Goal: Task Accomplishment & Management: Manage account settings

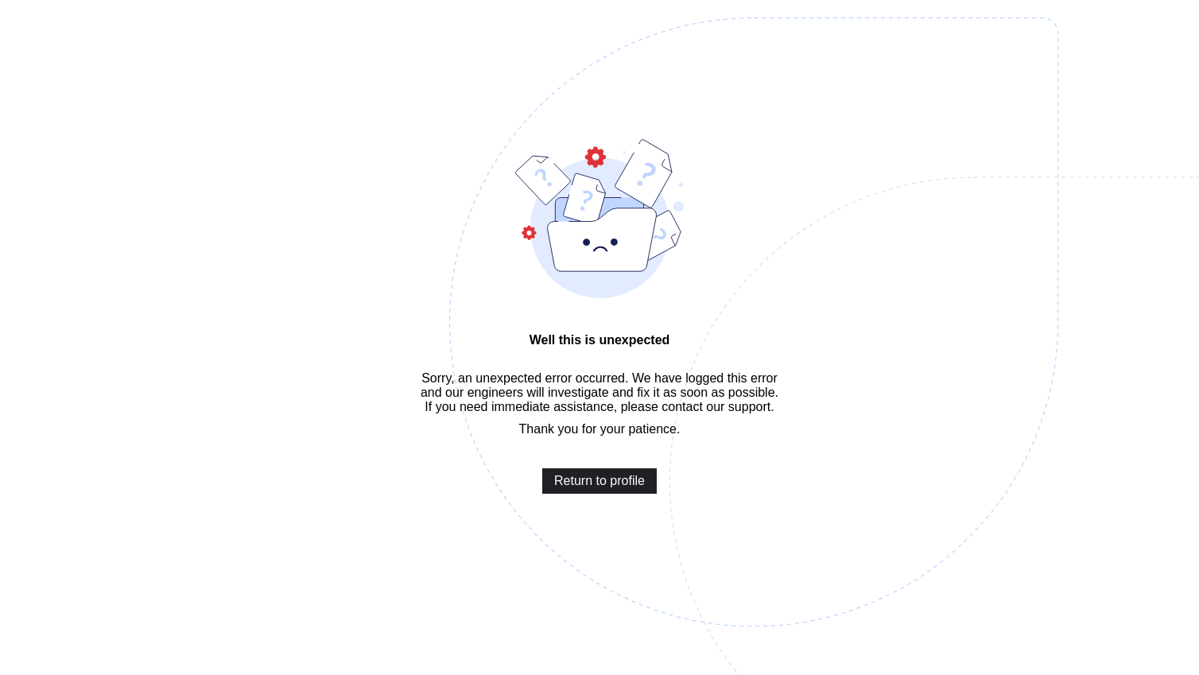
click at [591, 488] on span "Return to profile" at bounding box center [599, 481] width 91 height 14
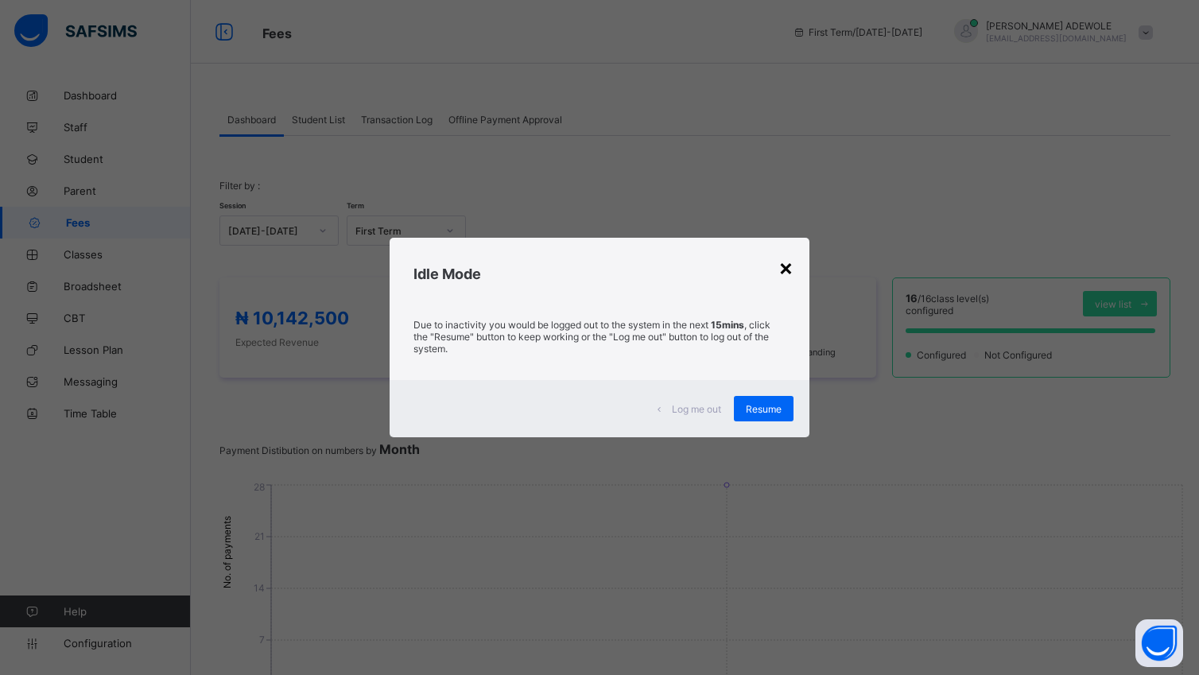
click at [793, 268] on div "×" at bounding box center [785, 267] width 15 height 27
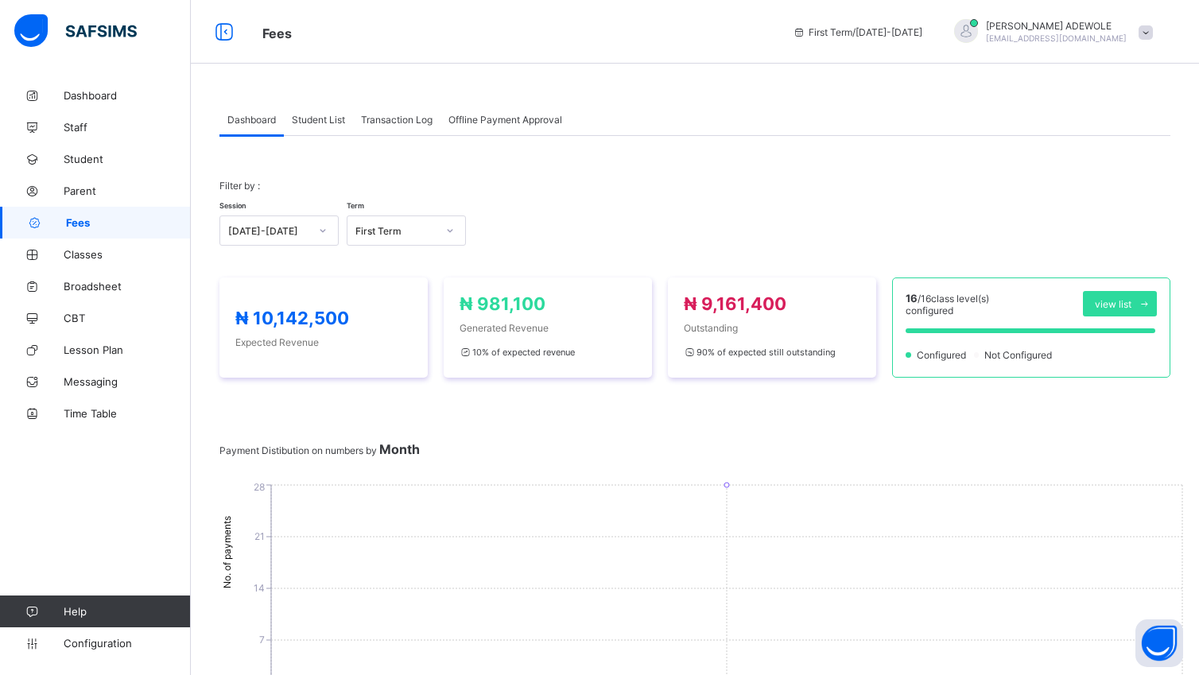
click at [75, 234] on link "Fees" at bounding box center [95, 223] width 191 height 32
click at [76, 219] on span "Fees" at bounding box center [128, 222] width 125 height 13
click at [74, 227] on span "Fees" at bounding box center [128, 222] width 125 height 13
click at [80, 233] on link "Fees" at bounding box center [95, 223] width 191 height 32
click at [84, 217] on span "Fees" at bounding box center [128, 222] width 125 height 13
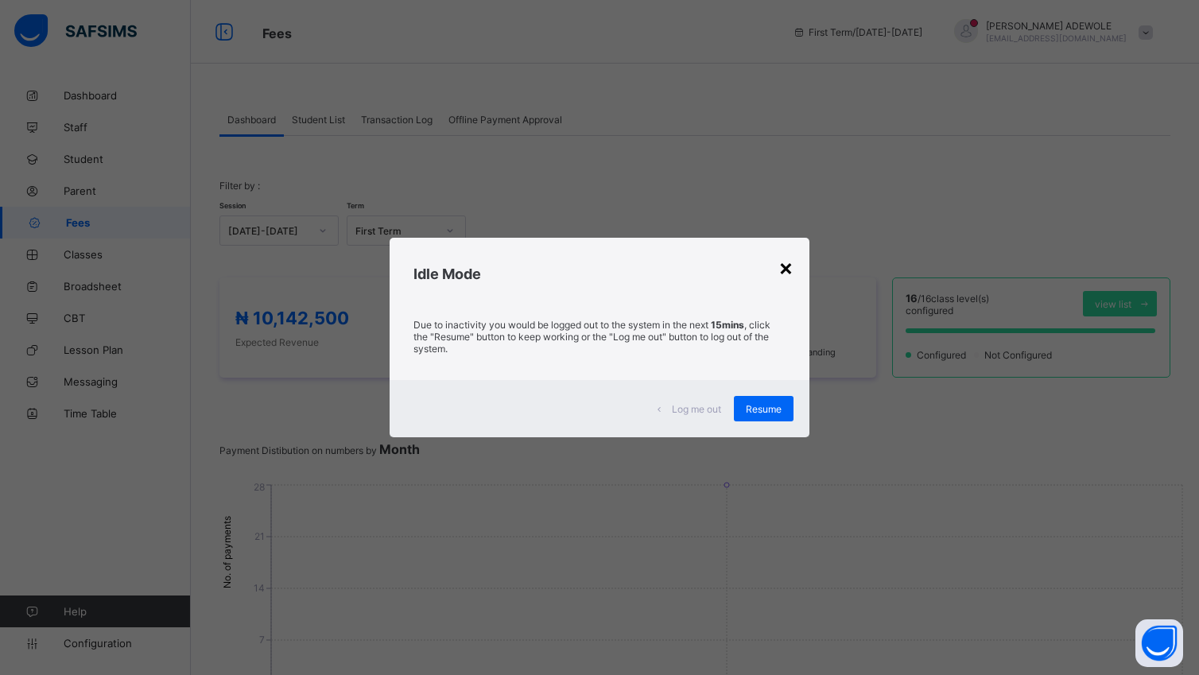
click at [787, 268] on div "×" at bounding box center [785, 267] width 15 height 27
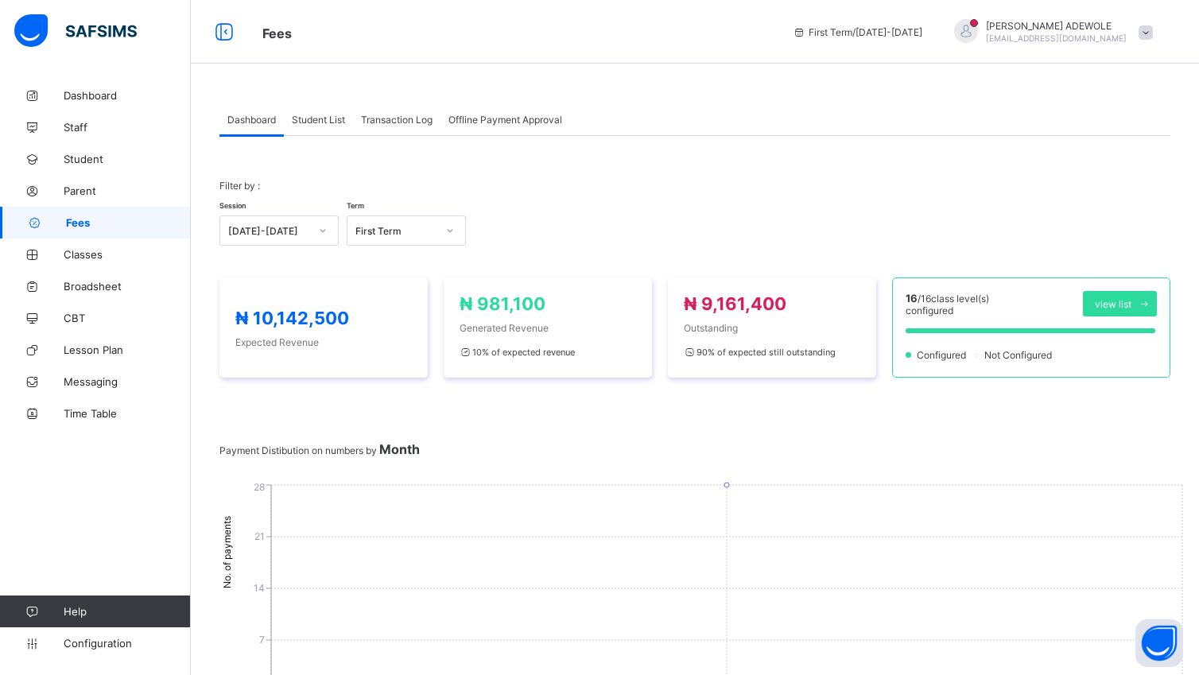
click at [75, 226] on span "Fees" at bounding box center [128, 222] width 125 height 13
drag, startPoint x: 75, startPoint y: 226, endPoint x: 308, endPoint y: 70, distance: 280.8
click at [75, 224] on span "Fees" at bounding box center [128, 222] width 125 height 13
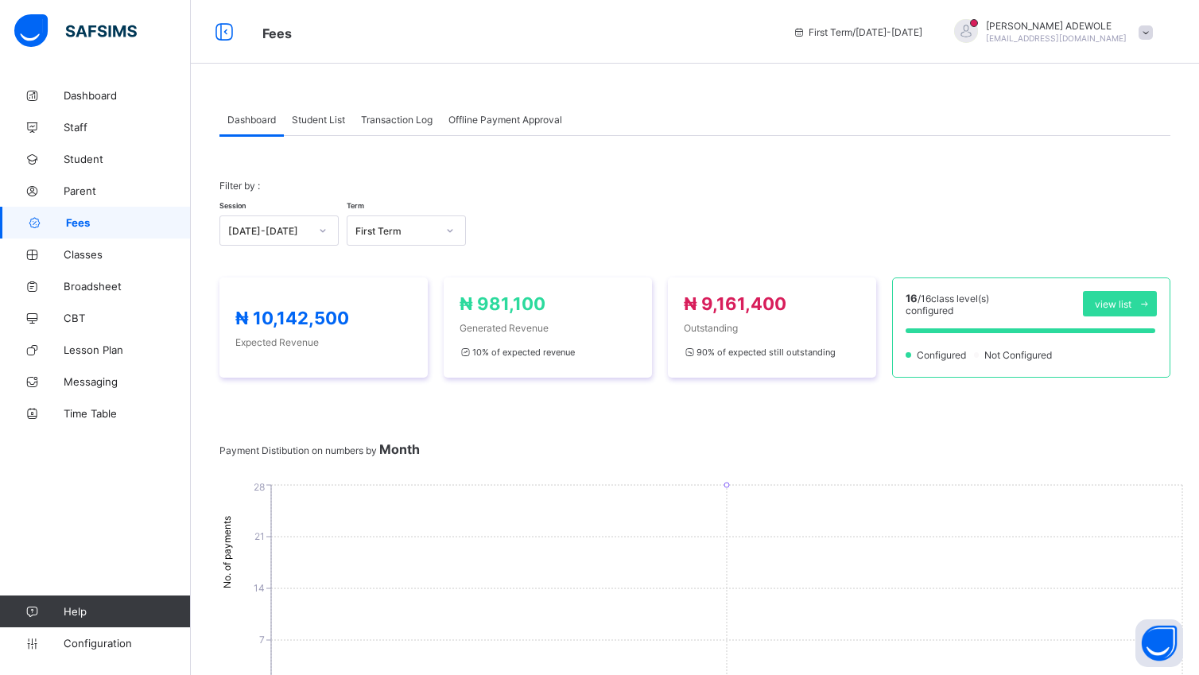
click at [75, 224] on span "Fees" at bounding box center [128, 222] width 125 height 13
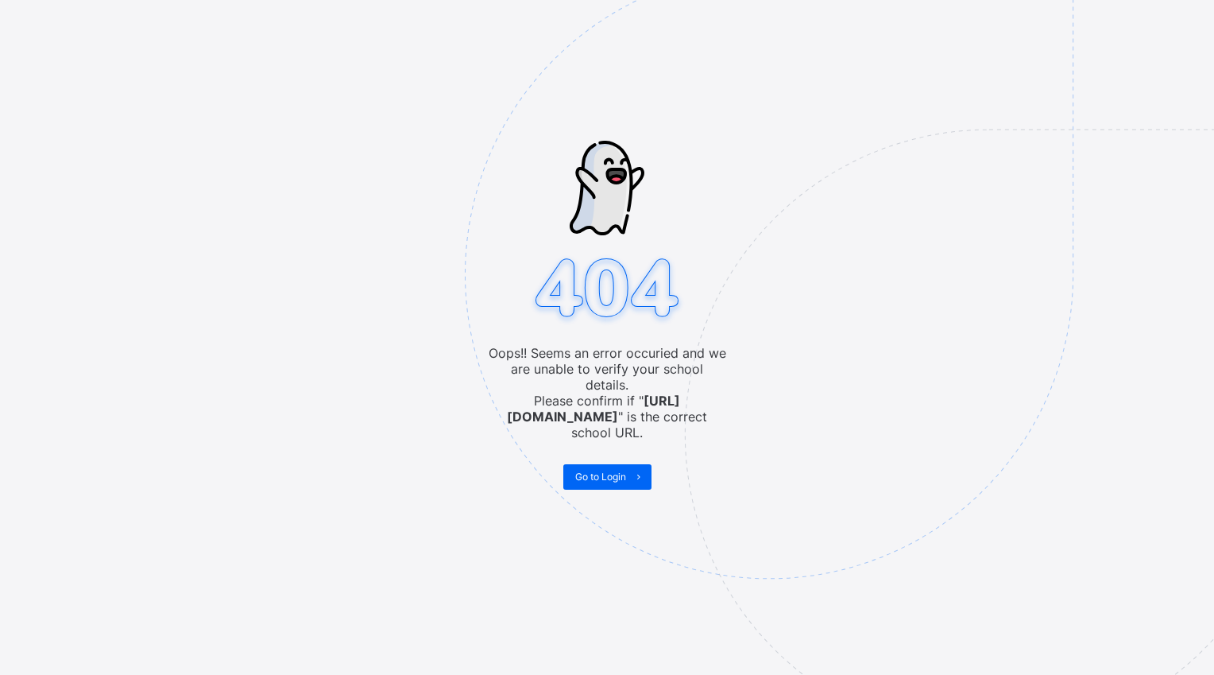
click at [465, 180] on img at bounding box center [879, 354] width 829 height 769
click at [463, 180] on div "Oops!! Seems an error occuried and we are unable to verify your school details.…" at bounding box center [607, 337] width 1214 height 675
click at [612, 471] on span "Go to Login" at bounding box center [600, 477] width 51 height 12
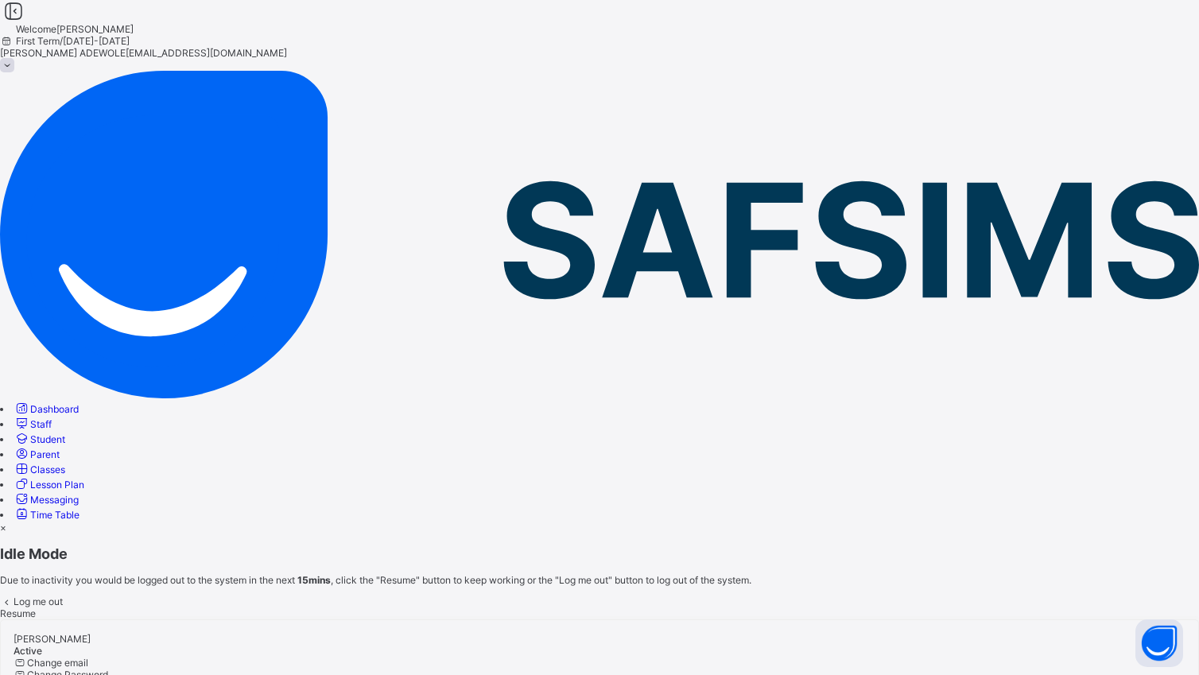
click at [614, 521] on div "× Idle Mode Due to inactivity you would be logged out to the system in the next…" at bounding box center [599, 570] width 1199 height 98
click at [612, 521] on div "× Idle Mode Due to inactivity you would be logged out to the system in the next…" at bounding box center [599, 570] width 1199 height 98
click at [789, 521] on div "×" at bounding box center [599, 527] width 1199 height 12
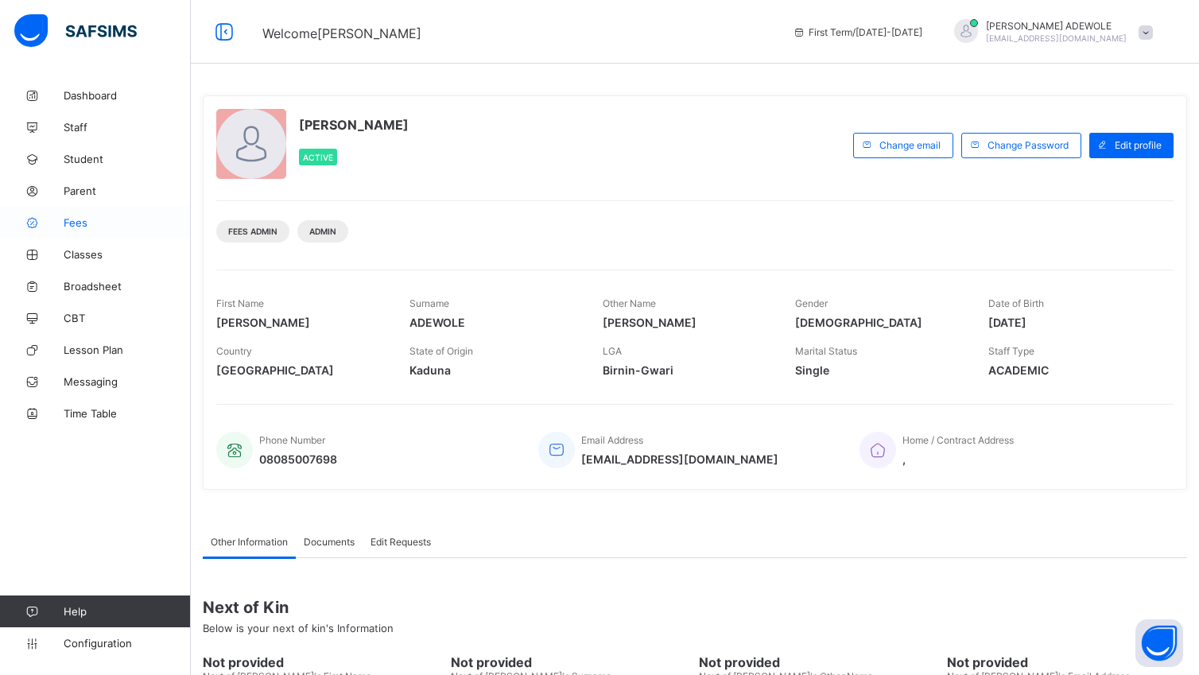
drag, startPoint x: 0, startPoint y: 0, endPoint x: 79, endPoint y: 227, distance: 240.8
click at [79, 227] on span "Fees" at bounding box center [127, 222] width 127 height 13
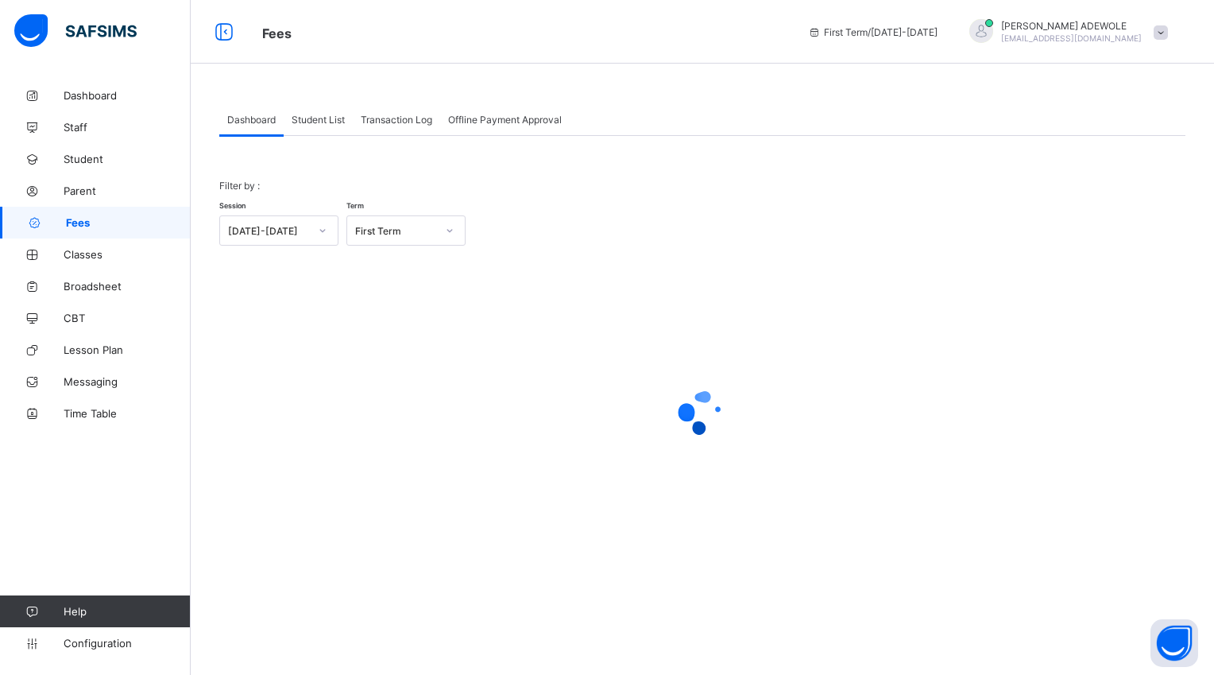
click at [332, 122] on span "Student List" at bounding box center [318, 120] width 53 height 12
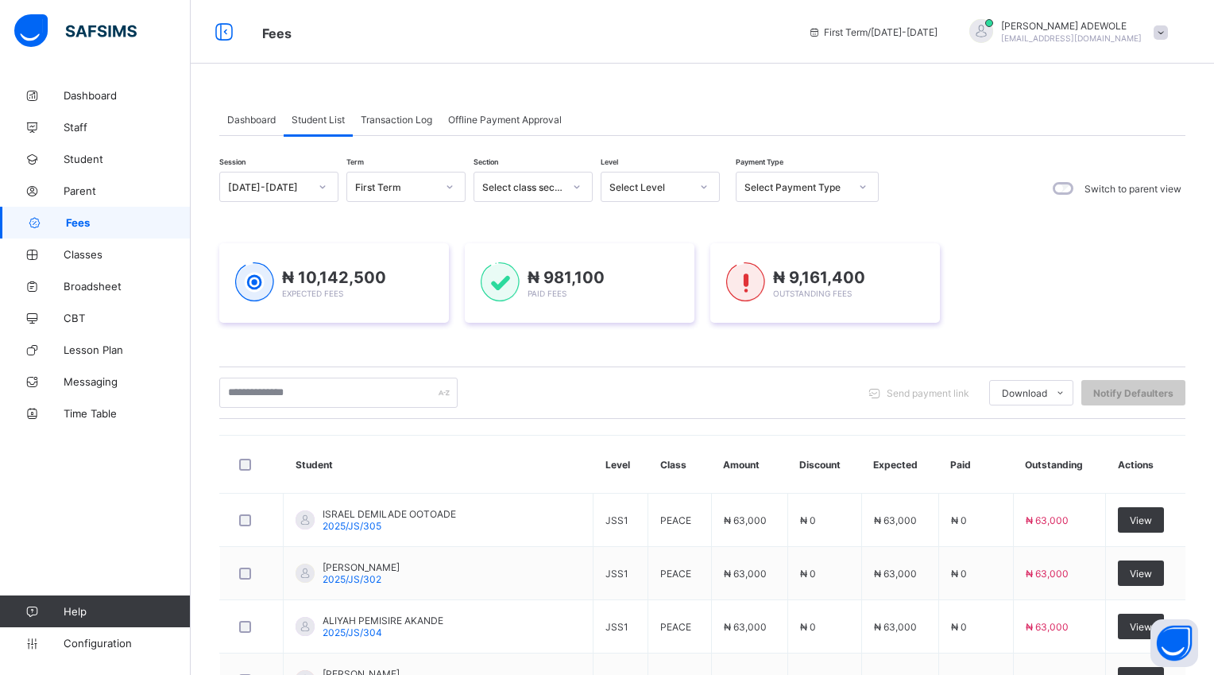
click at [332, 122] on span "Student List" at bounding box center [318, 120] width 53 height 12
click at [706, 184] on icon at bounding box center [704, 187] width 10 height 16
click at [703, 188] on icon at bounding box center [704, 187] width 10 height 16
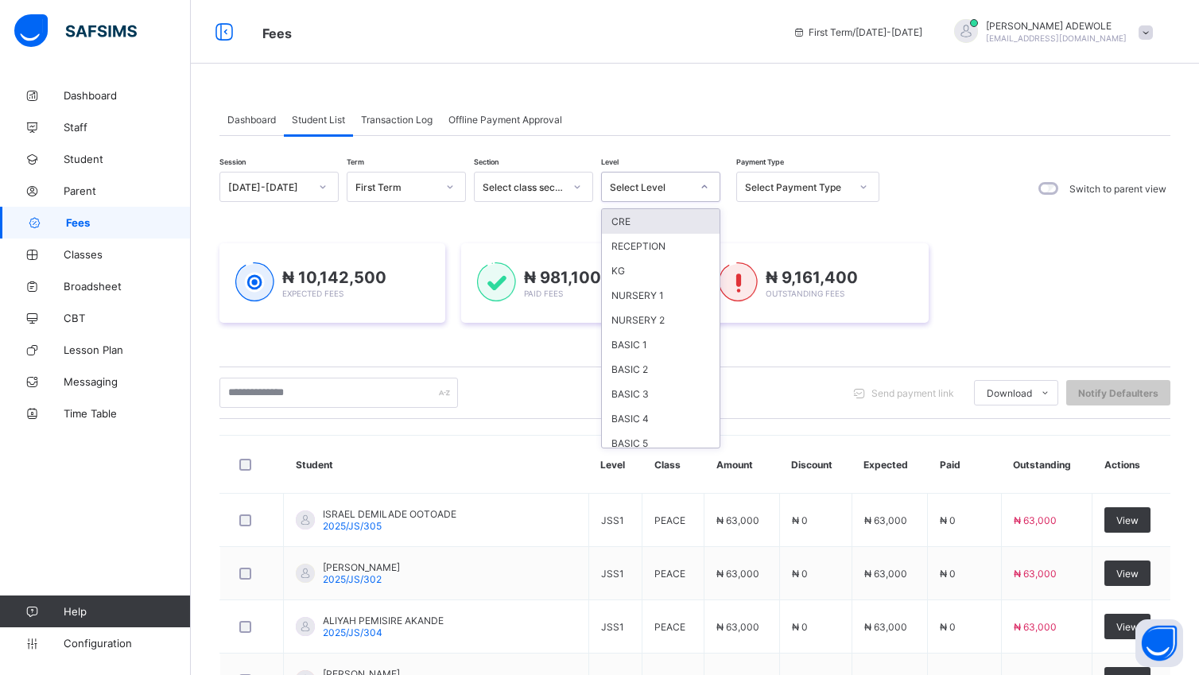
click at [703, 188] on icon at bounding box center [704, 187] width 10 height 16
click at [622, 319] on div "JSS1" at bounding box center [661, 316] width 118 height 25
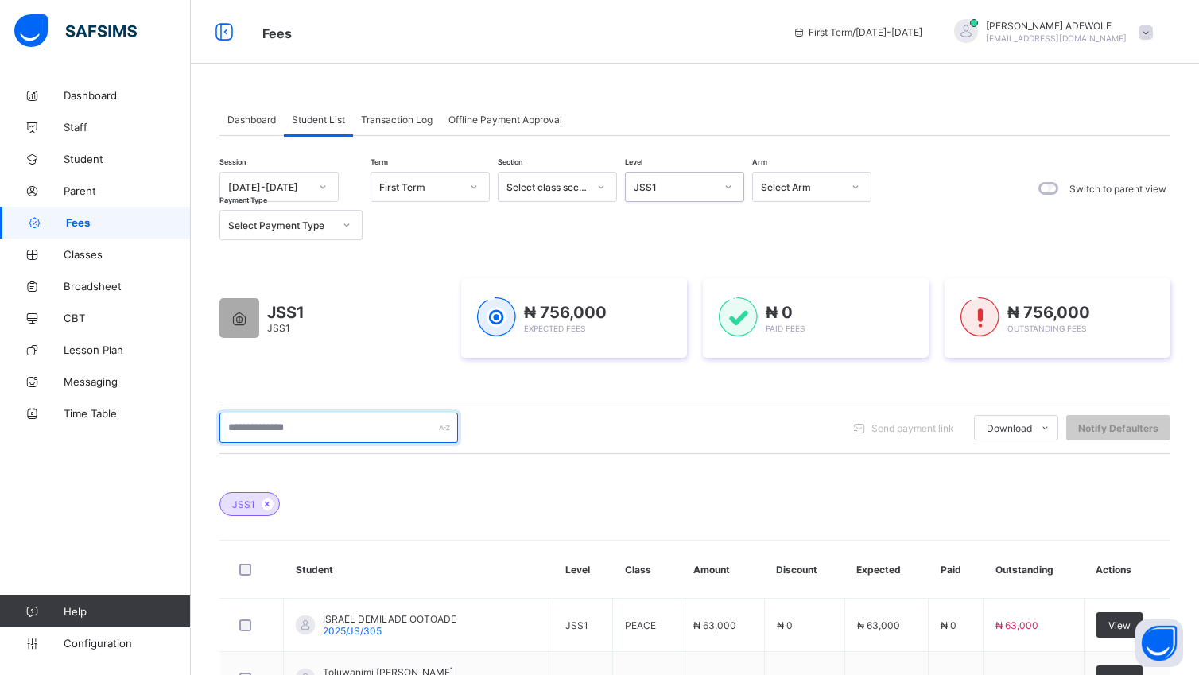
click at [335, 436] on input "text" at bounding box center [338, 428] width 238 height 30
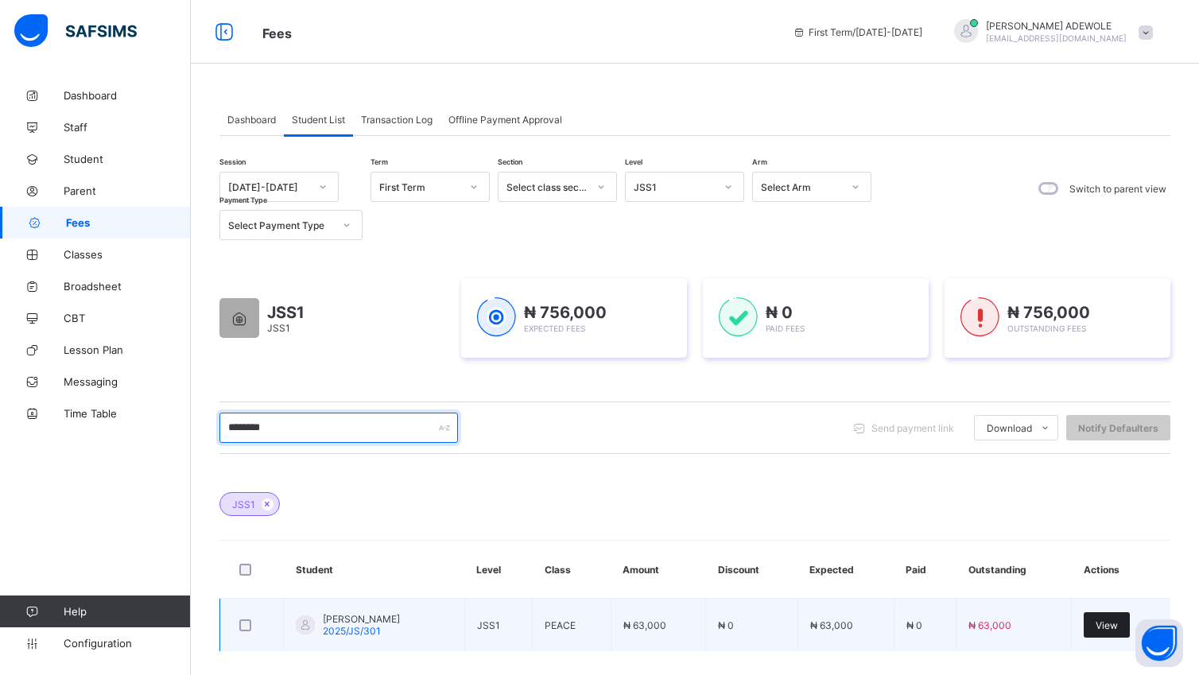
type input "********"
click at [1114, 624] on span "View" at bounding box center [1106, 625] width 22 height 12
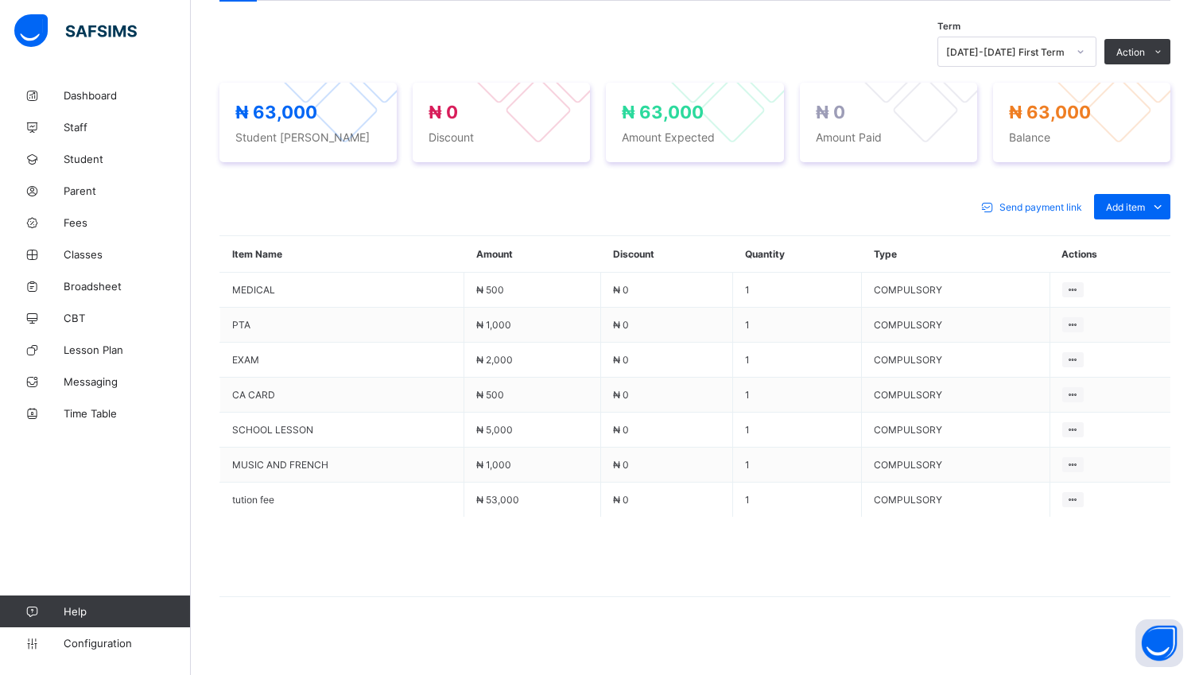
scroll to position [545, 0]
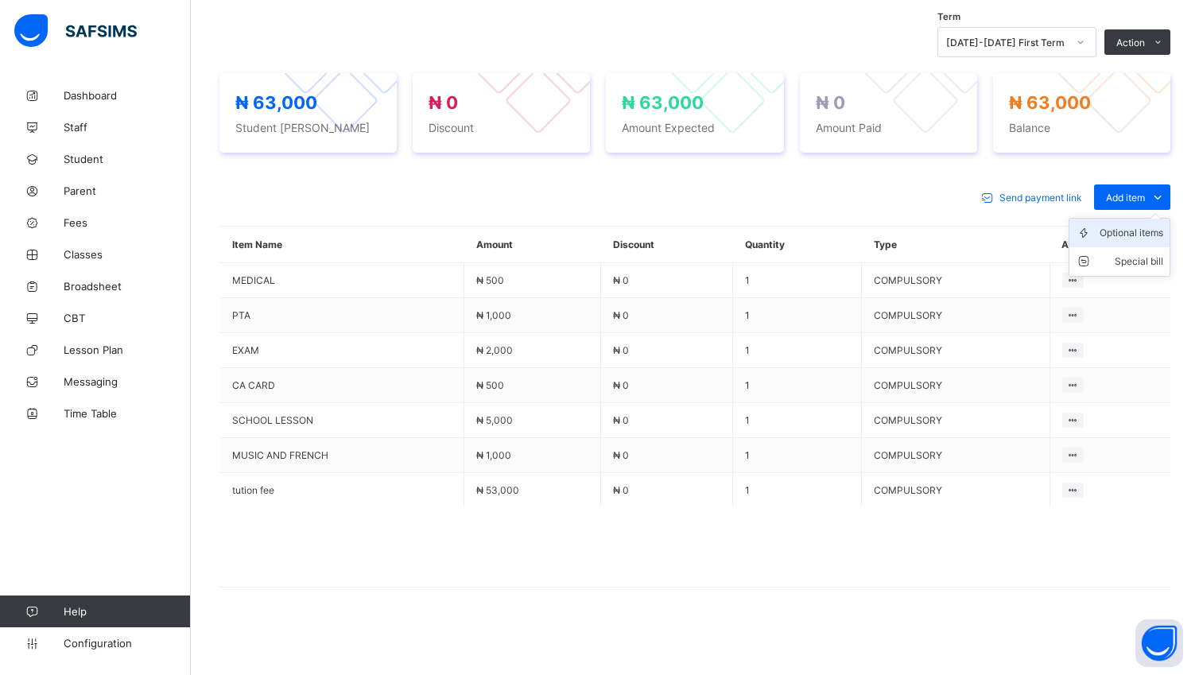
click at [1151, 237] on div "Optional items" at bounding box center [1131, 233] width 64 height 16
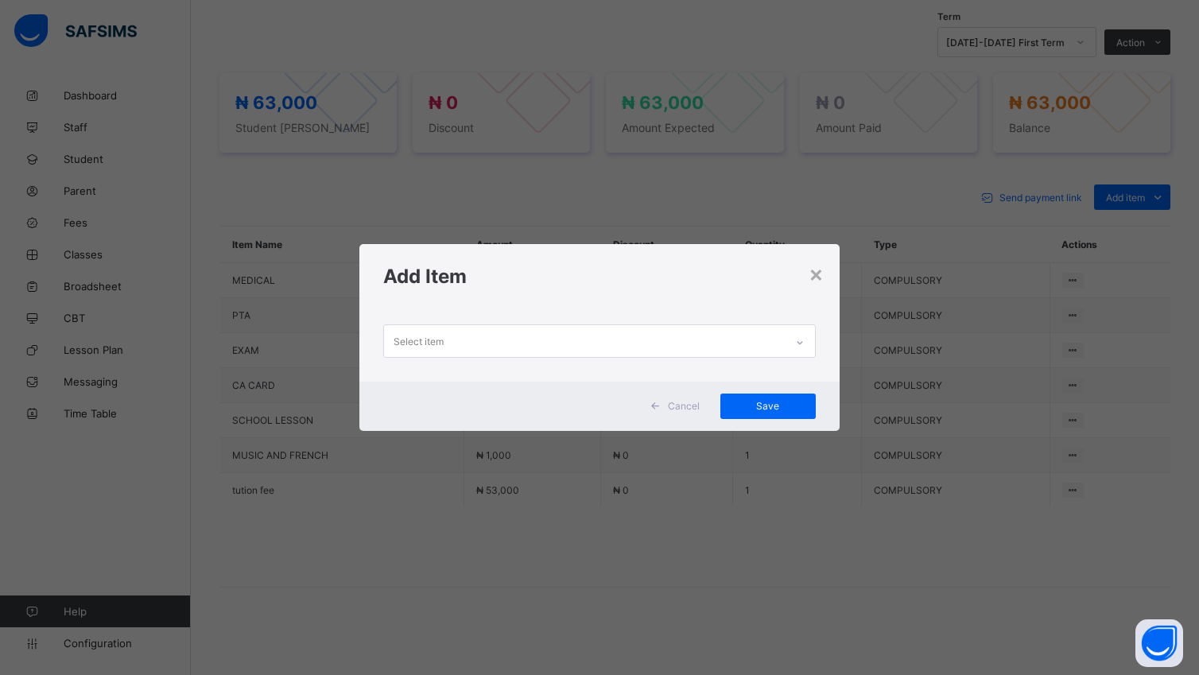
click at [802, 341] on icon at bounding box center [800, 343] width 10 height 16
click at [804, 339] on icon at bounding box center [800, 343] width 10 height 16
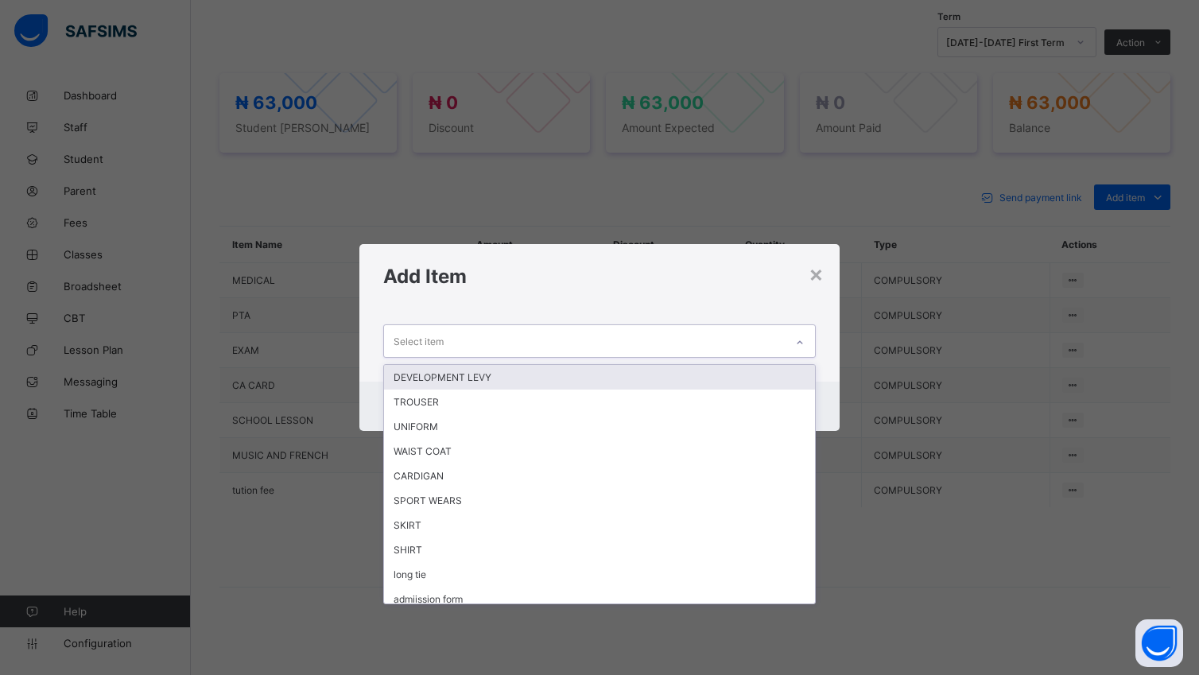
click at [652, 375] on div "DEVELOPMENT LEVY" at bounding box center [599, 377] width 430 height 25
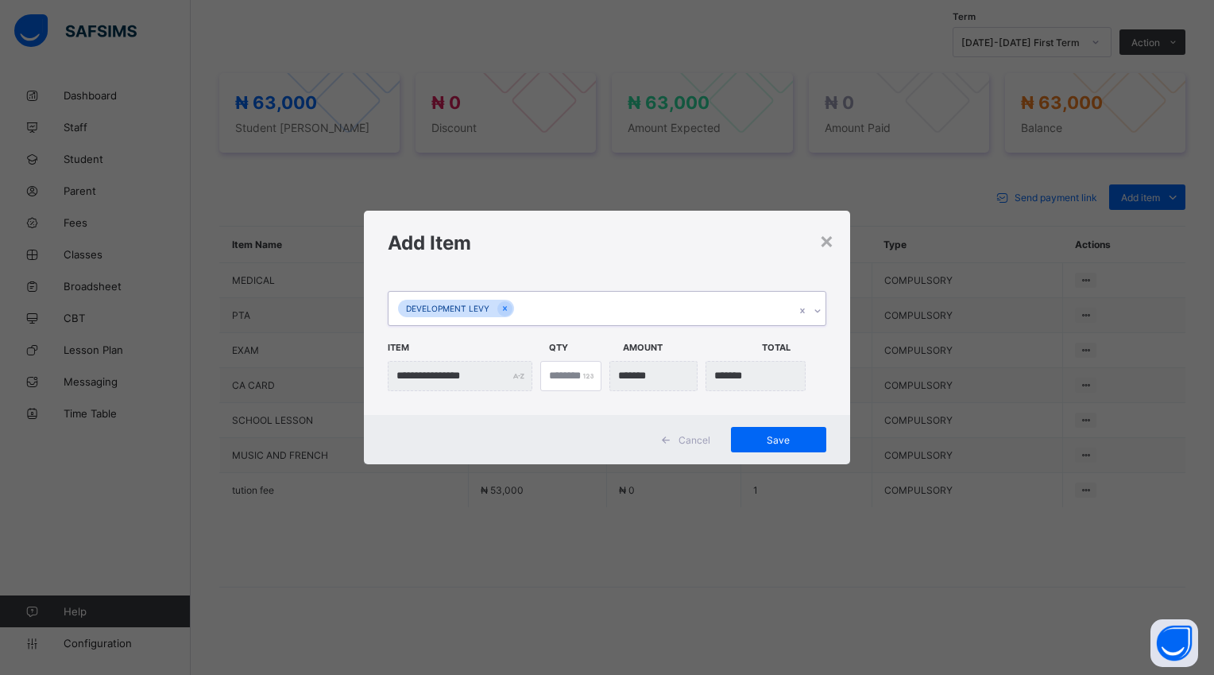
click at [813, 308] on icon at bounding box center [818, 311] width 10 height 16
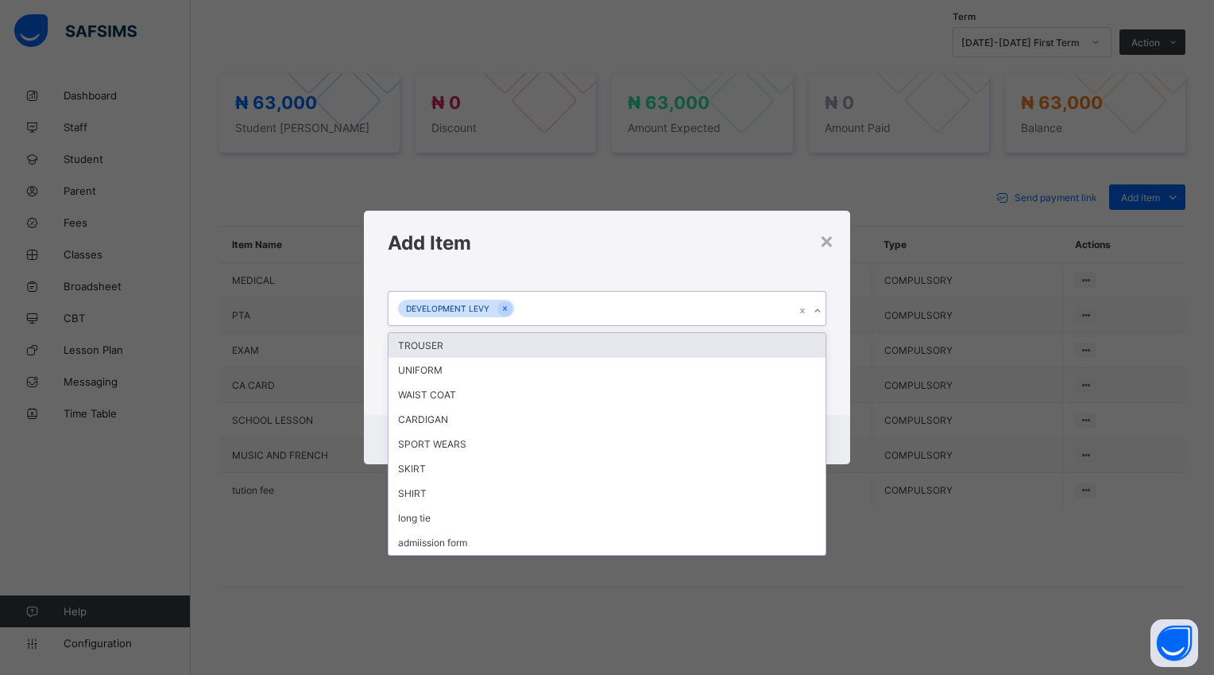
click at [811, 309] on div at bounding box center [818, 310] width 15 height 25
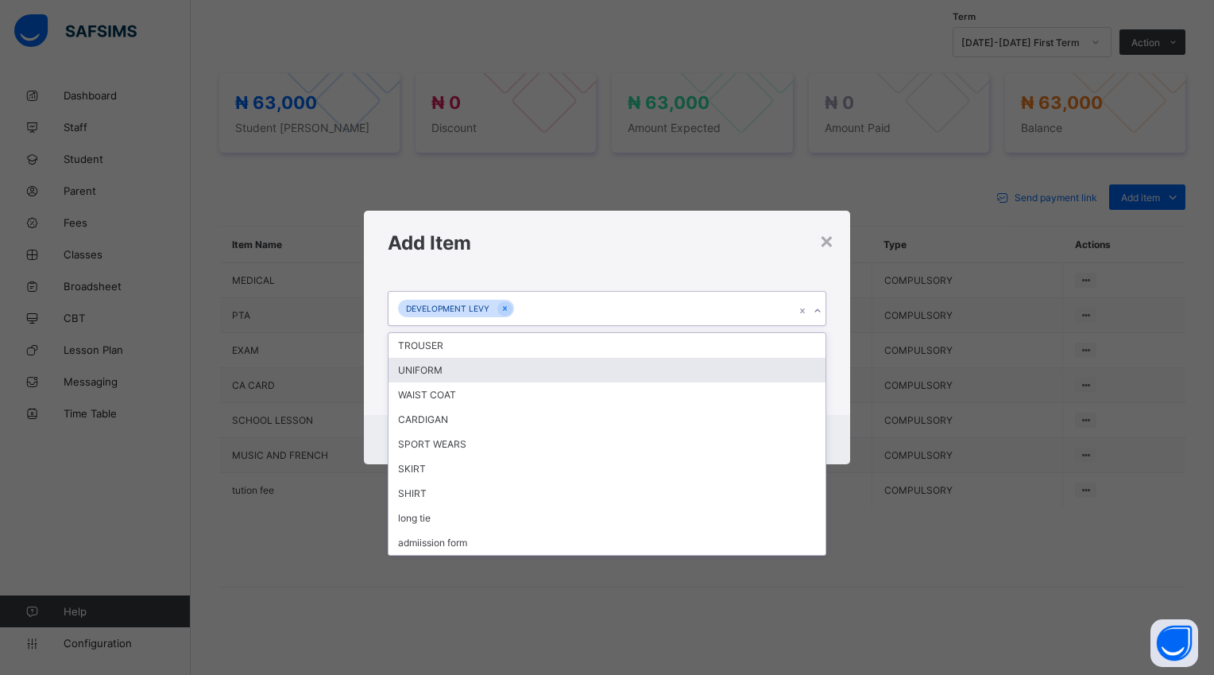
click at [583, 374] on div "UNIFORM" at bounding box center [607, 370] width 436 height 25
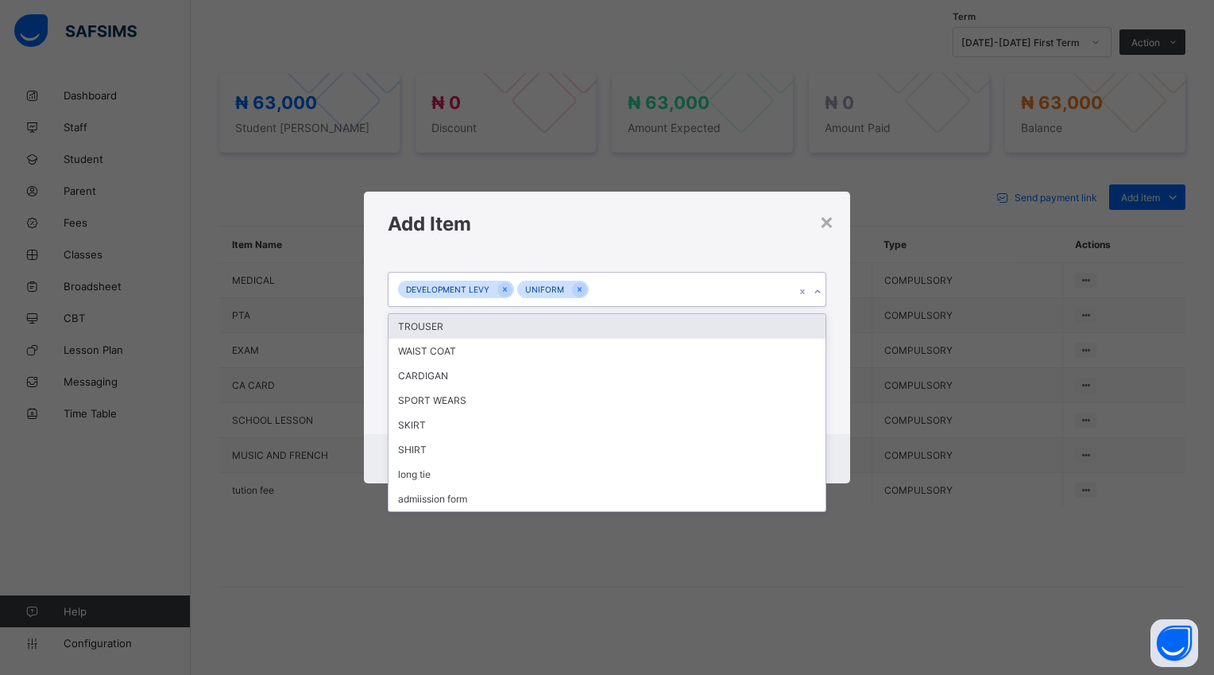
click at [815, 291] on icon at bounding box center [818, 292] width 10 height 16
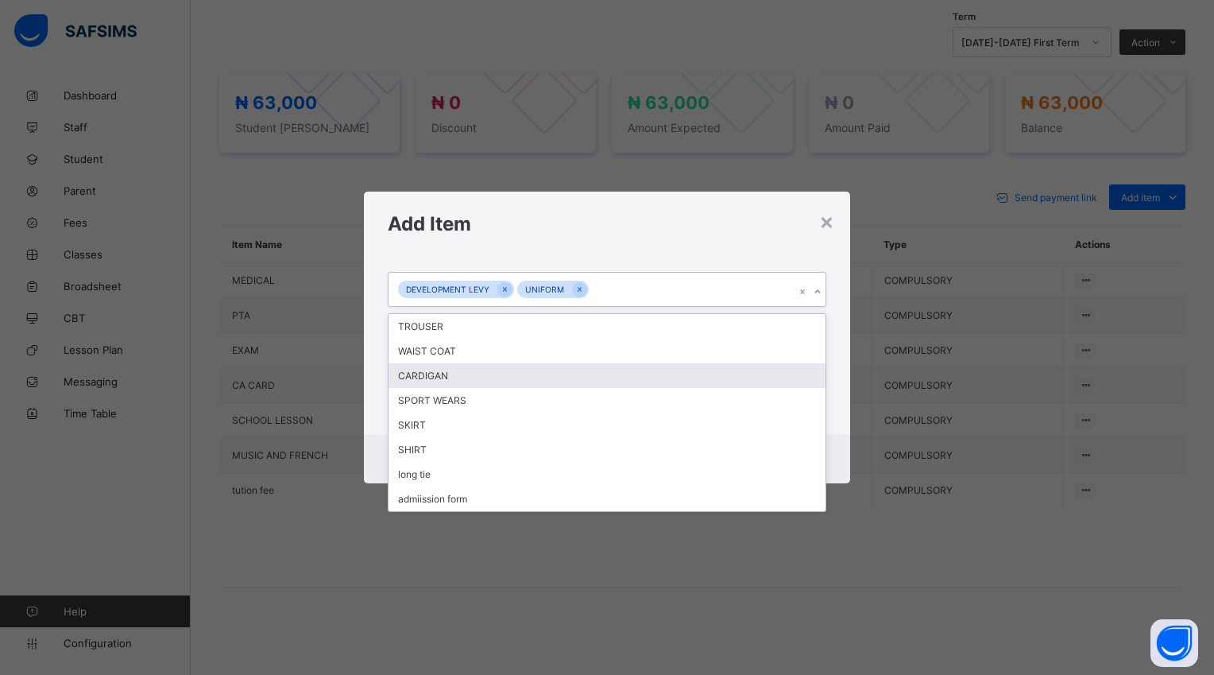
click at [509, 375] on div "CARDIGAN" at bounding box center [607, 375] width 436 height 25
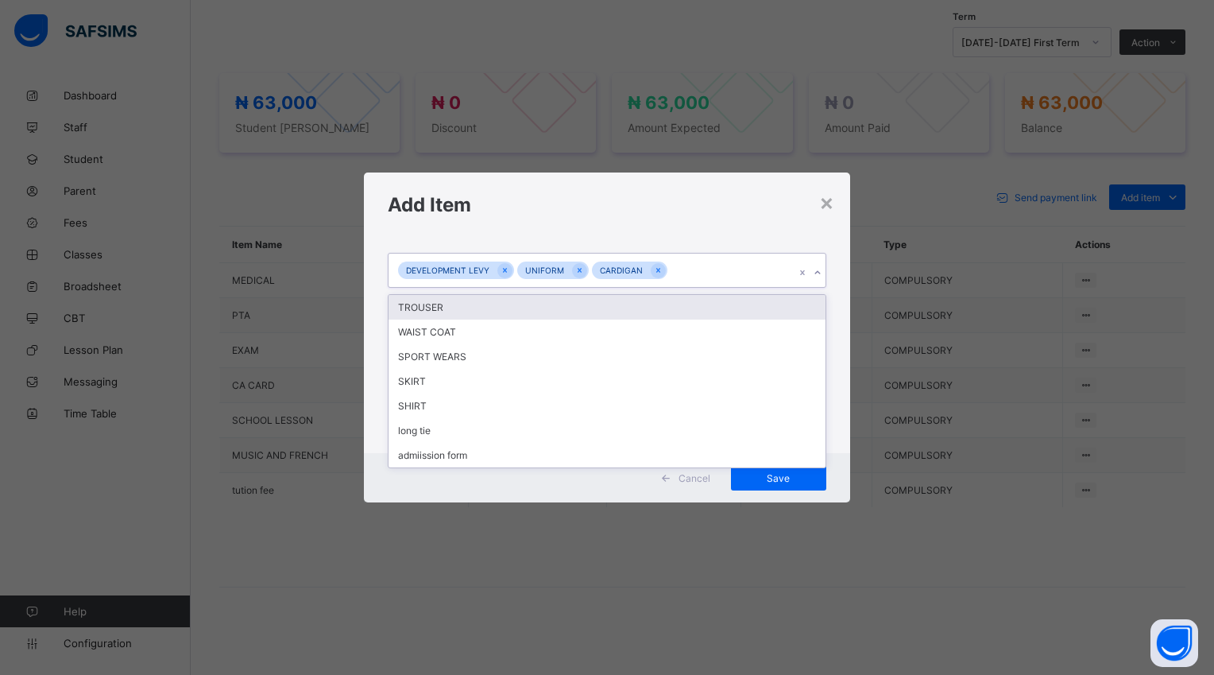
click at [814, 271] on icon at bounding box center [818, 273] width 10 height 16
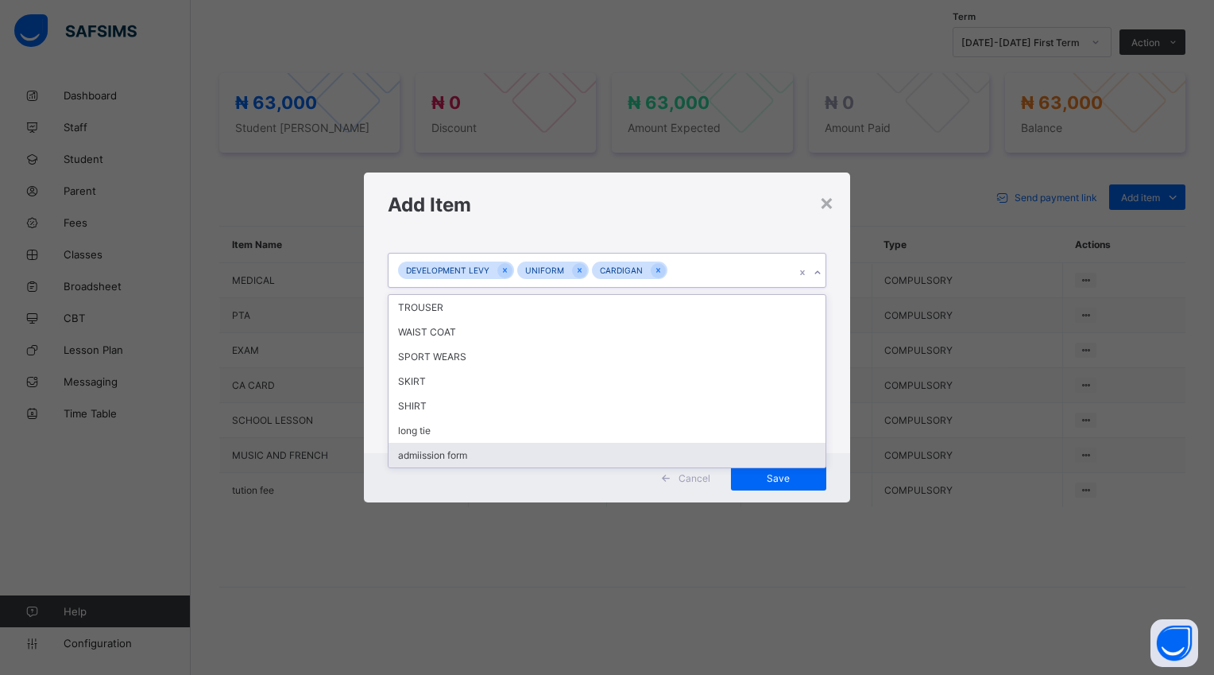
click at [452, 451] on div "admiission form" at bounding box center [607, 455] width 436 height 25
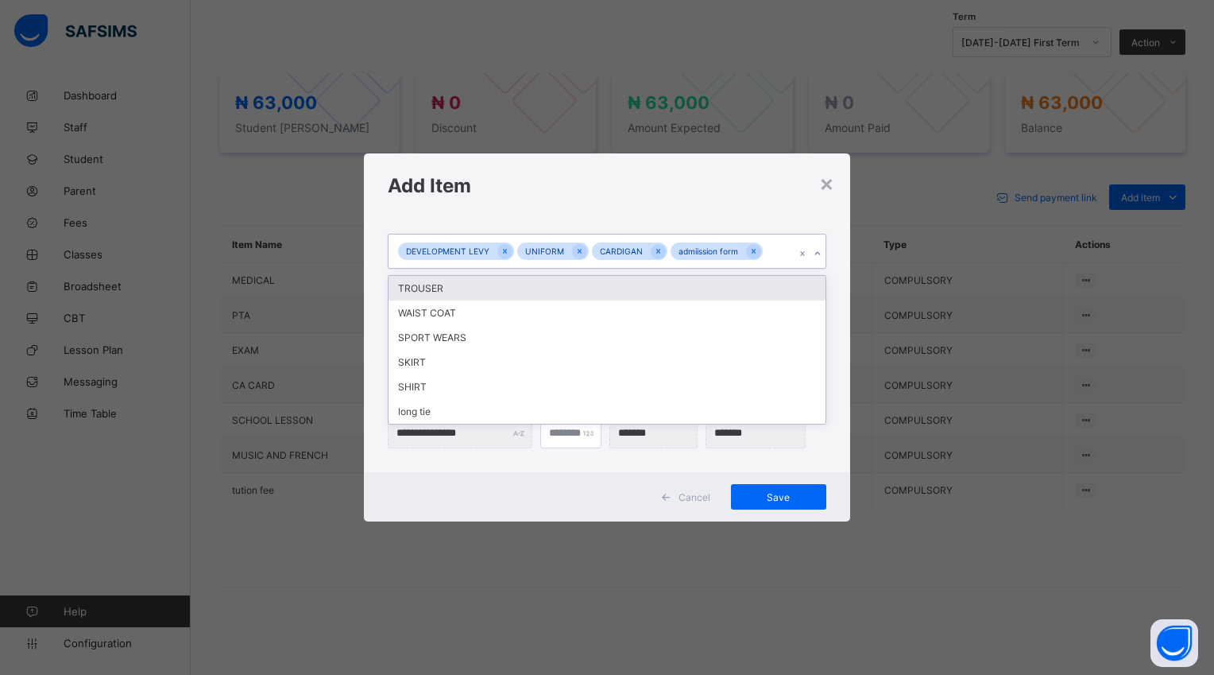
click at [815, 252] on icon at bounding box center [818, 254] width 10 height 16
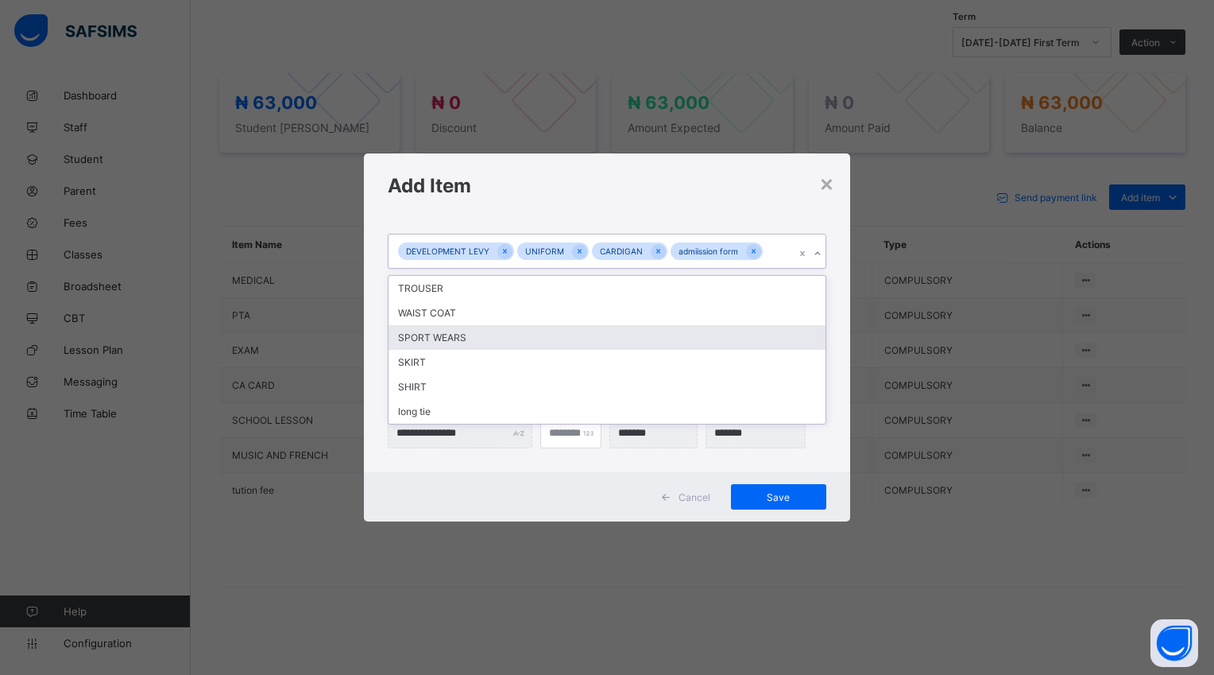
click at [463, 338] on div "SPORT WEARS" at bounding box center [607, 337] width 436 height 25
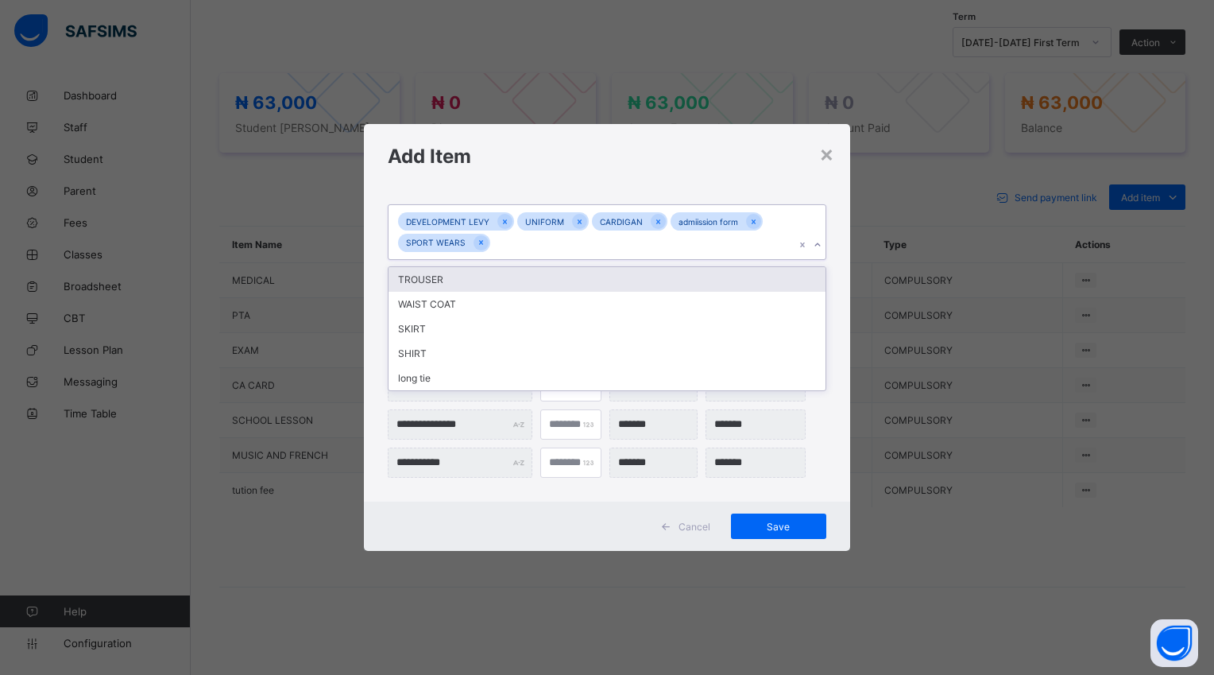
click at [814, 245] on icon at bounding box center [818, 245] width 10 height 16
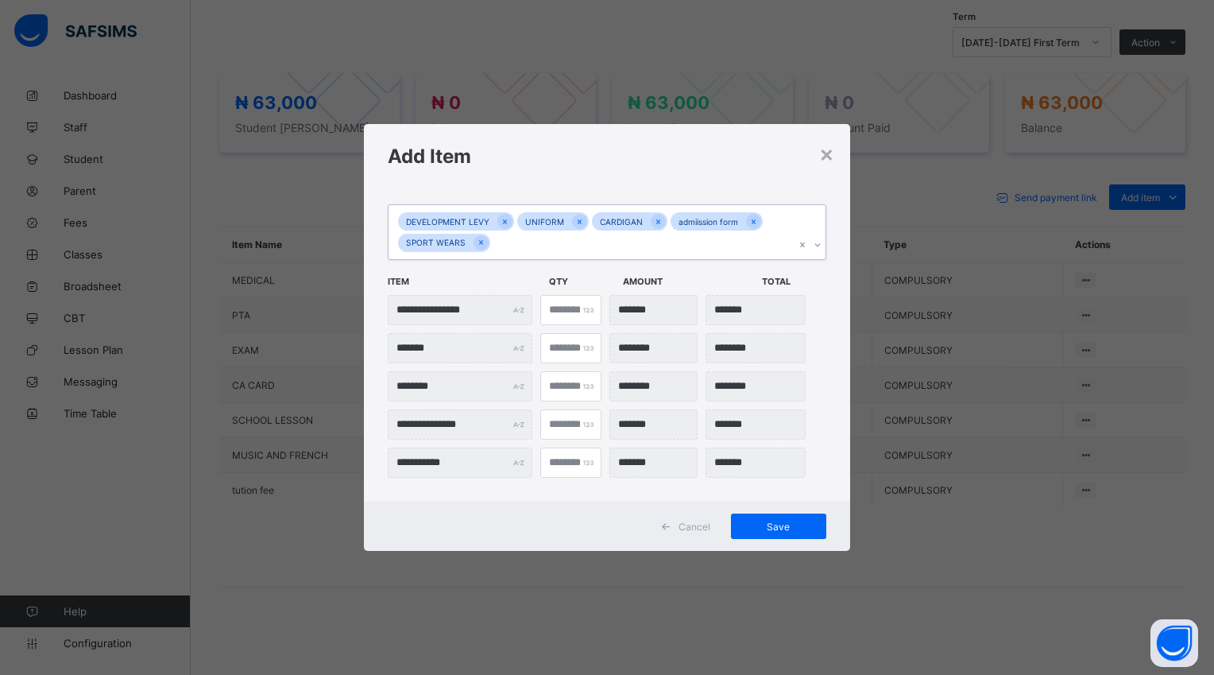
click at [813, 248] on icon at bounding box center [818, 245] width 10 height 16
click at [818, 242] on icon at bounding box center [818, 245] width 10 height 16
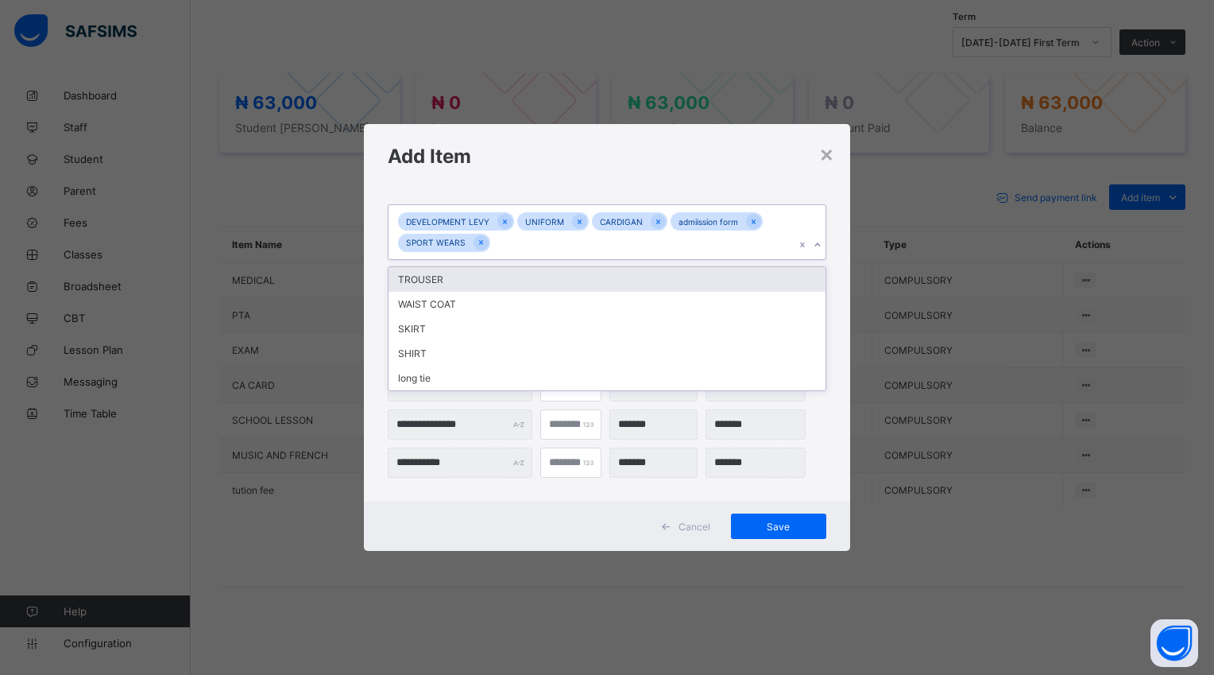
click at [818, 242] on icon at bounding box center [818, 245] width 10 height 16
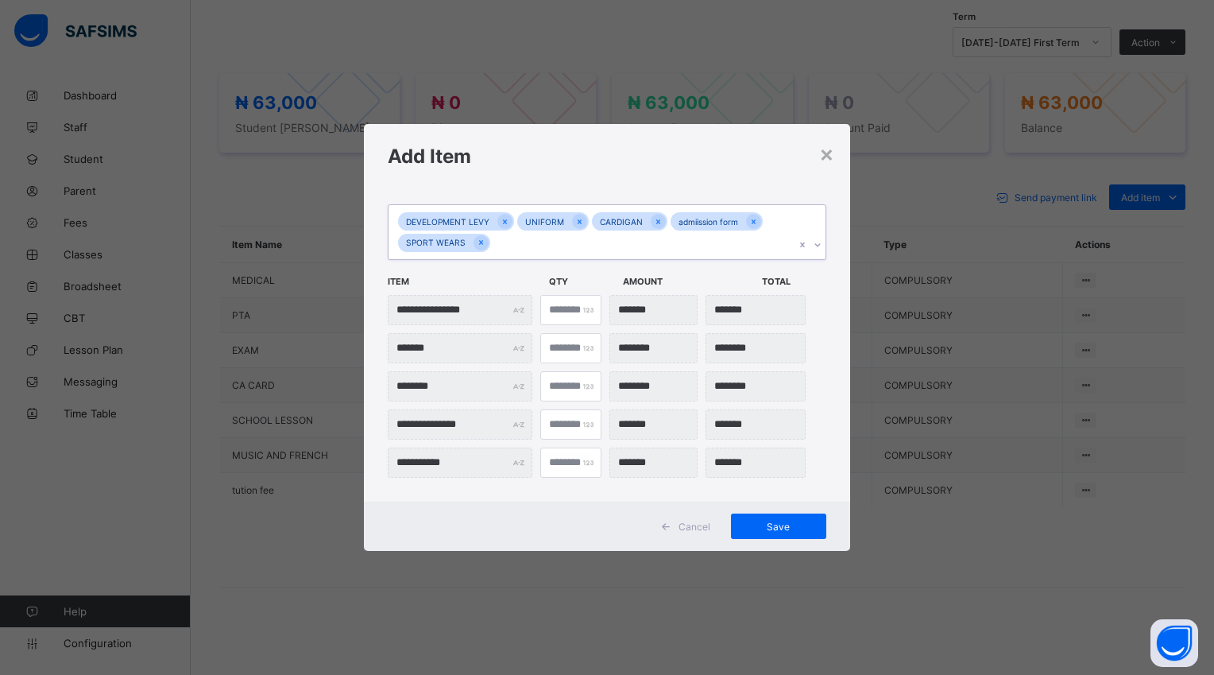
click at [818, 242] on icon at bounding box center [818, 245] width 10 height 16
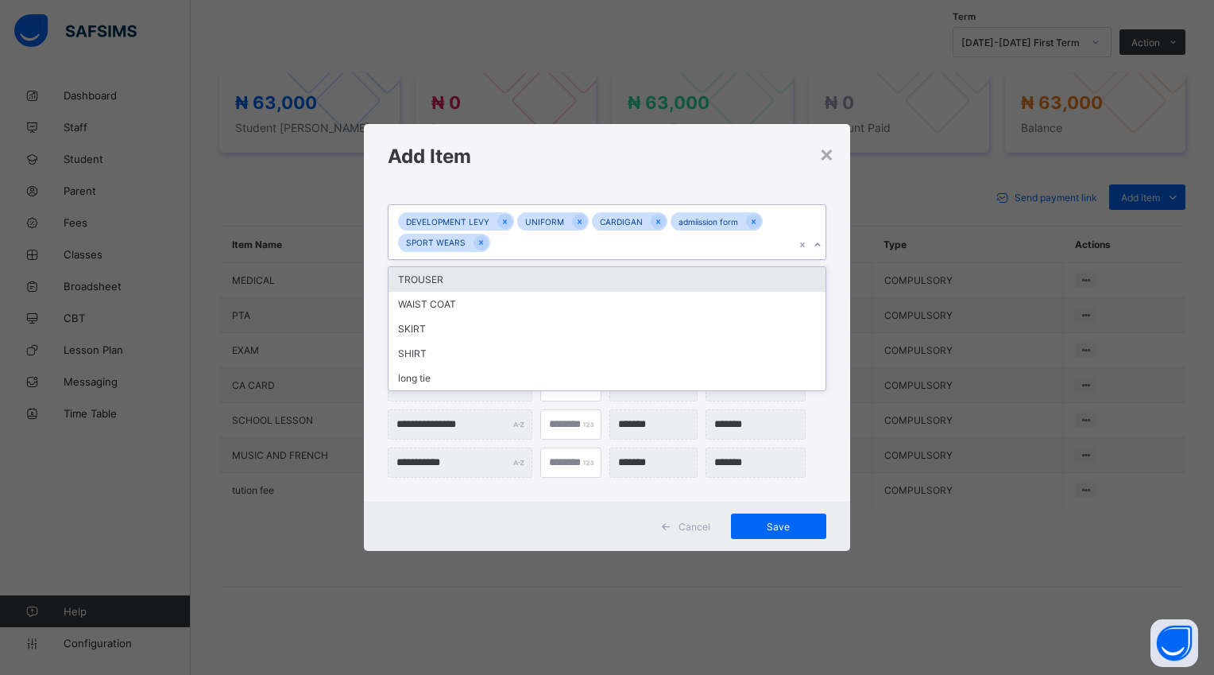
click at [821, 246] on icon at bounding box center [818, 245] width 10 height 16
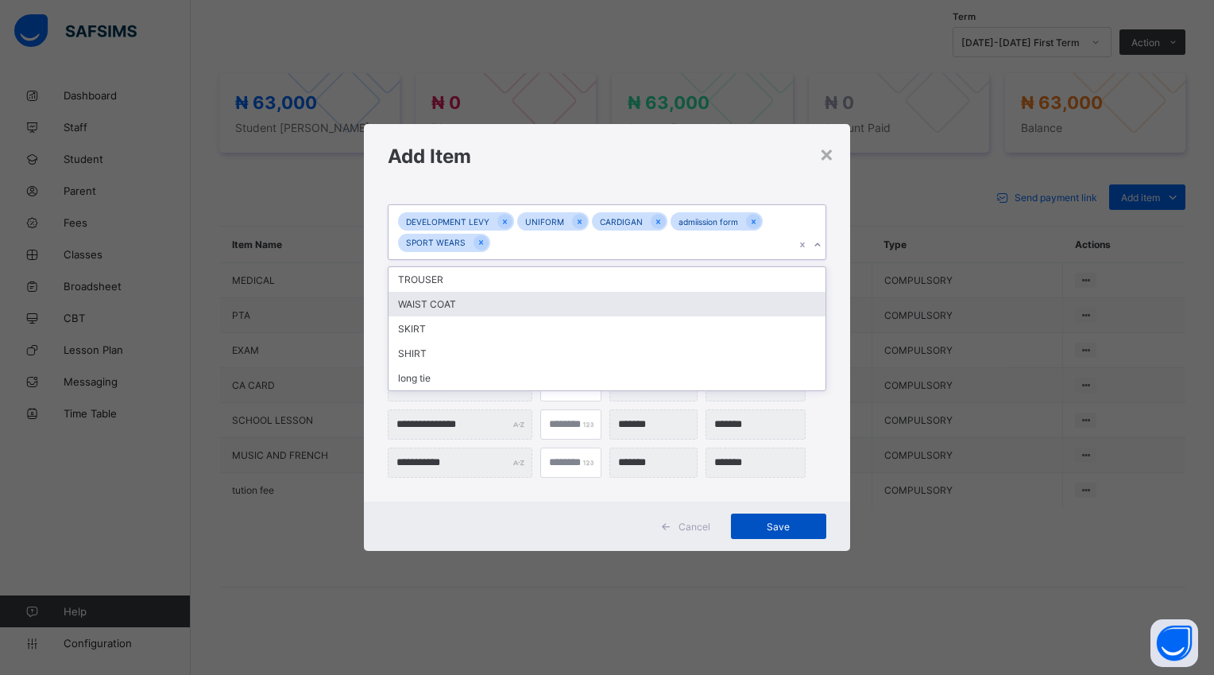
click at [782, 529] on span "Save" at bounding box center [779, 527] width 72 height 12
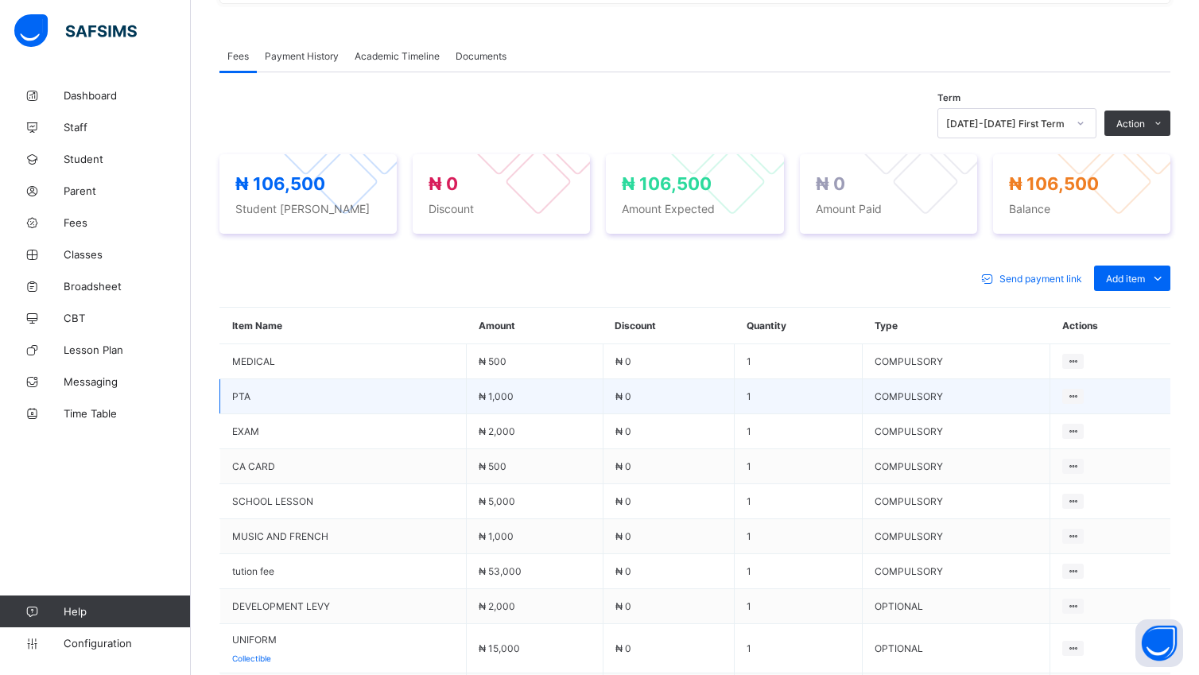
scroll to position [459, 0]
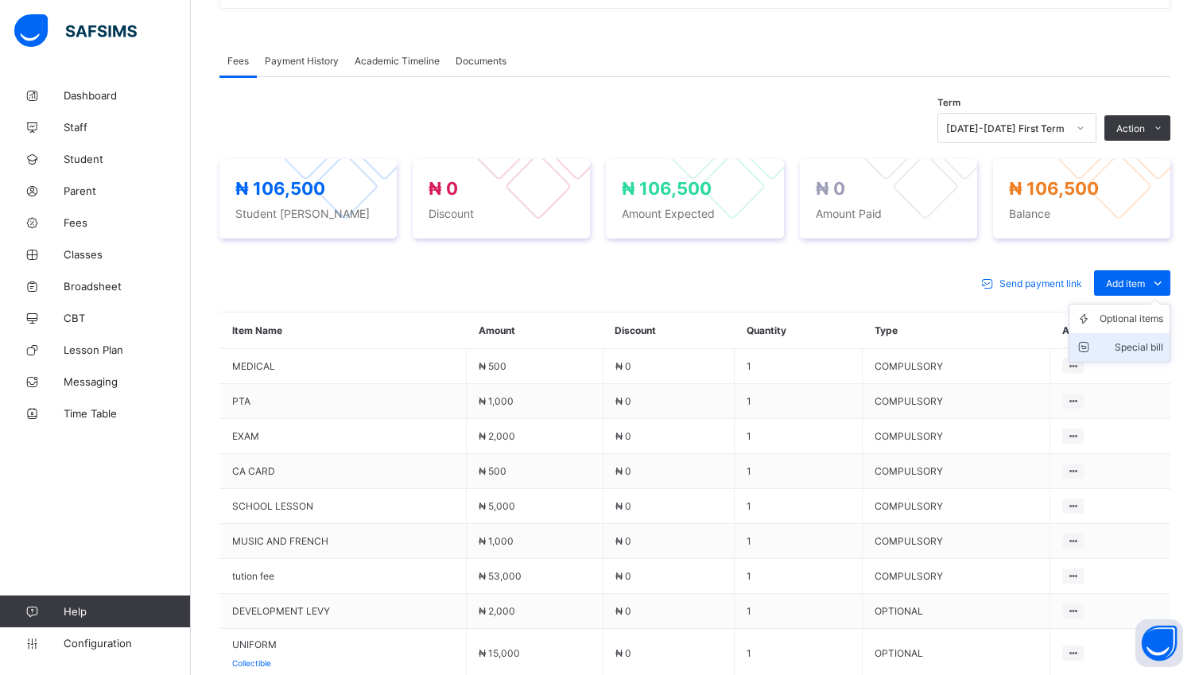
click at [1161, 351] on div "Special bill" at bounding box center [1131, 347] width 64 height 16
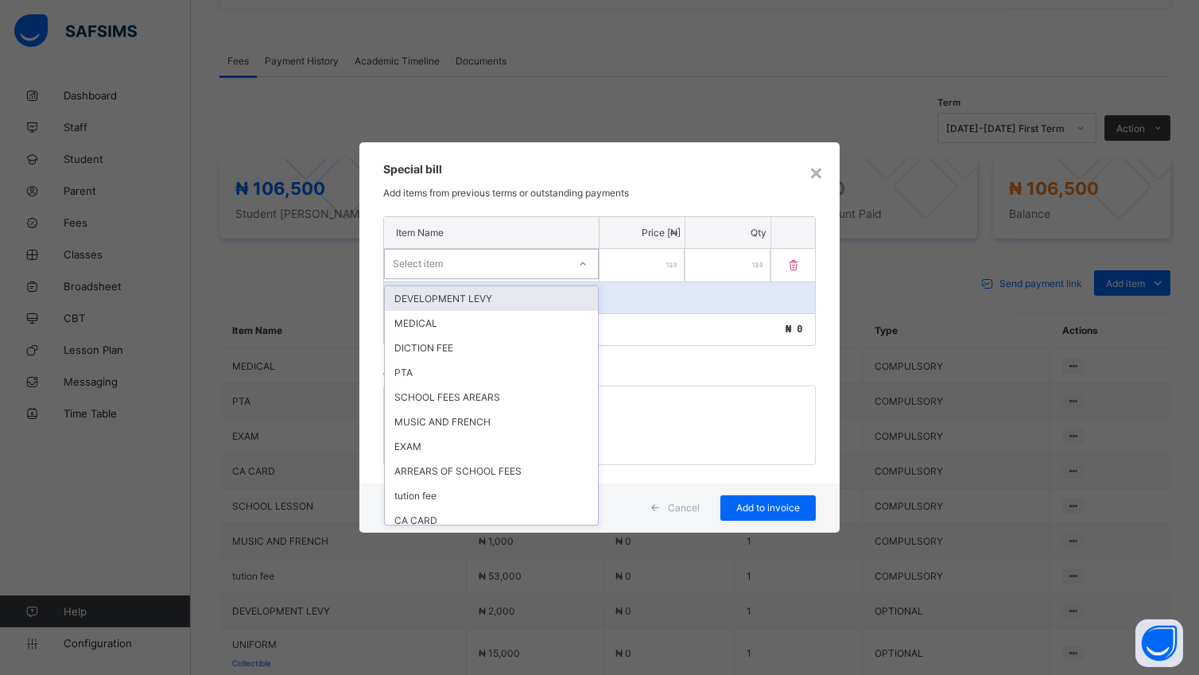
click at [583, 270] on div at bounding box center [582, 263] width 27 height 25
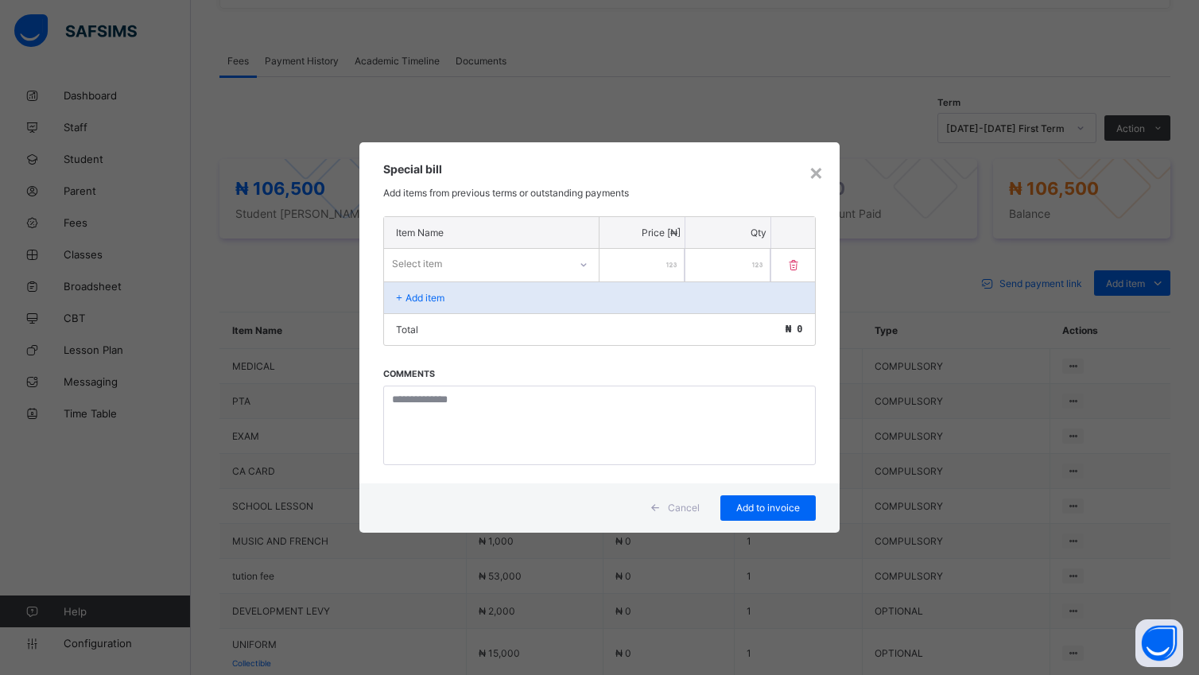
click at [834, 183] on div "Special bill Add items from previous terms or outstanding payments" at bounding box center [598, 178] width 479 height 73
click at [815, 170] on div "×" at bounding box center [815, 171] width 15 height 27
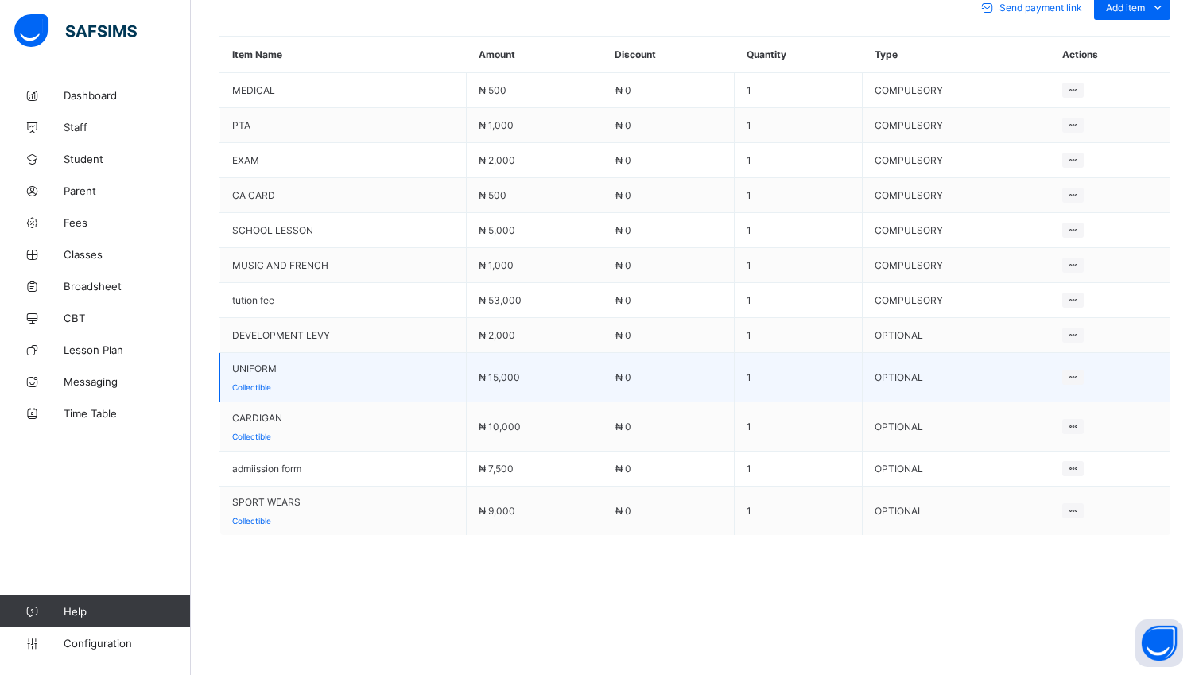
scroll to position [764, 0]
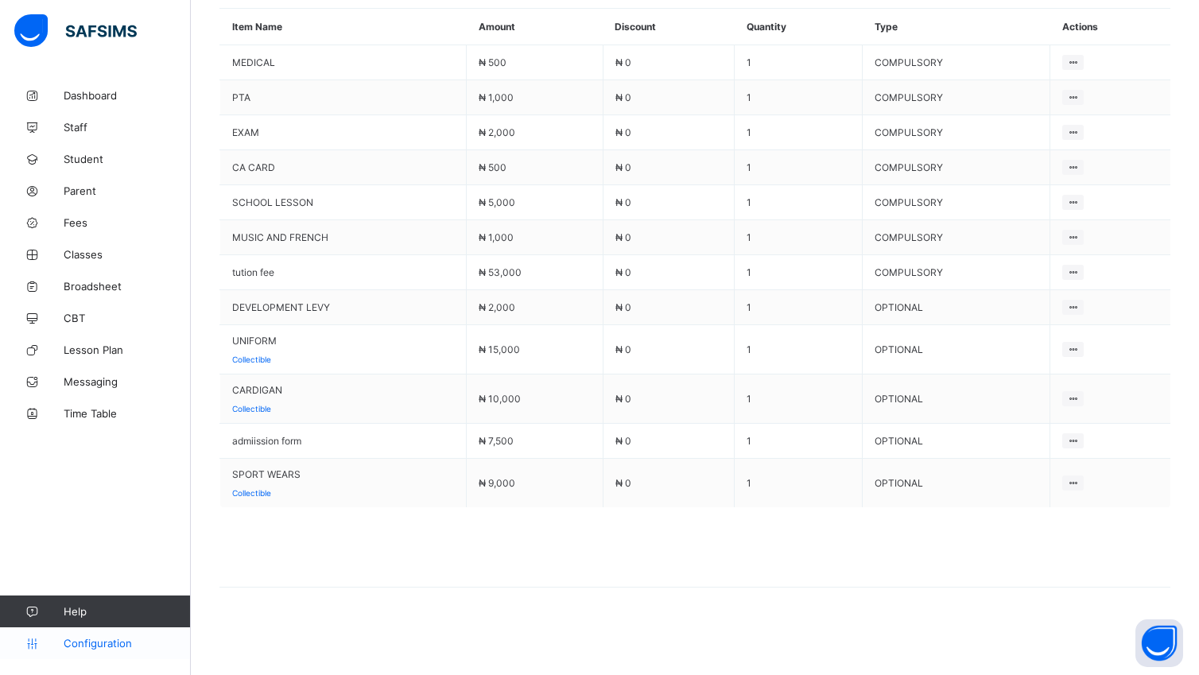
click at [79, 644] on span "Configuration" at bounding box center [127, 643] width 126 height 13
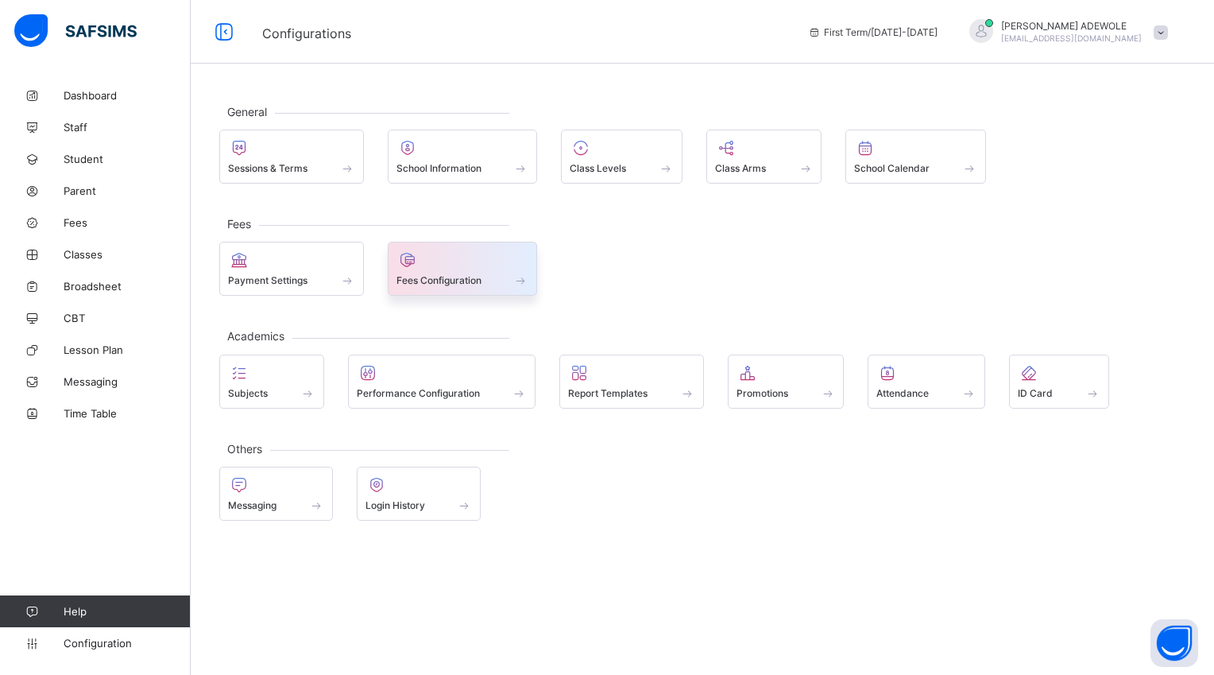
click at [522, 281] on span at bounding box center [521, 280] width 16 height 14
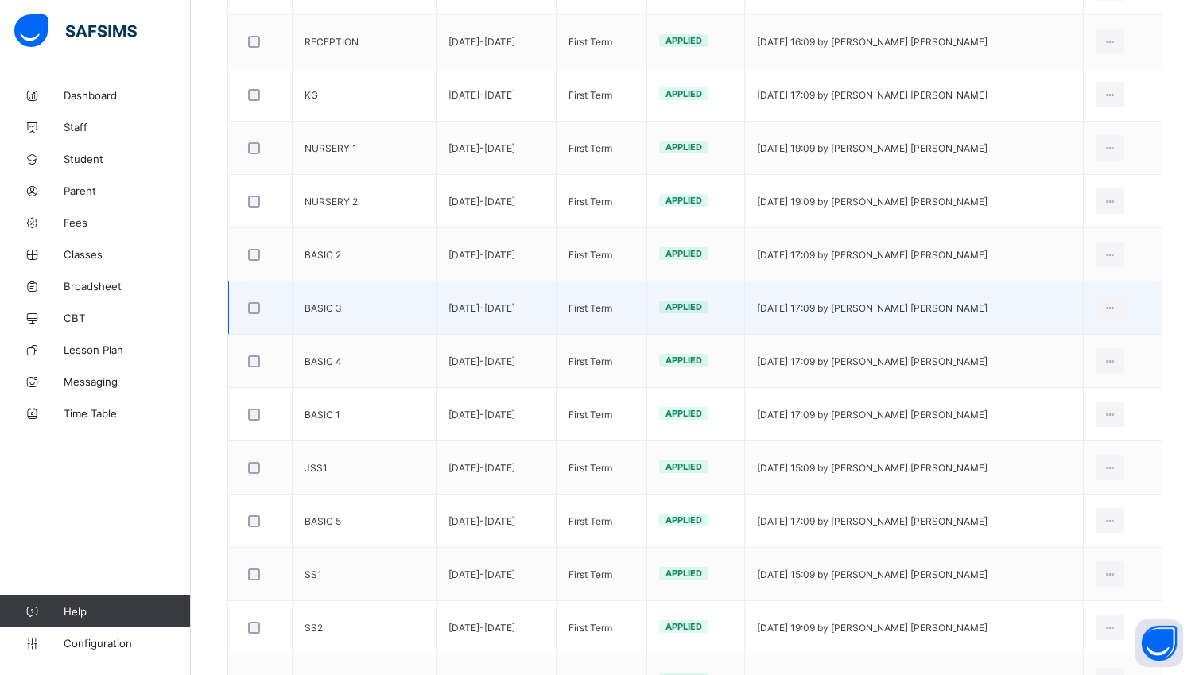
scroll to position [405, 0]
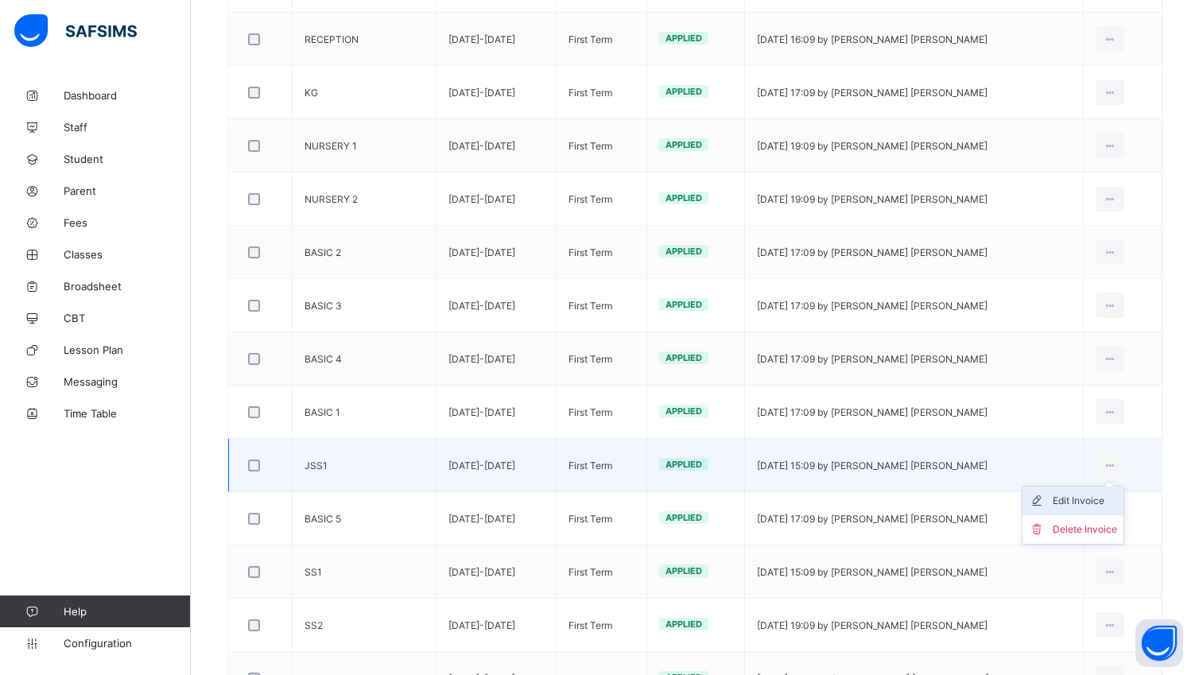
click at [1090, 507] on div "Edit Invoice" at bounding box center [1084, 501] width 64 height 16
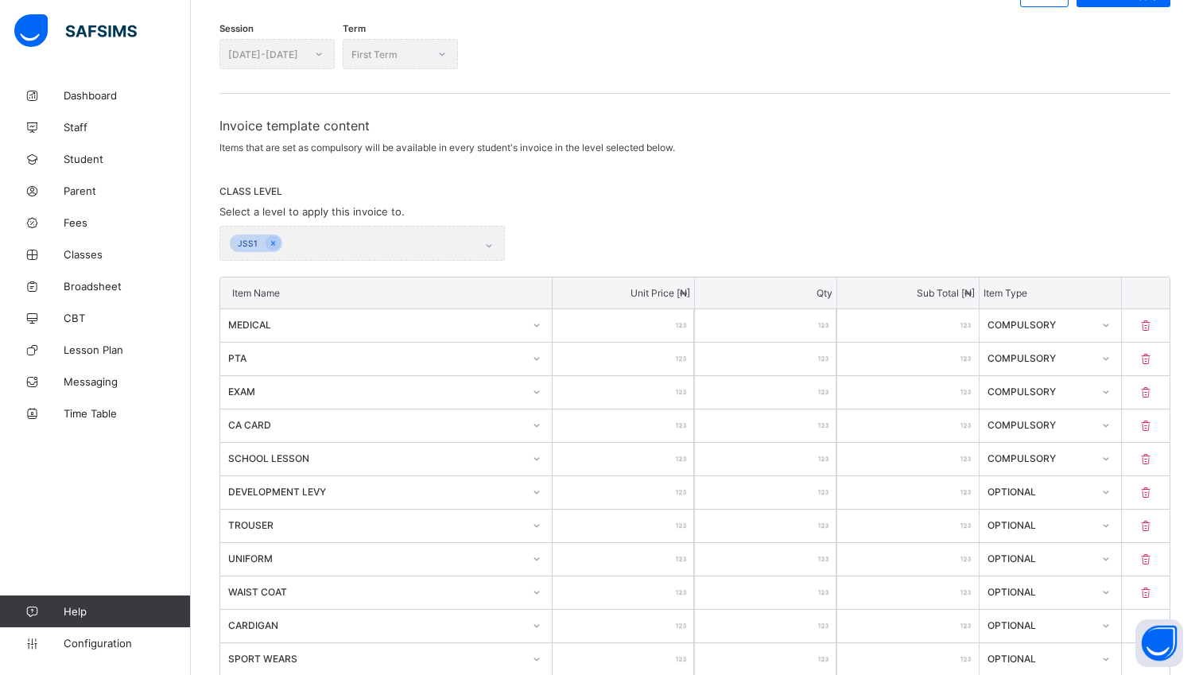
scroll to position [405, 0]
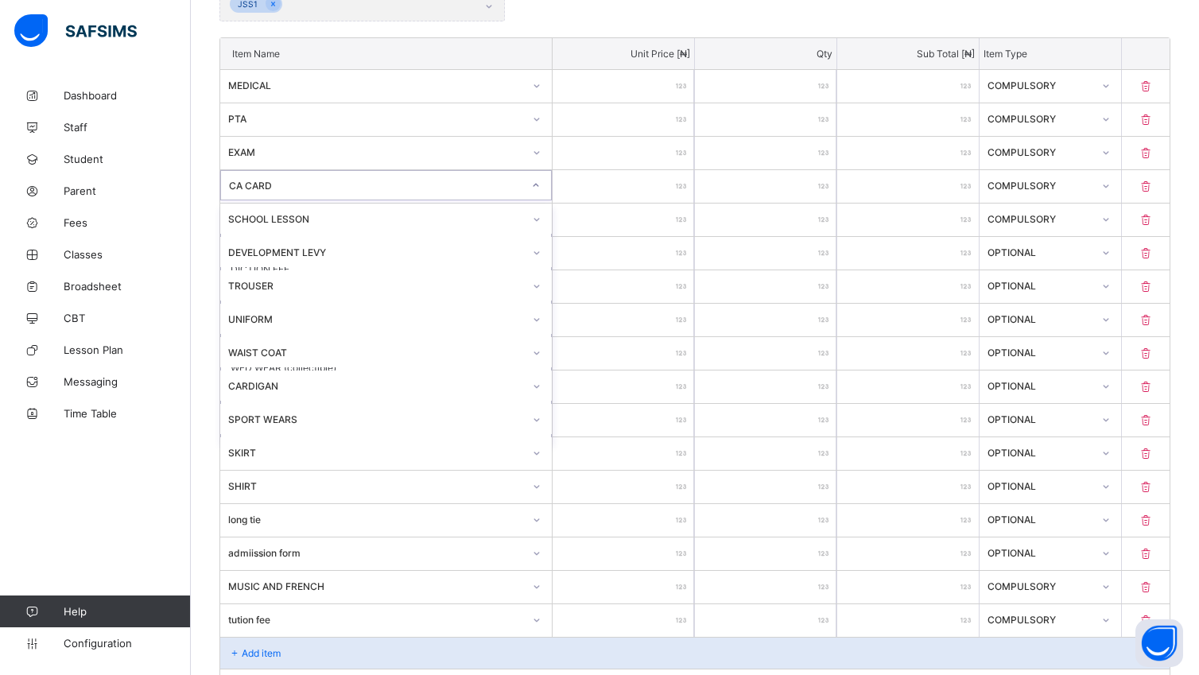
click at [480, 175] on div "CA CARD" at bounding box center [371, 185] width 300 height 22
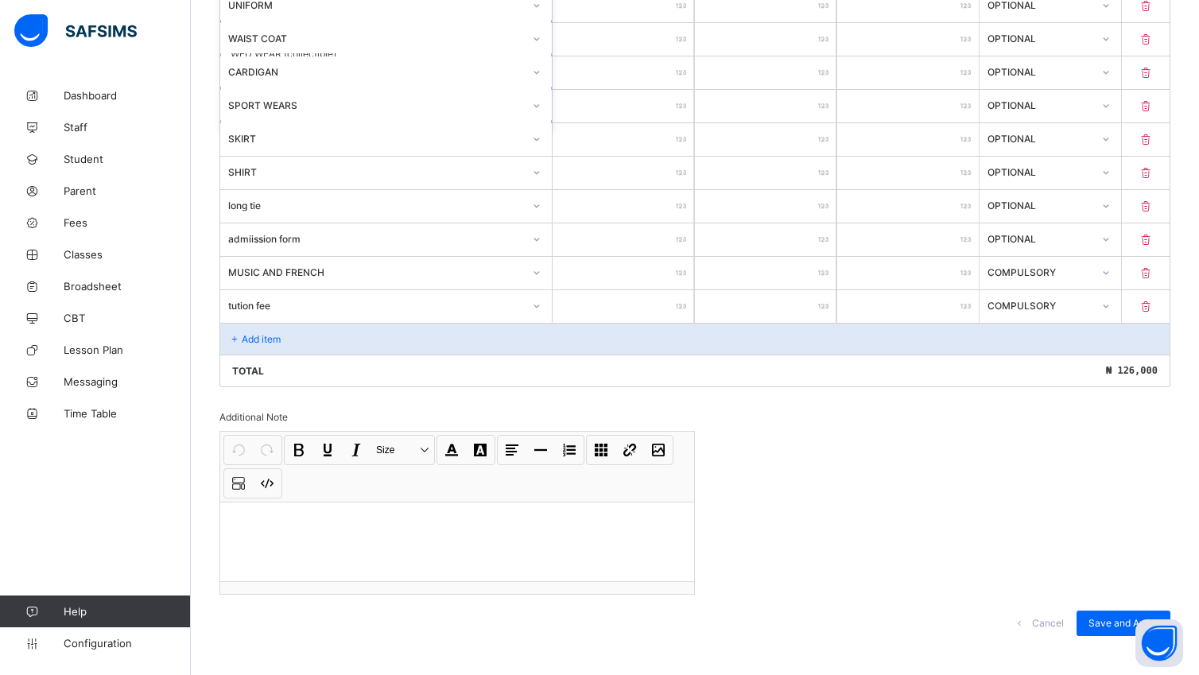
scroll to position [742, 0]
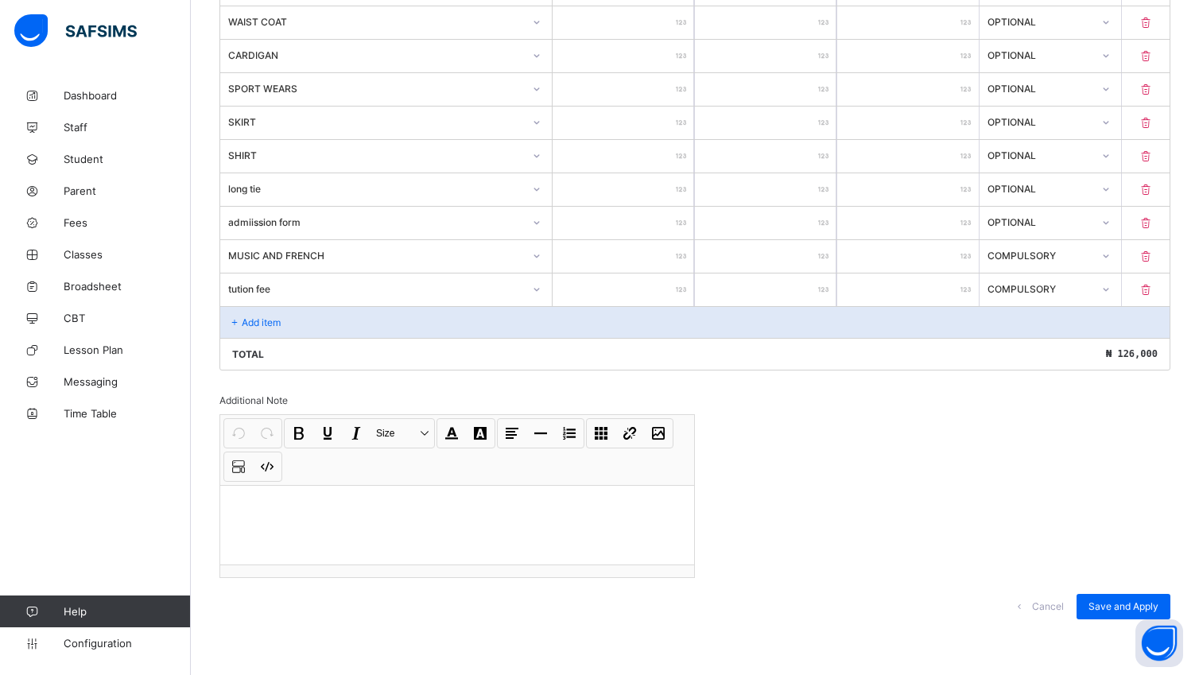
click at [323, 327] on div "Add item" at bounding box center [694, 322] width 949 height 32
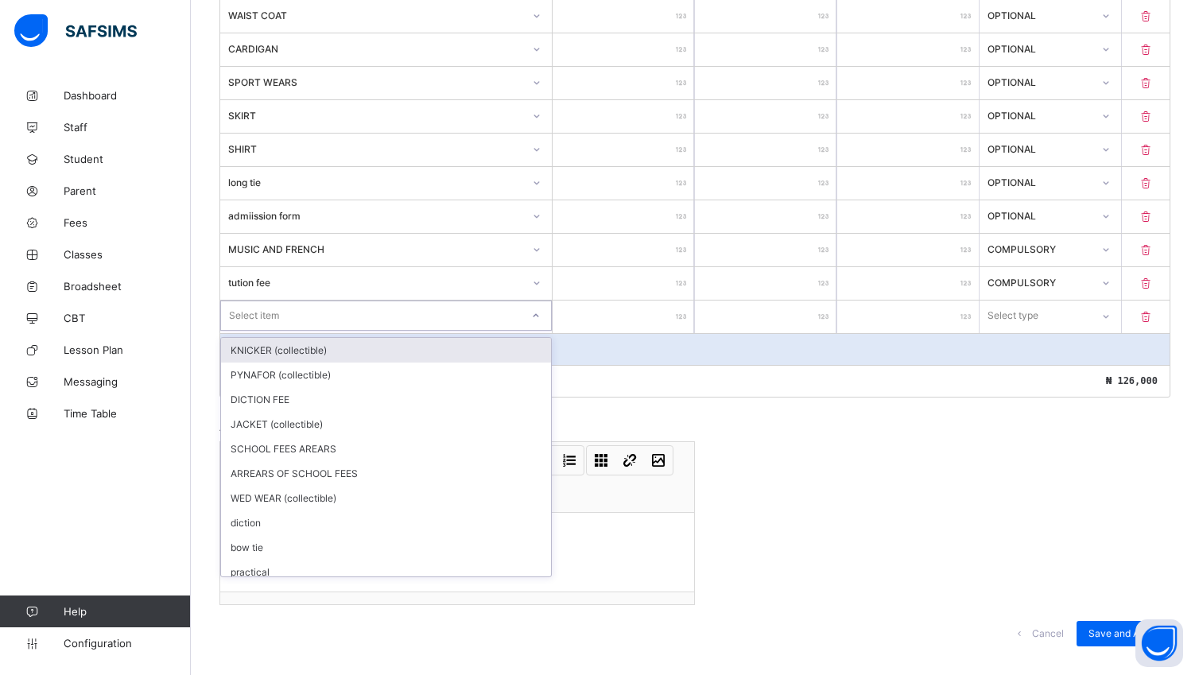
click at [540, 323] on icon at bounding box center [536, 316] width 10 height 16
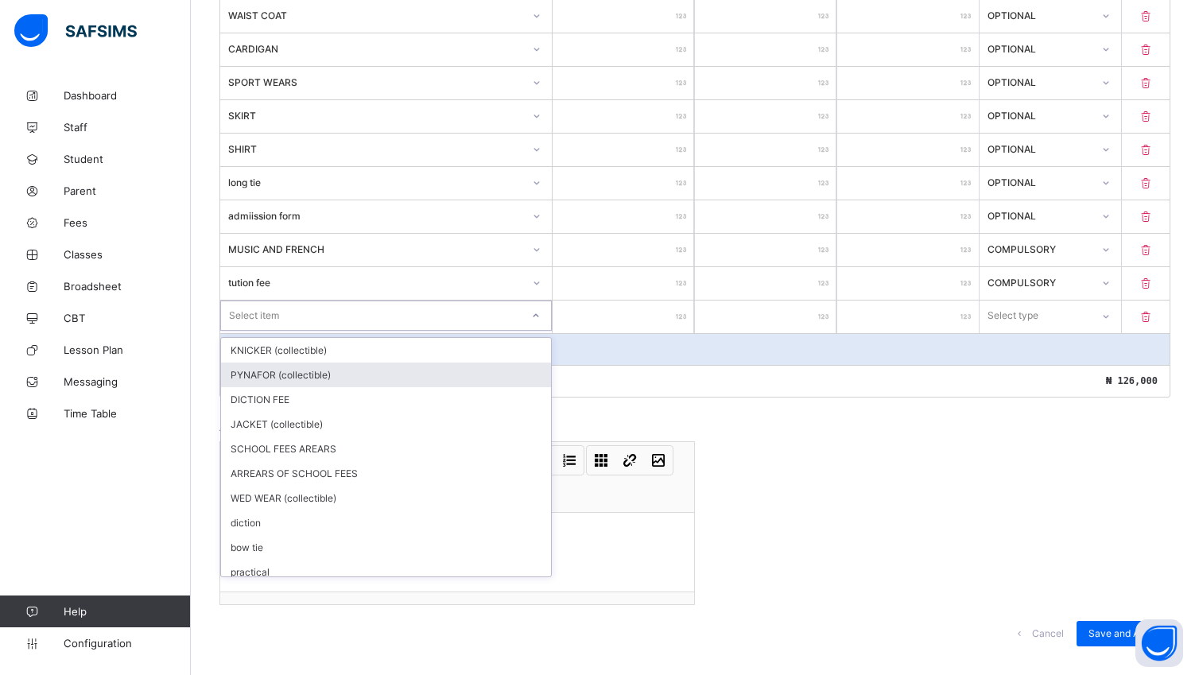
scroll to position [78, 0]
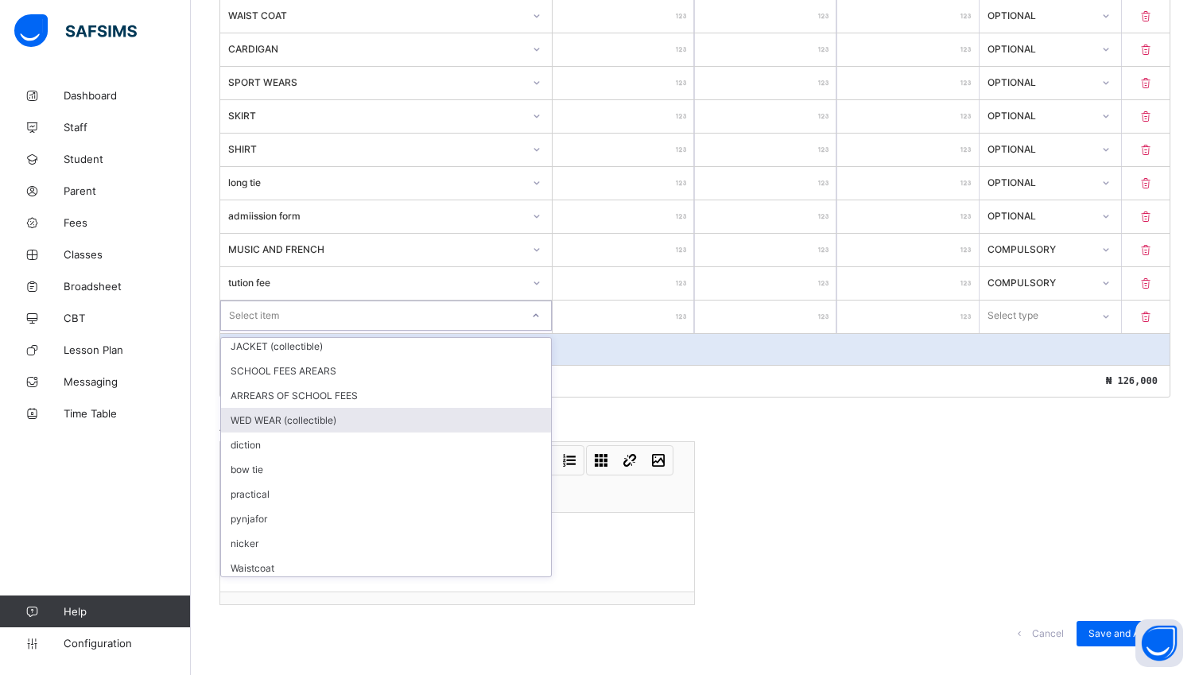
click at [261, 424] on div "WED WEAR (collectible)" at bounding box center [386, 420] width 330 height 25
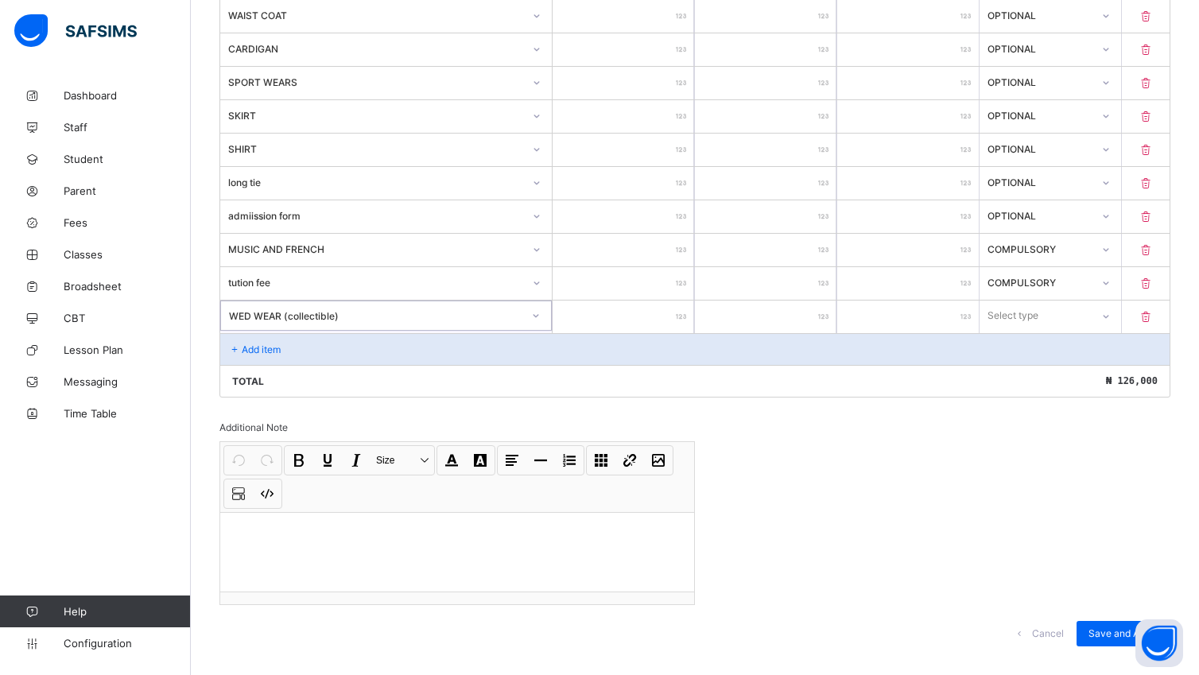
click at [642, 328] on input "number" at bounding box center [622, 316] width 141 height 33
type input "*"
type input "****"
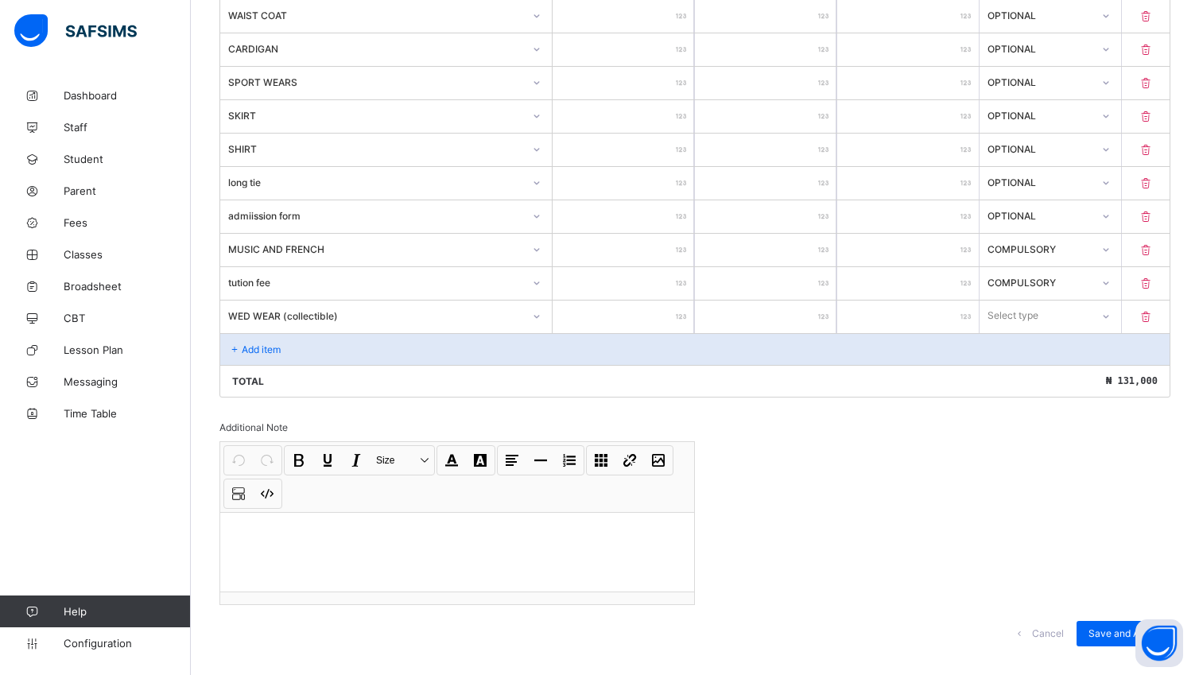
type input "****"
click at [1110, 323] on icon at bounding box center [1105, 316] width 10 height 16
click at [1025, 385] on div "Optional" at bounding box center [1050, 374] width 140 height 25
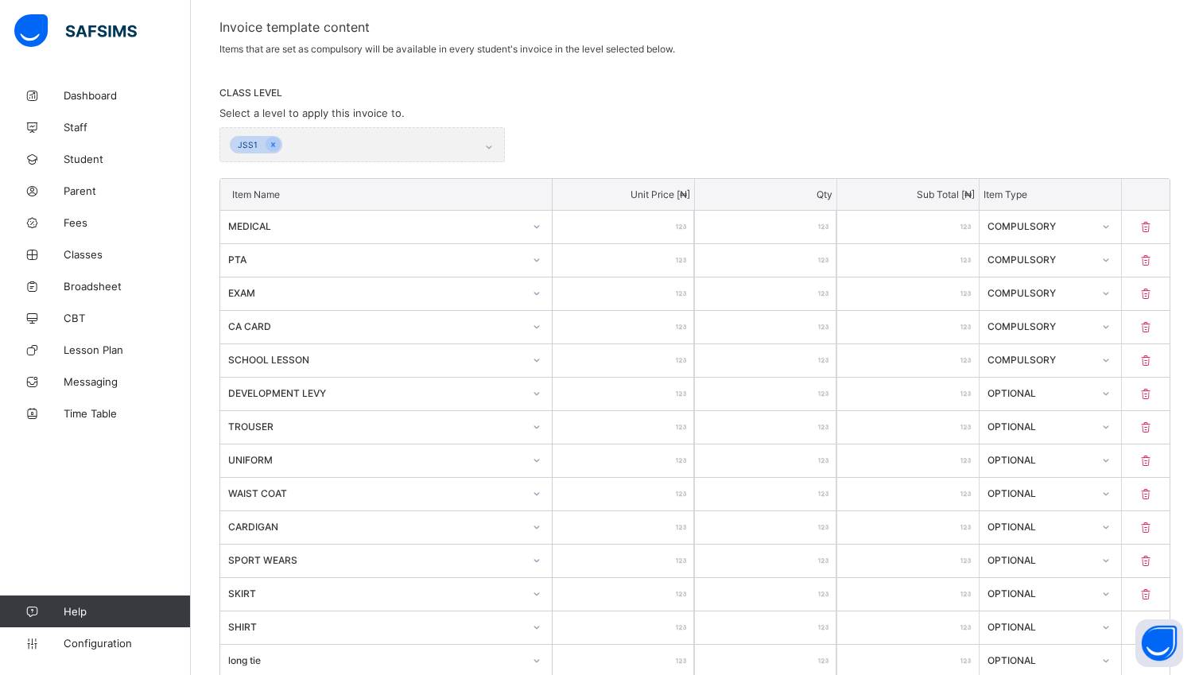
scroll to position [67, 0]
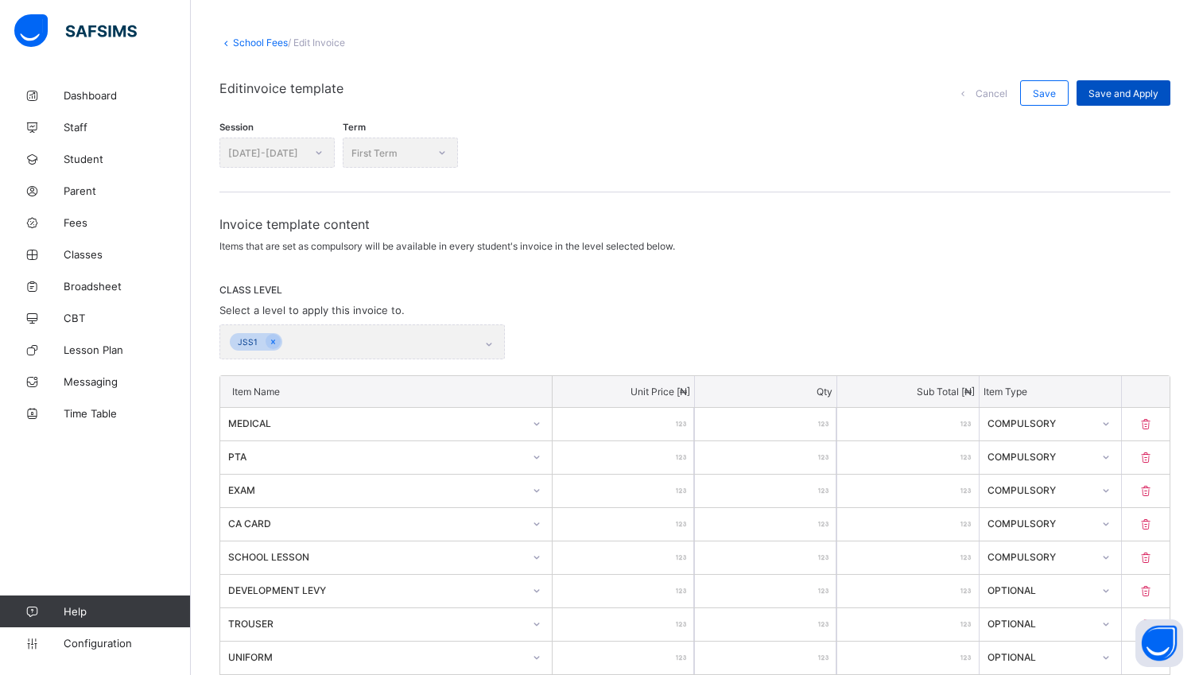
click at [1136, 102] on div "Save and Apply" at bounding box center [1123, 92] width 94 height 25
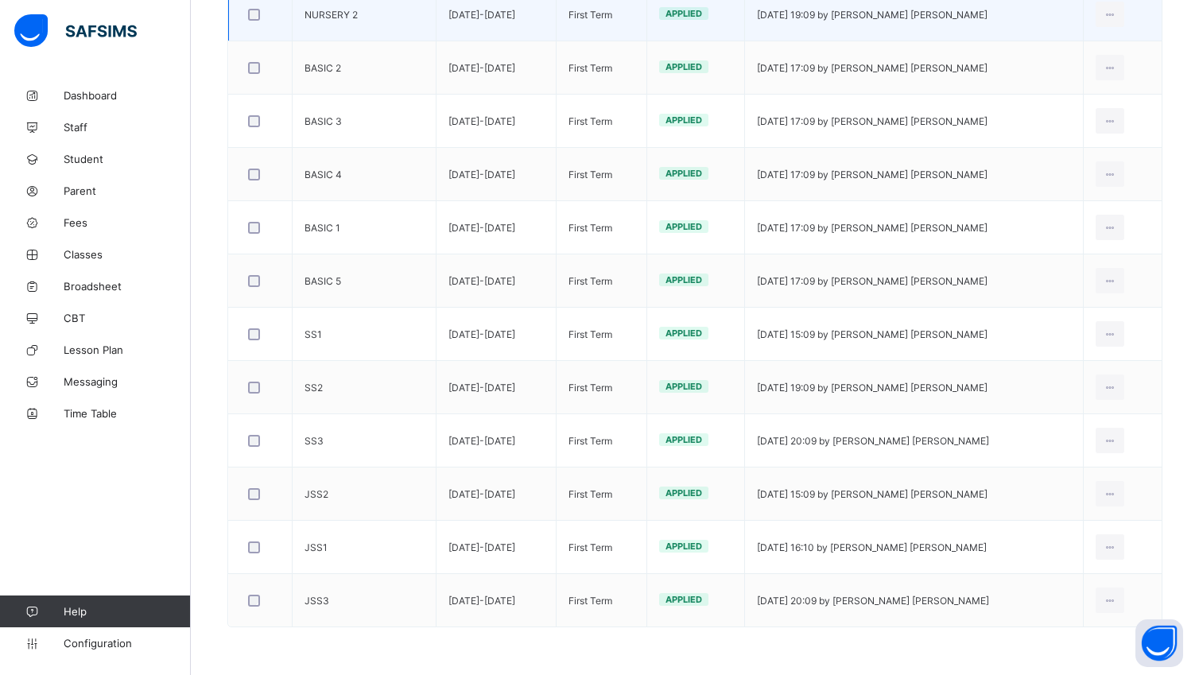
scroll to position [593, 0]
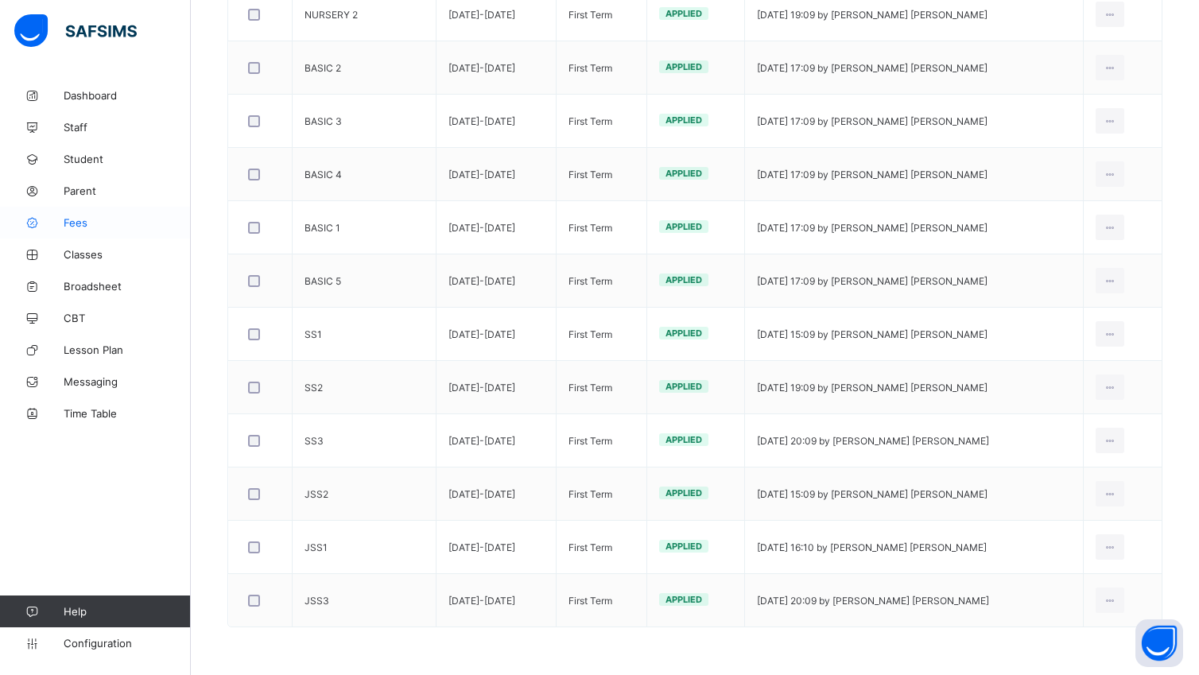
click at [78, 223] on span "Fees" at bounding box center [127, 222] width 127 height 13
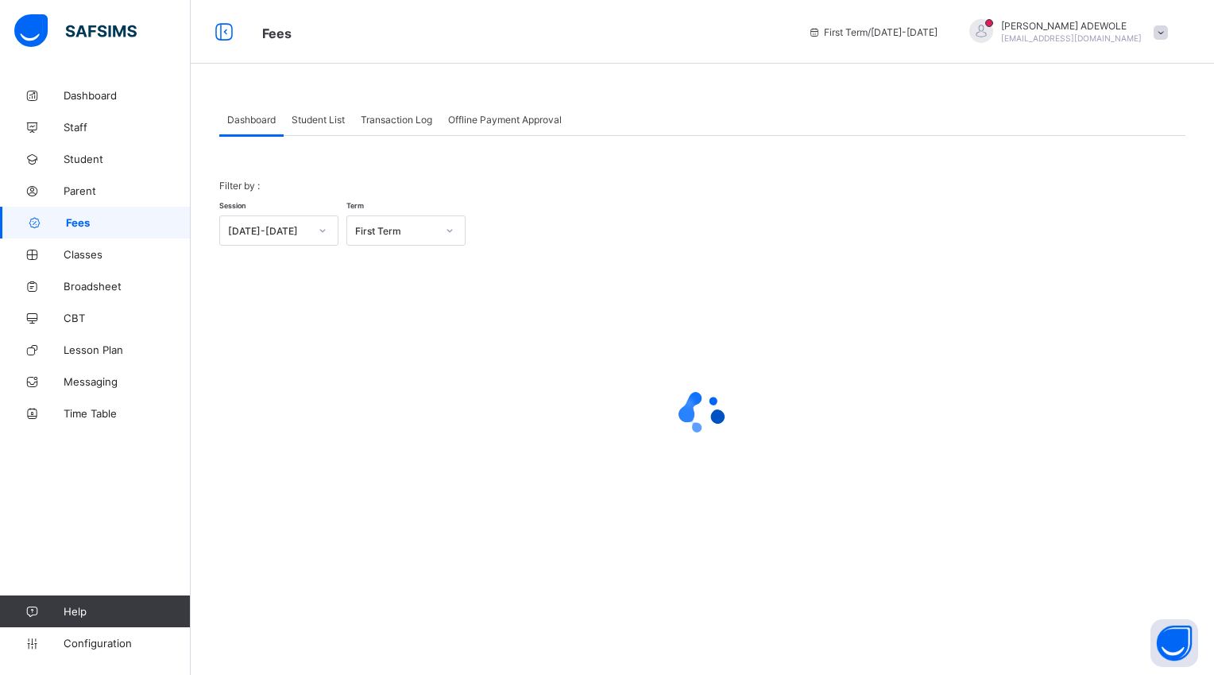
click at [304, 122] on span "Student List" at bounding box center [318, 120] width 53 height 12
click at [318, 122] on span "Student List" at bounding box center [318, 120] width 53 height 12
click at [319, 121] on span "Student List" at bounding box center [318, 120] width 53 height 12
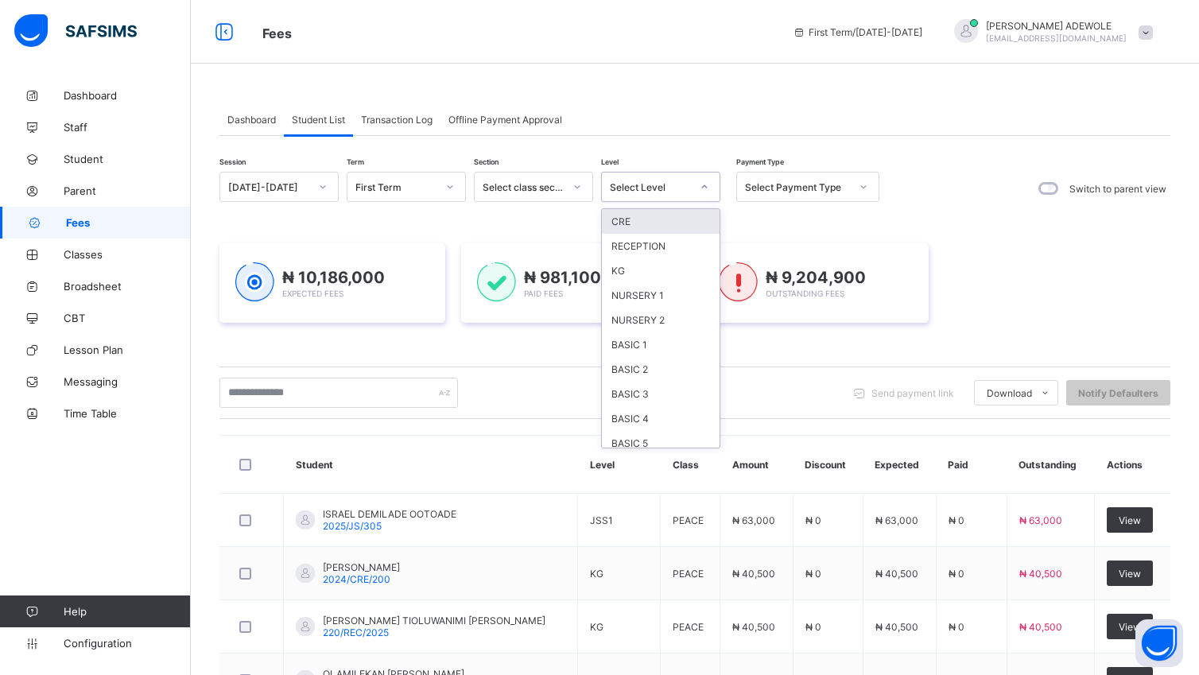
click at [703, 176] on div at bounding box center [704, 186] width 27 height 25
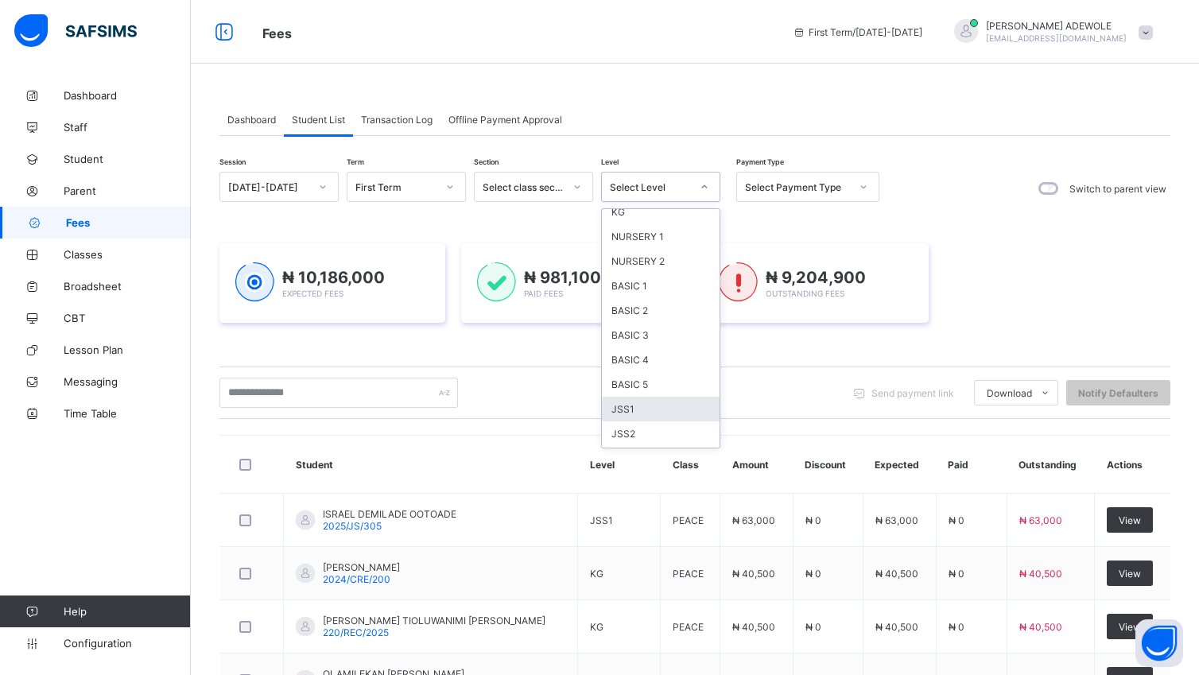
click at [641, 402] on div "JSS1" at bounding box center [661, 409] width 118 height 25
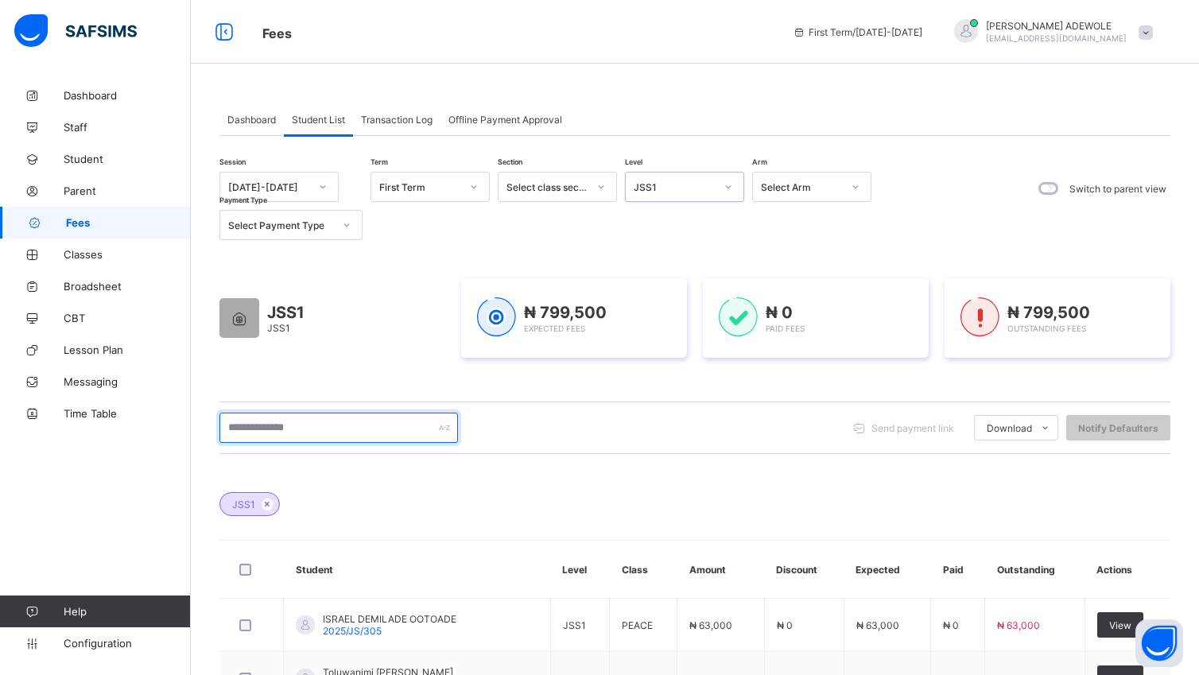
click at [342, 433] on input "text" at bounding box center [338, 428] width 238 height 30
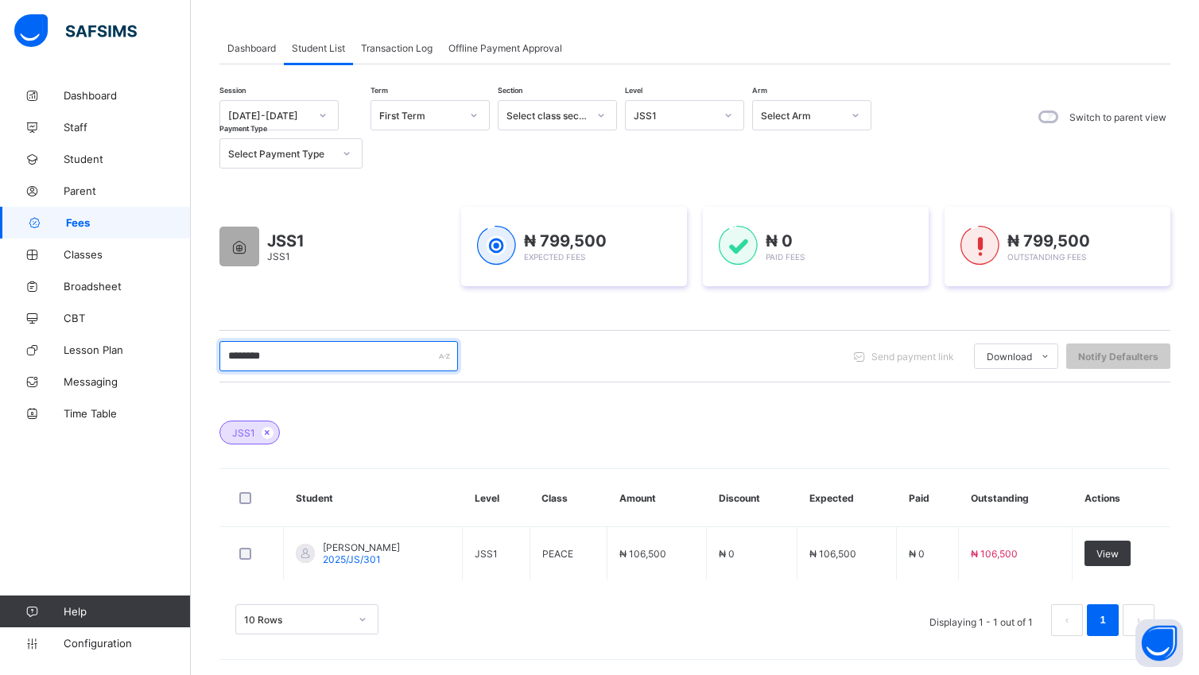
scroll to position [74, 0]
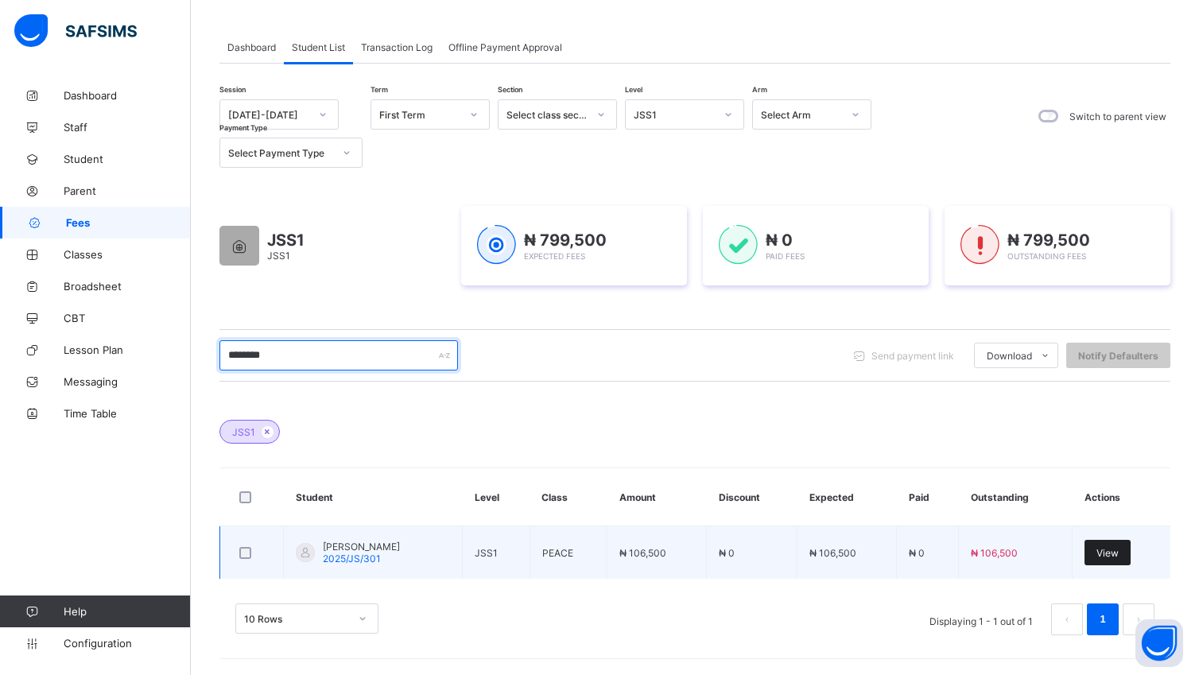
type input "********"
click at [1118, 550] on span "View" at bounding box center [1107, 553] width 22 height 12
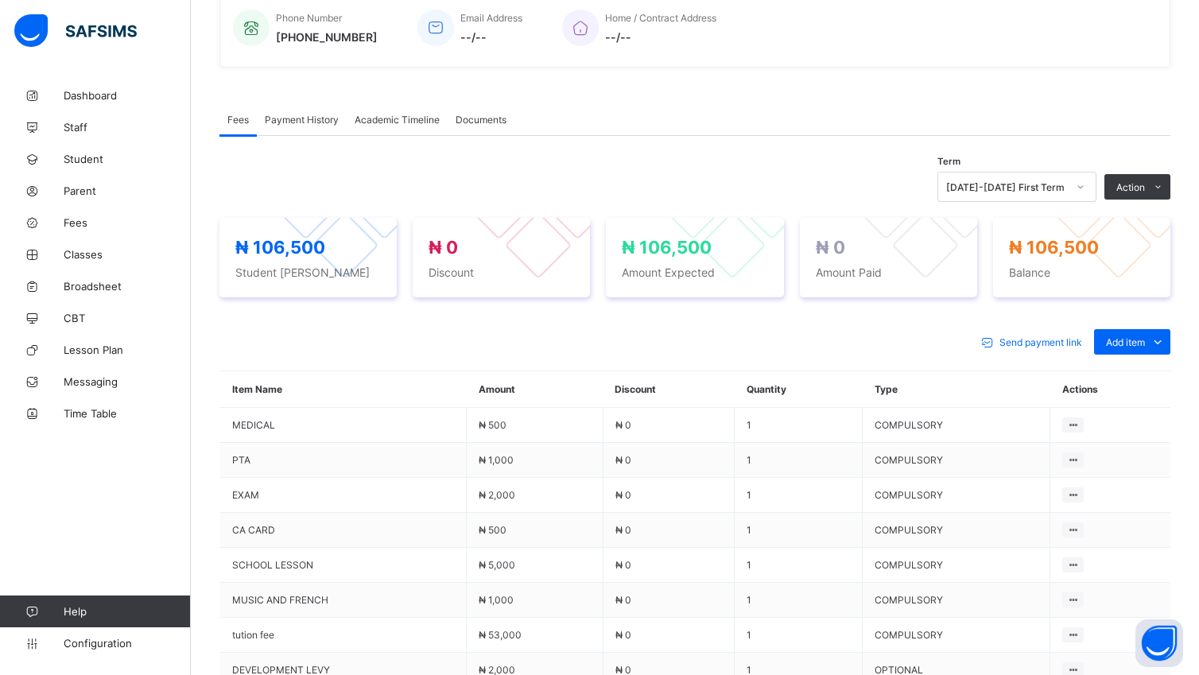
scroll to position [405, 0]
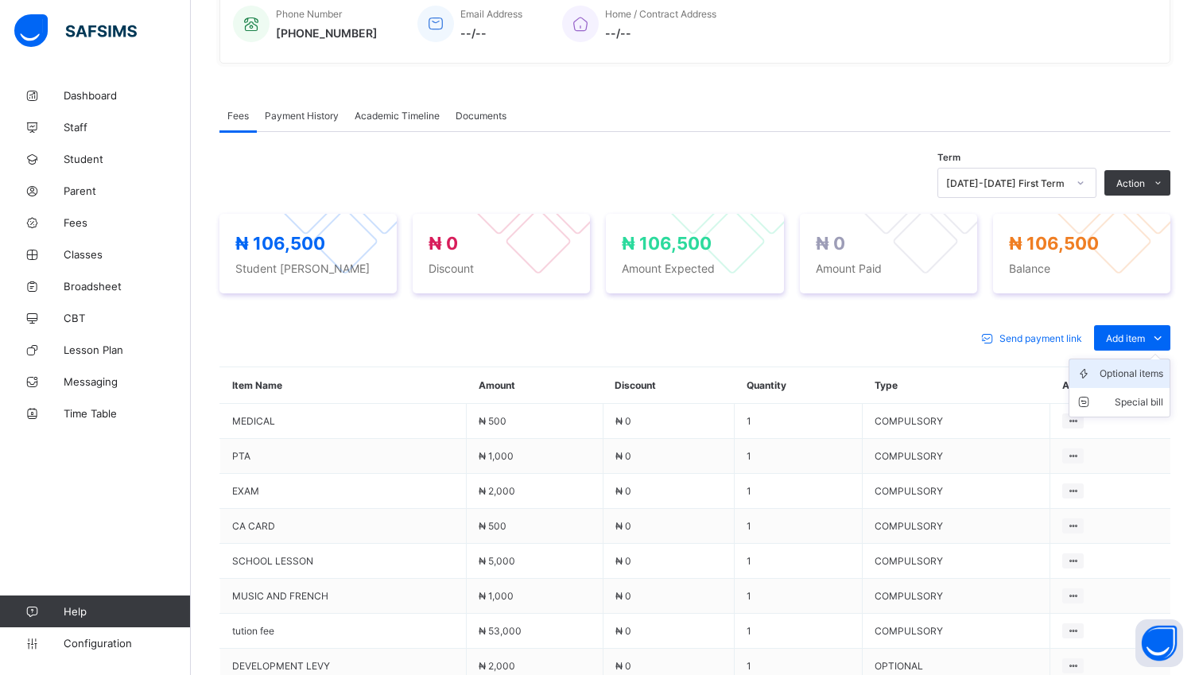
click at [1143, 370] on div "Optional items" at bounding box center [1131, 374] width 64 height 16
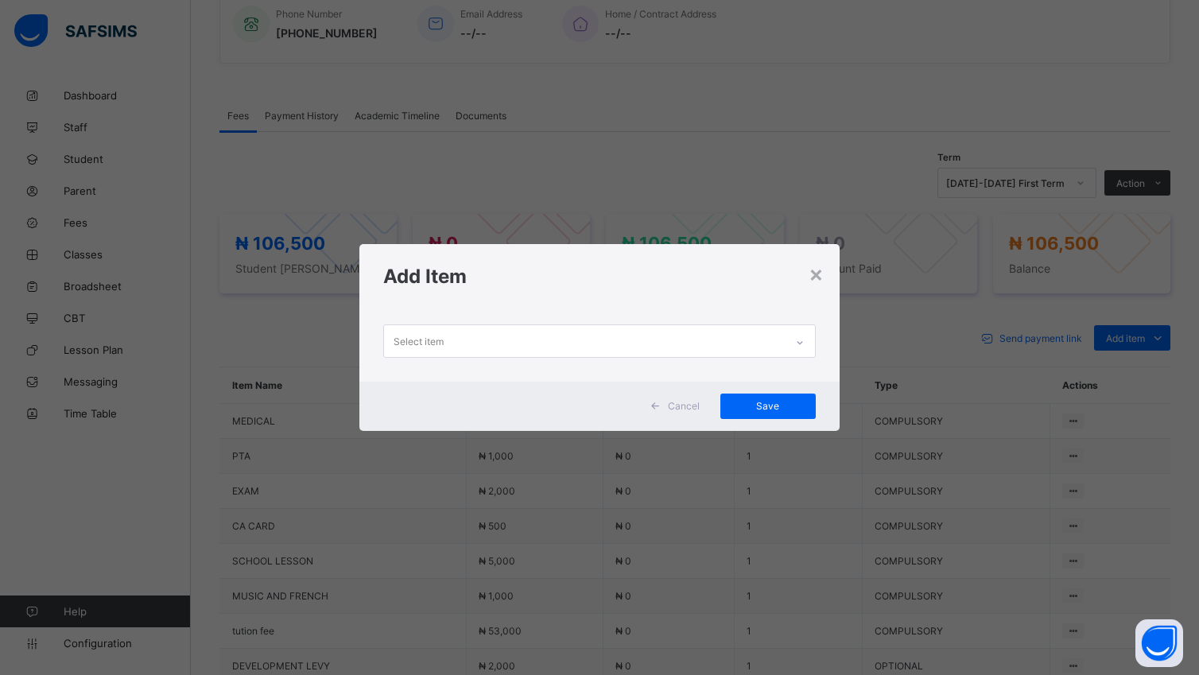
click at [802, 341] on icon at bounding box center [800, 343] width 10 height 16
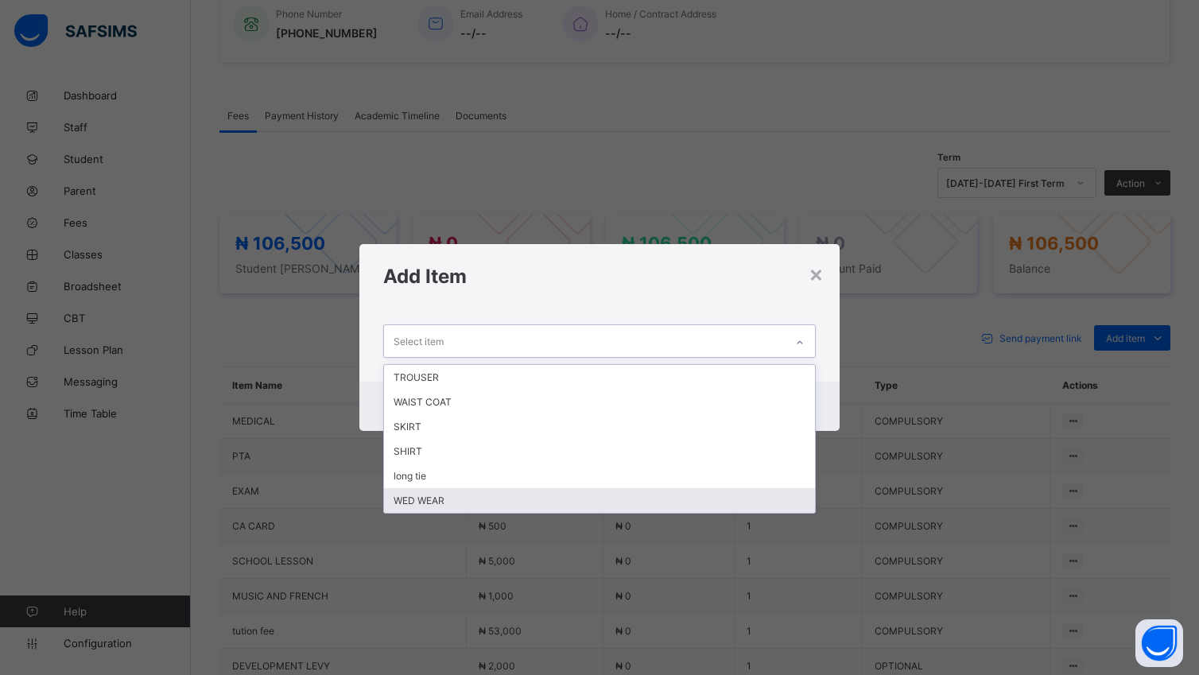
click at [436, 503] on div "WED WEAR" at bounding box center [599, 500] width 430 height 25
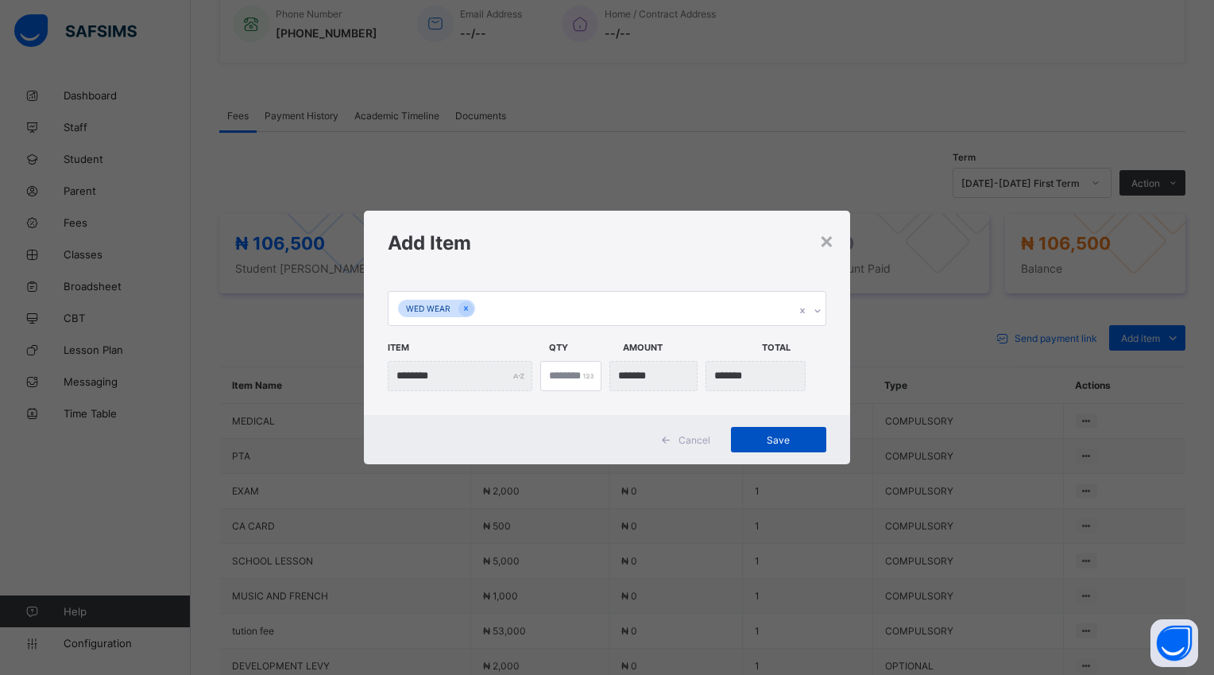
click at [789, 437] on span "Save" at bounding box center [779, 440] width 72 height 12
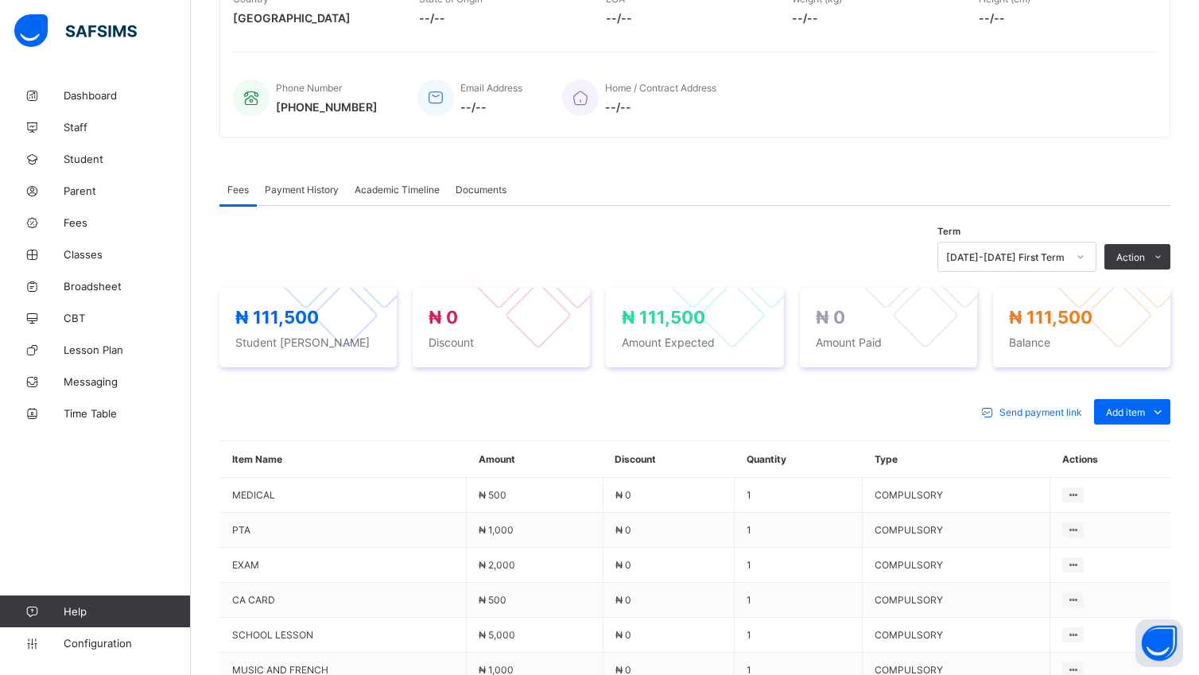
scroll to position [303, 0]
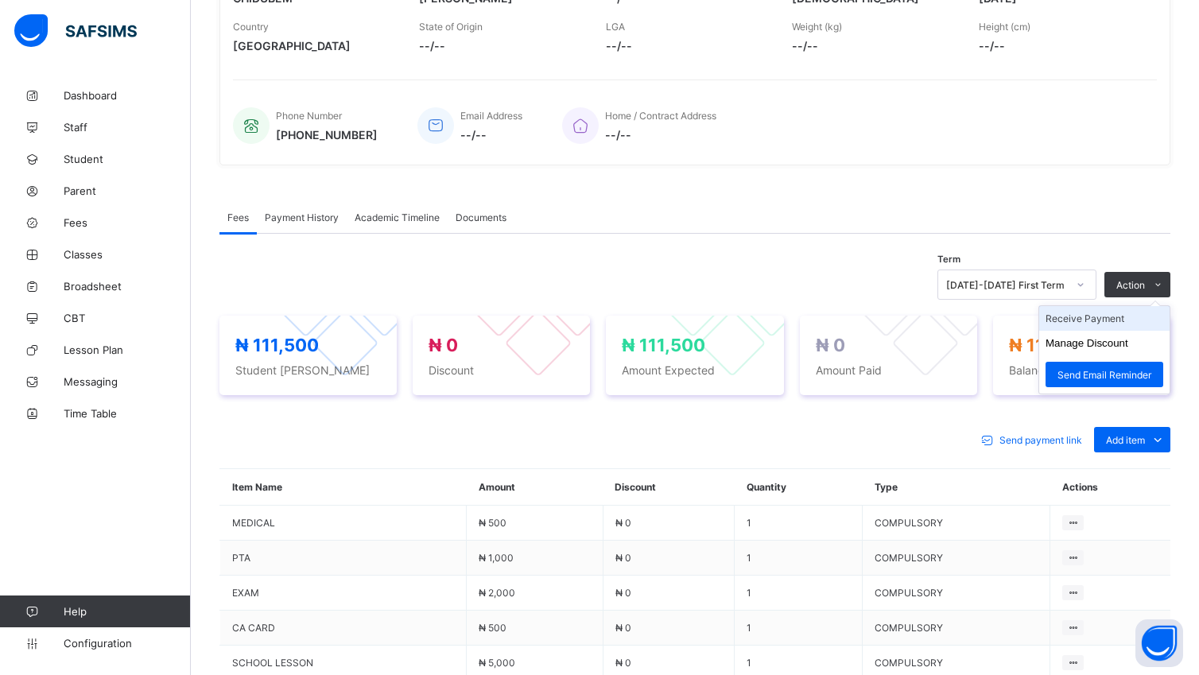
click at [1075, 323] on li "Receive Payment" at bounding box center [1104, 318] width 130 height 25
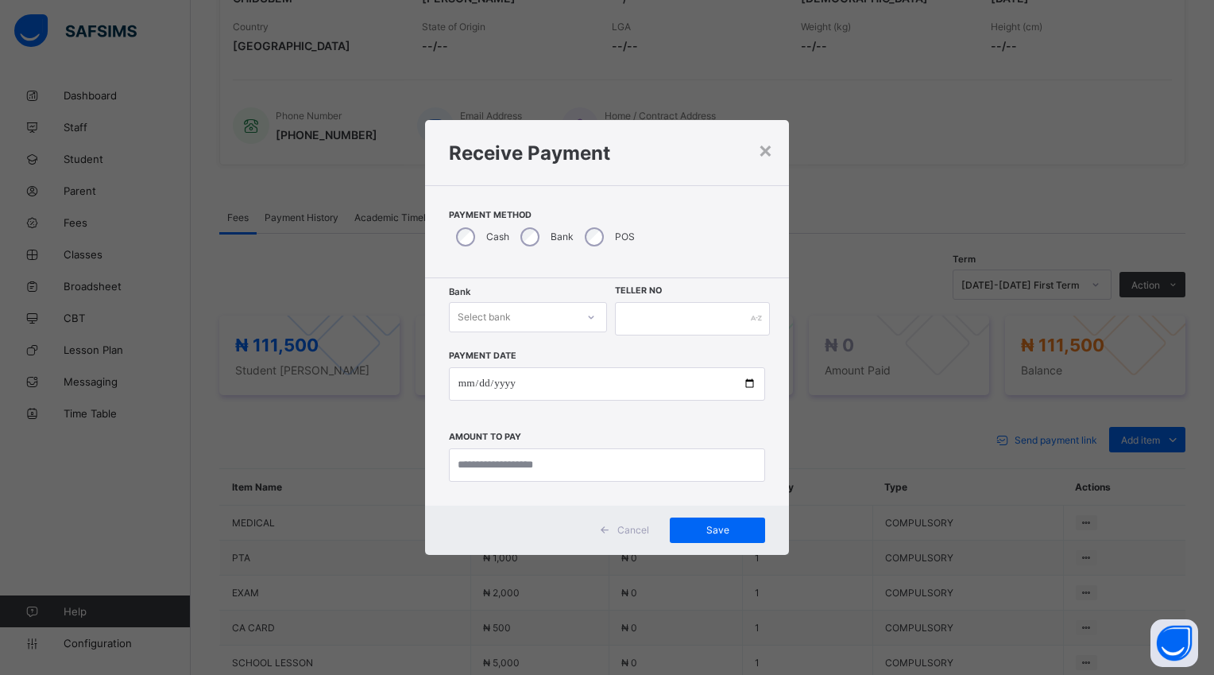
click at [587, 315] on icon at bounding box center [592, 317] width 10 height 16
click at [590, 359] on div "Polaris Bank - goodshepherd schools" at bounding box center [528, 357] width 157 height 37
click at [751, 383] on input "date" at bounding box center [607, 383] width 316 height 33
type input "**********"
click at [580, 466] on input "currency" at bounding box center [607, 464] width 316 height 33
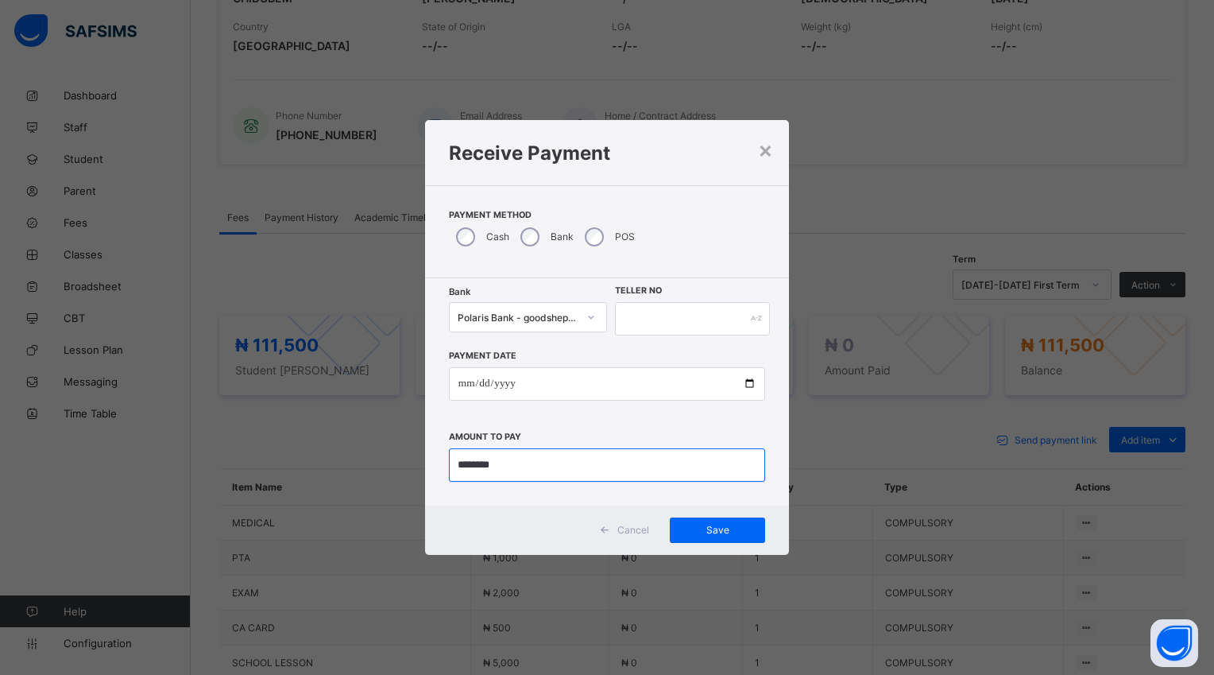
click at [477, 465] on input "currency" at bounding box center [607, 464] width 316 height 33
type input "*********"
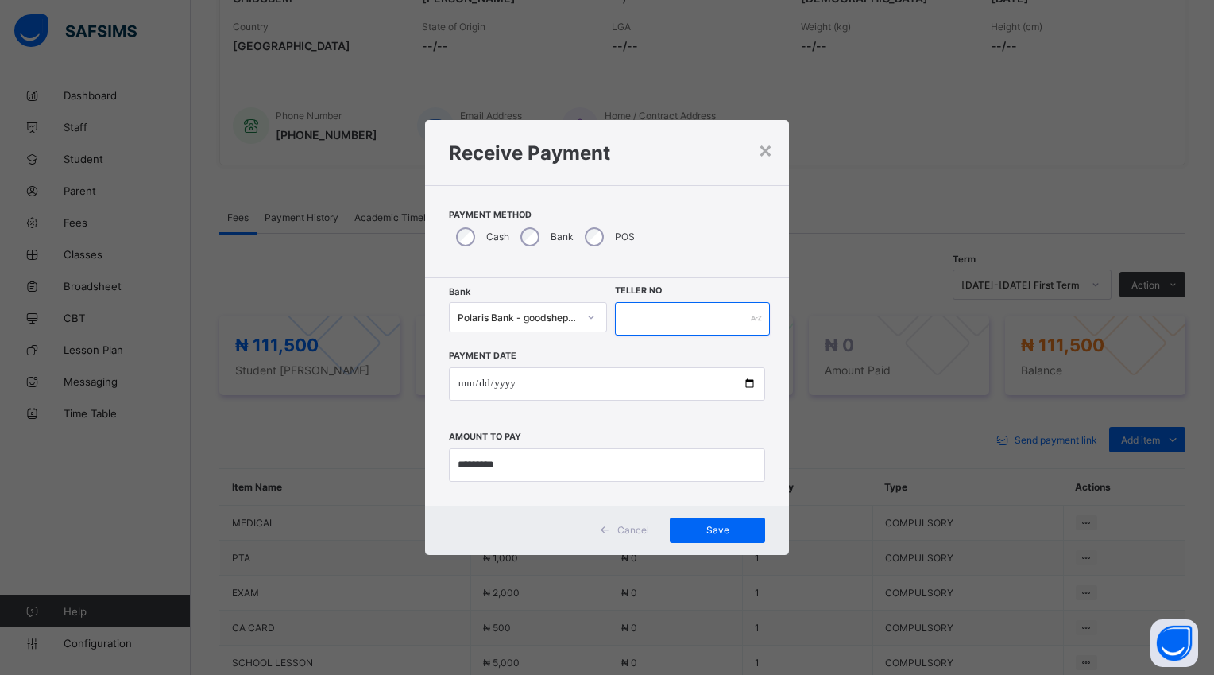
drag, startPoint x: 645, startPoint y: 310, endPoint x: 633, endPoint y: 304, distance: 14.2
click at [642, 308] on input "text" at bounding box center [692, 318] width 155 height 33
type input "*****"
drag, startPoint x: 720, startPoint y: 529, endPoint x: 729, endPoint y: 528, distance: 8.8
click at [723, 529] on span "Save" at bounding box center [718, 530] width 72 height 12
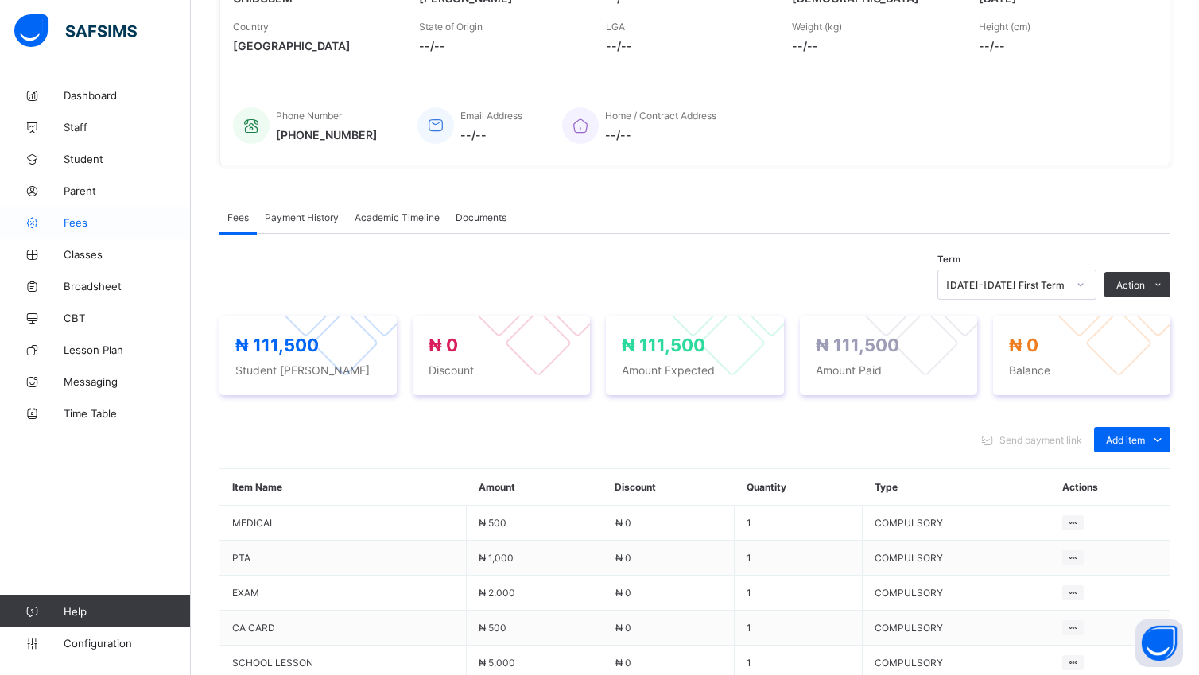
click at [87, 221] on span "Fees" at bounding box center [127, 222] width 127 height 13
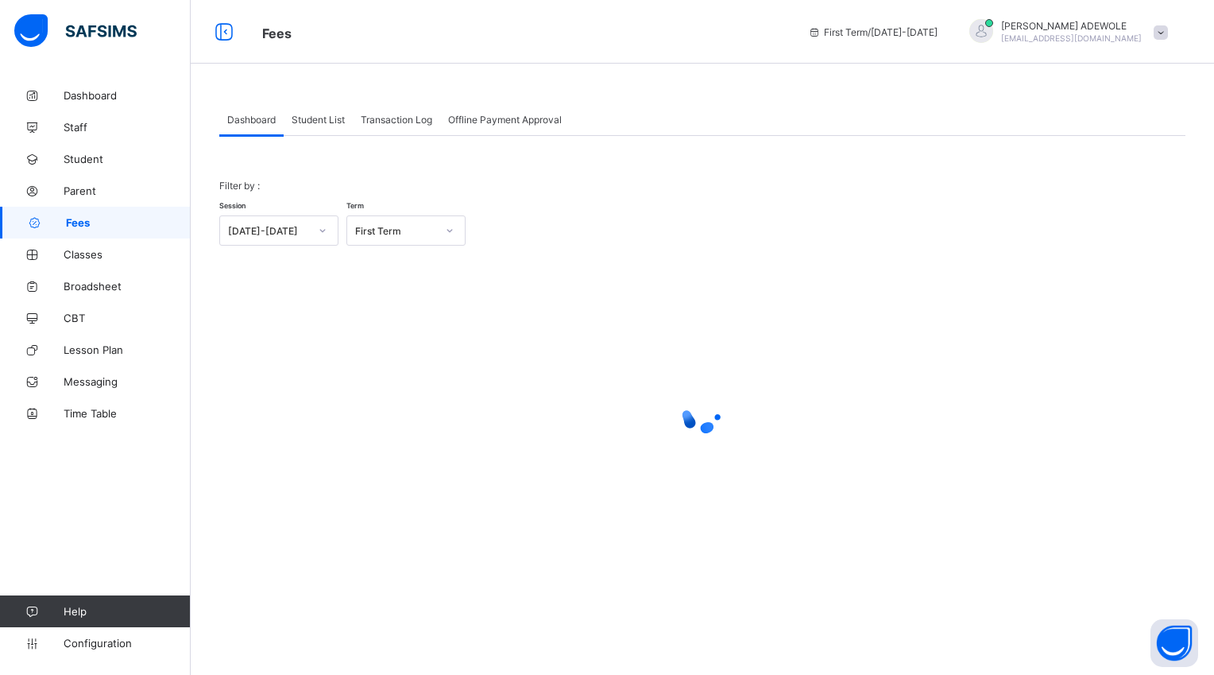
click at [319, 119] on span "Student List" at bounding box center [318, 120] width 53 height 12
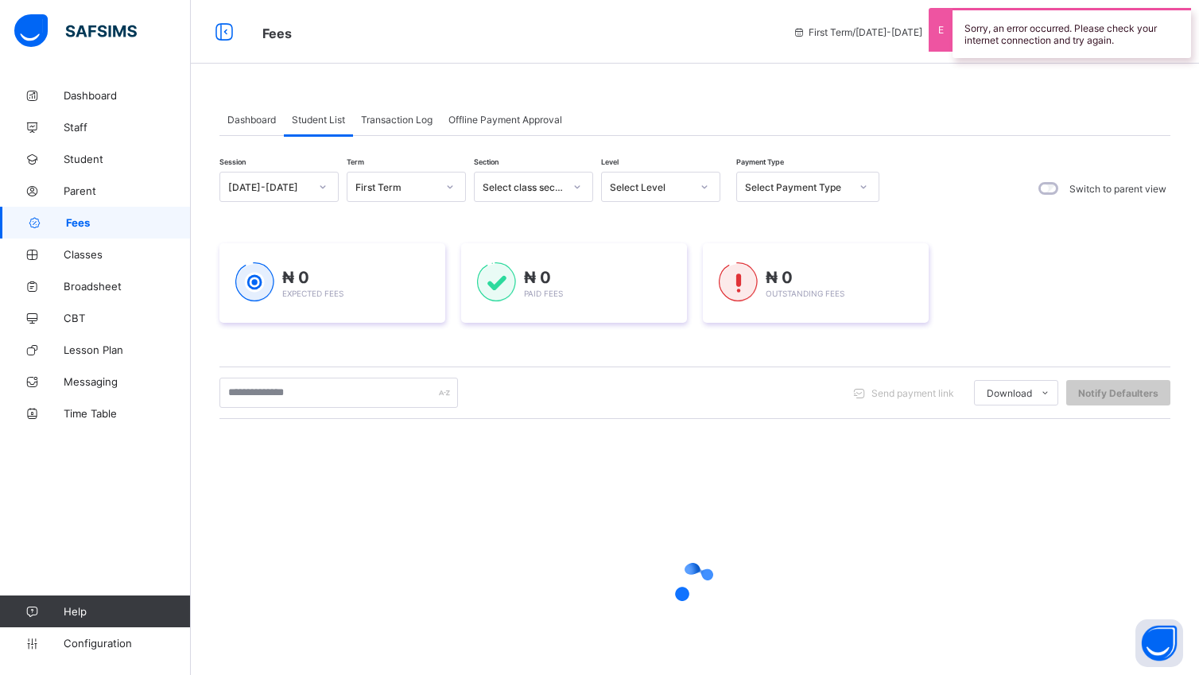
click at [704, 194] on icon at bounding box center [704, 187] width 10 height 16
click at [704, 188] on icon at bounding box center [705, 186] width 6 height 3
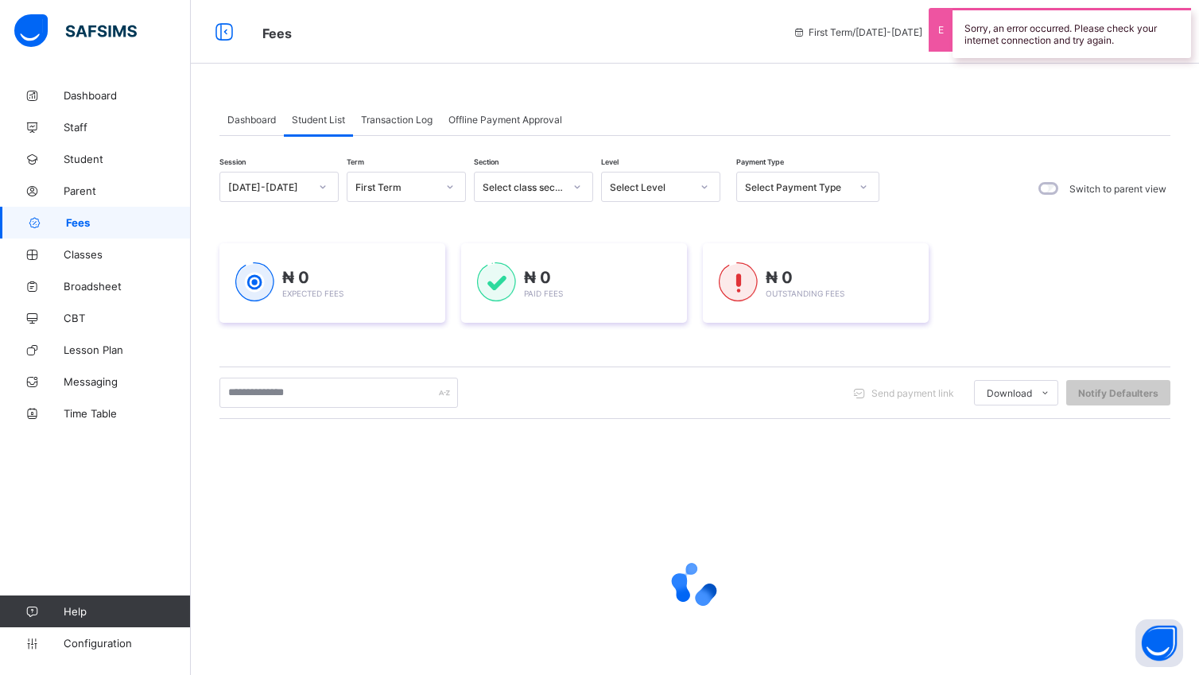
click at [704, 188] on icon at bounding box center [705, 186] width 6 height 3
click at [704, 186] on icon at bounding box center [704, 187] width 10 height 16
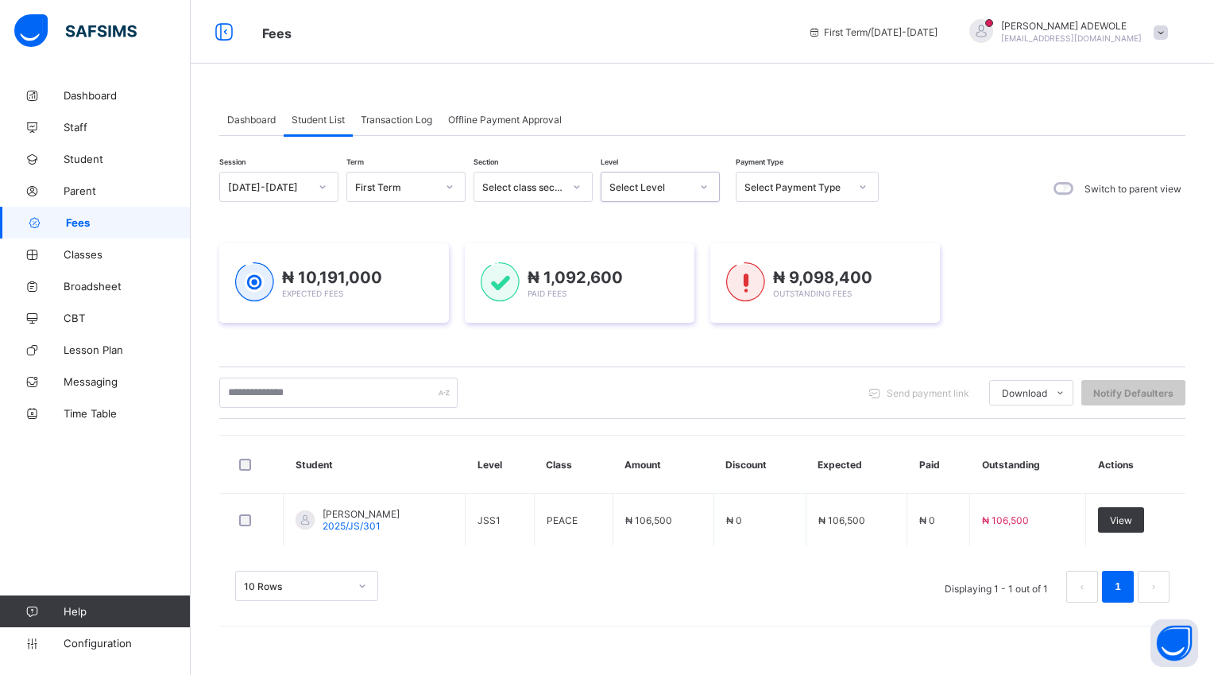
click at [707, 188] on icon at bounding box center [704, 187] width 10 height 16
click at [725, 203] on div "Session 2025-2026 Term First Term Section Select class section Level 0 results …" at bounding box center [549, 188] width 660 height 33
click at [700, 183] on icon at bounding box center [704, 187] width 10 height 16
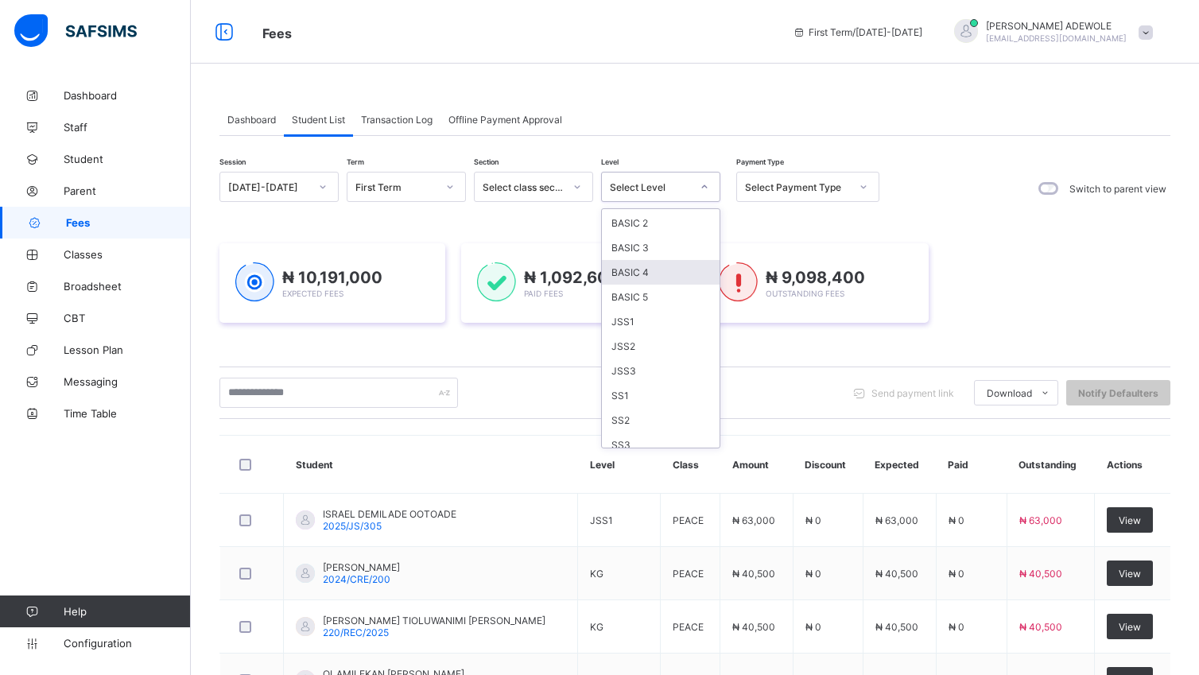
scroll to position [151, 0]
click at [653, 436] on div "SS3" at bounding box center [661, 440] width 118 height 25
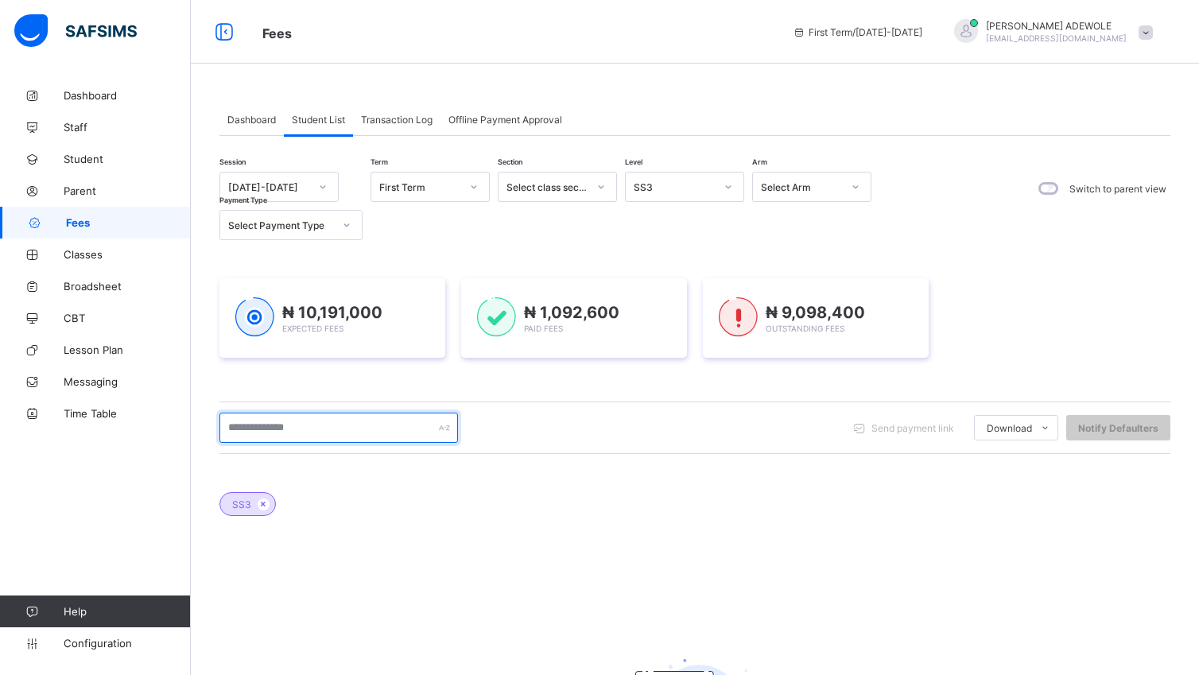
click at [327, 431] on input "text" at bounding box center [338, 428] width 238 height 30
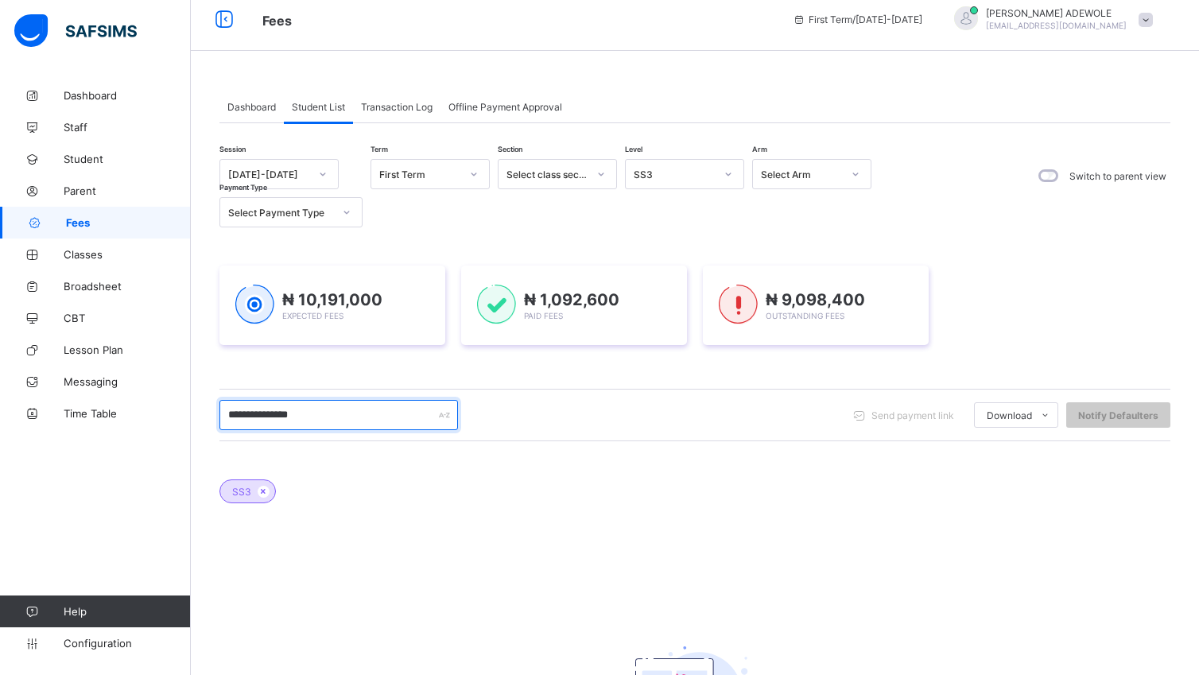
scroll to position [0, 0]
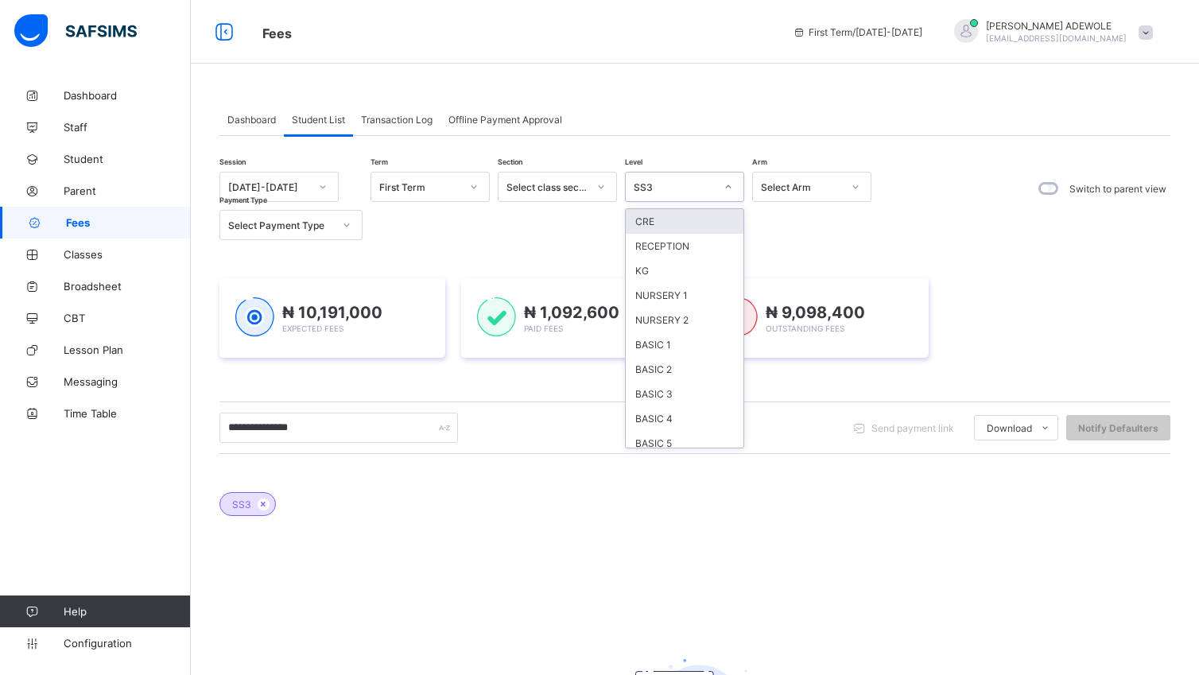
click at [729, 182] on icon at bounding box center [728, 187] width 10 height 16
click at [728, 197] on div at bounding box center [728, 186] width 27 height 25
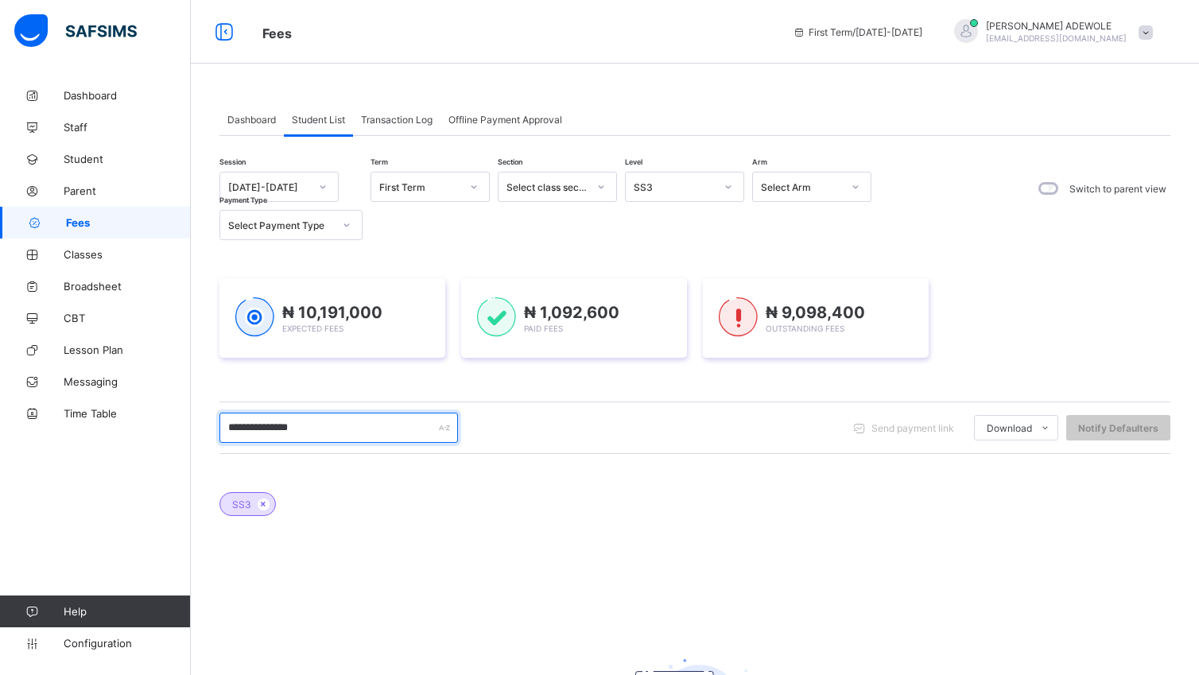
click at [304, 437] on input "**********" at bounding box center [338, 428] width 238 height 30
click at [304, 436] on input "**********" at bounding box center [338, 428] width 238 height 30
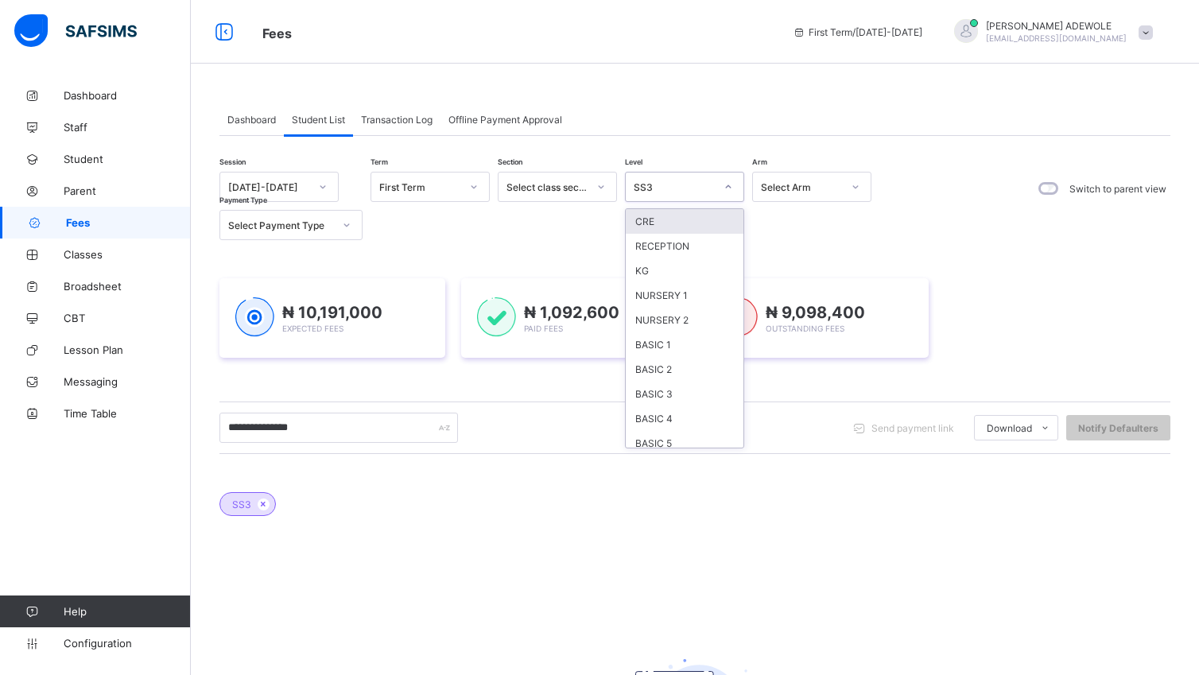
click at [723, 182] on icon at bounding box center [728, 187] width 10 height 16
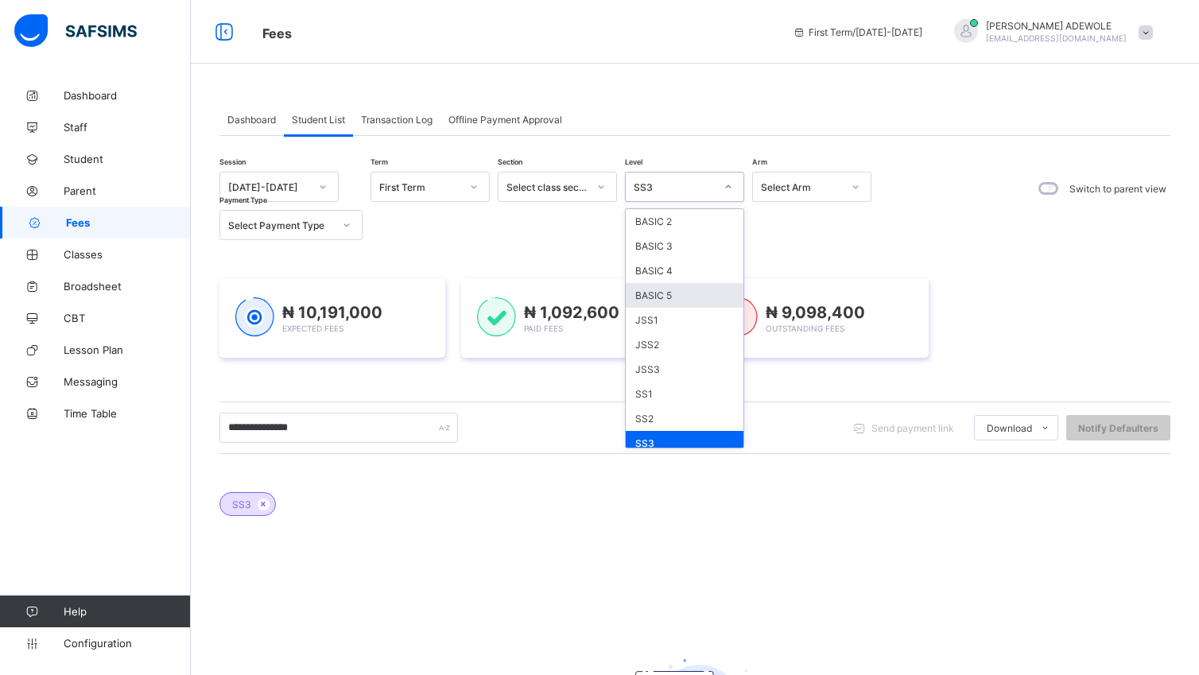
scroll to position [149, 0]
click at [662, 366] on div "JSS3" at bounding box center [685, 367] width 118 height 25
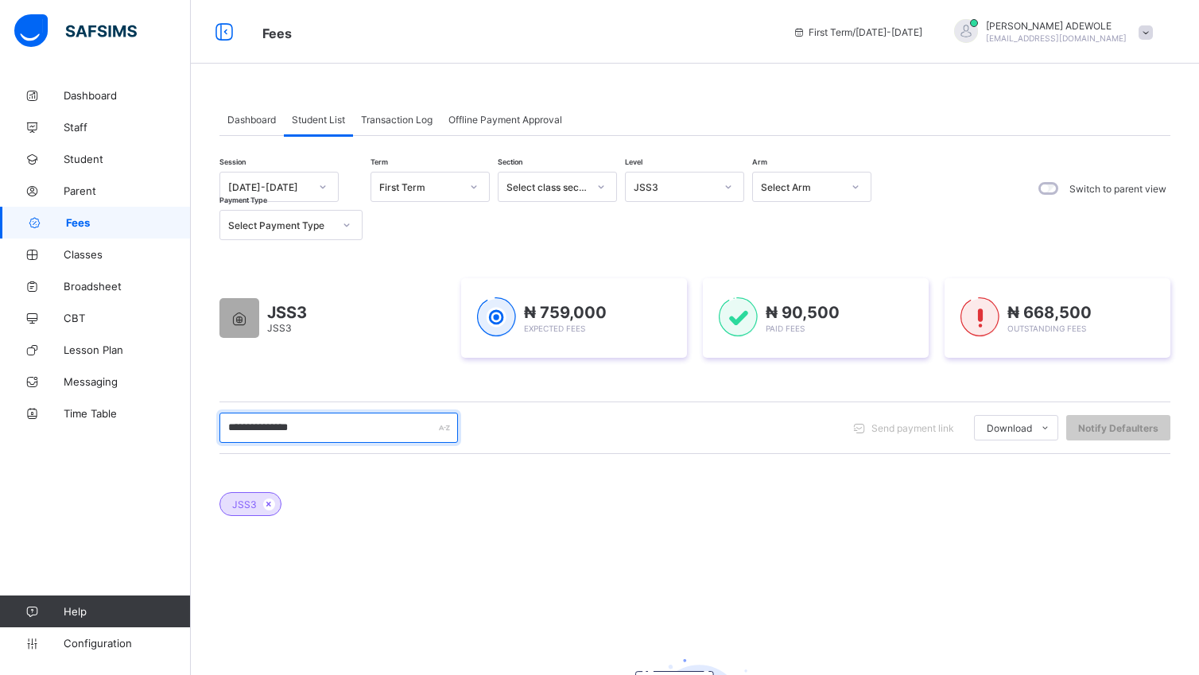
click at [337, 424] on input "**********" at bounding box center [338, 428] width 238 height 30
type input "*"
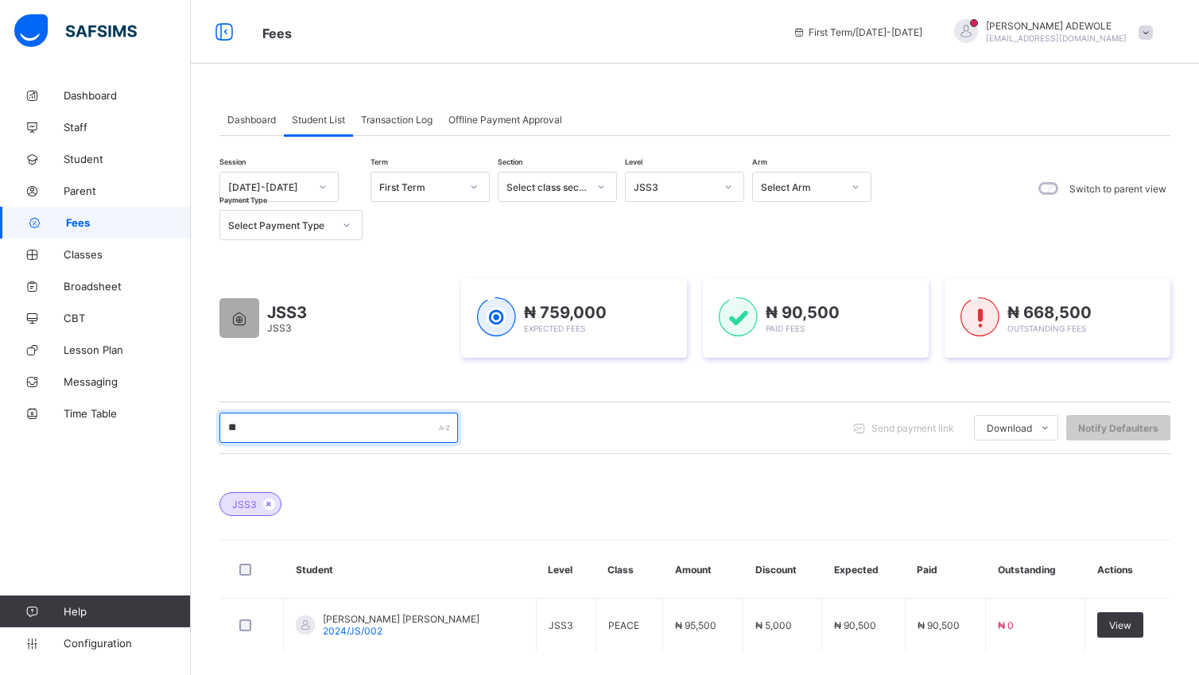
type input "*"
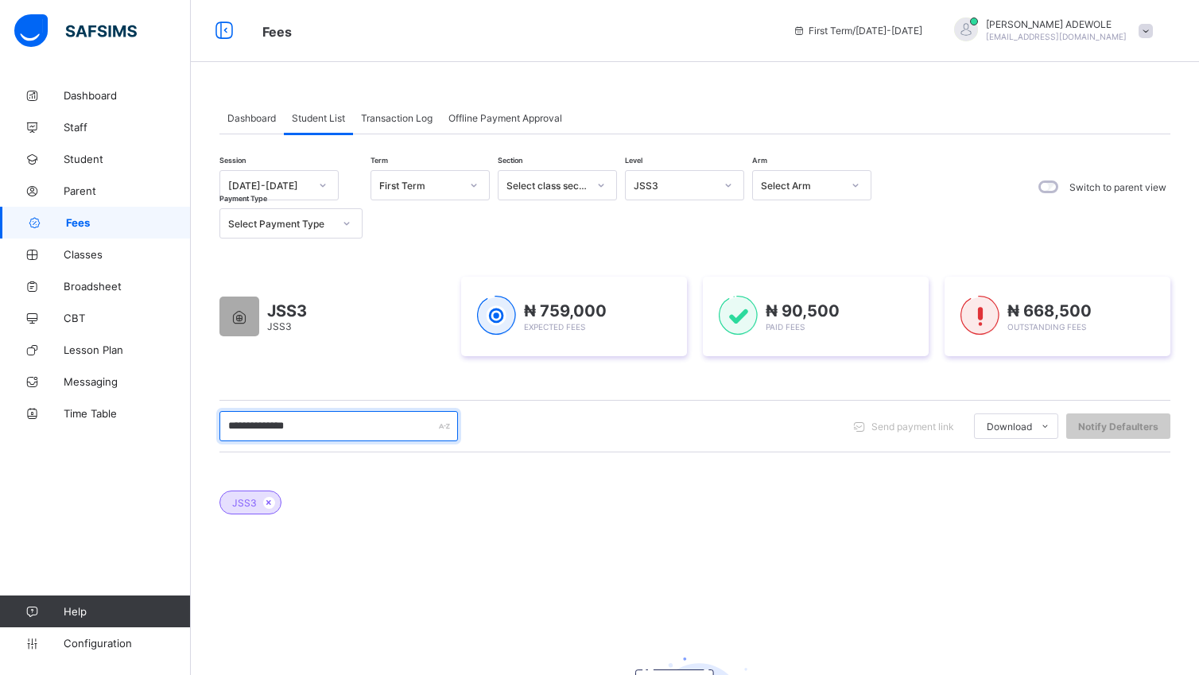
scroll to position [0, 0]
click at [378, 410] on div "**********" at bounding box center [694, 427] width 951 height 52
click at [323, 424] on input "**********" at bounding box center [338, 428] width 238 height 30
type input "*"
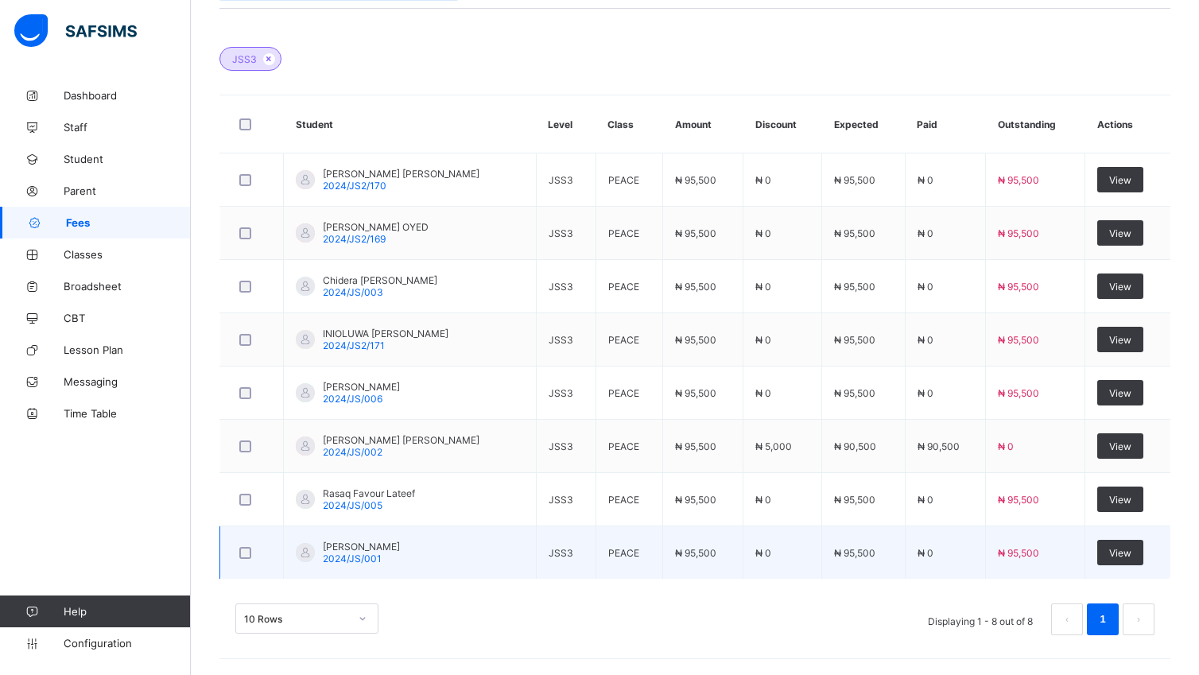
scroll to position [448, 0]
click at [1131, 548] on span "View" at bounding box center [1120, 553] width 22 height 12
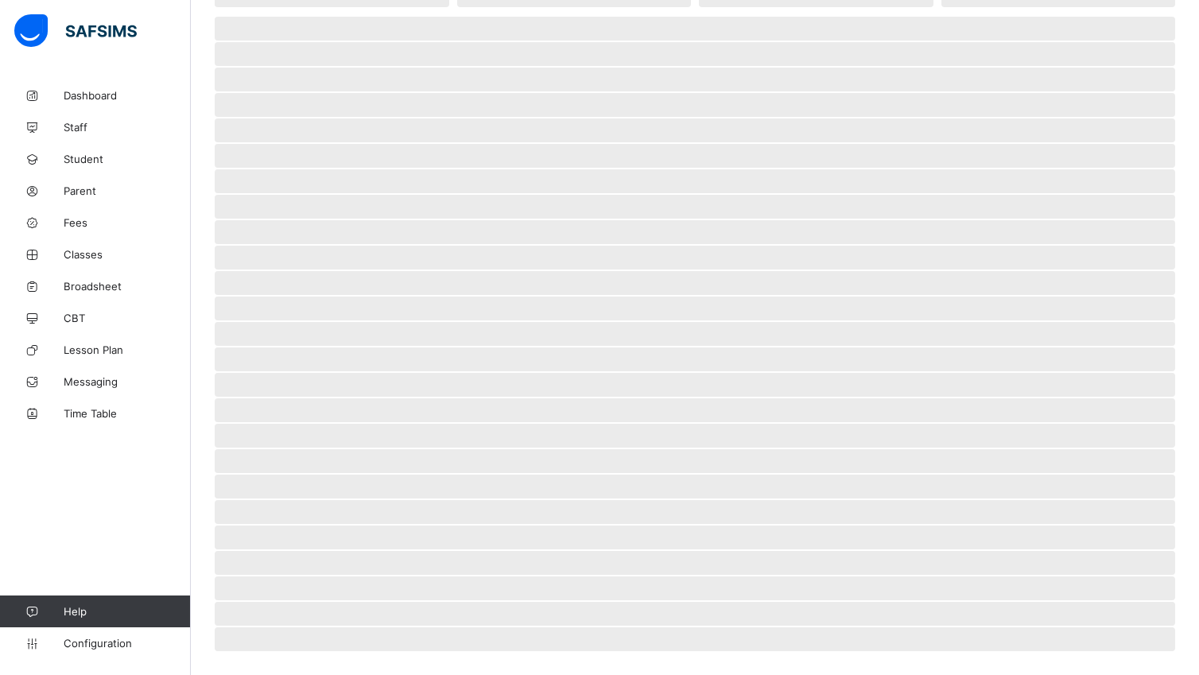
click at [1142, 548] on span "‌" at bounding box center [695, 537] width 960 height 24
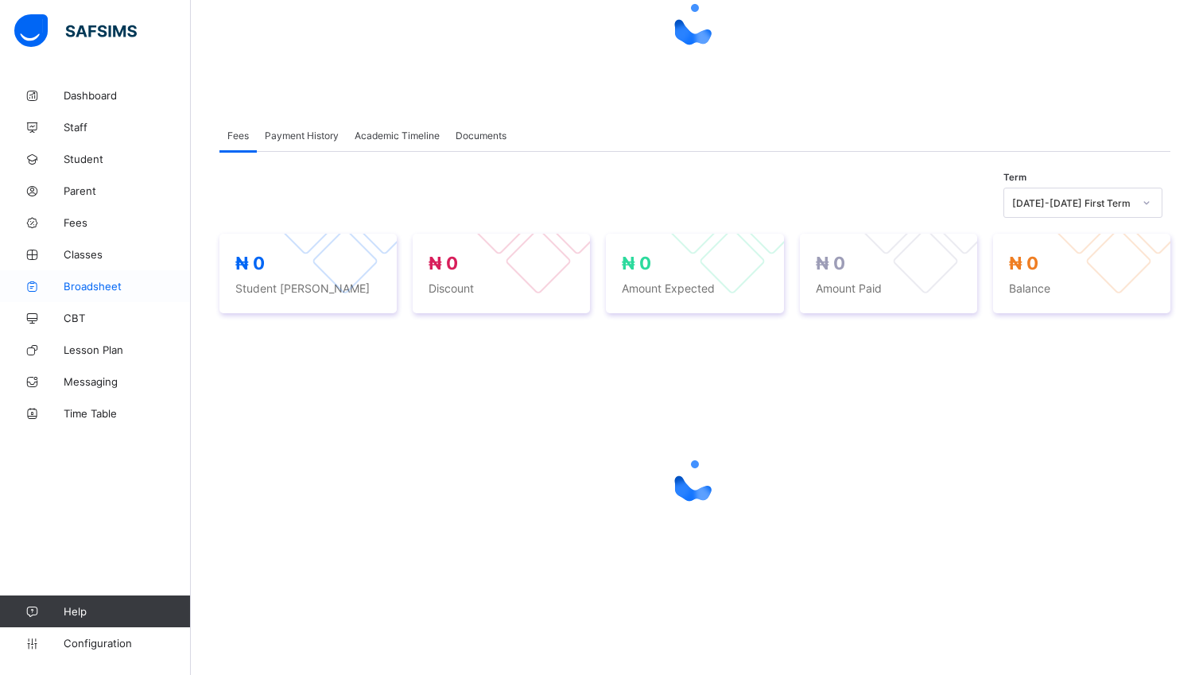
scroll to position [191, 0]
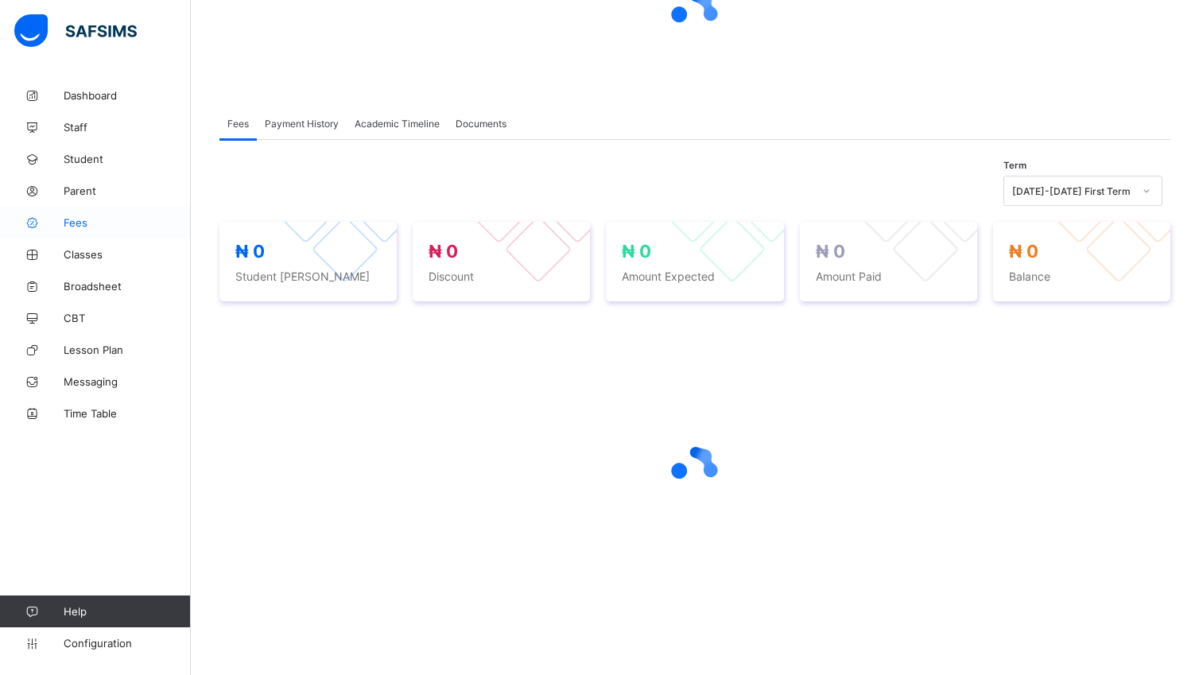
click at [71, 229] on link "Fees" at bounding box center [95, 223] width 191 height 32
click at [71, 227] on span "Fees" at bounding box center [127, 222] width 127 height 13
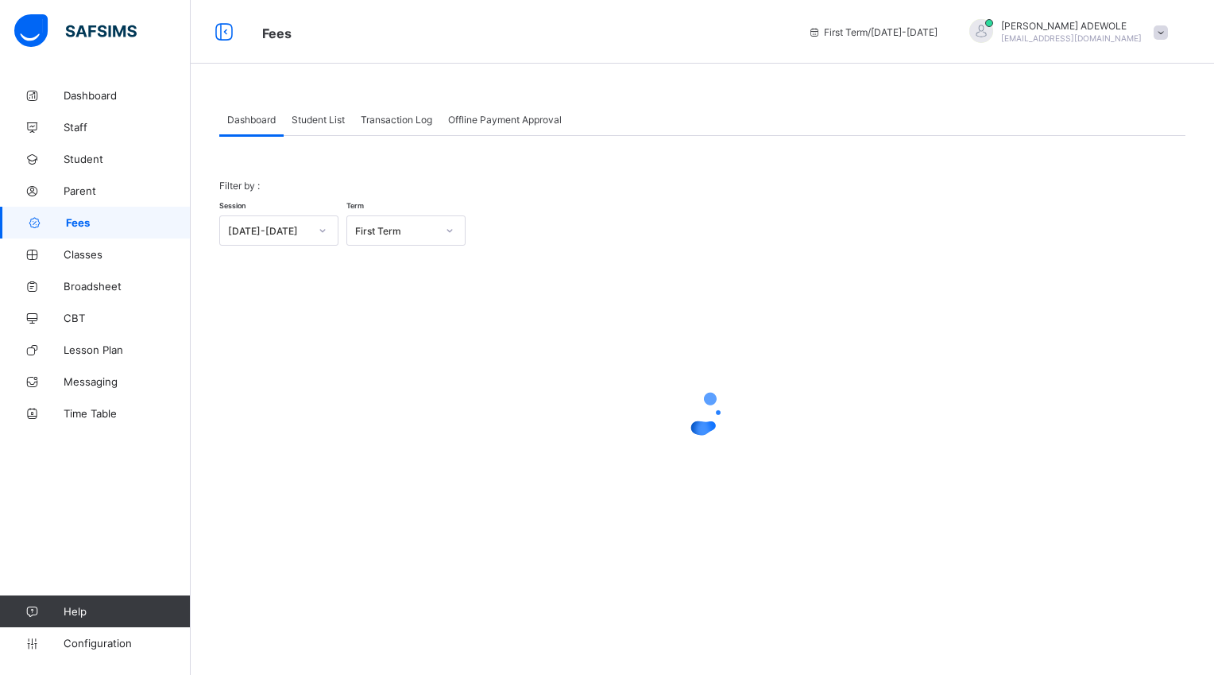
click at [72, 226] on span "Fees" at bounding box center [128, 222] width 125 height 13
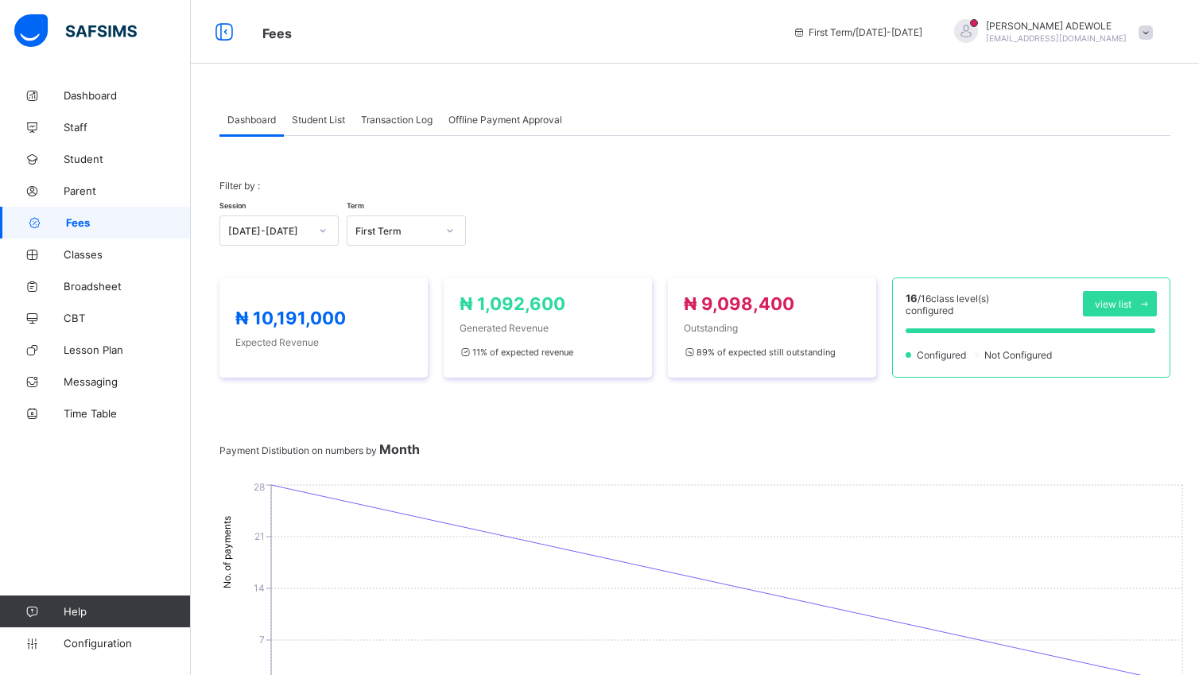
click at [315, 121] on span "Student List" at bounding box center [318, 120] width 53 height 12
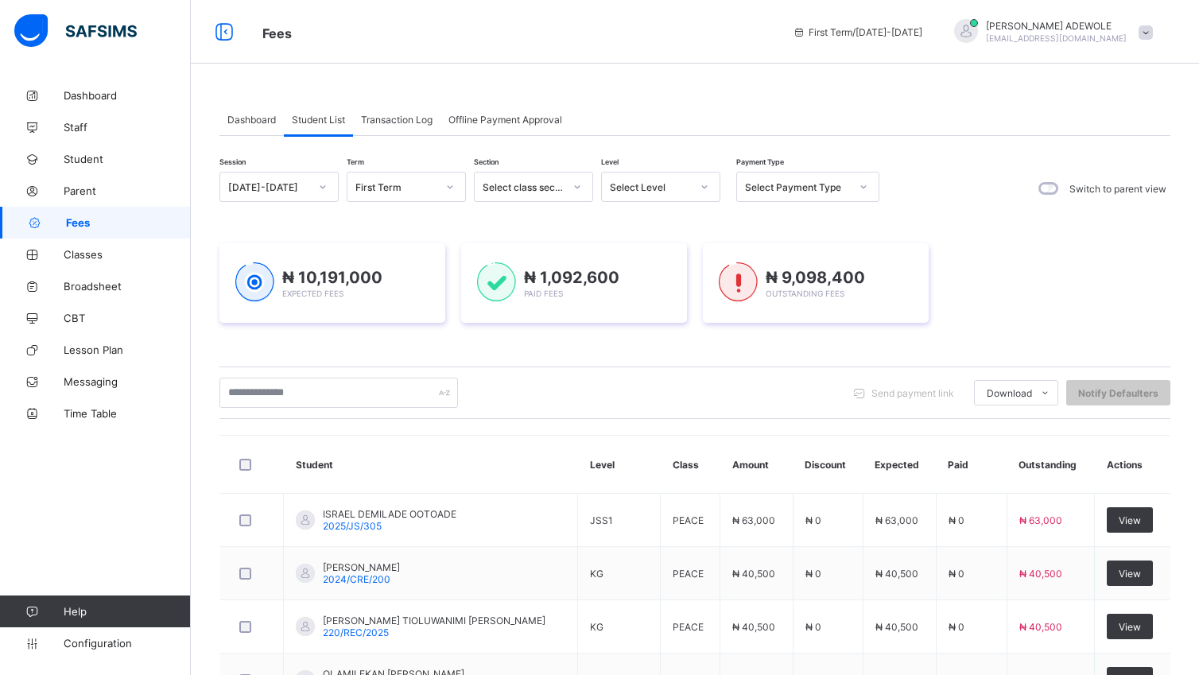
click at [707, 184] on icon at bounding box center [704, 187] width 10 height 16
click at [719, 437] on div "CRE RECEPTION KG NURSERY 1 NURSERY 2 BASIC 1 BASIC 2 BASIC 3 BASIC 4 BASIC 5 JS…" at bounding box center [660, 328] width 119 height 240
click at [720, 440] on th "Amount" at bounding box center [756, 465] width 72 height 58
drag, startPoint x: 720, startPoint y: 440, endPoint x: 703, endPoint y: 186, distance: 254.9
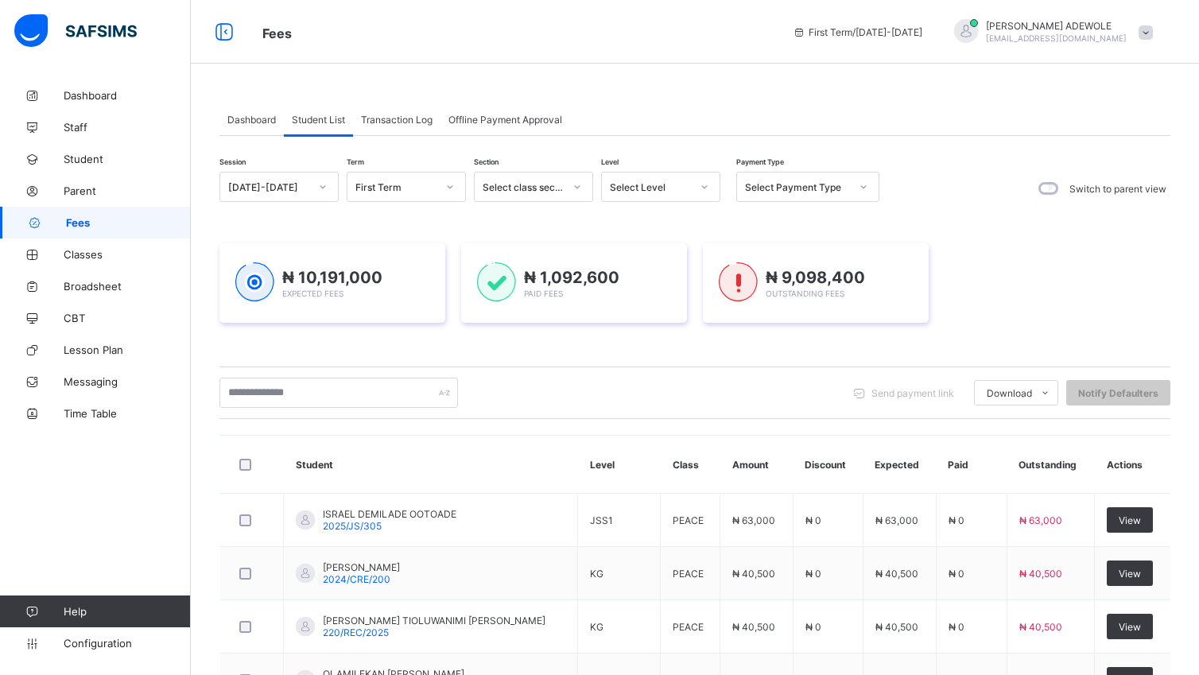
click at [703, 186] on icon at bounding box center [704, 187] width 10 height 16
click at [640, 392] on div "JSS3" at bounding box center [661, 397] width 118 height 25
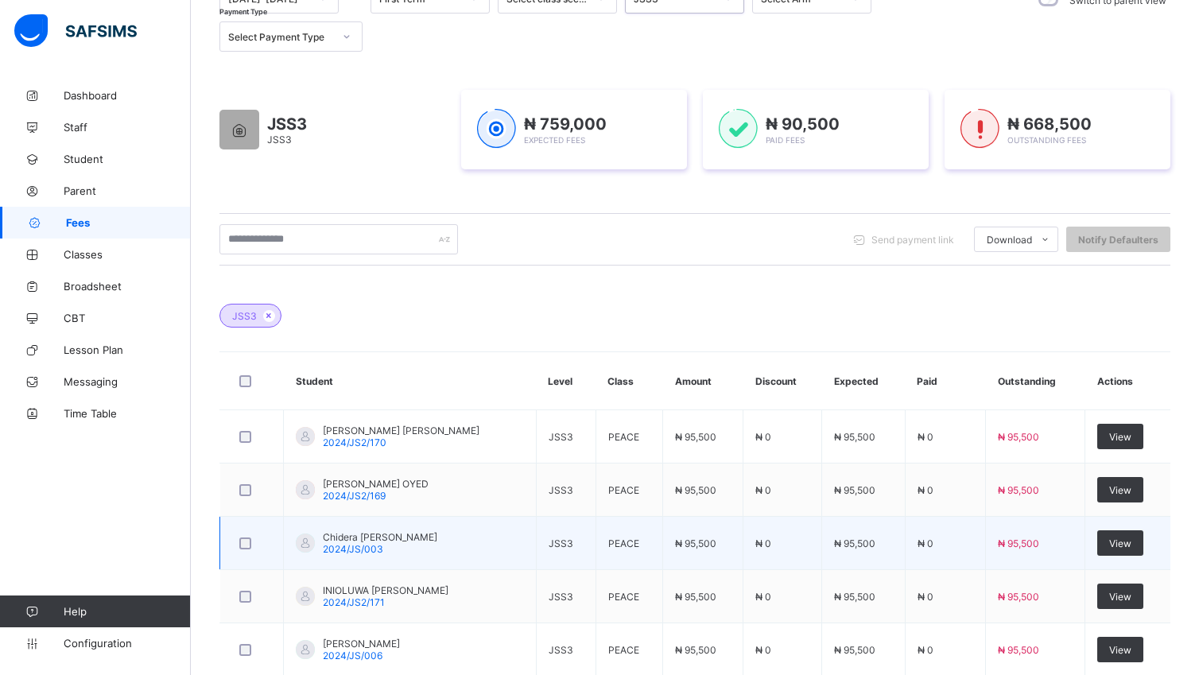
scroll to position [304, 0]
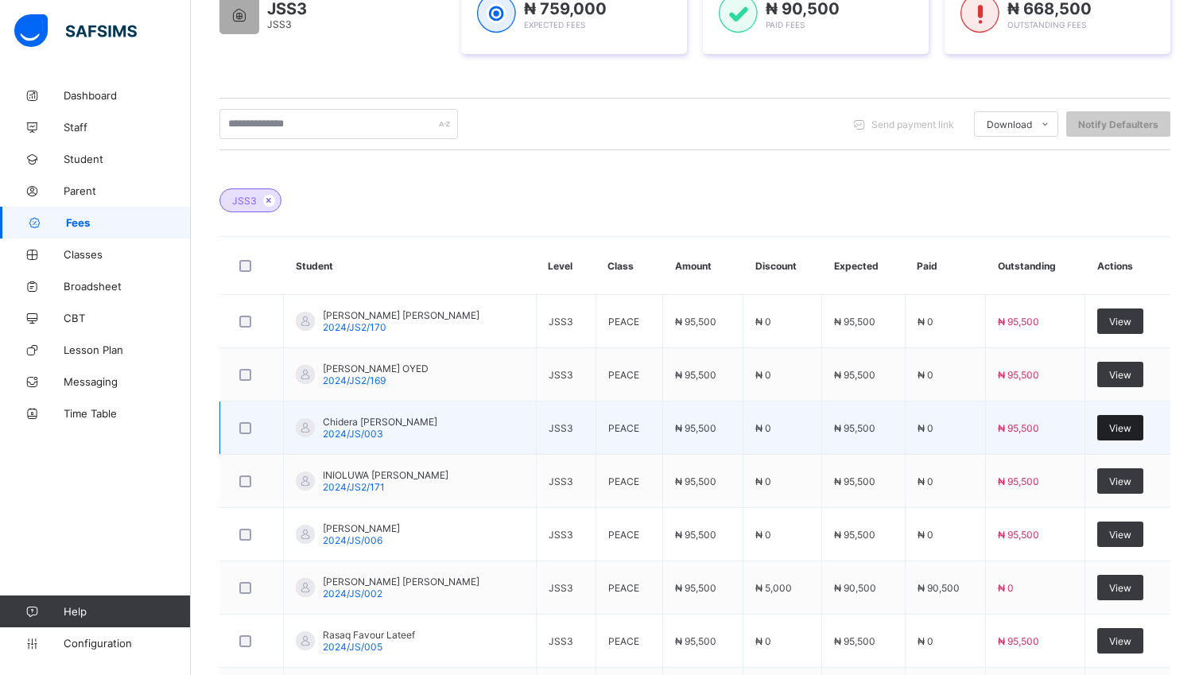
click at [1130, 424] on span "View" at bounding box center [1120, 428] width 22 height 12
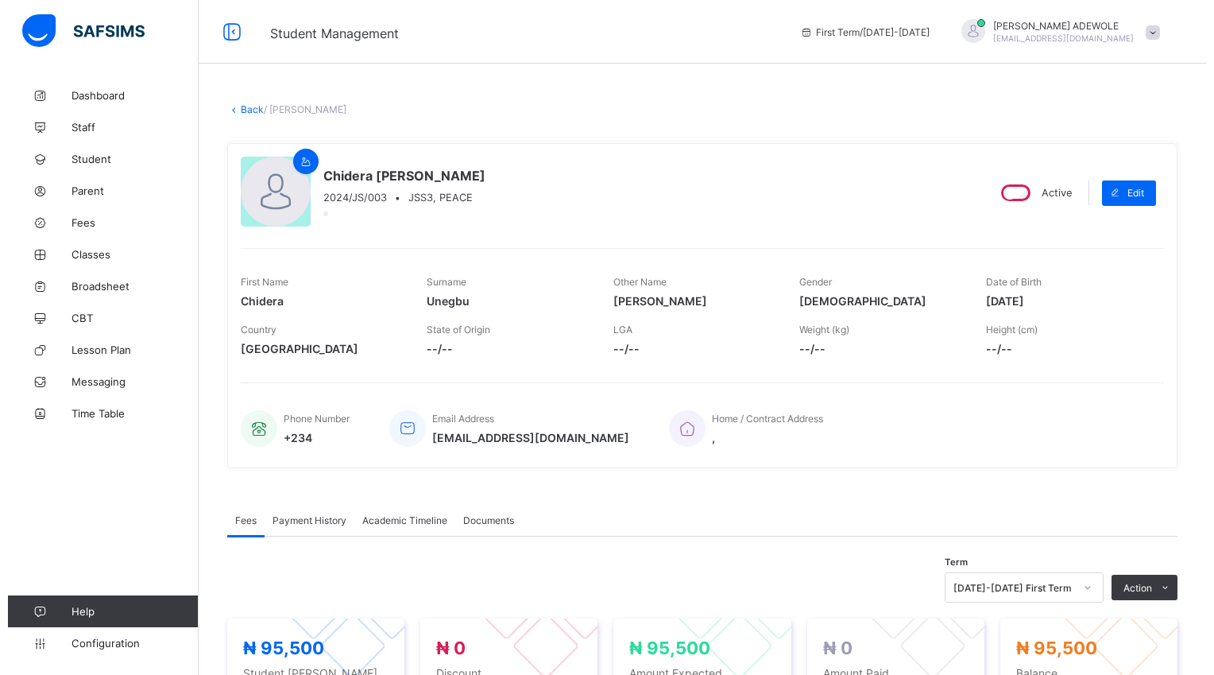
scroll to position [506, 0]
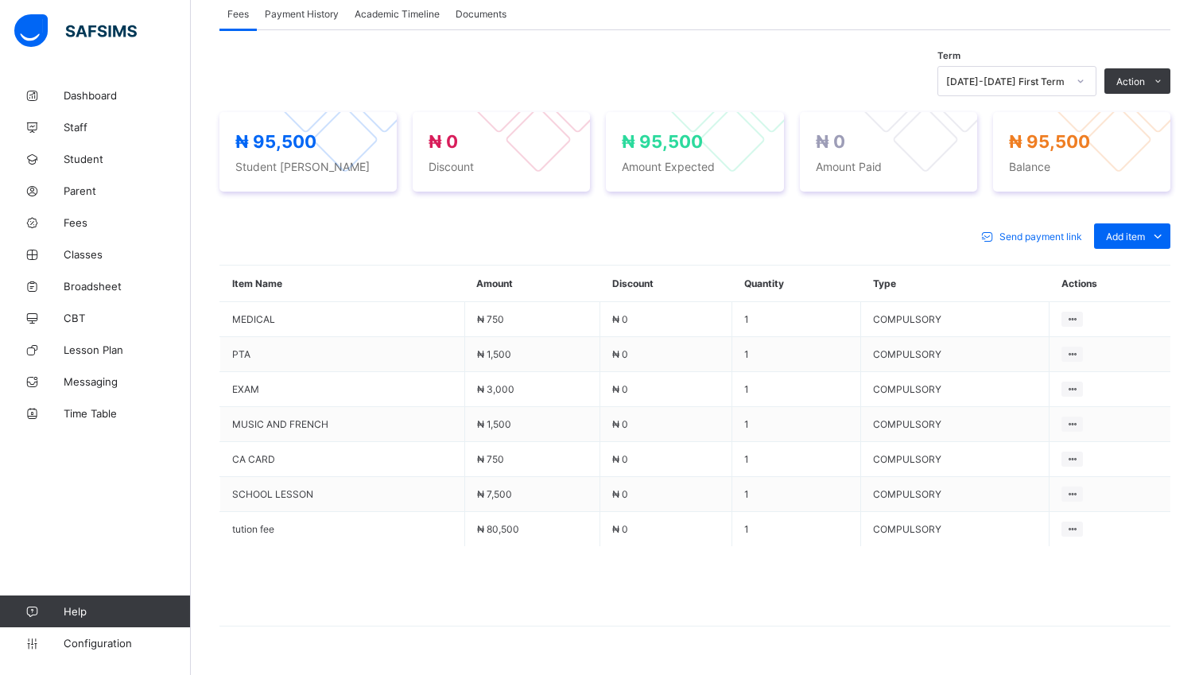
click at [0, 0] on div "Special bill" at bounding box center [0, 0] width 0 height 0
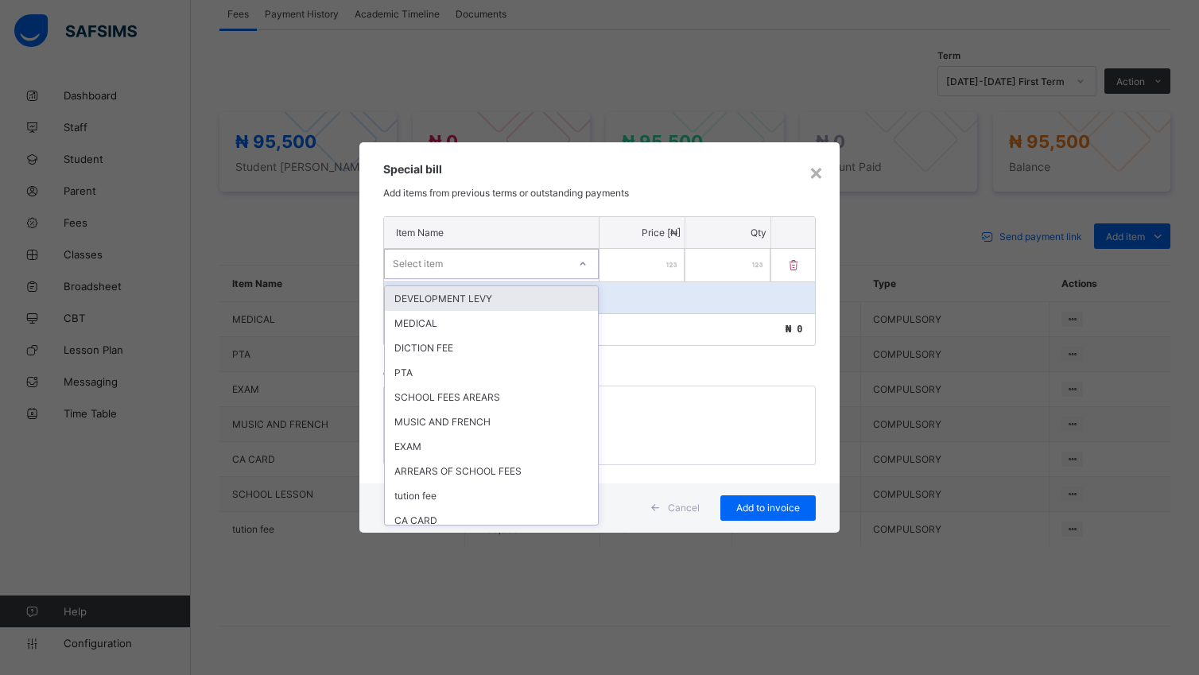
click at [582, 267] on icon at bounding box center [583, 264] width 10 height 16
click at [545, 398] on div "SCHOOL FEES AREARS" at bounding box center [491, 397] width 213 height 25
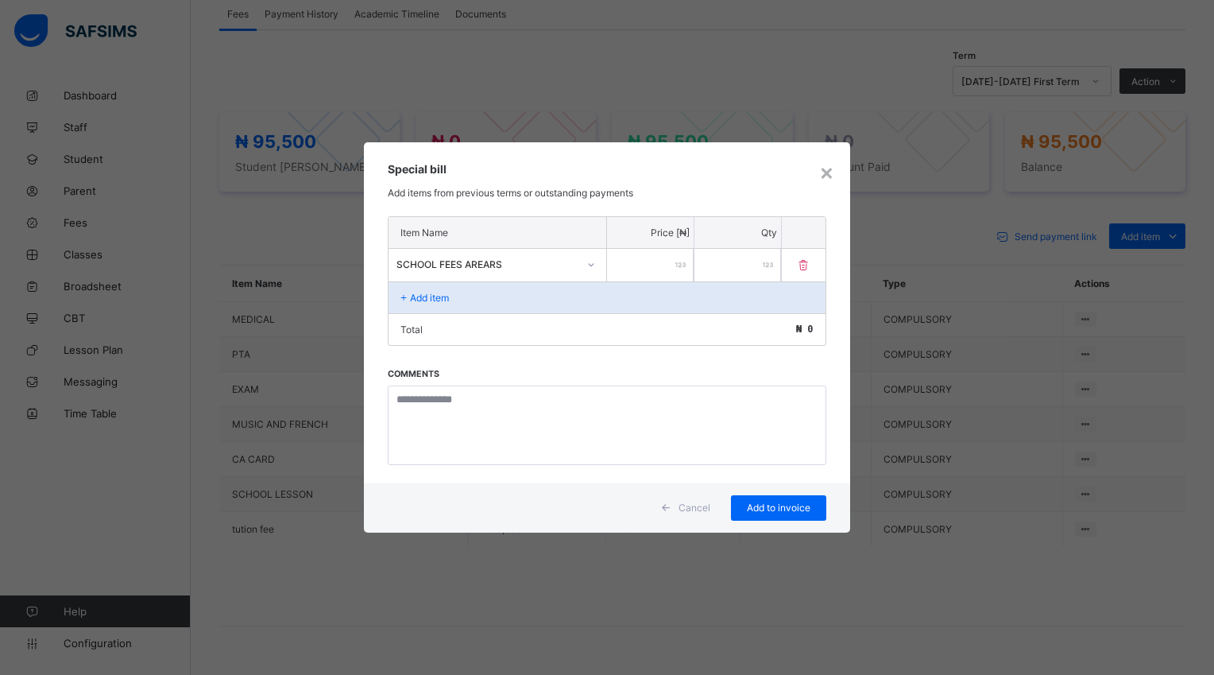
click at [630, 270] on input "number" at bounding box center [650, 265] width 87 height 33
type input "****"
click at [771, 509] on span "Add to invoice" at bounding box center [779, 508] width 72 height 12
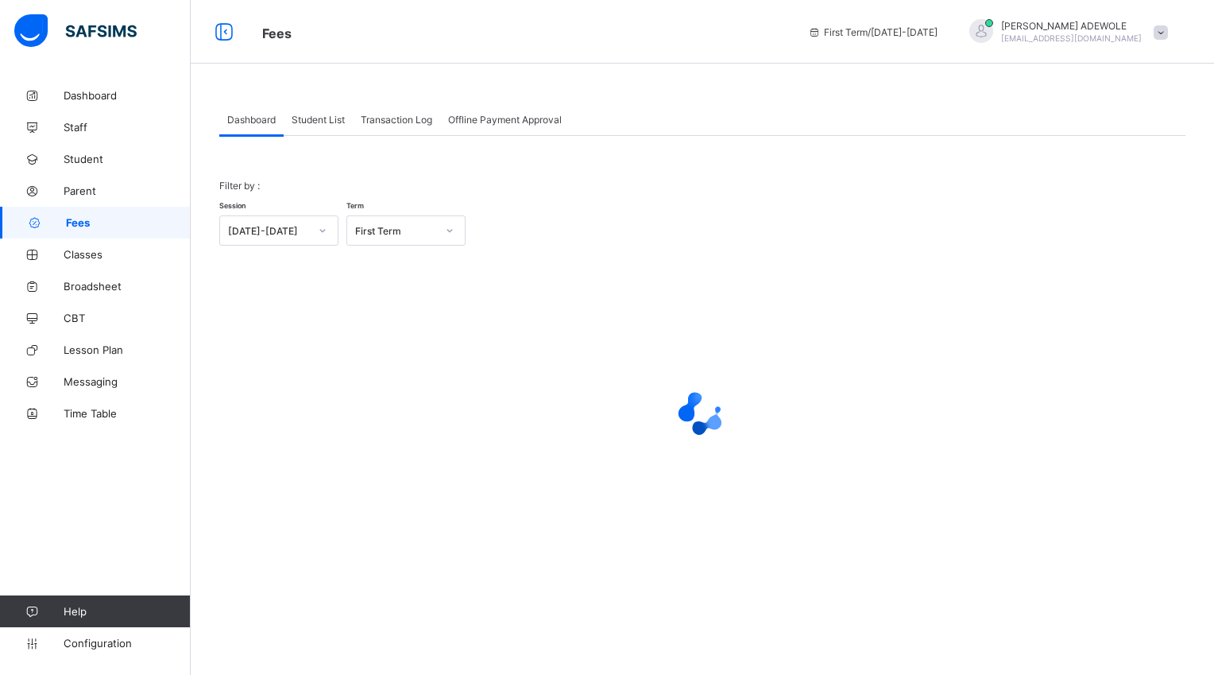
click at [322, 116] on span "Student List" at bounding box center [318, 120] width 53 height 12
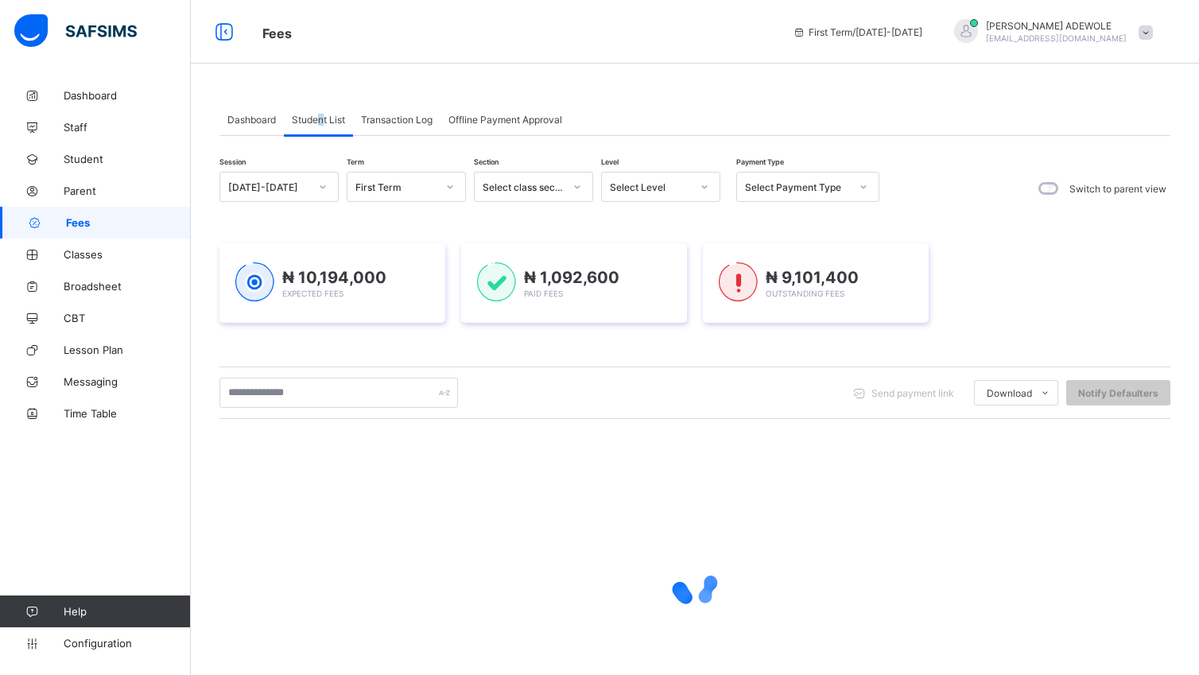
click at [709, 186] on div at bounding box center [704, 186] width 27 height 25
click at [707, 184] on icon at bounding box center [704, 187] width 10 height 16
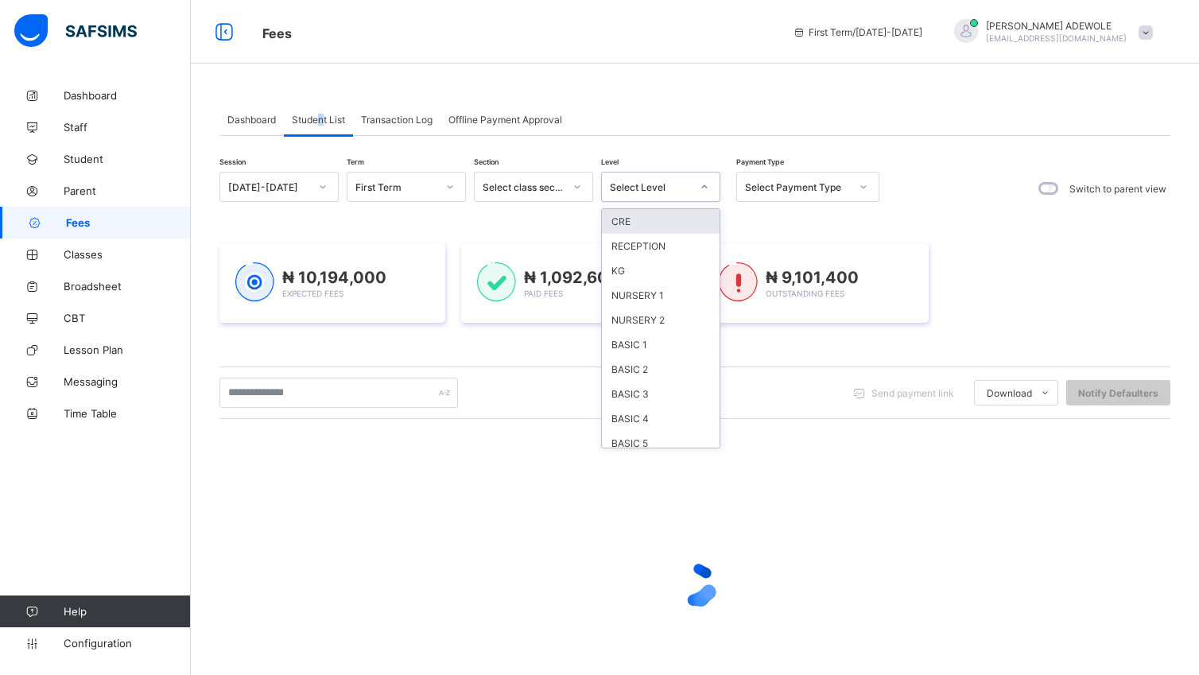
click at [710, 192] on div at bounding box center [704, 186] width 27 height 25
click at [707, 185] on icon at bounding box center [704, 187] width 10 height 16
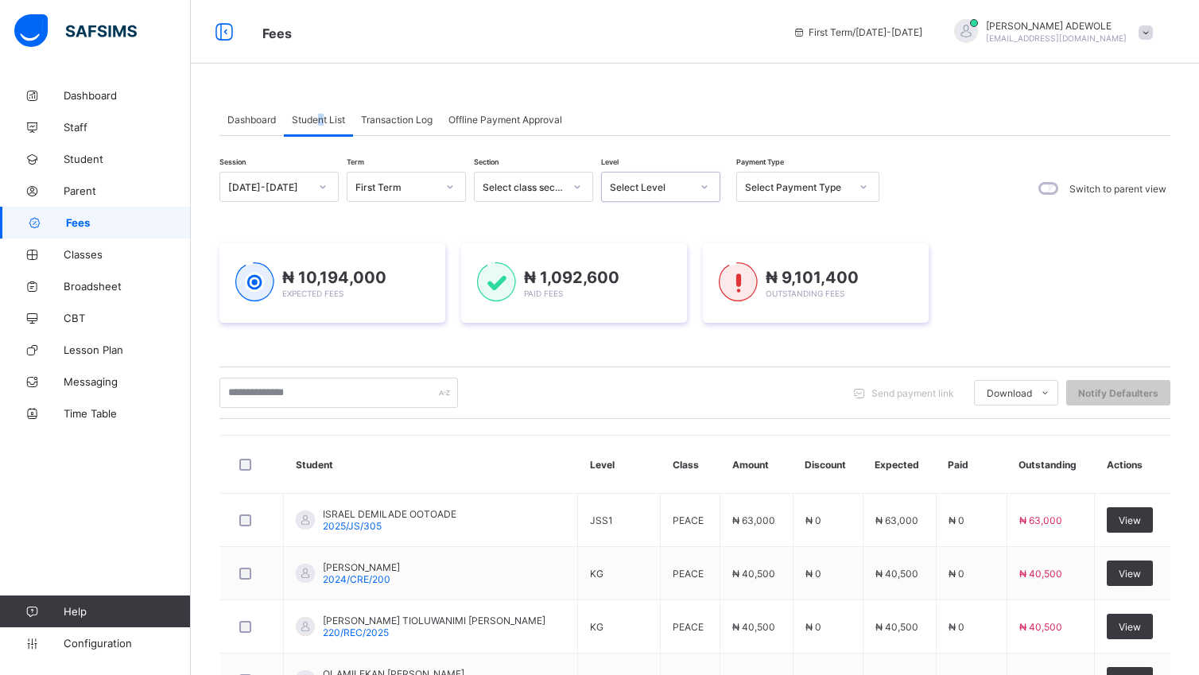
click at [707, 185] on icon at bounding box center [704, 187] width 10 height 16
click at [720, 434] on div "Session 2025-2026 Term First Term Section Select class section Level option BAS…" at bounding box center [694, 635] width 951 height 926
click at [720, 420] on div "Session 2025-2026 Term First Term Section Select class section Level option BAS…" at bounding box center [694, 635] width 951 height 926
click at [722, 420] on div "Session 2025-2026 Term First Term Section Select class section Level Select Lev…" at bounding box center [694, 635] width 951 height 926
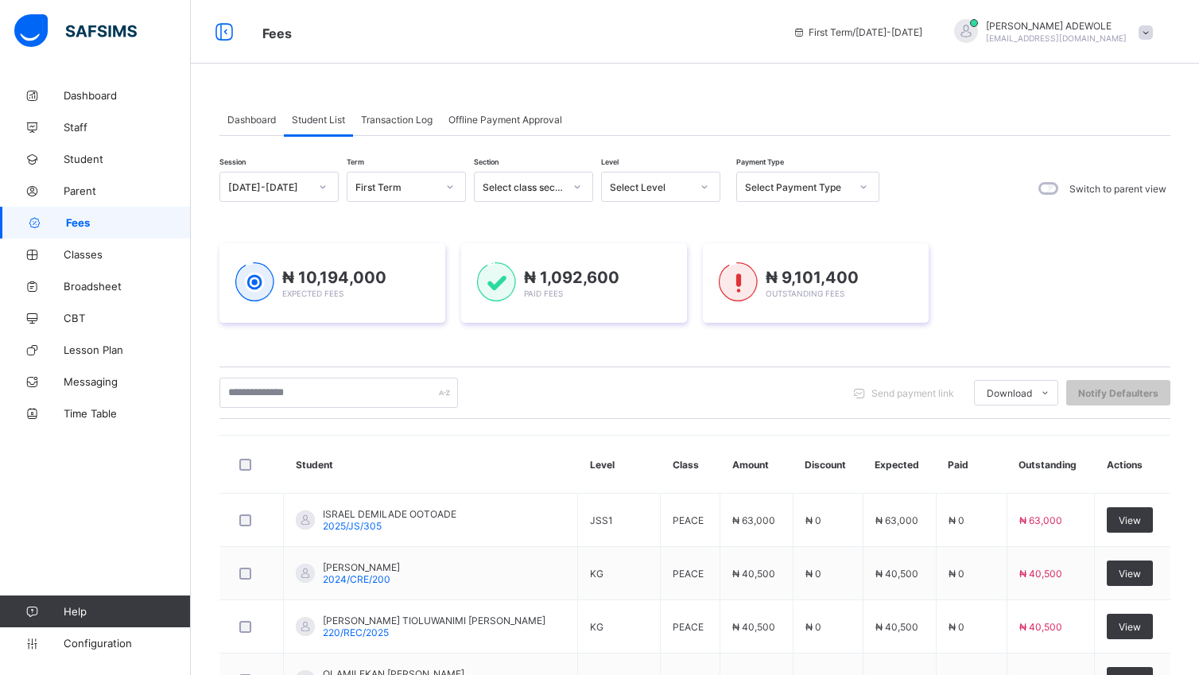
drag, startPoint x: 712, startPoint y: 420, endPoint x: 697, endPoint y: 393, distance: 31.7
click at [697, 393] on div "Send payment link Download Students Payment Students Payment Status Student Ite…" at bounding box center [694, 393] width 951 height 30
click at [709, 185] on div at bounding box center [704, 186] width 27 height 25
click at [637, 424] on div "JSS3" at bounding box center [661, 428] width 118 height 25
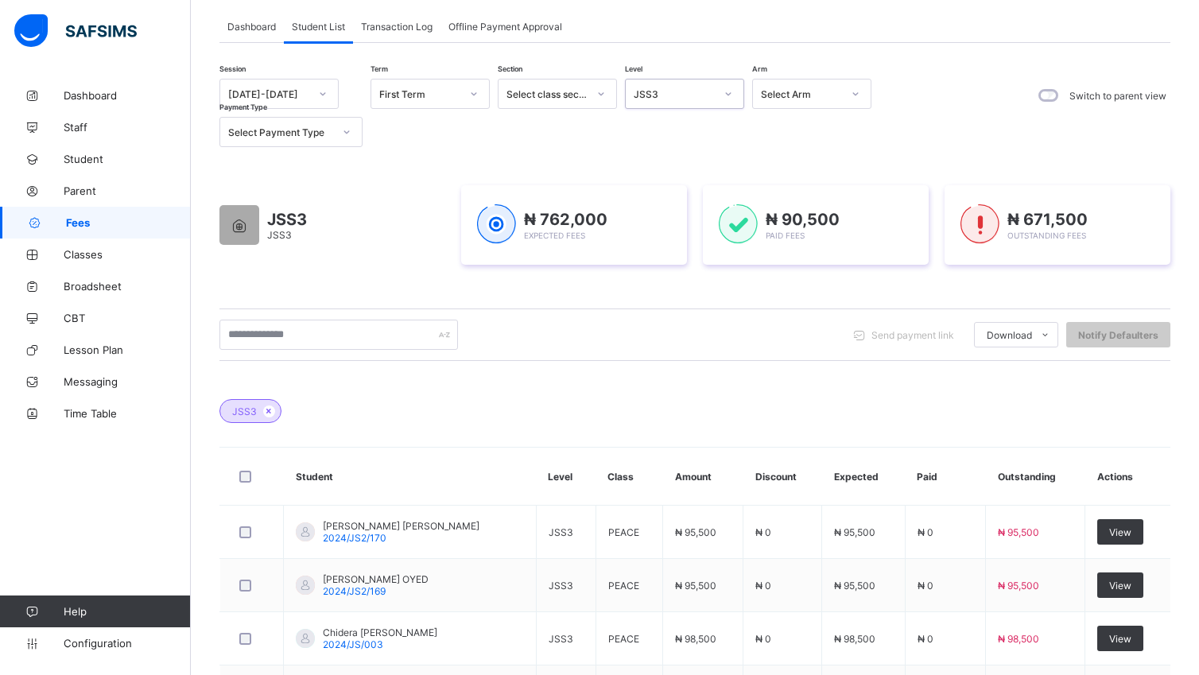
scroll to position [405, 0]
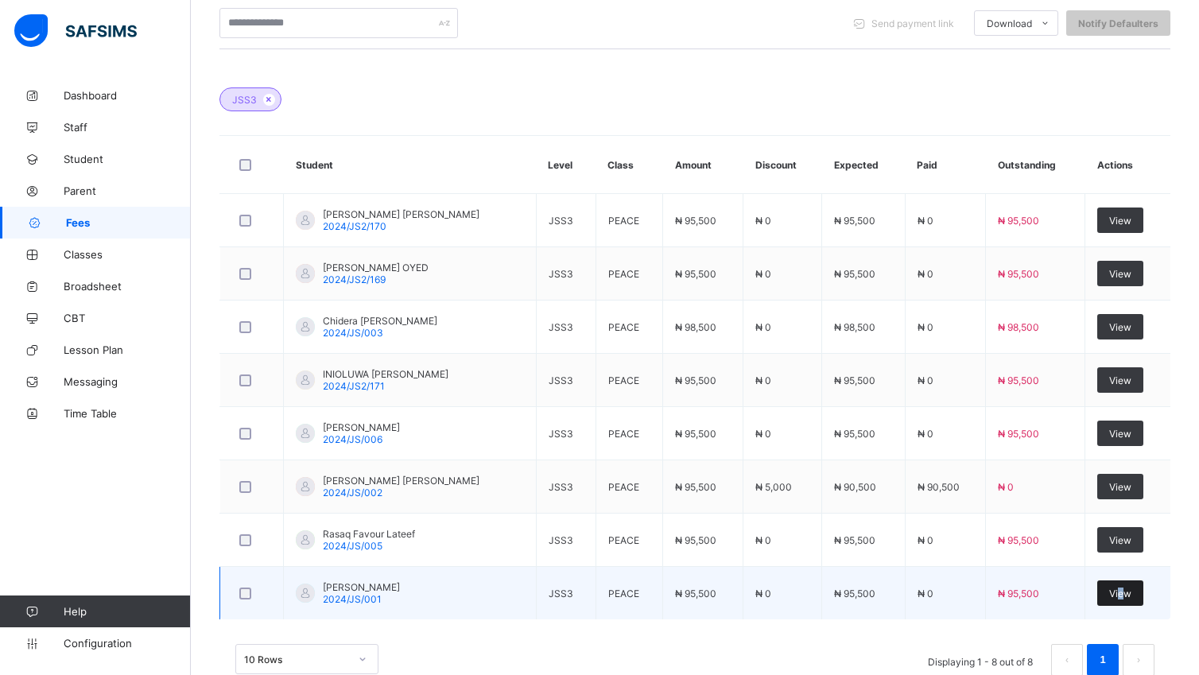
click at [1131, 596] on span "View" at bounding box center [1120, 593] width 22 height 12
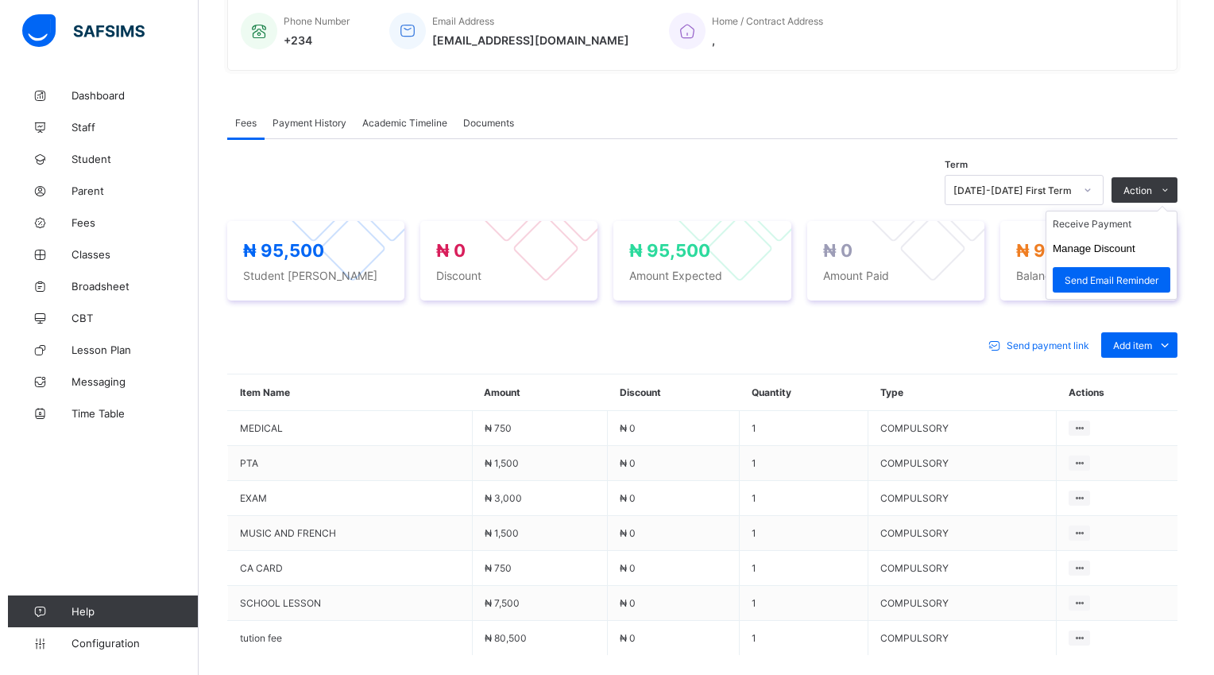
scroll to position [405, 0]
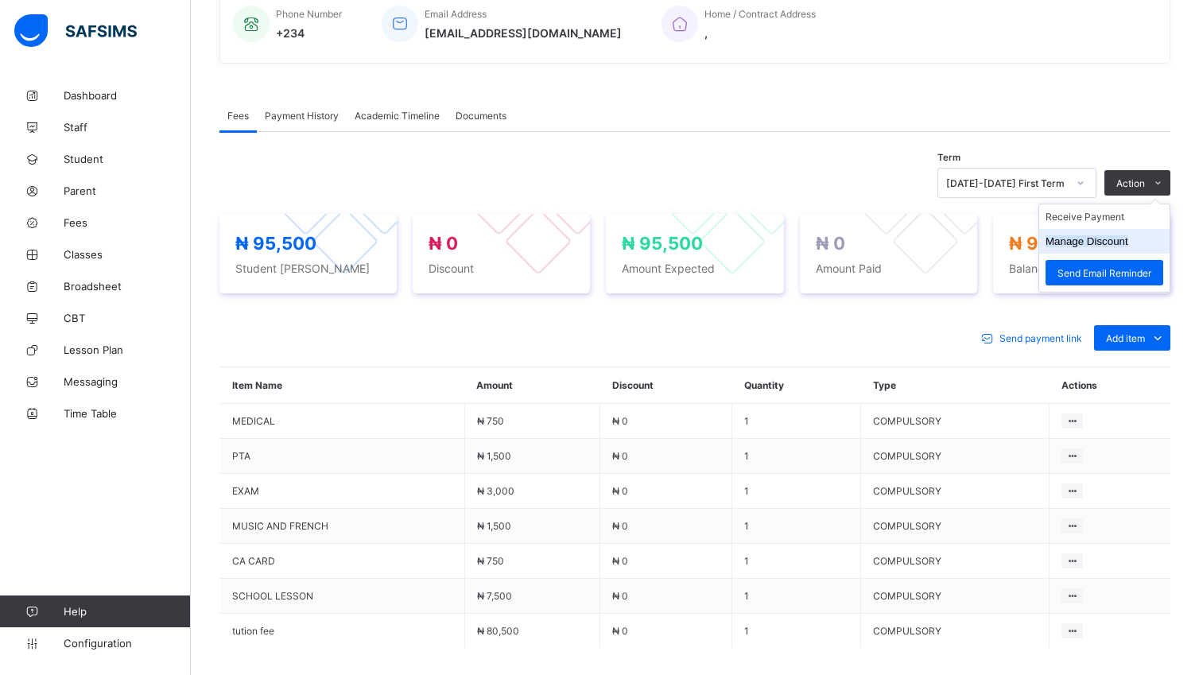
click at [1104, 249] on li "Manage Discount" at bounding box center [1104, 241] width 130 height 25
click at [1072, 239] on button "Manage Discount" at bounding box center [1086, 241] width 83 height 12
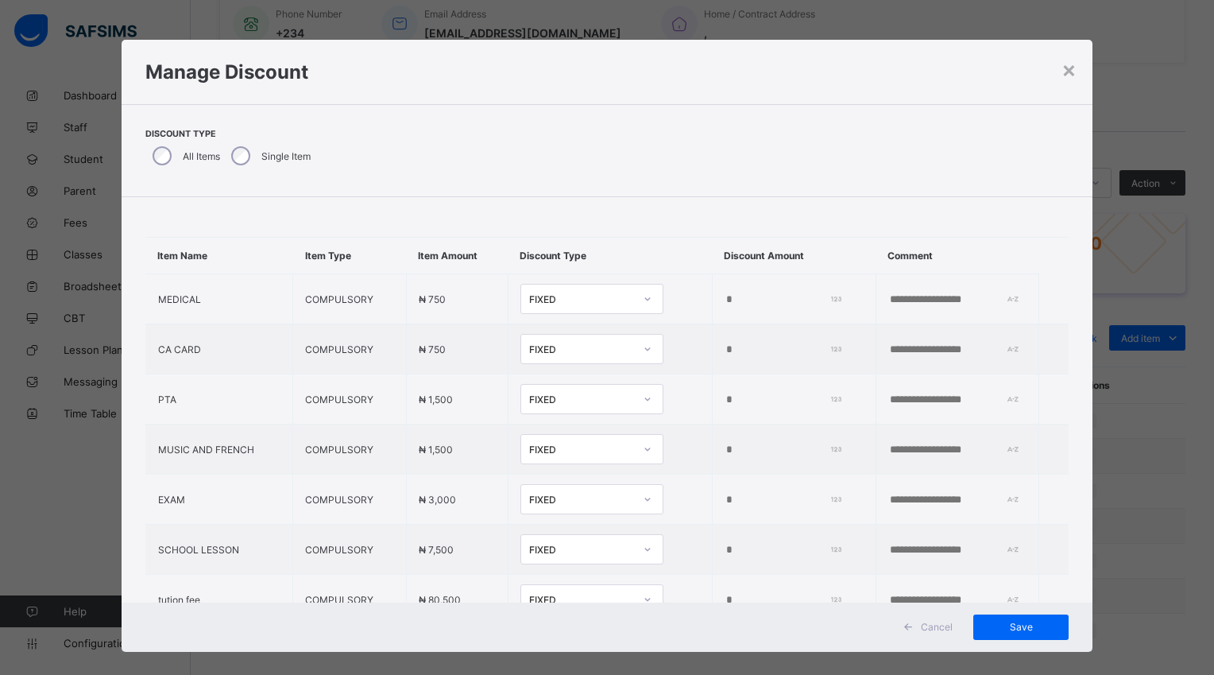
type input "*"
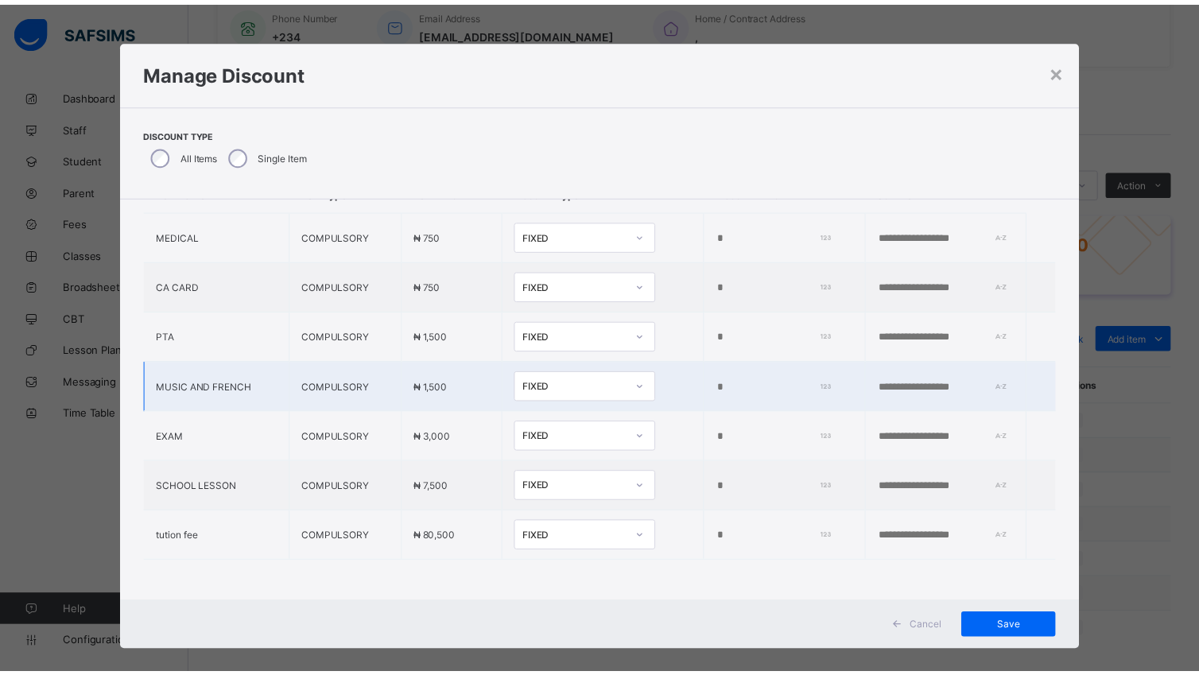
scroll to position [16, 0]
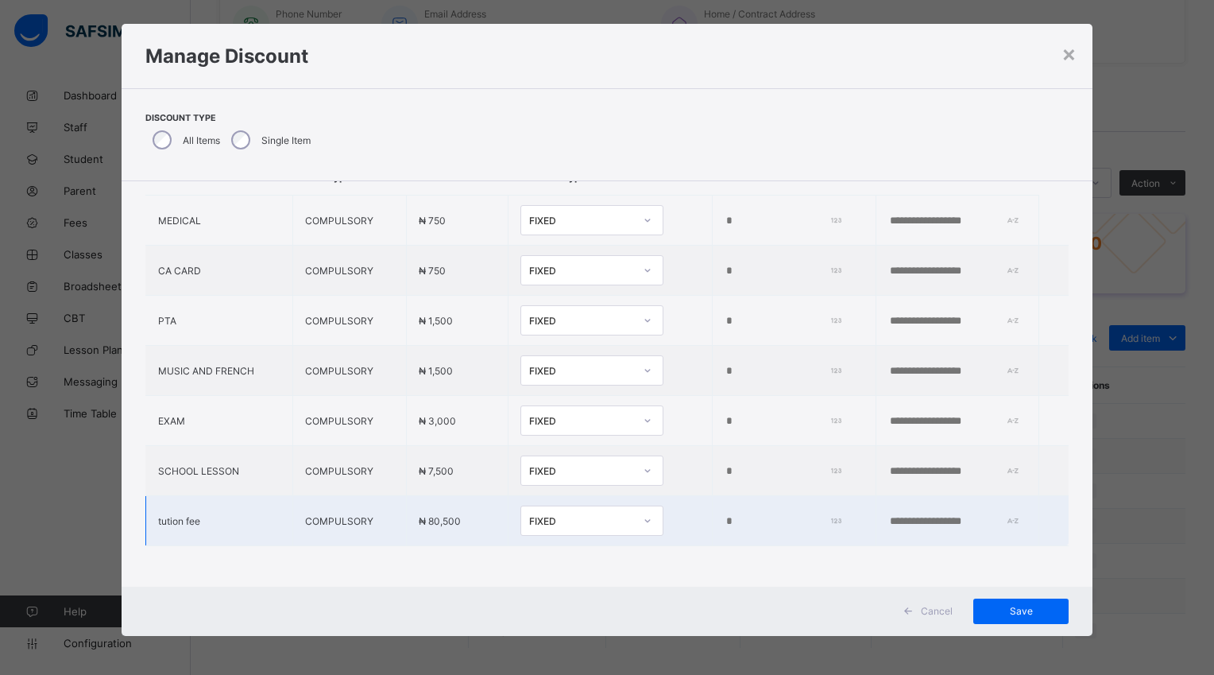
click at [725, 515] on input "*" at bounding box center [781, 521] width 113 height 13
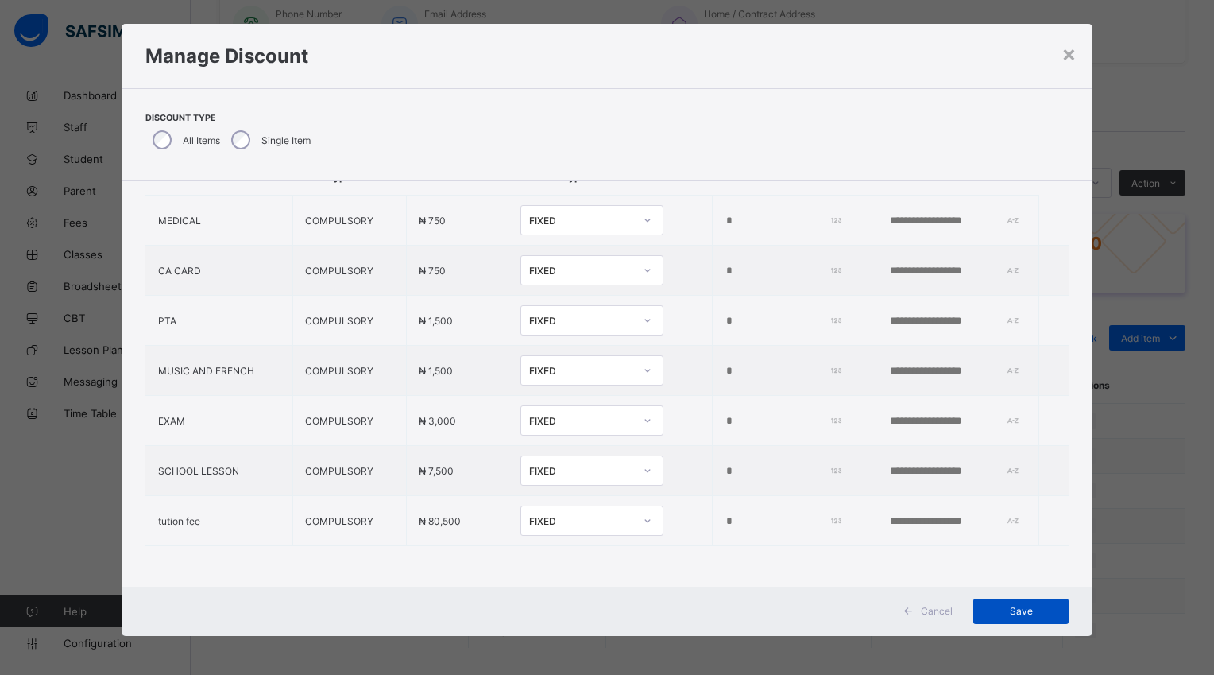
type input "****"
click at [1006, 610] on span "Save" at bounding box center [1022, 611] width 72 height 12
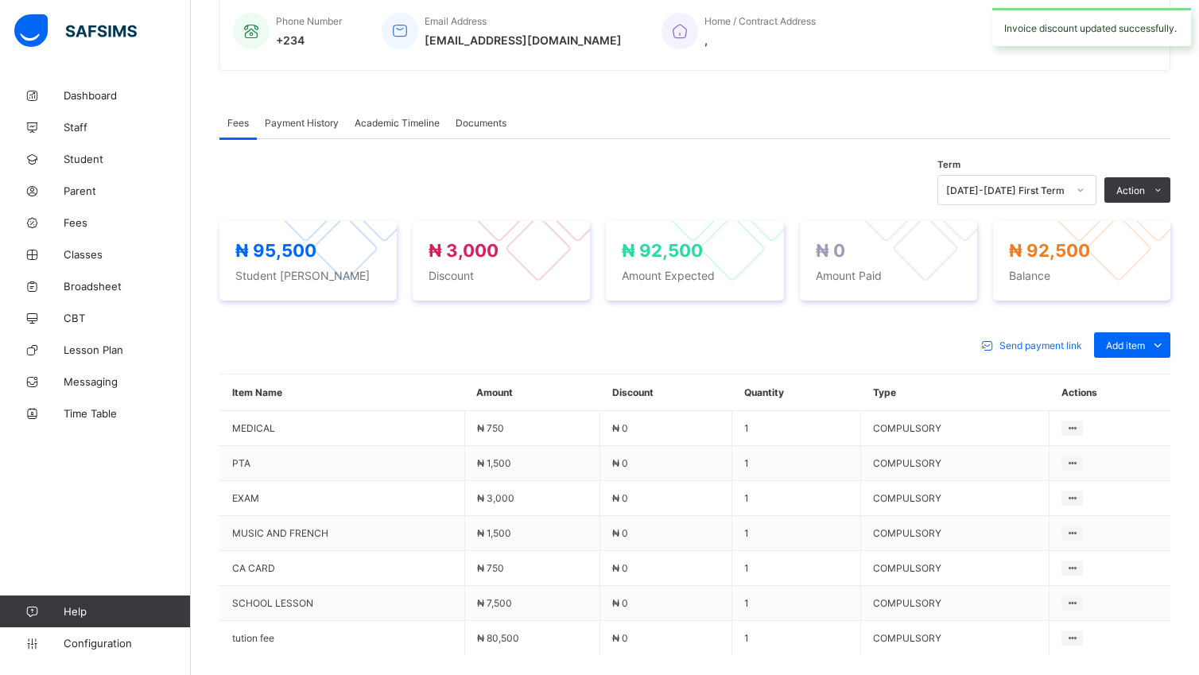
scroll to position [405, 0]
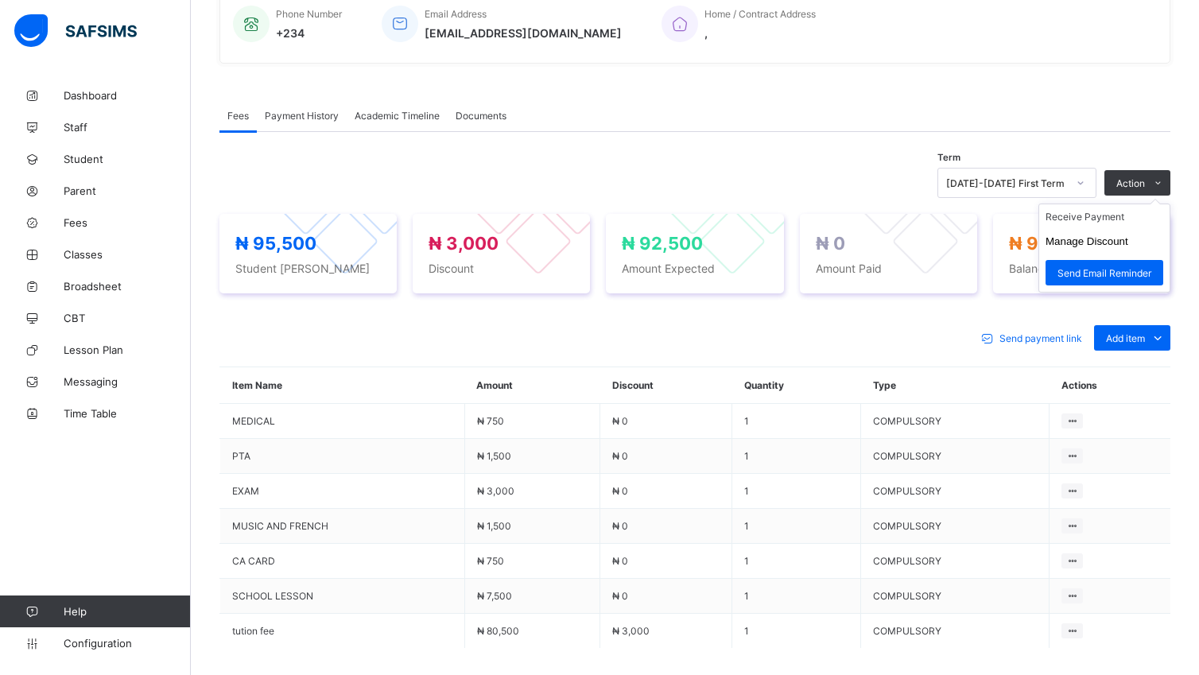
click at [1119, 211] on ul "Receive Payment Manage Discount Send Email Reminder" at bounding box center [1104, 247] width 132 height 89
click at [1100, 218] on li "Receive Payment" at bounding box center [1104, 216] width 130 height 25
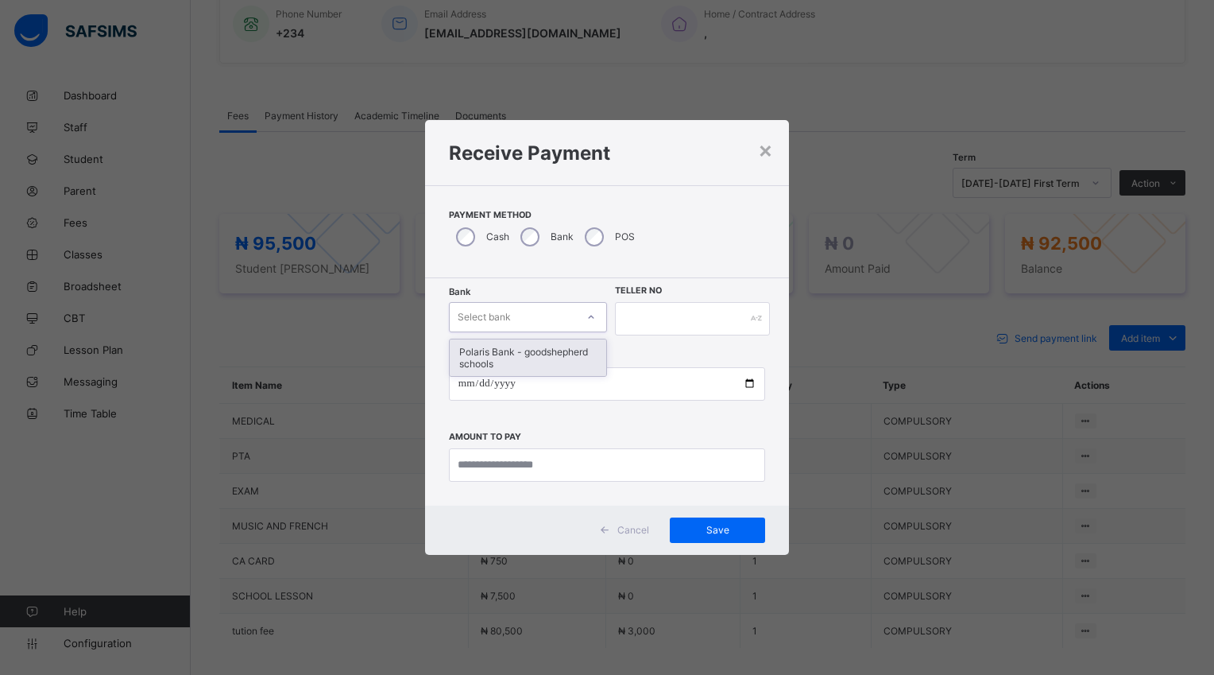
click at [583, 312] on div at bounding box center [591, 316] width 27 height 25
click at [592, 356] on div "Polaris Bank - goodshepherd schools" at bounding box center [528, 357] width 157 height 37
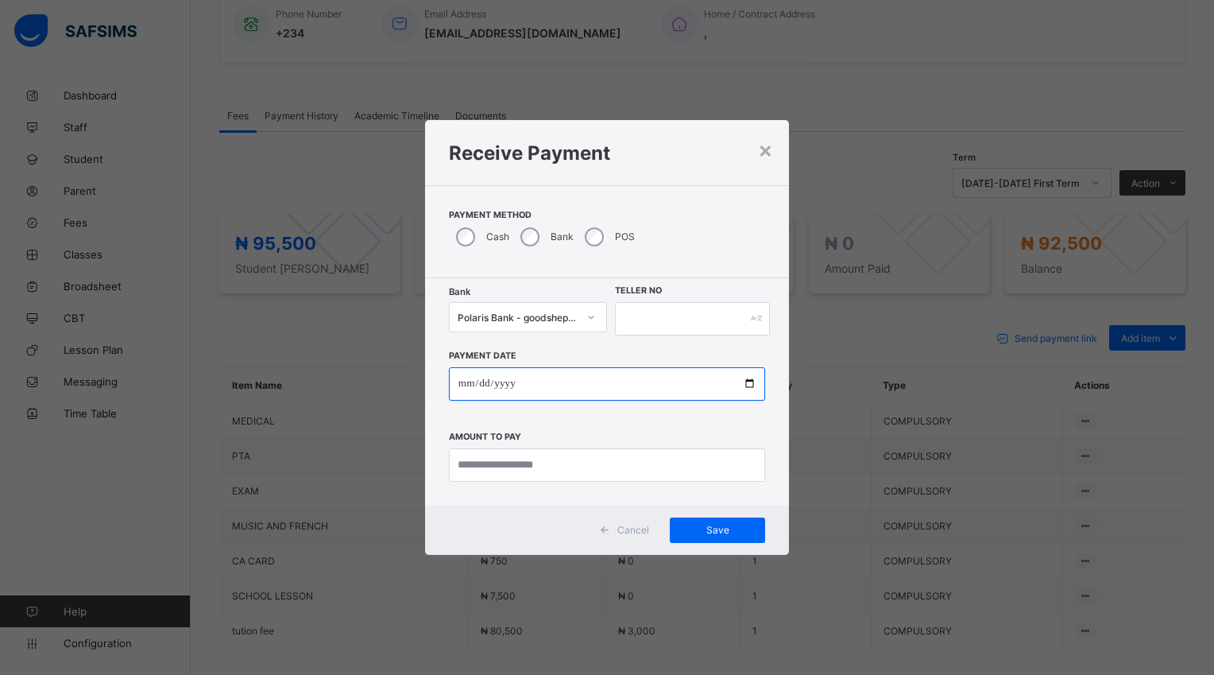
click at [745, 388] on input "date" at bounding box center [607, 383] width 316 height 33
type input "**********"
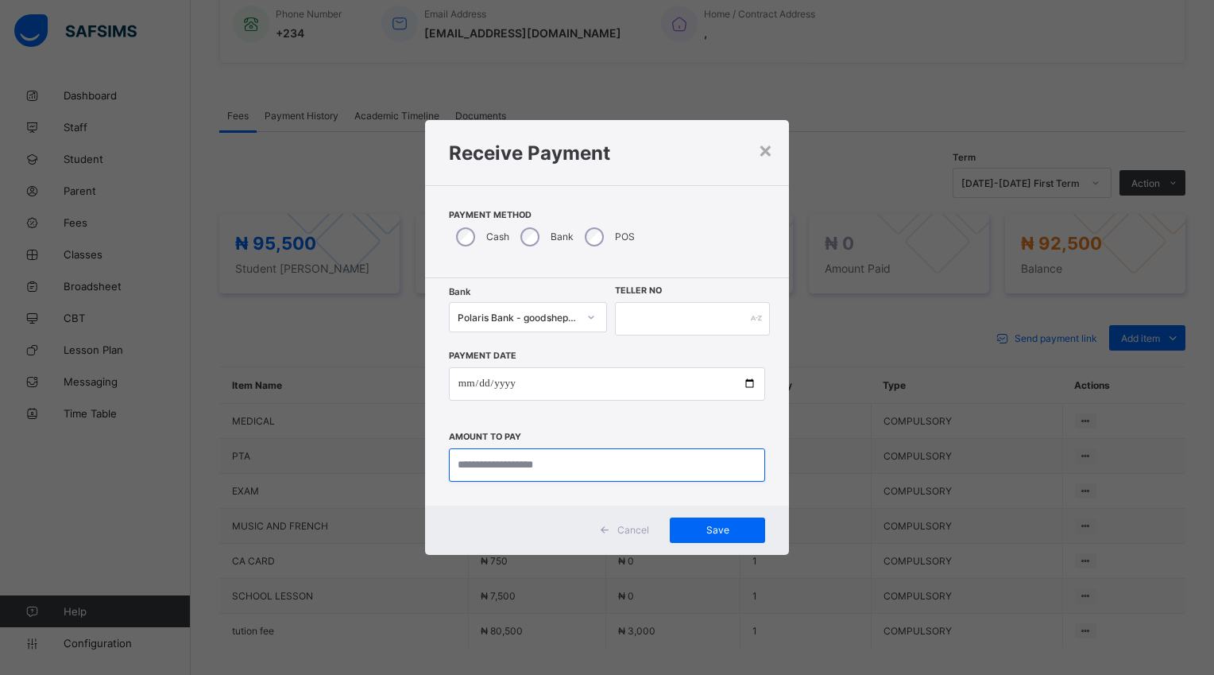
click at [571, 456] on input "currency" at bounding box center [607, 464] width 316 height 33
type input "********"
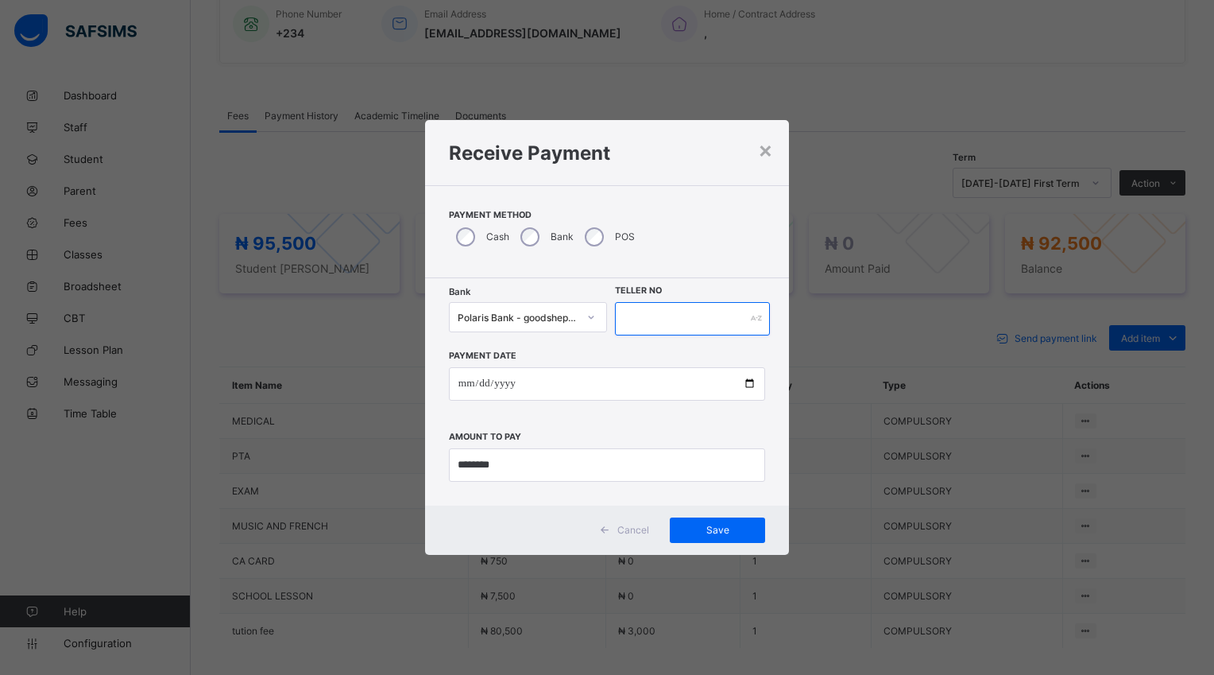
click at [625, 318] on input "text" at bounding box center [692, 318] width 155 height 33
type input "*****"
click at [709, 531] on span "Save" at bounding box center [718, 530] width 72 height 12
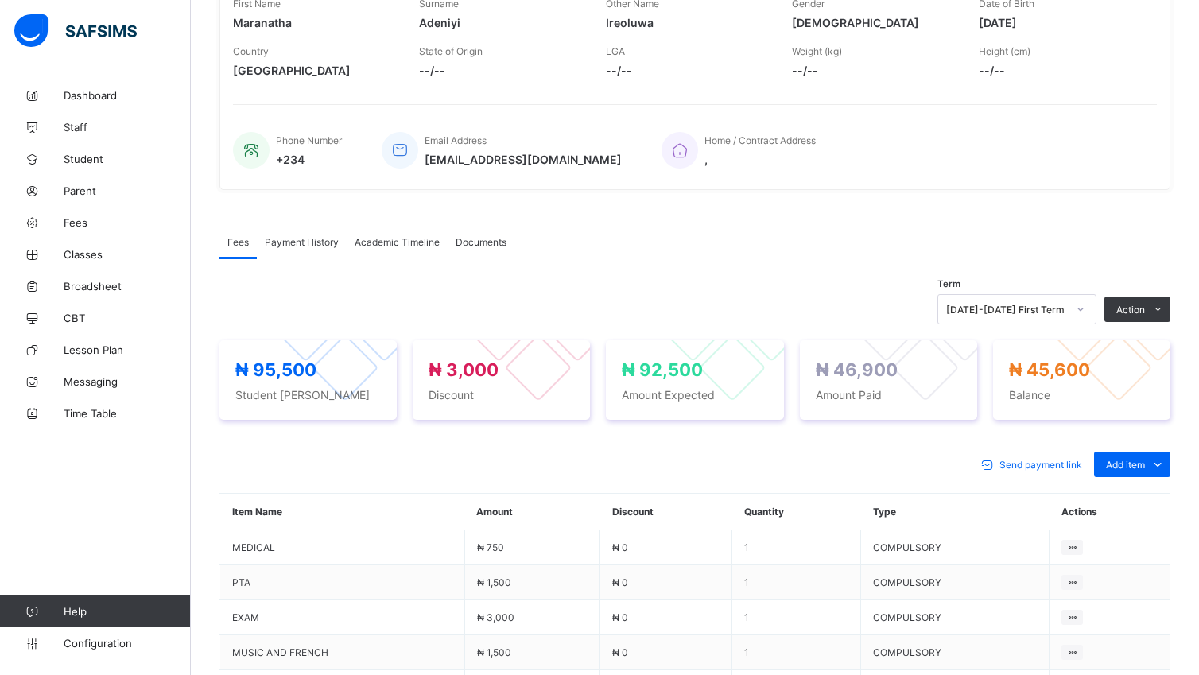
scroll to position [304, 0]
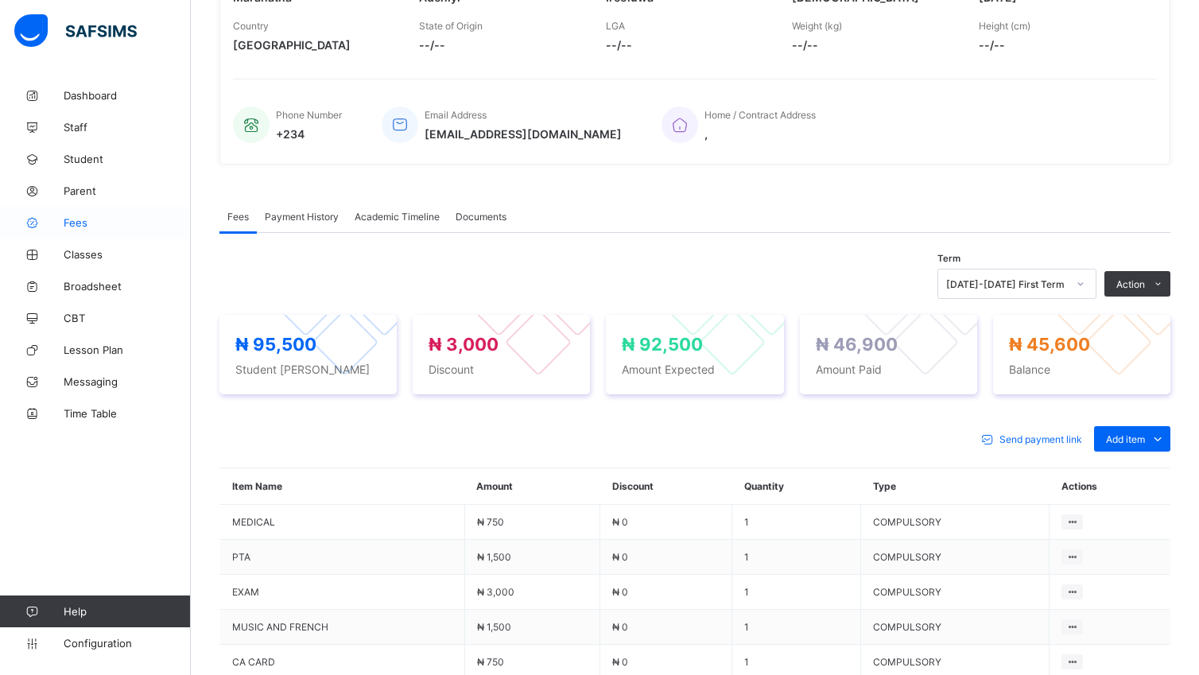
click at [80, 223] on span "Fees" at bounding box center [127, 222] width 127 height 13
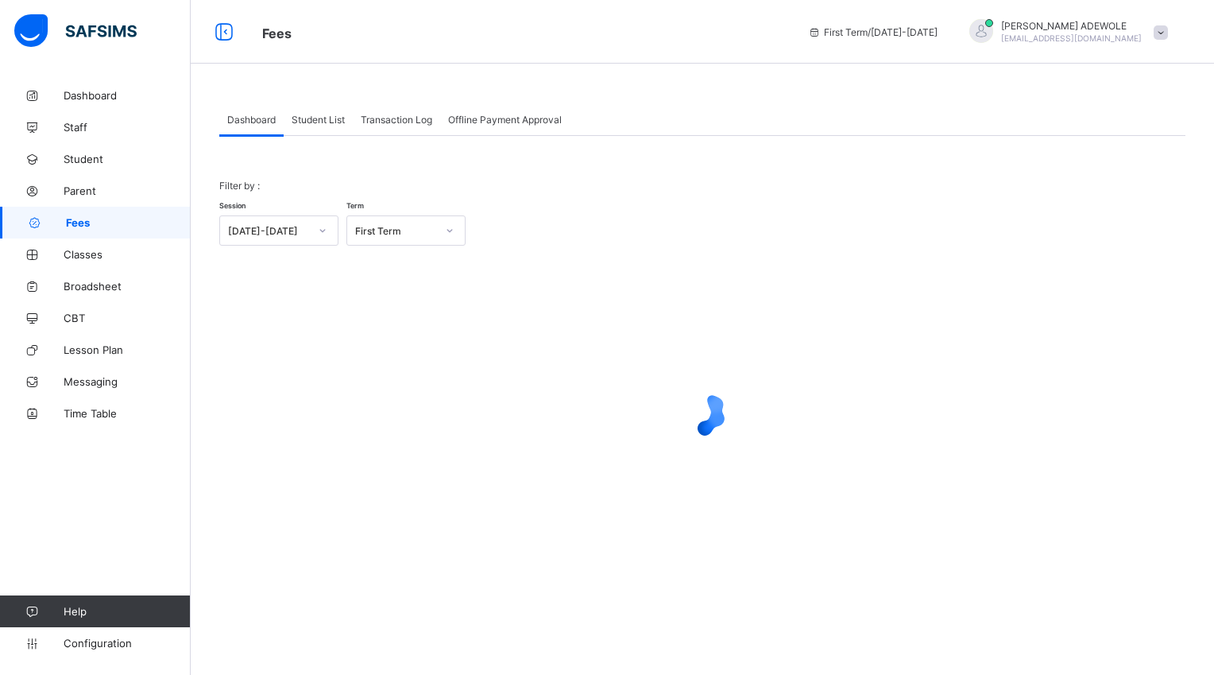
click at [327, 119] on span "Student List" at bounding box center [318, 120] width 53 height 12
click at [0, 0] on div at bounding box center [0, 0] width 0 height 0
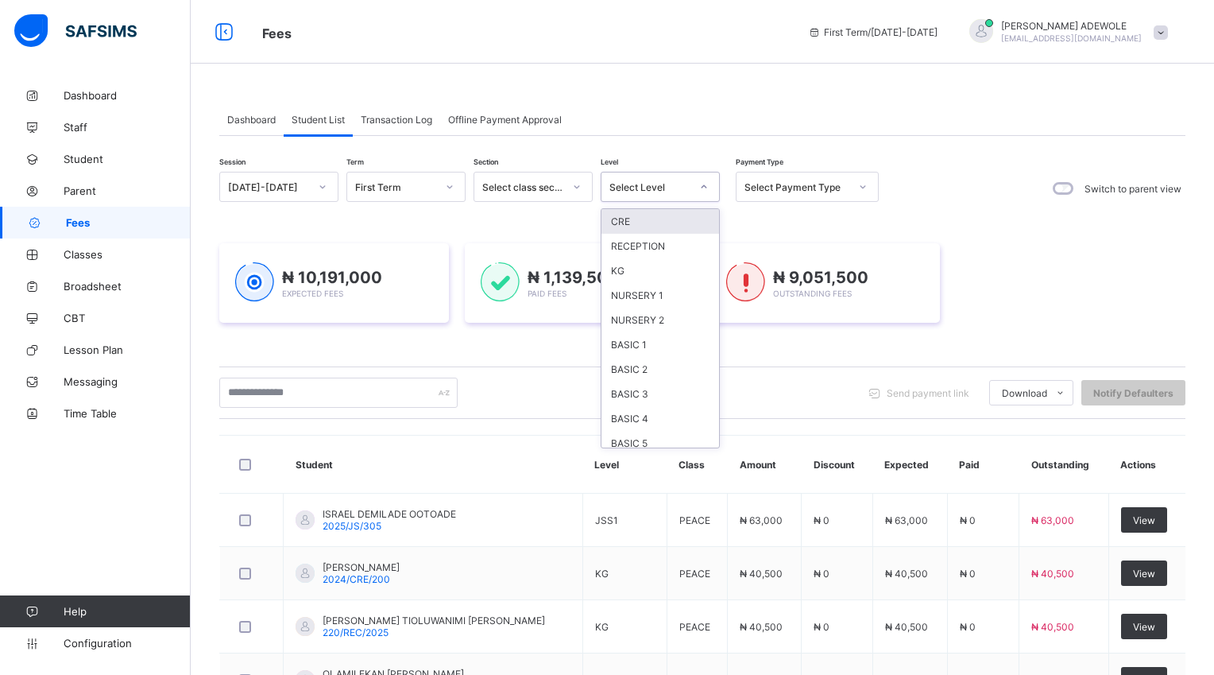
click at [698, 185] on div at bounding box center [704, 186] width 27 height 25
click at [700, 185] on div at bounding box center [704, 186] width 27 height 25
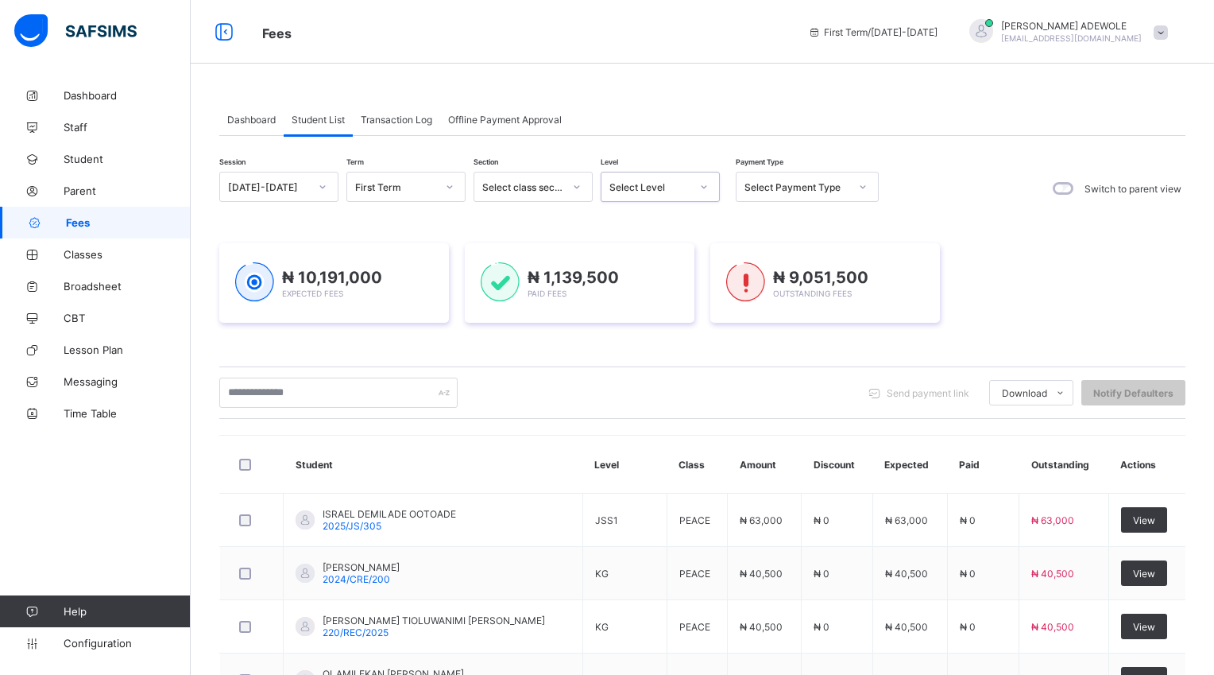
click at [700, 185] on icon at bounding box center [704, 187] width 10 height 16
click at [703, 189] on icon at bounding box center [704, 187] width 10 height 16
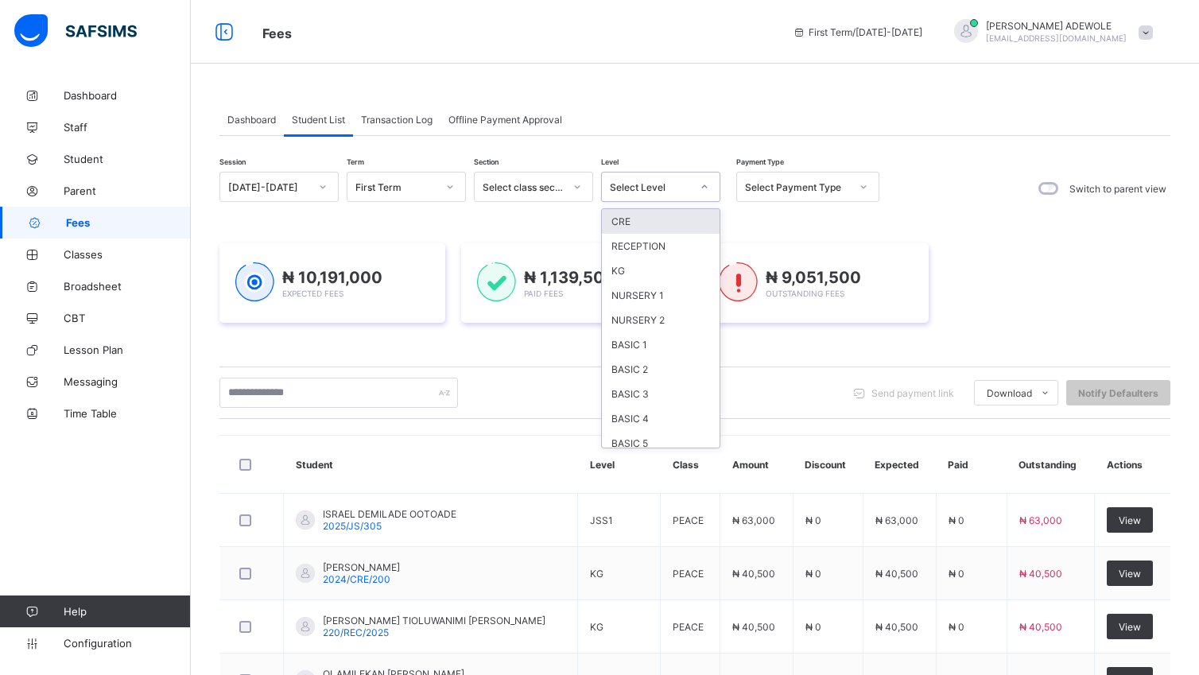
click at [703, 189] on icon at bounding box center [704, 187] width 10 height 16
click at [614, 396] on div "JSS3" at bounding box center [661, 397] width 118 height 25
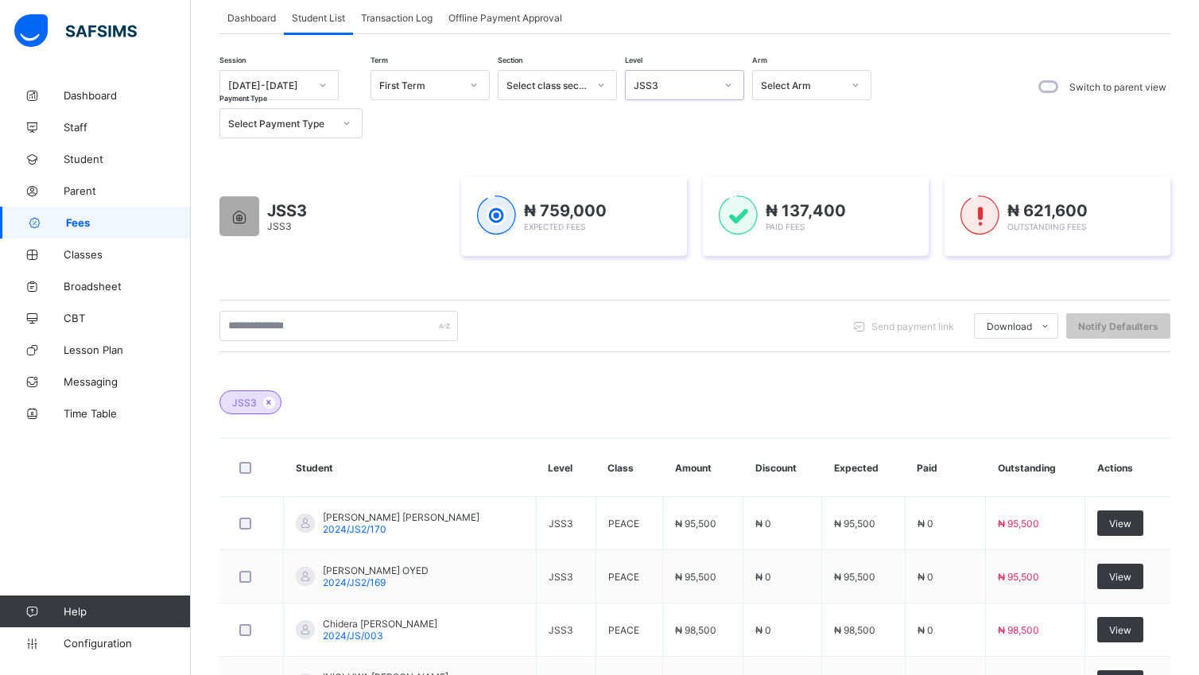
scroll to position [0, 0]
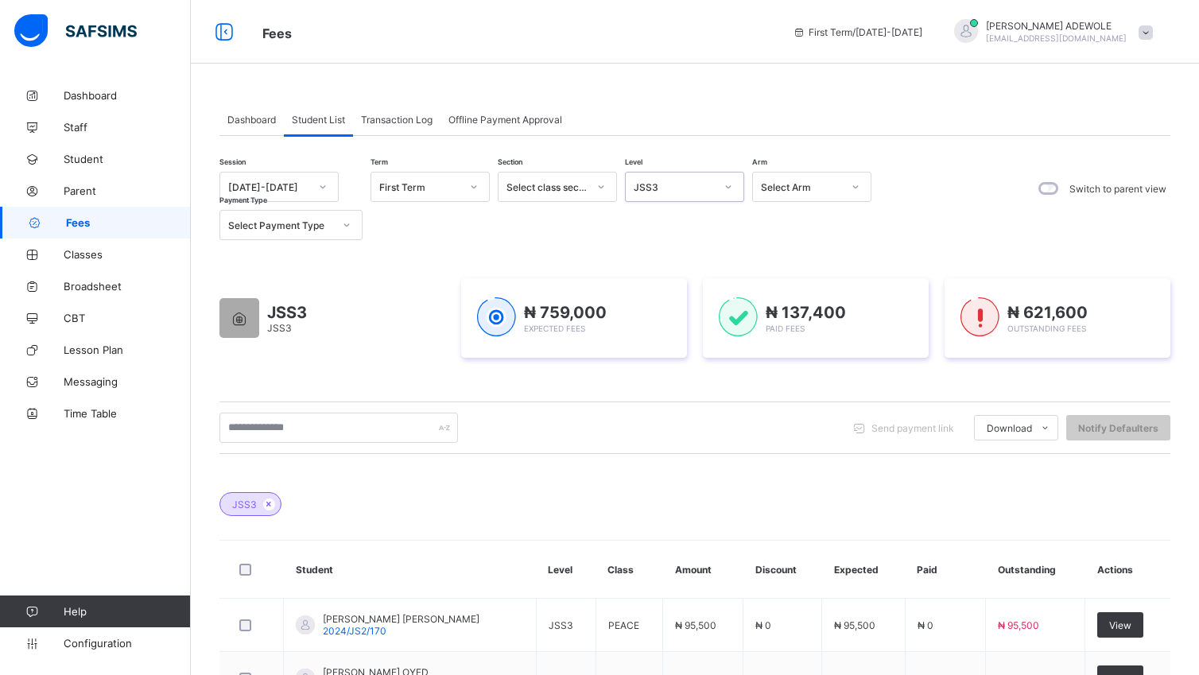
click at [730, 188] on icon at bounding box center [728, 187] width 10 height 16
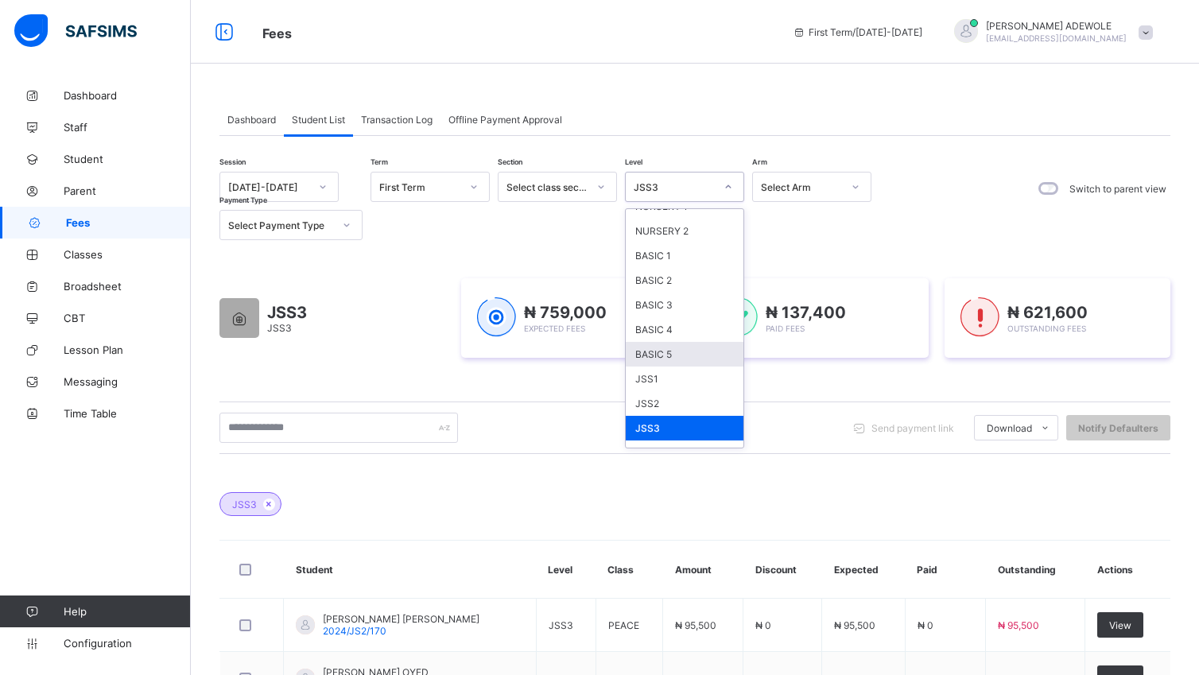
scroll to position [119, 0]
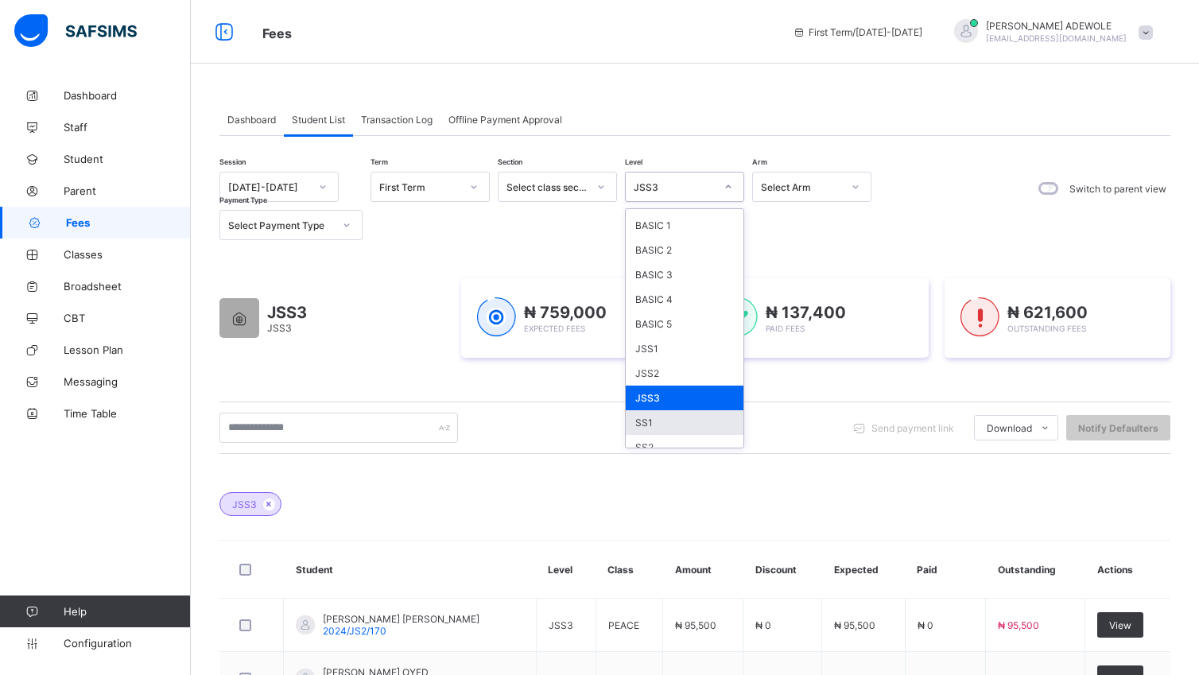
click at [642, 417] on div "SS1" at bounding box center [685, 422] width 118 height 25
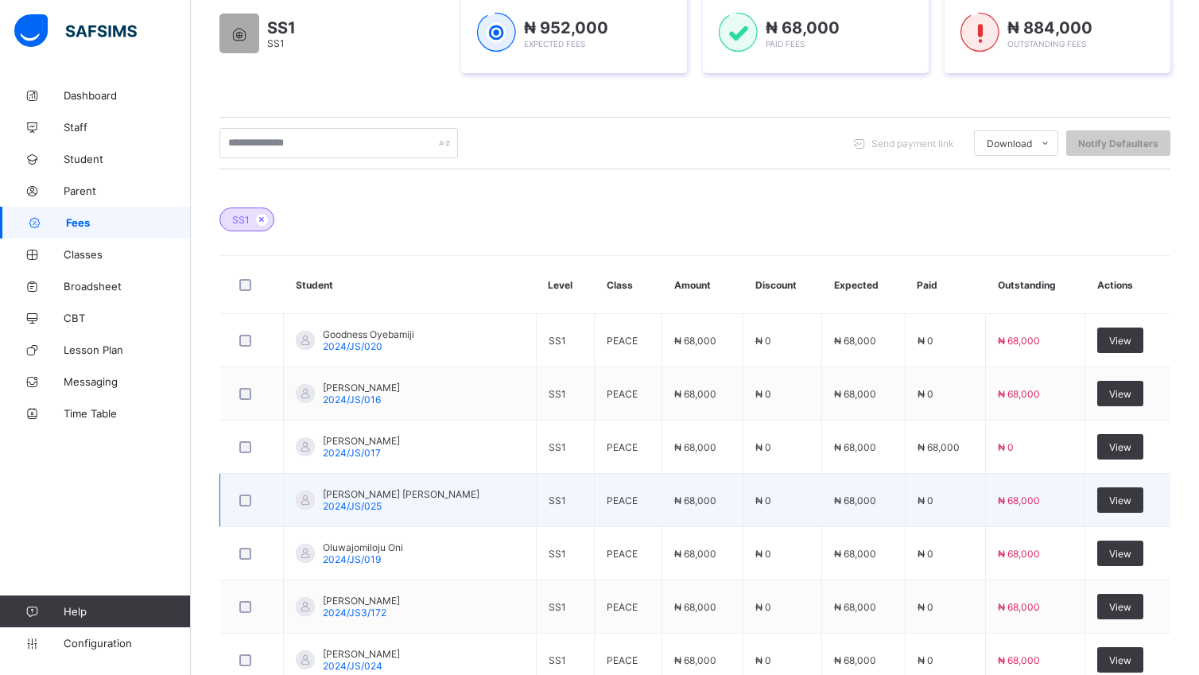
scroll to position [251, 0]
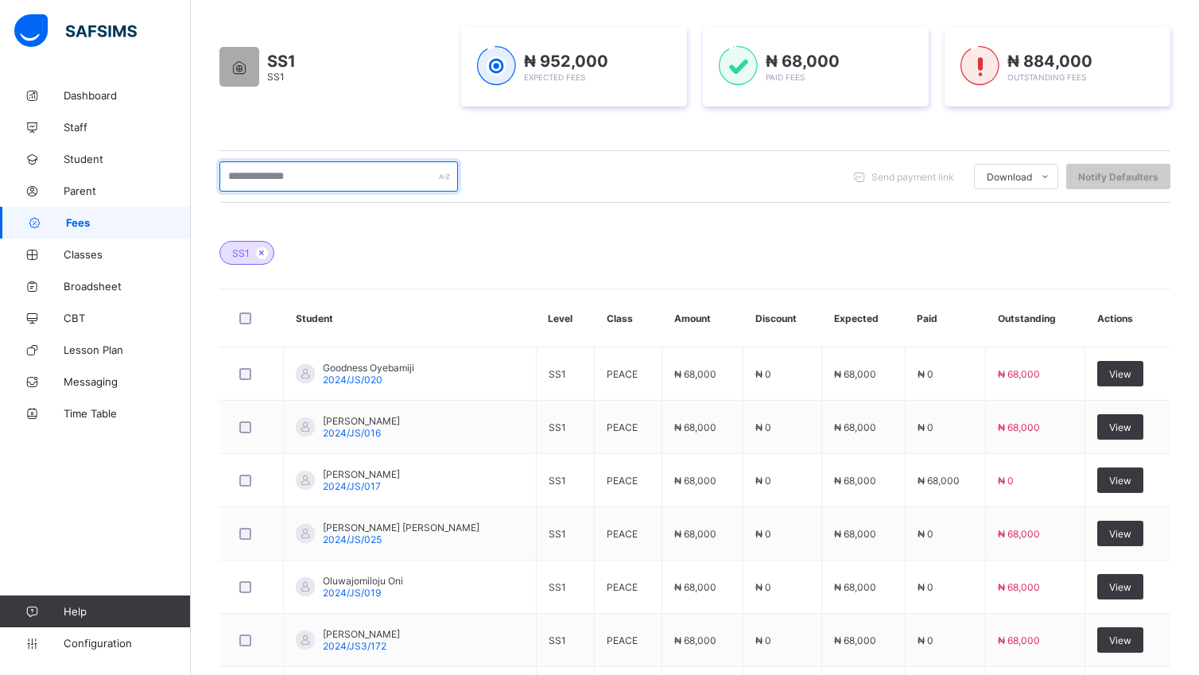
click at [335, 182] on input "text" at bounding box center [338, 176] width 238 height 30
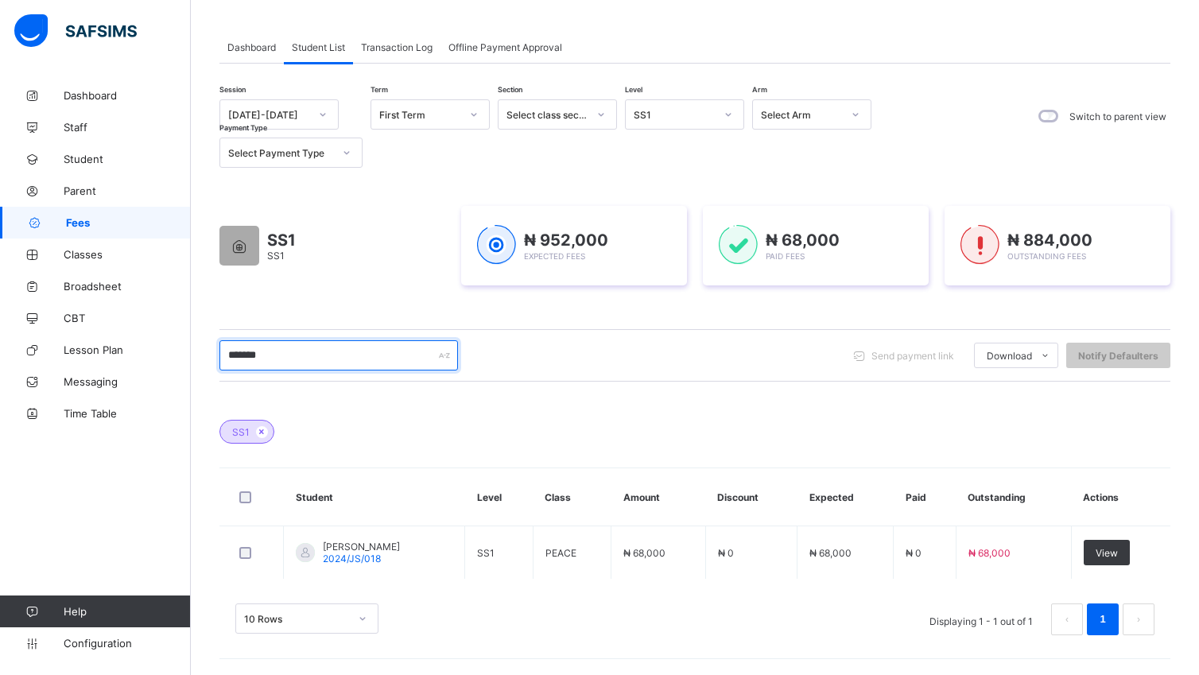
scroll to position [74, 0]
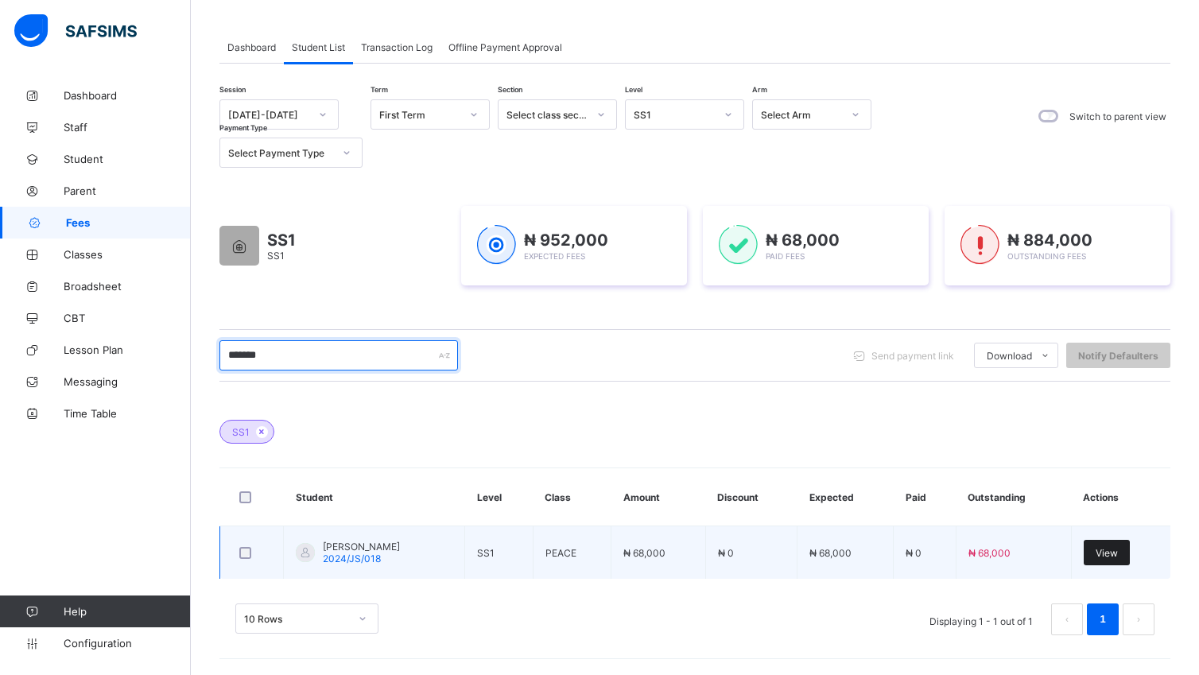
type input "*******"
click at [1114, 550] on span "View" at bounding box center [1106, 553] width 22 height 12
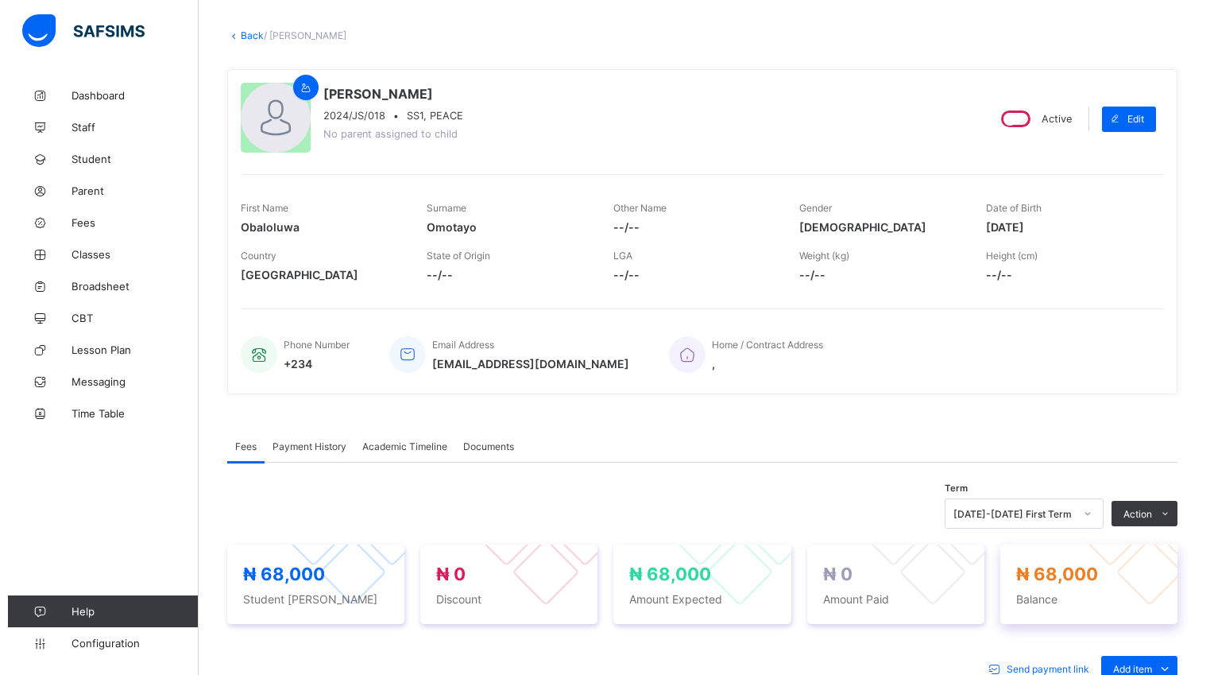
scroll to position [478, 0]
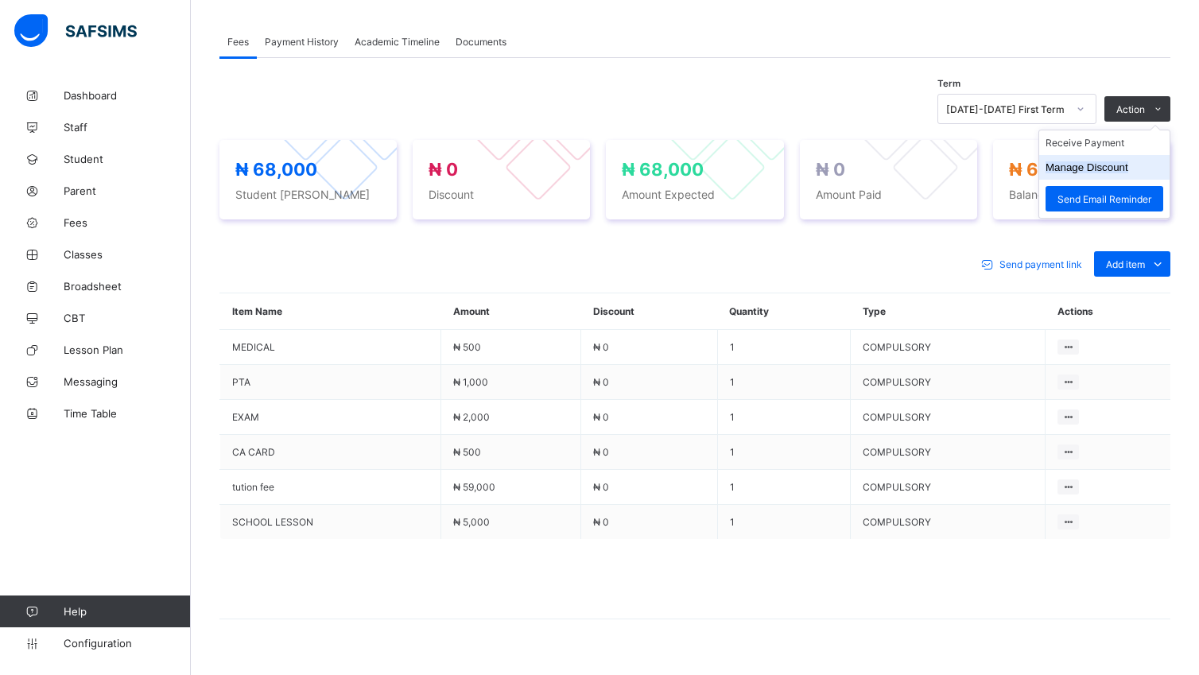
click at [1128, 169] on button "Manage Discount" at bounding box center [1086, 167] width 83 height 12
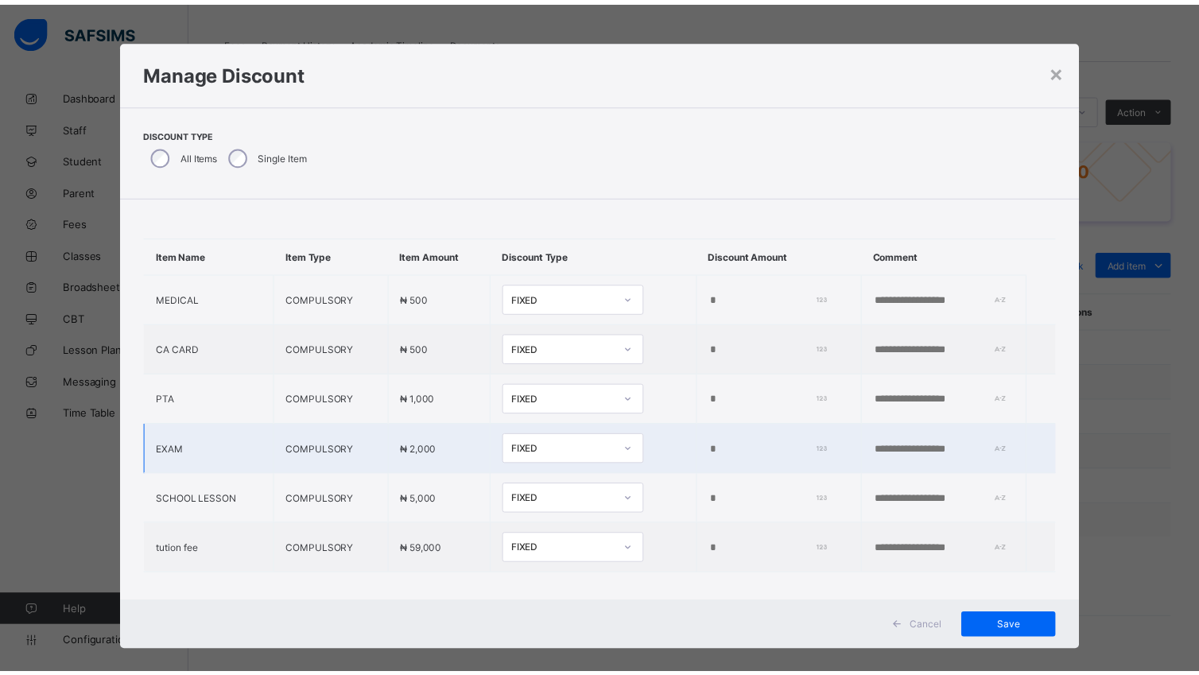
scroll to position [30, 0]
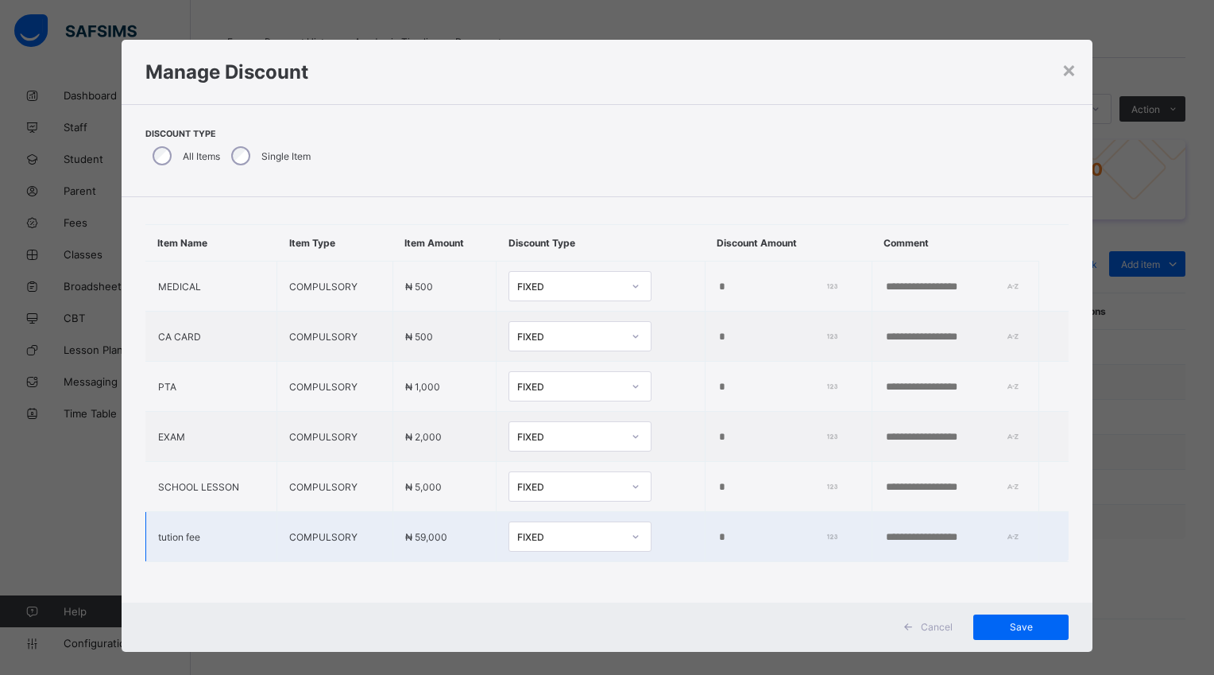
click at [718, 531] on input "*" at bounding box center [775, 537] width 115 height 13
type input "*****"
click at [1011, 631] on span "Save" at bounding box center [1022, 627] width 72 height 12
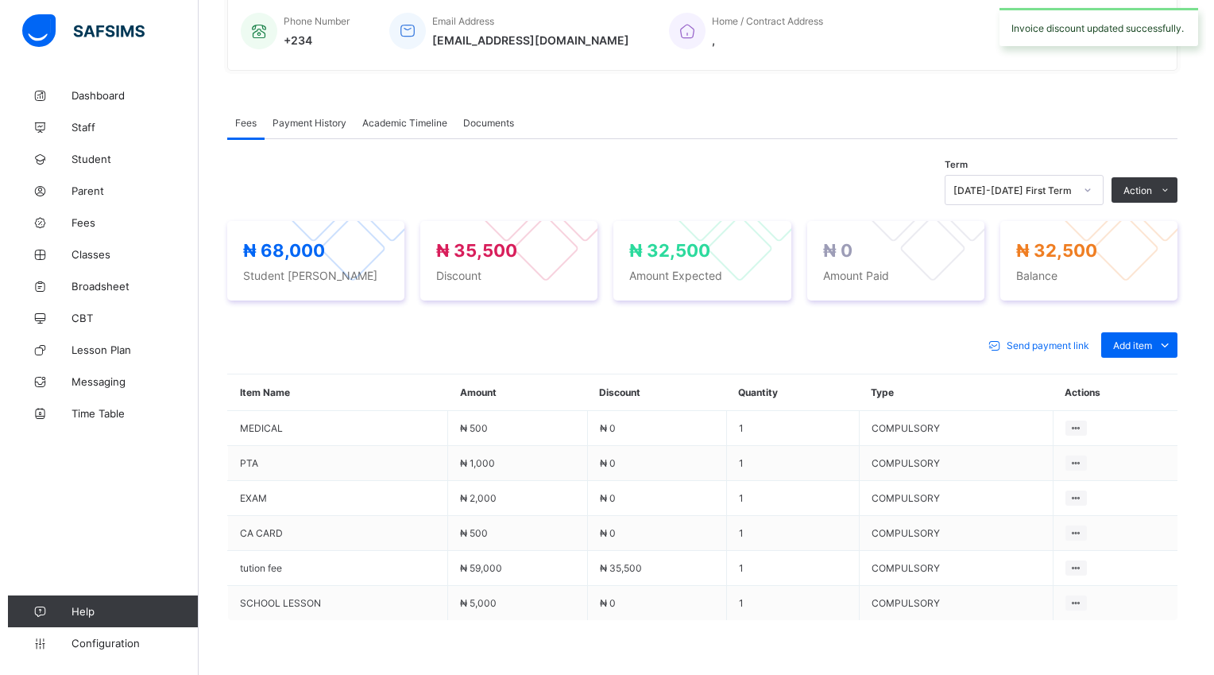
scroll to position [478, 0]
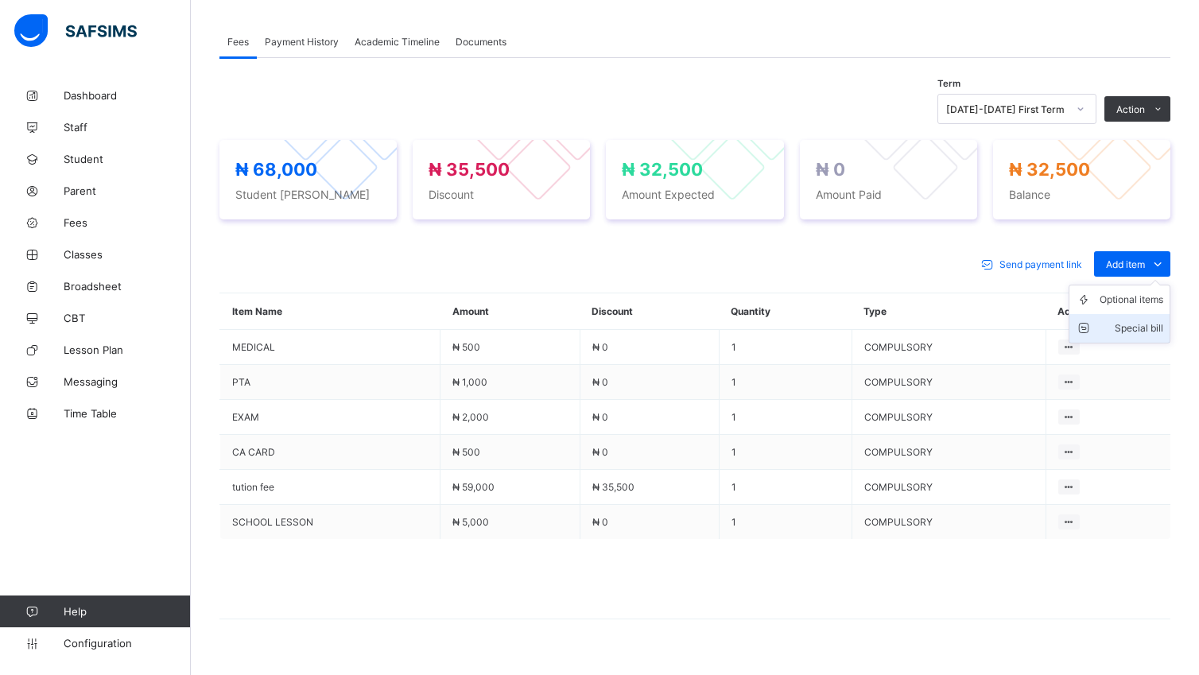
click at [1163, 326] on div "Special bill" at bounding box center [1131, 328] width 64 height 16
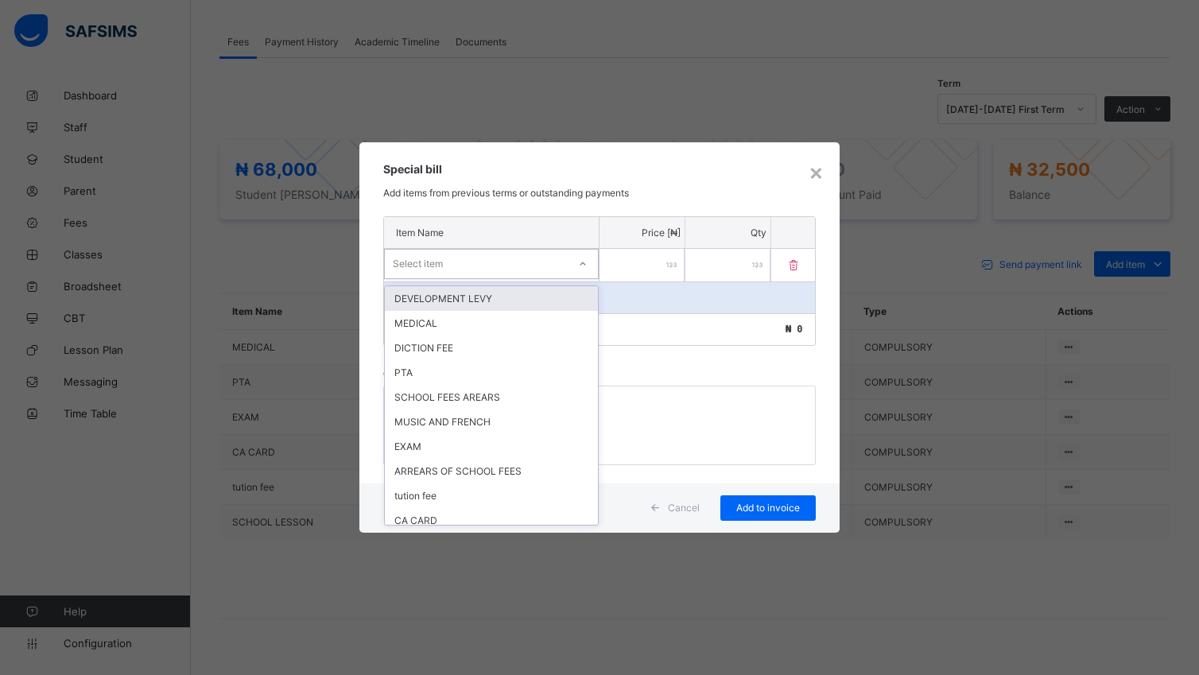
click at [583, 265] on icon at bounding box center [583, 262] width 6 height 3
click at [564, 410] on div "MUSIC AND FRENCH" at bounding box center [491, 421] width 213 height 25
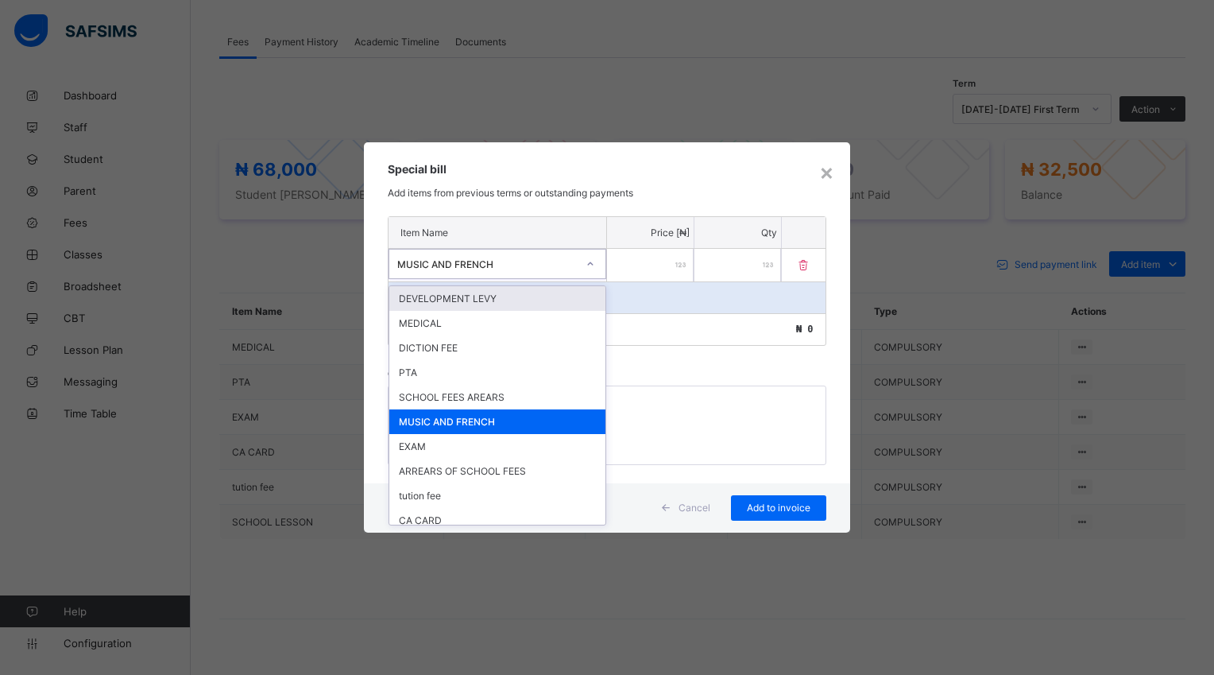
click at [588, 262] on icon at bounding box center [591, 264] width 10 height 16
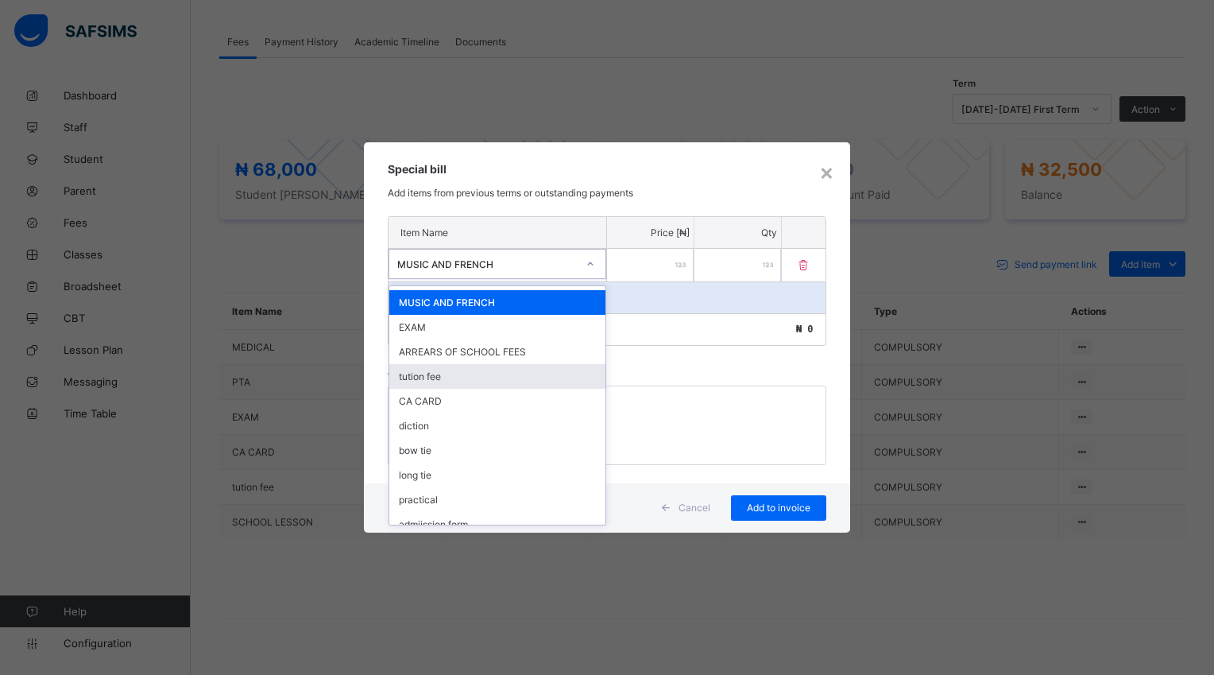
scroll to position [149, 0]
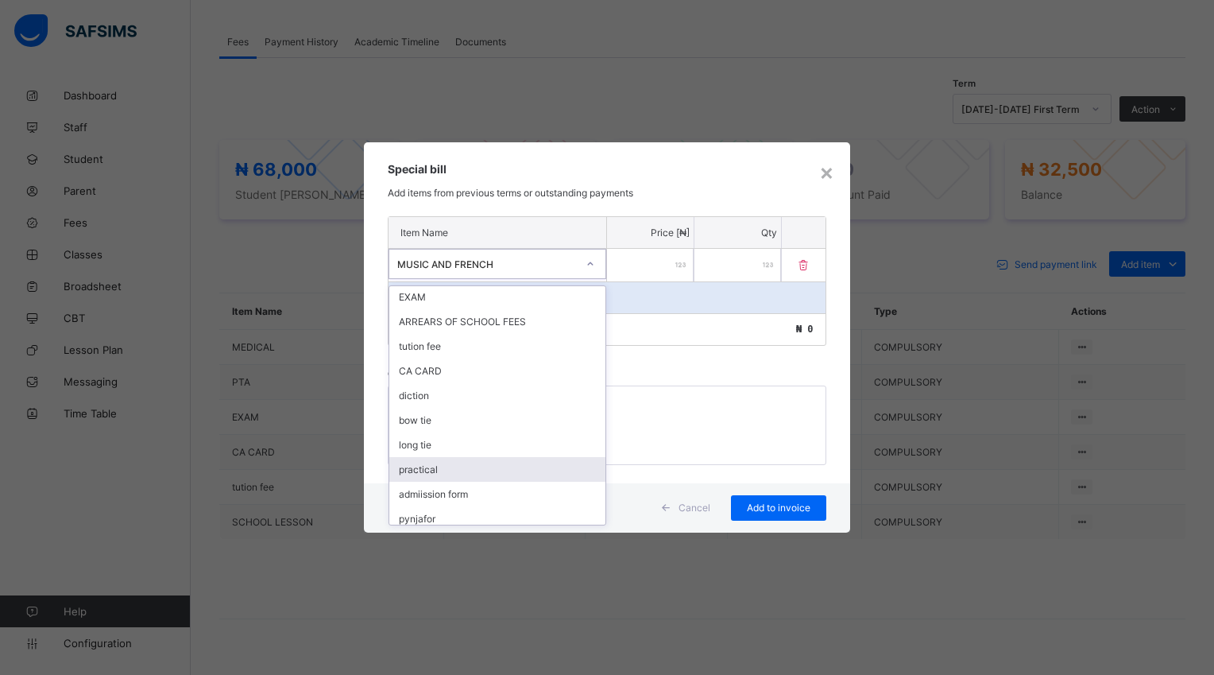
click at [430, 468] on div "practical" at bounding box center [497, 469] width 216 height 25
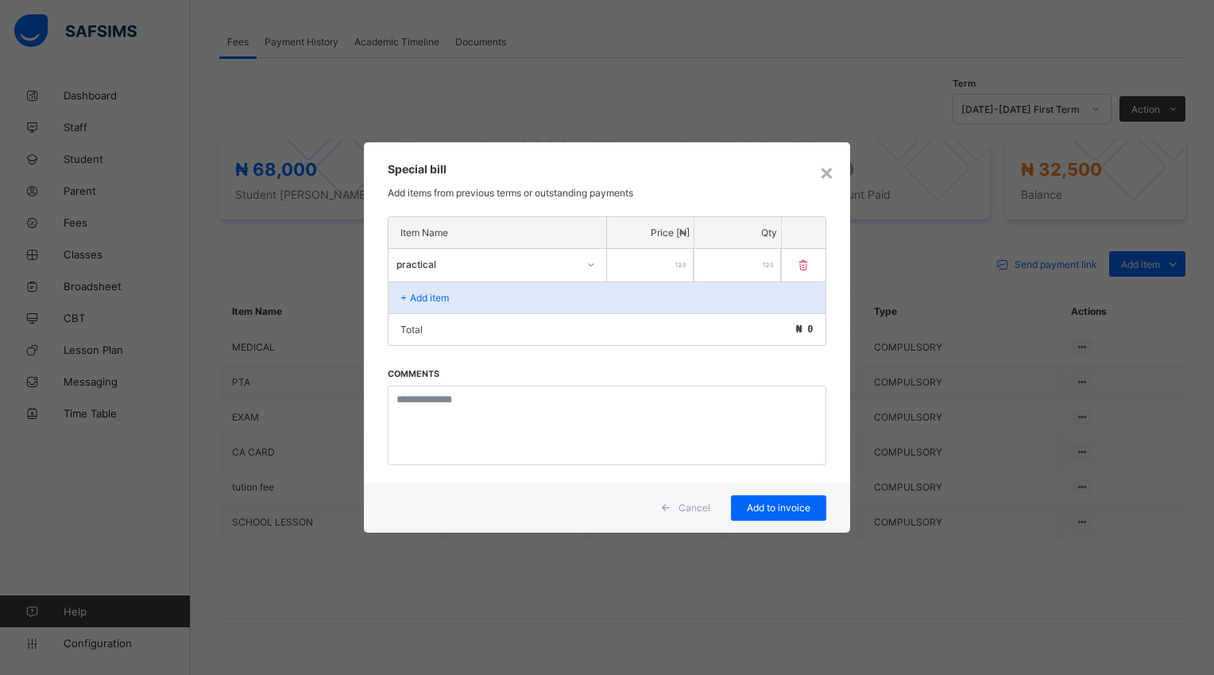
click at [626, 265] on input "number" at bounding box center [650, 265] width 87 height 33
type input "****"
click at [785, 510] on span "Add to invoice" at bounding box center [779, 508] width 72 height 12
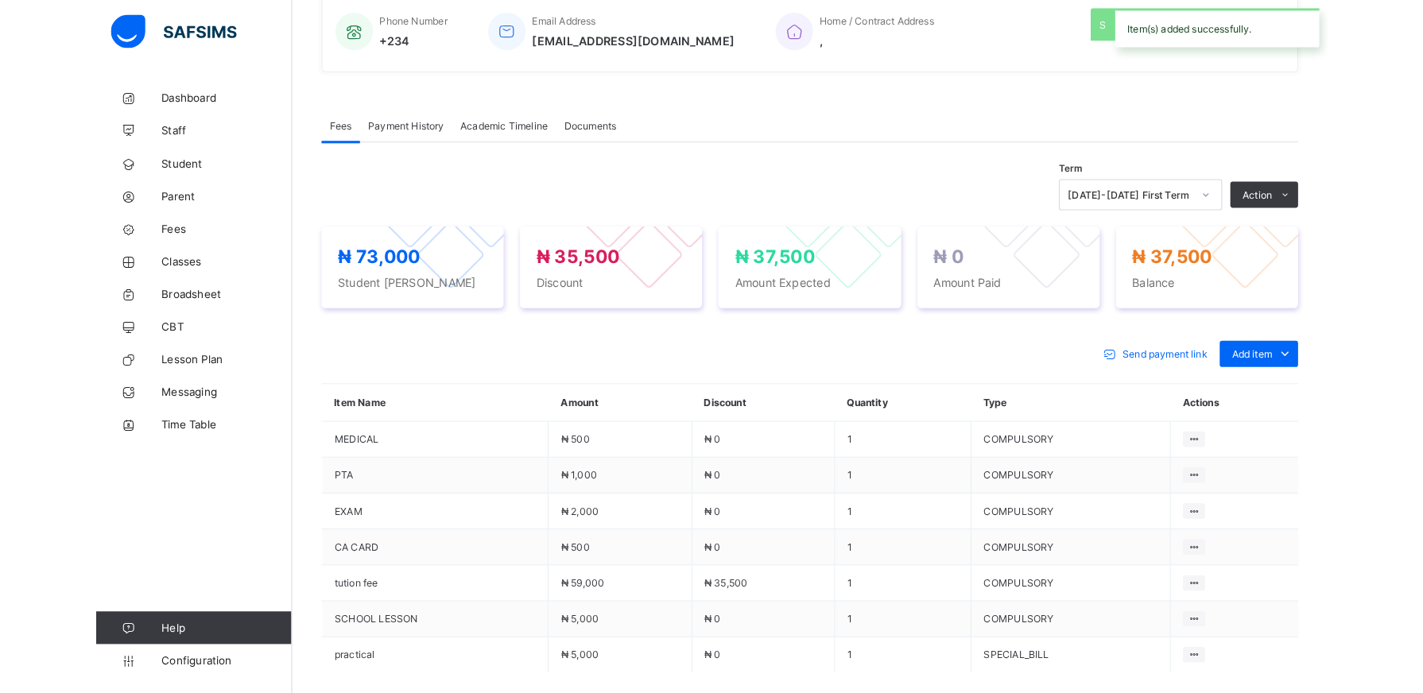
scroll to position [478, 0]
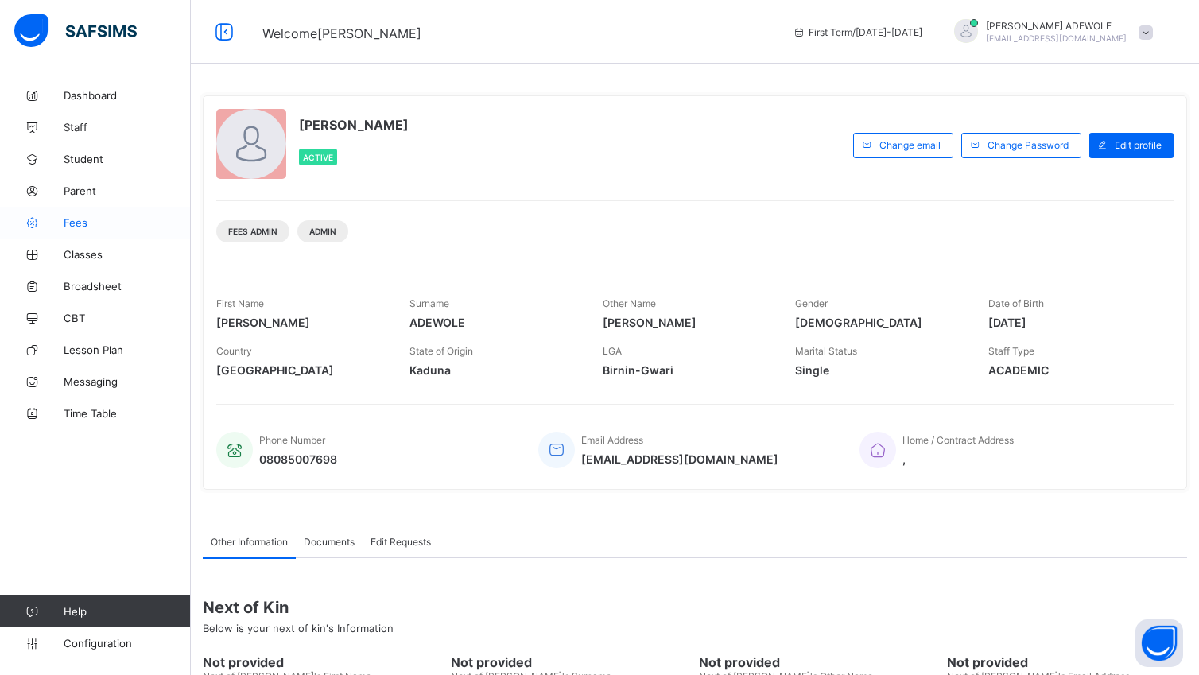
click at [80, 223] on span "Fees" at bounding box center [127, 222] width 127 height 13
click at [79, 221] on span "Fees" at bounding box center [127, 222] width 127 height 13
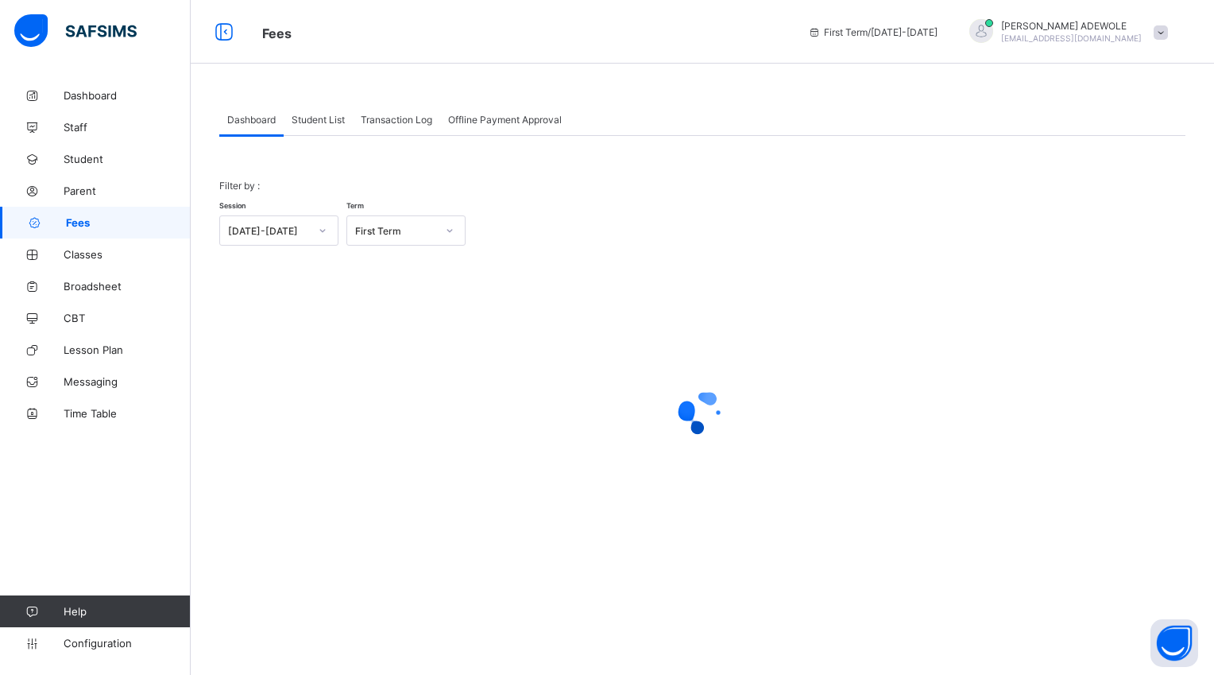
click at [320, 116] on span "Student List" at bounding box center [318, 120] width 53 height 12
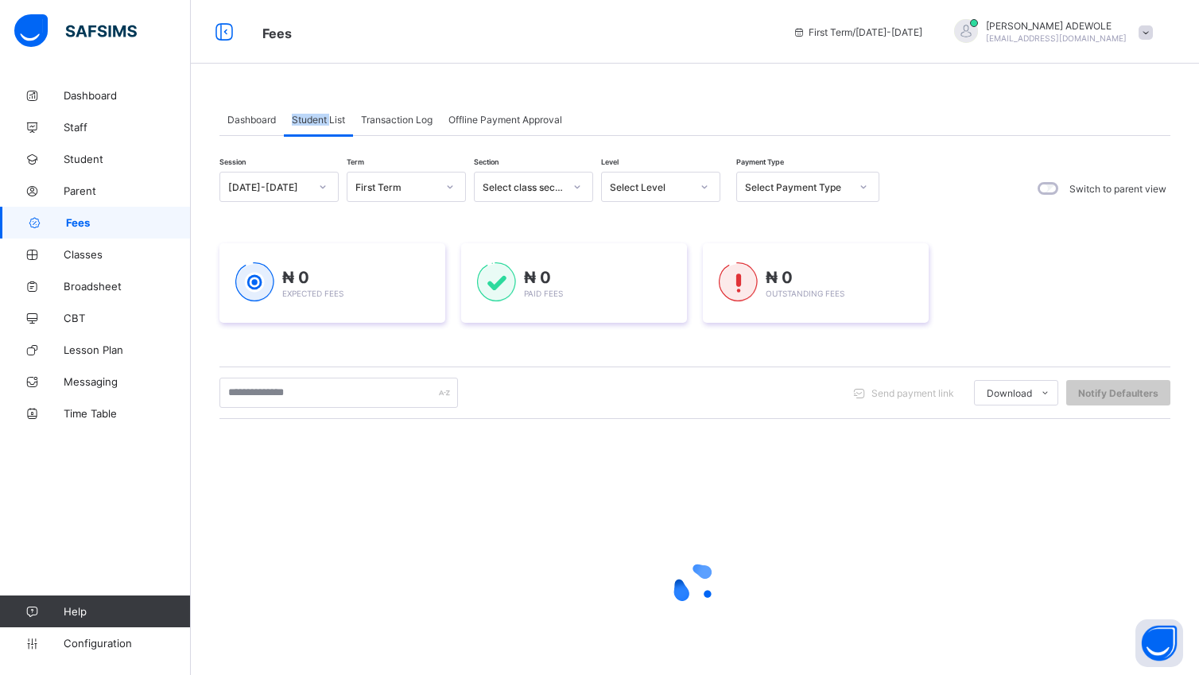
click at [321, 116] on span "Student List" at bounding box center [318, 120] width 53 height 12
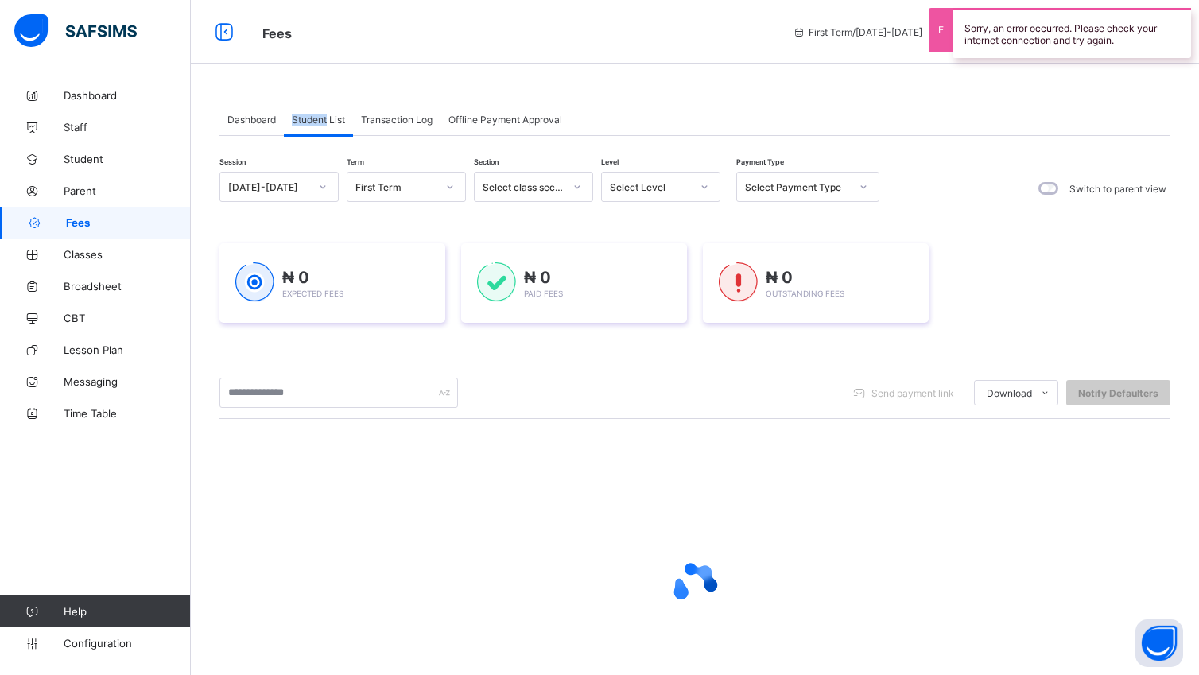
click at [703, 183] on icon at bounding box center [704, 187] width 10 height 16
click at [704, 186] on icon at bounding box center [704, 187] width 10 height 16
click at [704, 185] on icon at bounding box center [704, 187] width 10 height 16
click at [726, 242] on div "Session [DATE]-[DATE] Term First Term Section Select class section Level Select…" at bounding box center [694, 454] width 951 height 564
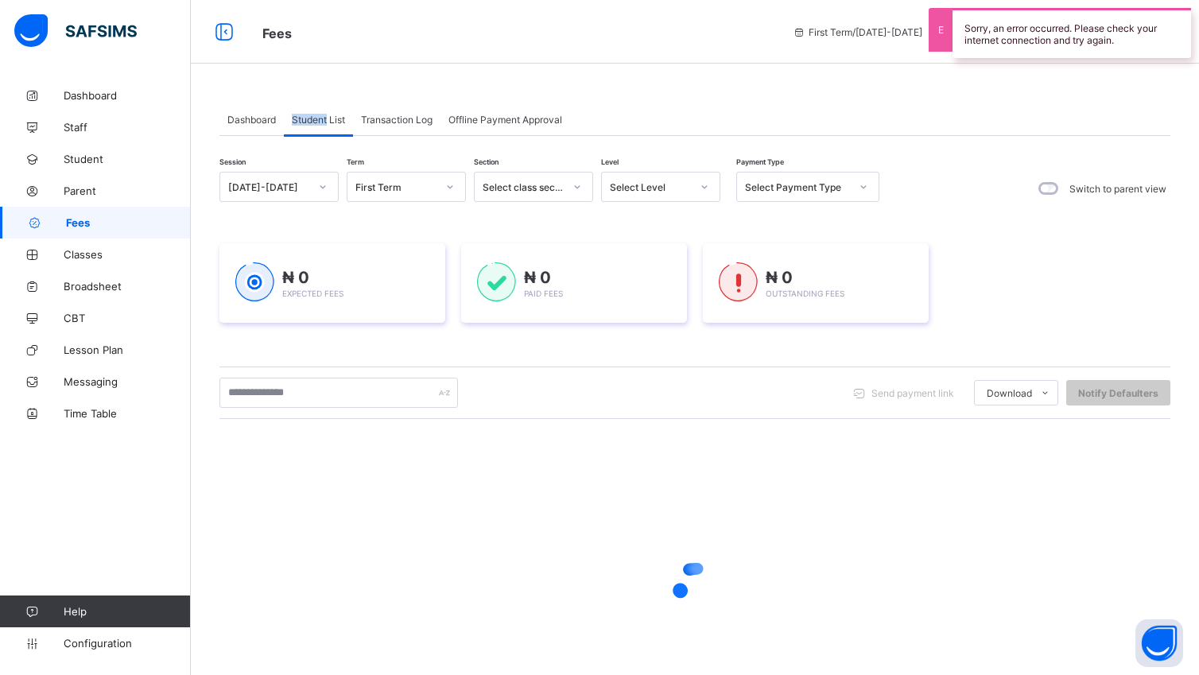
click at [703, 188] on icon at bounding box center [704, 187] width 10 height 16
click at [700, 188] on icon at bounding box center [704, 187] width 10 height 16
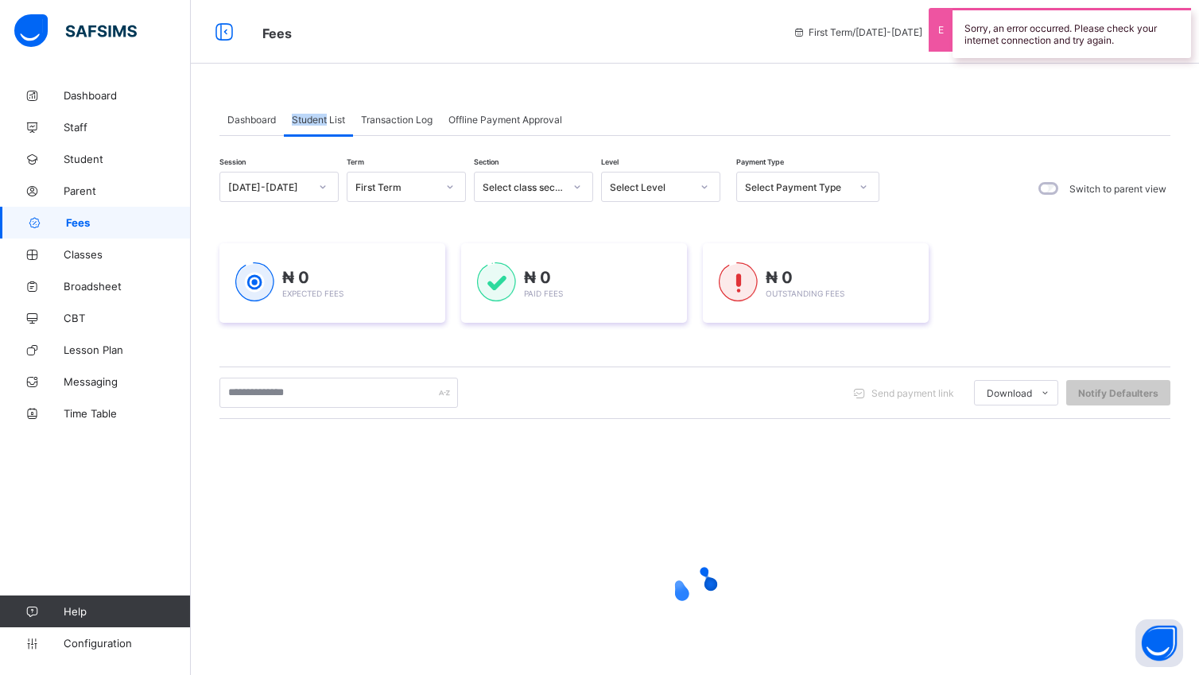
click at [700, 183] on icon at bounding box center [704, 187] width 10 height 16
click at [703, 188] on icon at bounding box center [704, 187] width 10 height 16
click at [707, 181] on icon at bounding box center [704, 187] width 10 height 16
click at [707, 180] on icon at bounding box center [704, 187] width 10 height 16
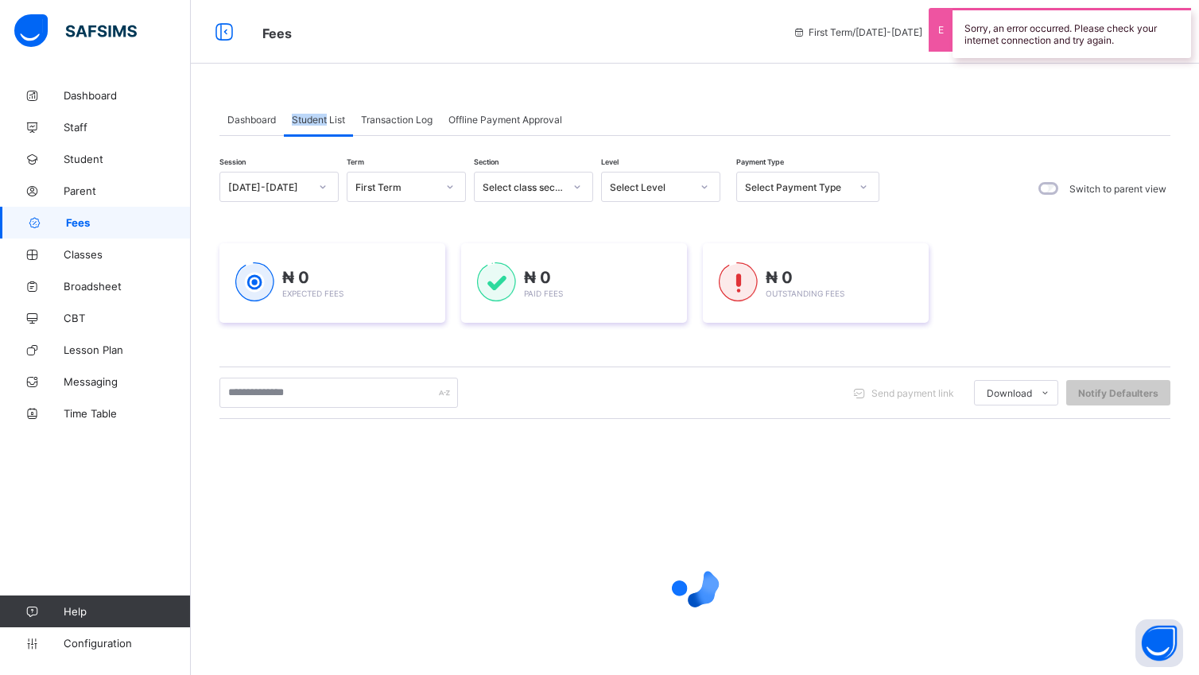
click at [709, 179] on div at bounding box center [704, 186] width 27 height 25
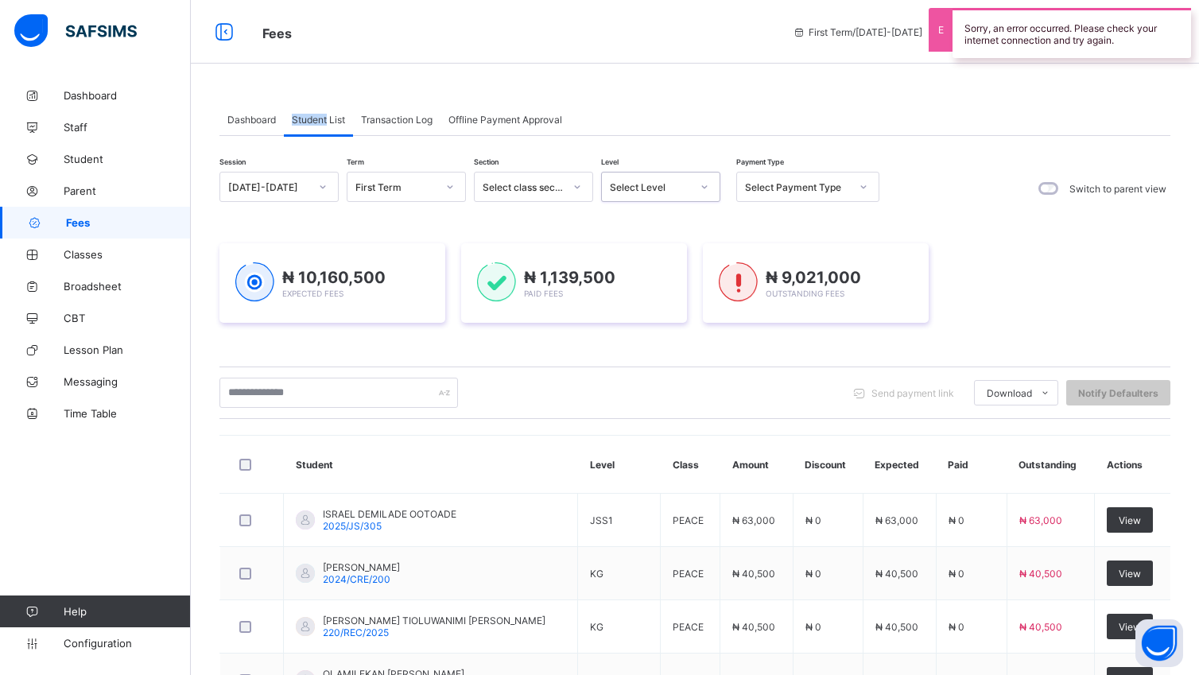
scroll to position [84, 0]
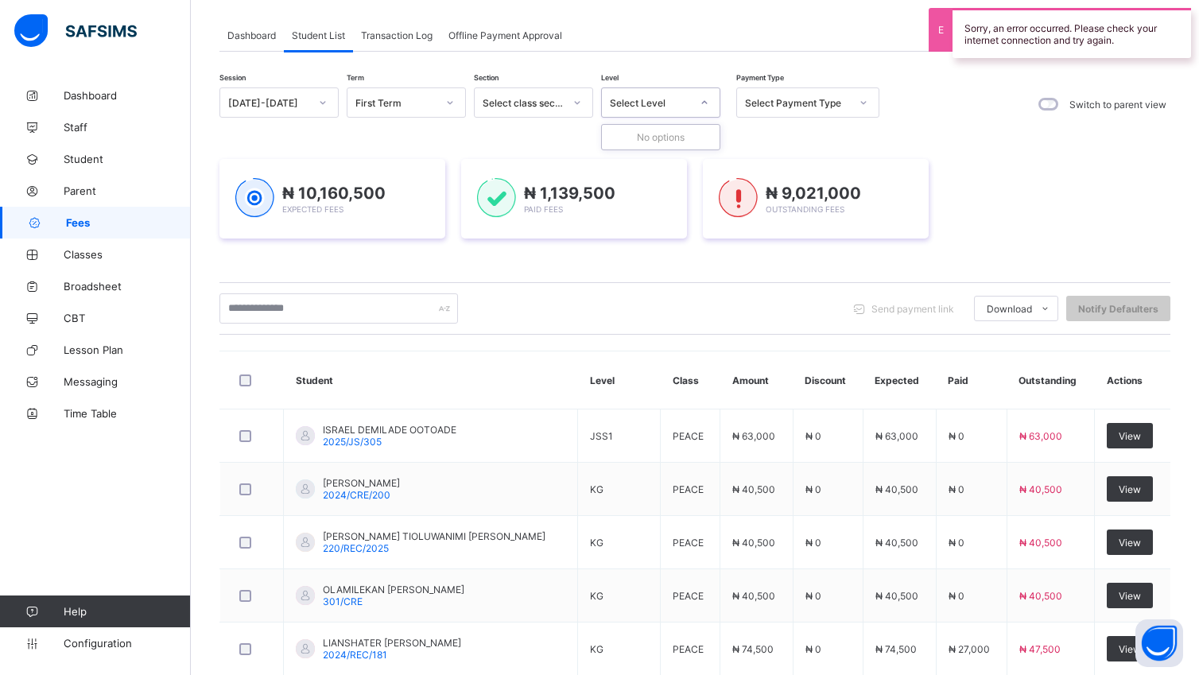
click at [703, 102] on icon at bounding box center [704, 103] width 10 height 16
click at [710, 103] on div at bounding box center [704, 102] width 27 height 25
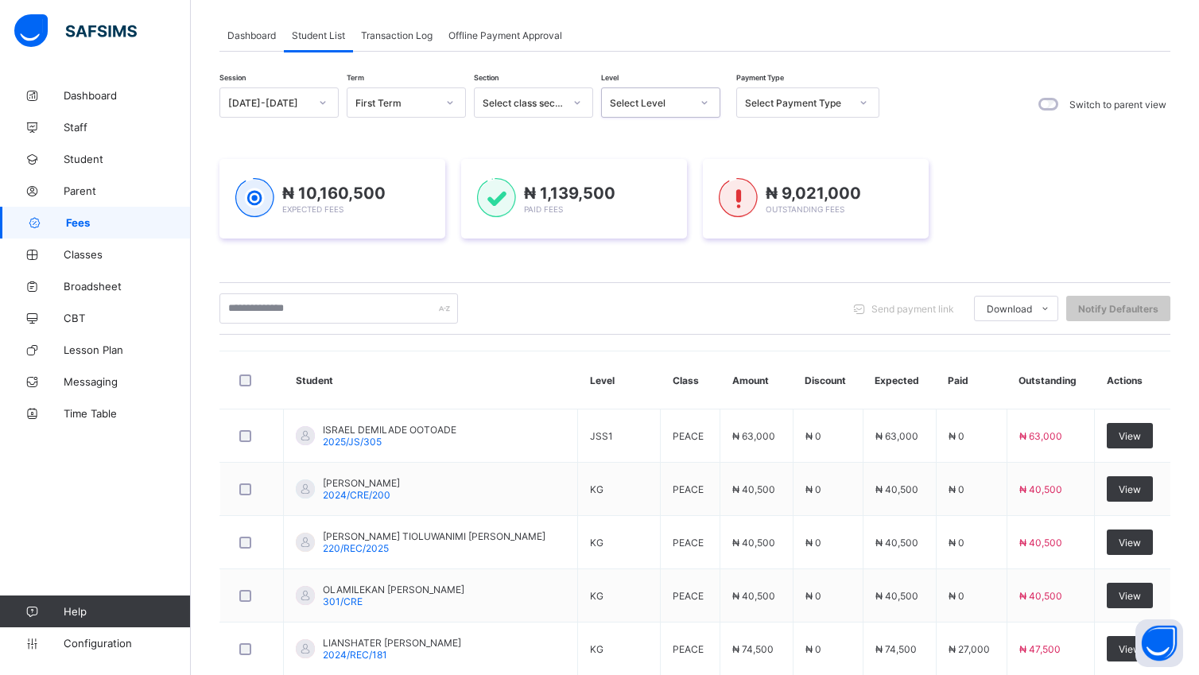
click at [707, 103] on icon at bounding box center [704, 103] width 10 height 16
click at [701, 103] on icon at bounding box center [704, 103] width 10 height 16
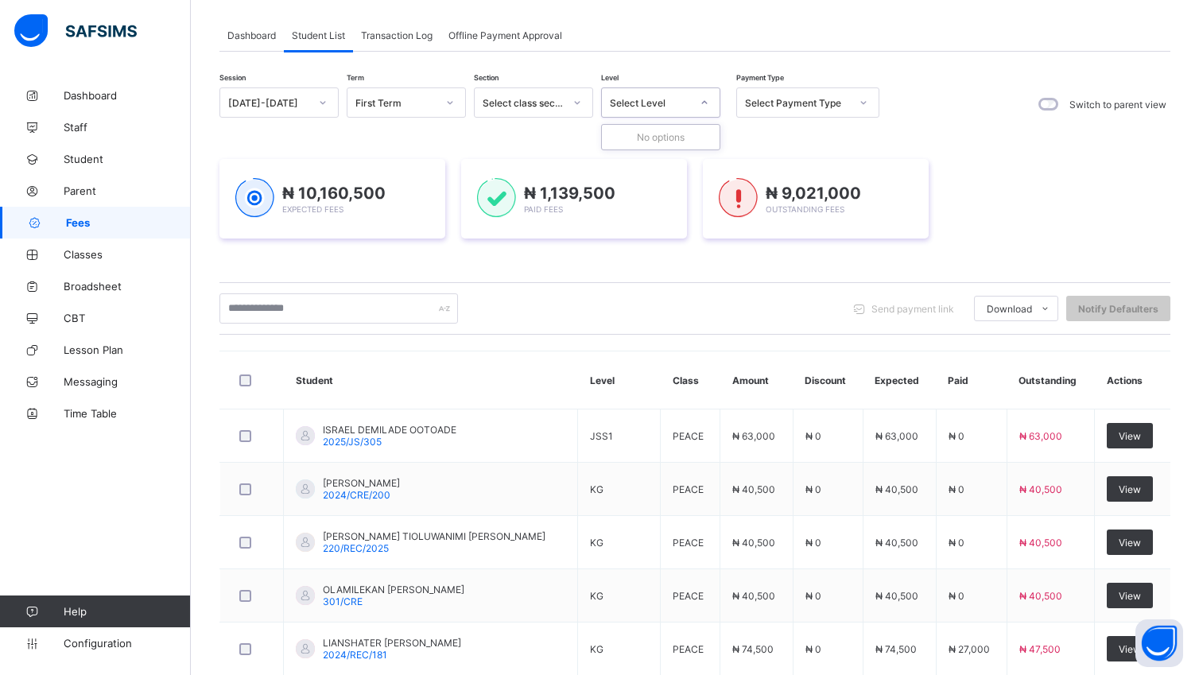
click at [701, 102] on icon at bounding box center [704, 103] width 10 height 16
click at [701, 100] on icon at bounding box center [704, 103] width 10 height 16
click at [704, 99] on icon at bounding box center [704, 103] width 10 height 16
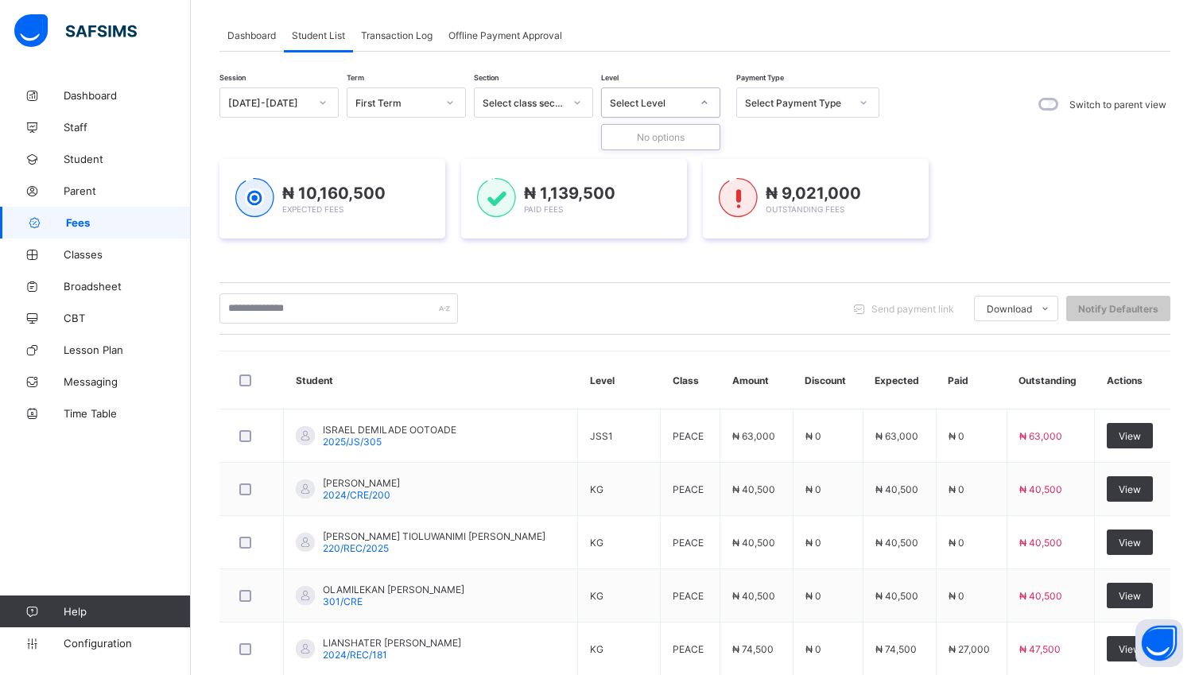
click at [704, 99] on icon at bounding box center [704, 103] width 10 height 16
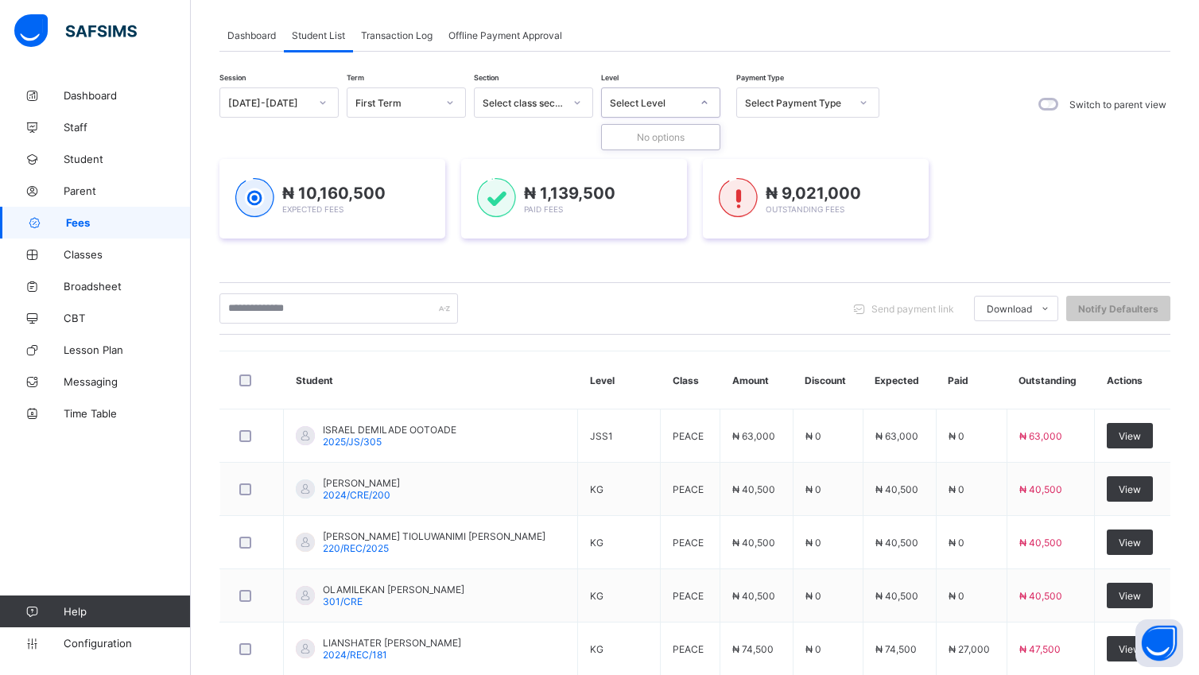
click at [704, 99] on icon at bounding box center [704, 103] width 10 height 16
click at [691, 124] on div "Session [DATE]-[DATE] Term First Term Section Select class section Level 0 resu…" at bounding box center [694, 550] width 951 height 926
click at [707, 107] on div at bounding box center [704, 102] width 27 height 25
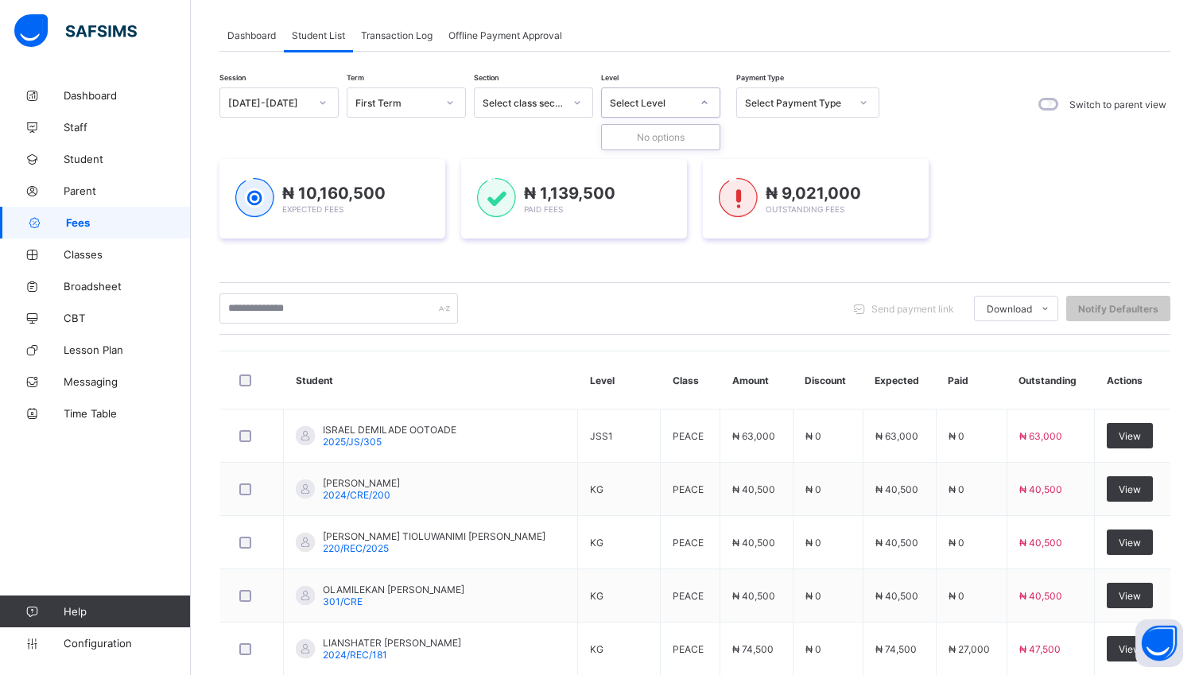
click at [707, 107] on icon at bounding box center [704, 103] width 10 height 16
click at [707, 107] on div at bounding box center [704, 102] width 27 height 25
click at [703, 100] on icon at bounding box center [704, 103] width 10 height 16
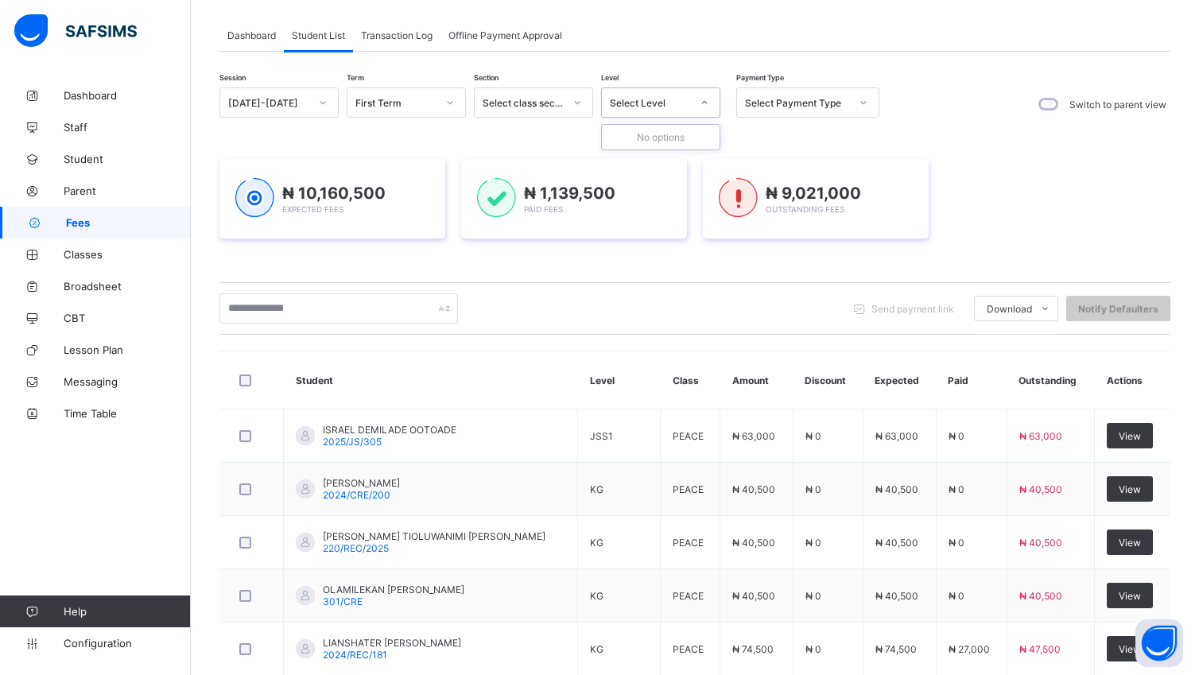
click at [703, 100] on icon at bounding box center [704, 103] width 10 height 16
click at [704, 99] on icon at bounding box center [704, 103] width 10 height 16
click at [706, 103] on icon at bounding box center [704, 103] width 10 height 16
click at [668, 185] on div "₦ 1,139,500 Paid Fees" at bounding box center [574, 199] width 194 height 42
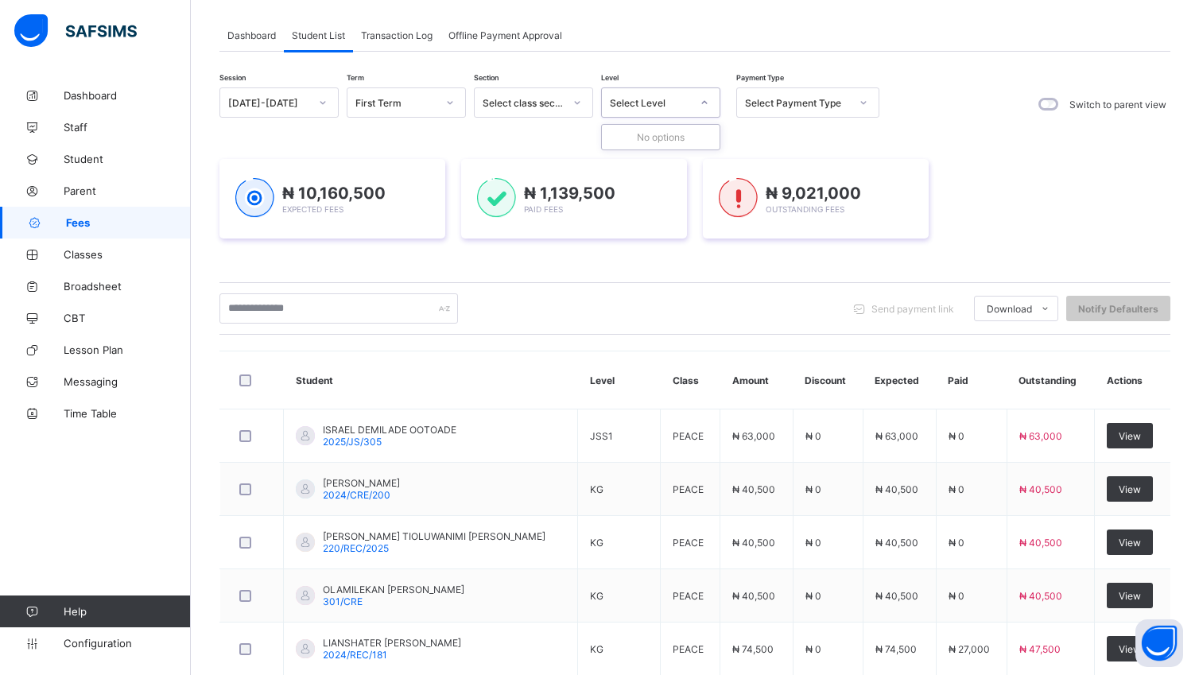
click at [703, 100] on icon at bounding box center [704, 103] width 10 height 16
click at [703, 103] on icon at bounding box center [704, 103] width 10 height 16
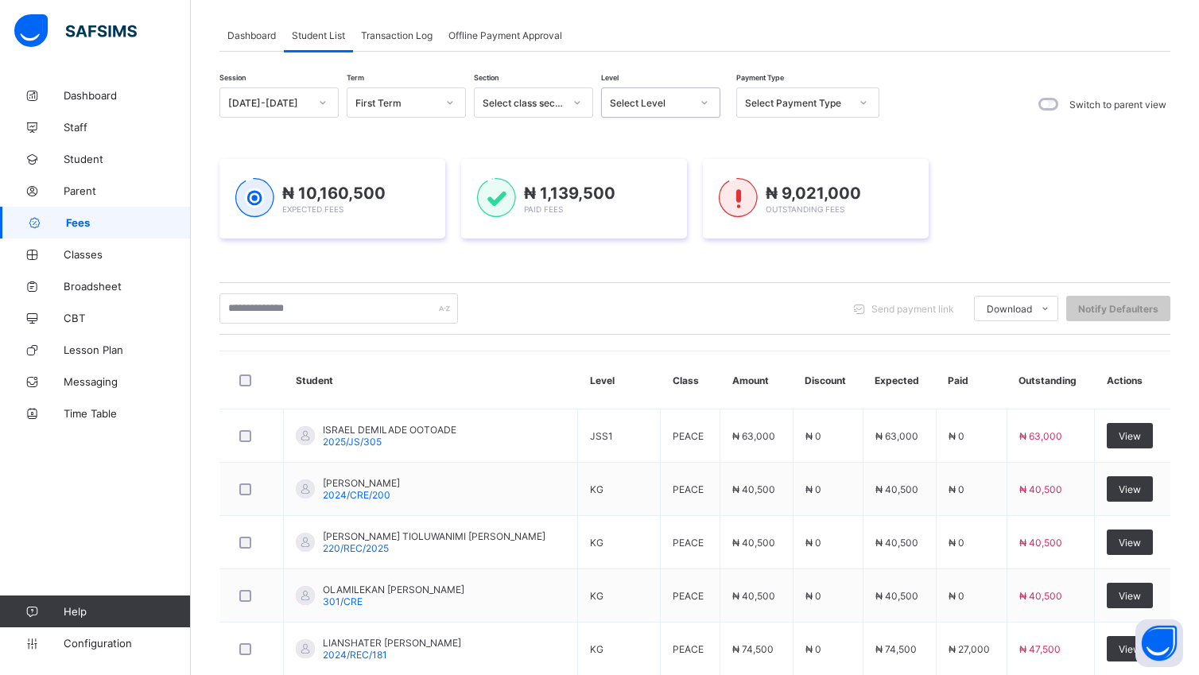
click at [703, 103] on icon at bounding box center [704, 103] width 10 height 16
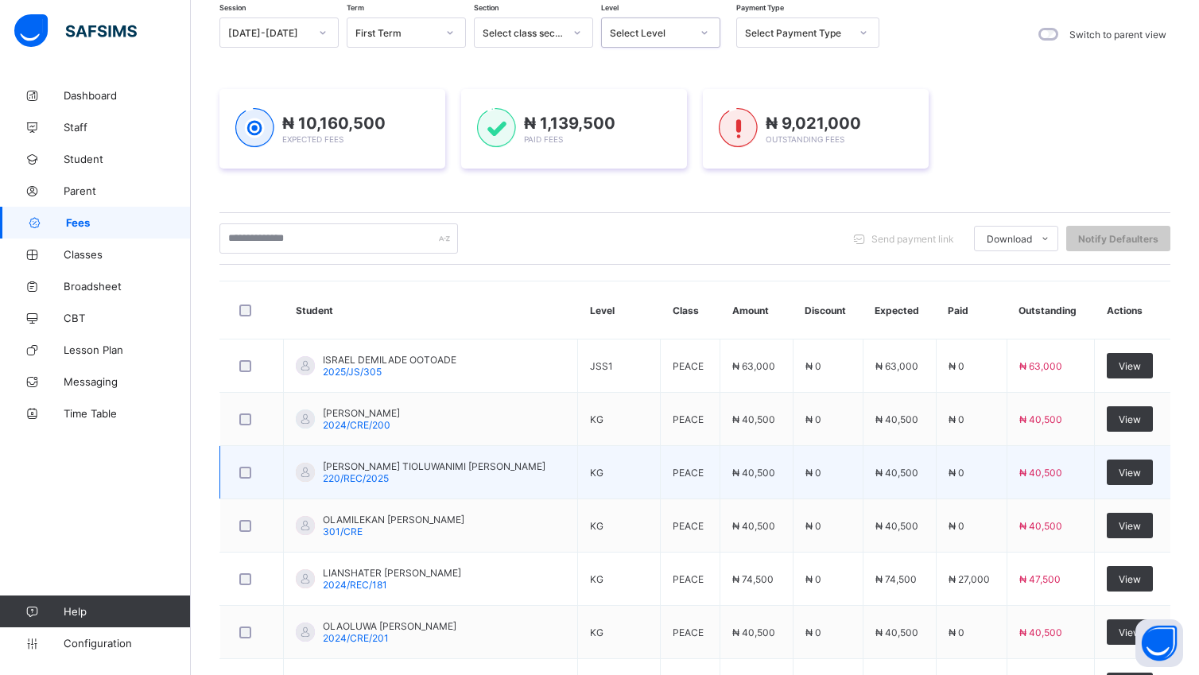
scroll to position [146, 0]
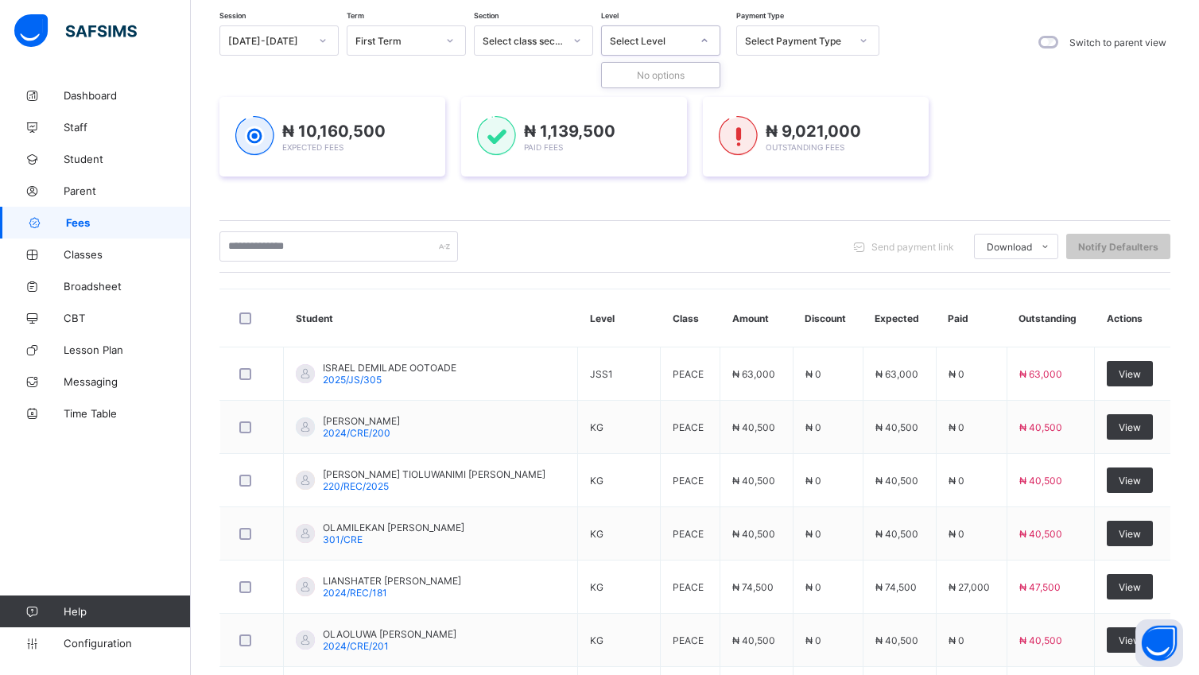
click at [704, 43] on icon at bounding box center [704, 41] width 10 height 16
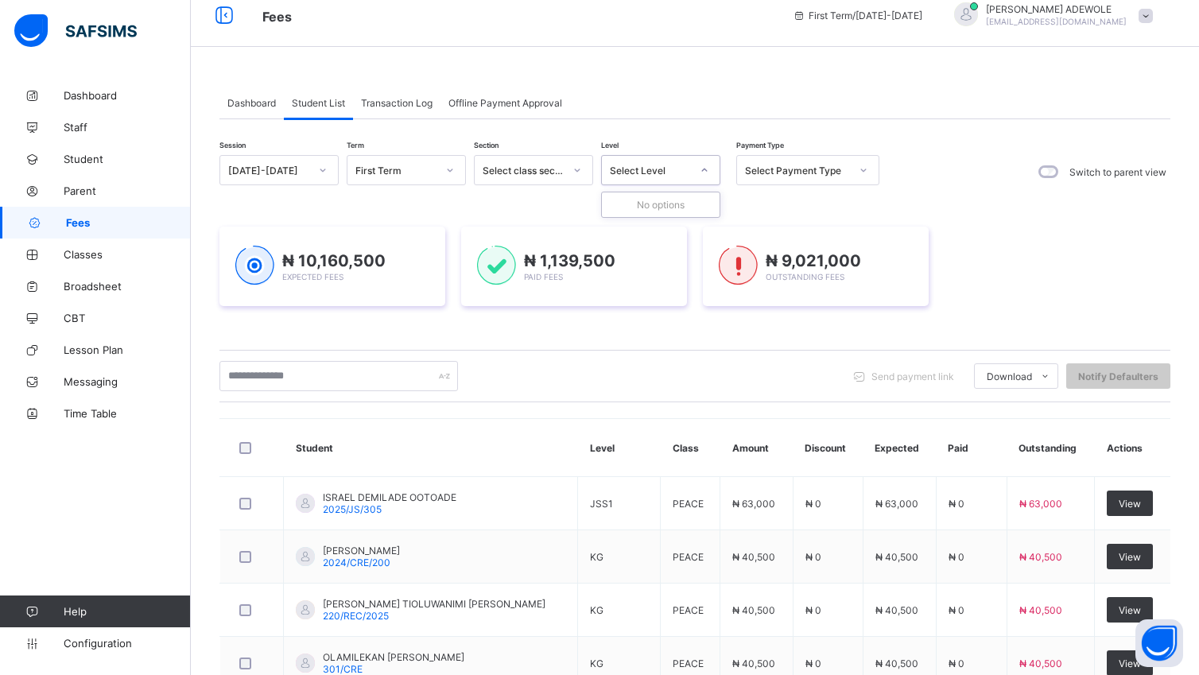
scroll to position [0, 0]
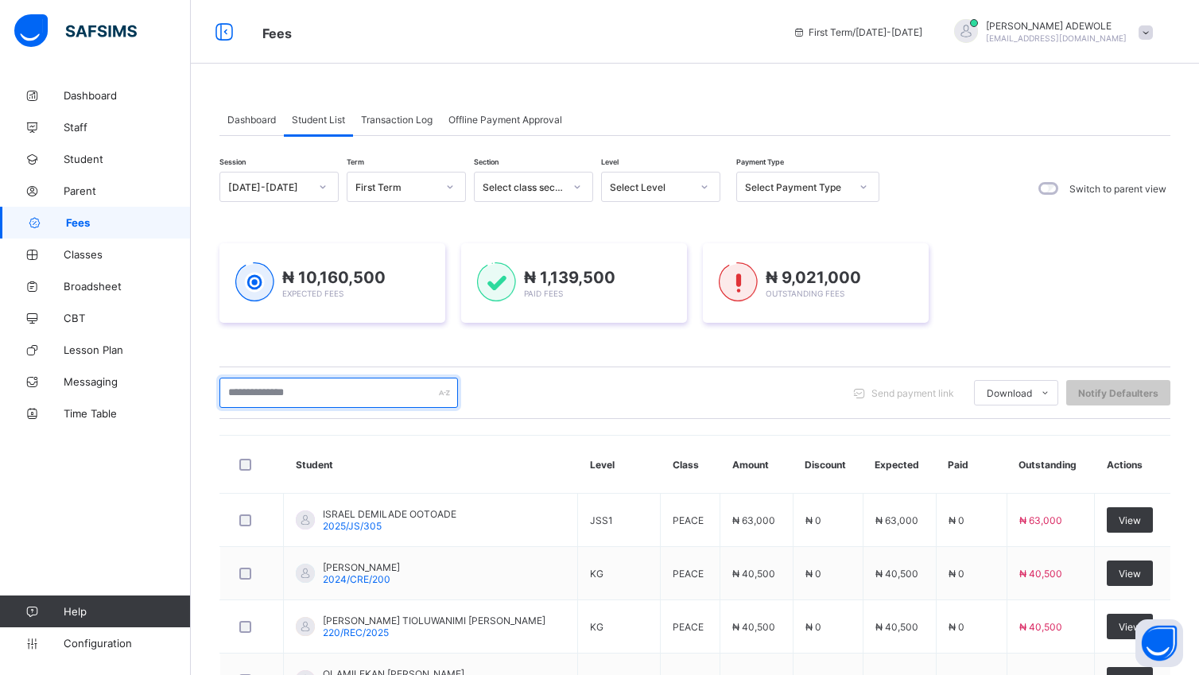
click at [320, 401] on input "text" at bounding box center [338, 393] width 238 height 30
click at [700, 186] on icon at bounding box center [704, 187] width 10 height 16
click at [329, 398] on input "text" at bounding box center [338, 393] width 238 height 30
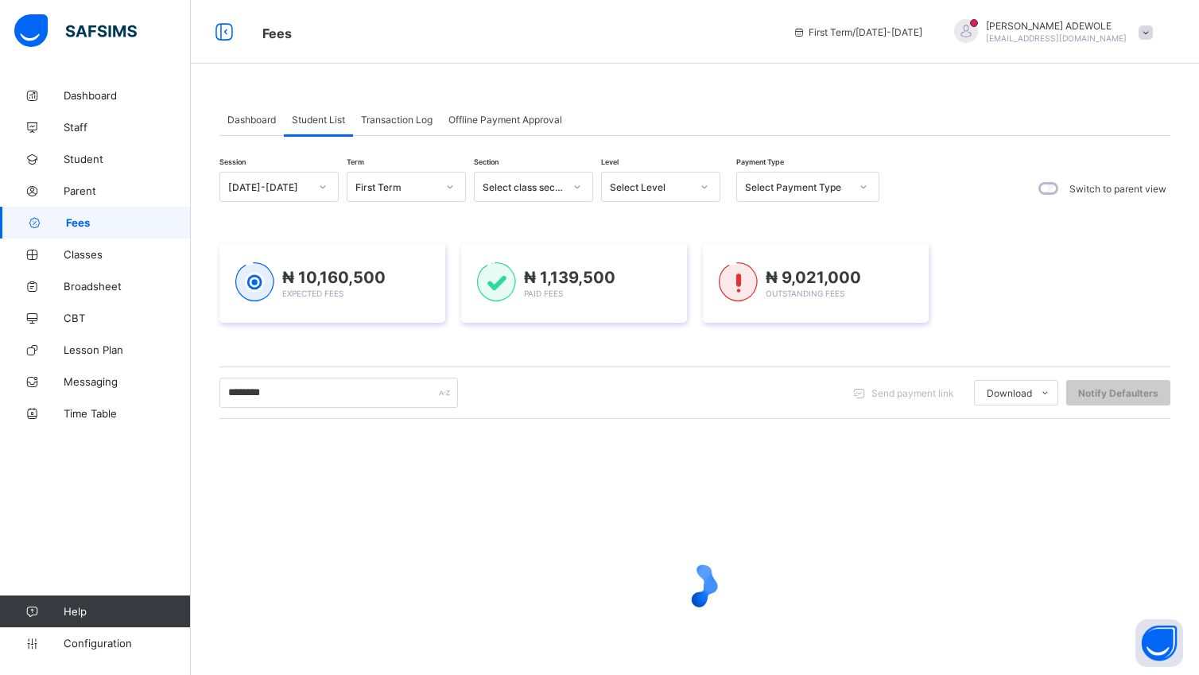
click at [703, 188] on icon at bounding box center [704, 187] width 10 height 16
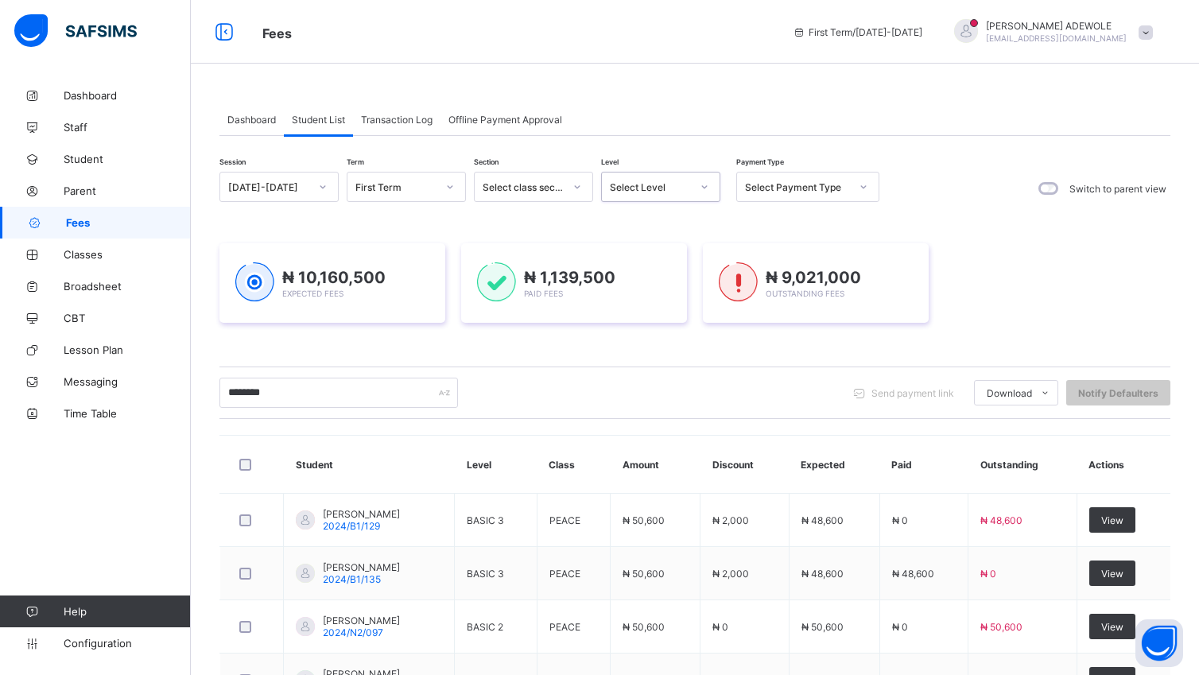
click at [703, 188] on icon at bounding box center [704, 187] width 10 height 16
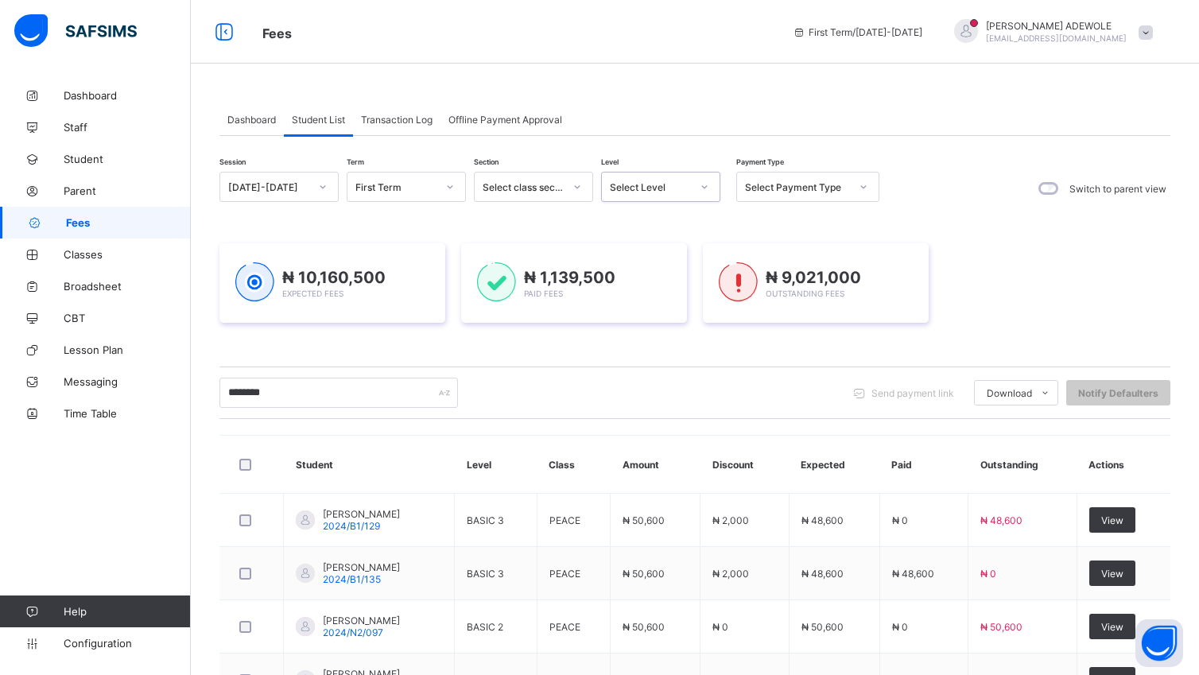
click at [703, 188] on icon at bounding box center [704, 187] width 10 height 16
drag, startPoint x: 284, startPoint y: 394, endPoint x: 304, endPoint y: 405, distance: 22.4
click at [285, 394] on input "*******" at bounding box center [338, 393] width 238 height 30
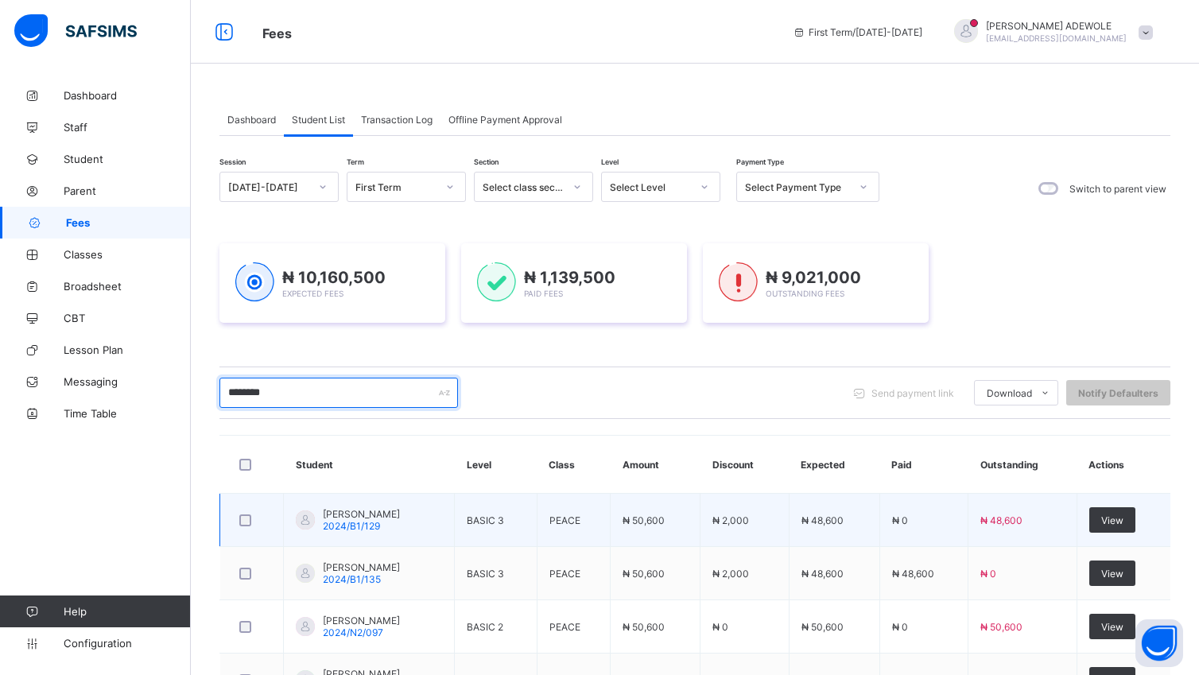
type input "**********"
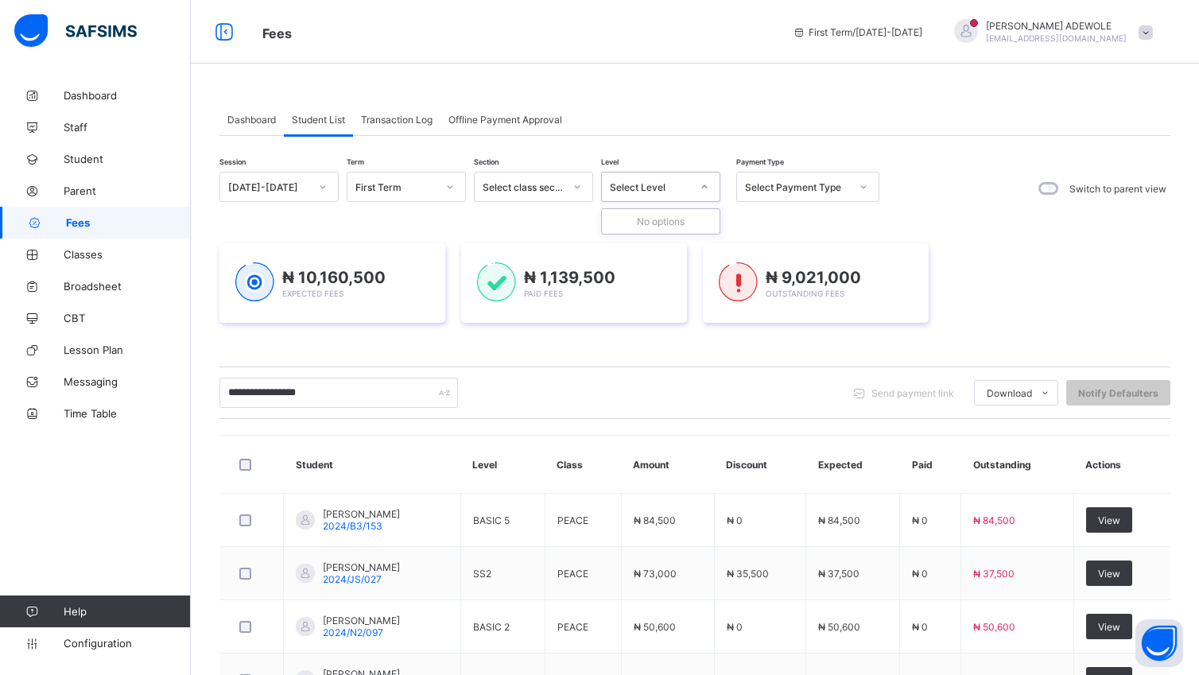
click at [704, 182] on icon at bounding box center [704, 187] width 10 height 16
click at [709, 189] on div at bounding box center [704, 186] width 27 height 25
click at [709, 184] on div at bounding box center [704, 186] width 27 height 25
click at [709, 186] on div at bounding box center [704, 186] width 27 height 25
click at [711, 186] on div at bounding box center [704, 186] width 27 height 25
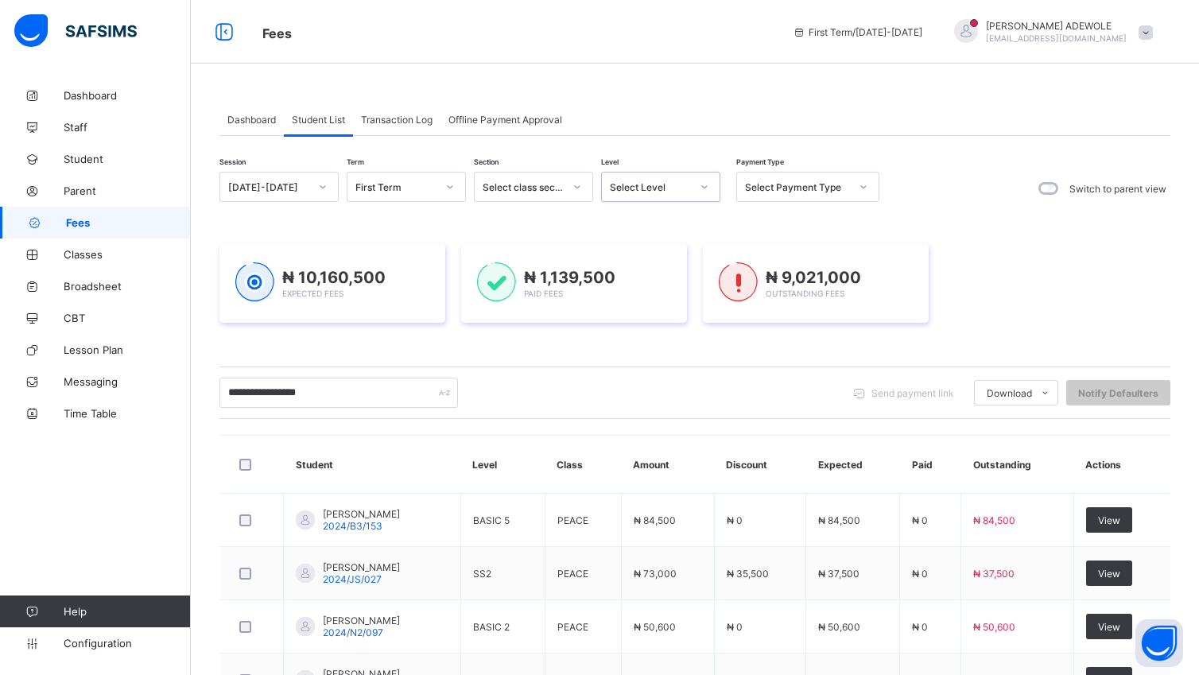
click at [710, 186] on div at bounding box center [704, 186] width 27 height 25
click at [710, 188] on div at bounding box center [704, 186] width 27 height 25
click at [704, 185] on icon at bounding box center [704, 187] width 10 height 16
click at [715, 185] on div at bounding box center [704, 186] width 27 height 25
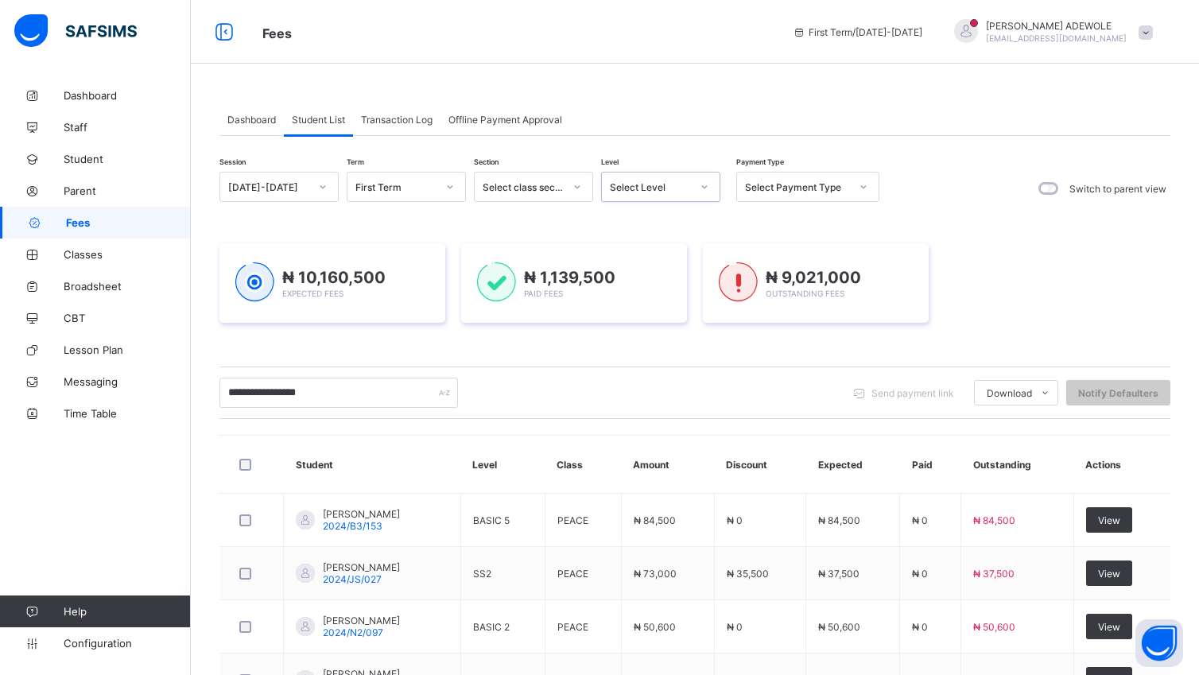
click at [715, 185] on div at bounding box center [704, 186] width 27 height 25
click at [710, 185] on div at bounding box center [704, 186] width 27 height 25
click at [703, 188] on icon at bounding box center [704, 187] width 10 height 16
click at [641, 223] on div "No options" at bounding box center [661, 221] width 118 height 25
click at [644, 249] on div "₦ 10,160,500 Expected Fees ₦ 1,139,500 Paid Fees ₦ 9,021,000 Outstanding Fees" at bounding box center [694, 282] width 951 height 127
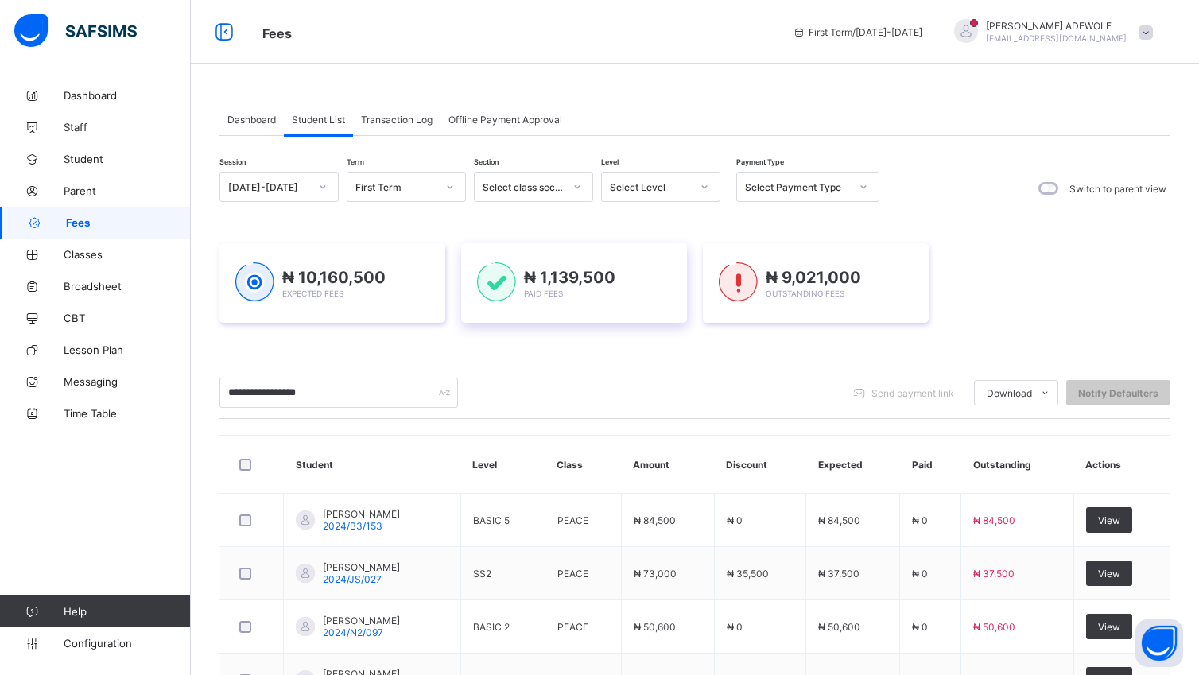
click at [644, 249] on div "₦ 1,139,500 Paid Fees" at bounding box center [574, 282] width 226 height 79
click at [701, 188] on icon at bounding box center [704, 187] width 10 height 16
click at [709, 184] on icon at bounding box center [704, 187] width 10 height 16
click at [709, 184] on div at bounding box center [704, 186] width 27 height 25
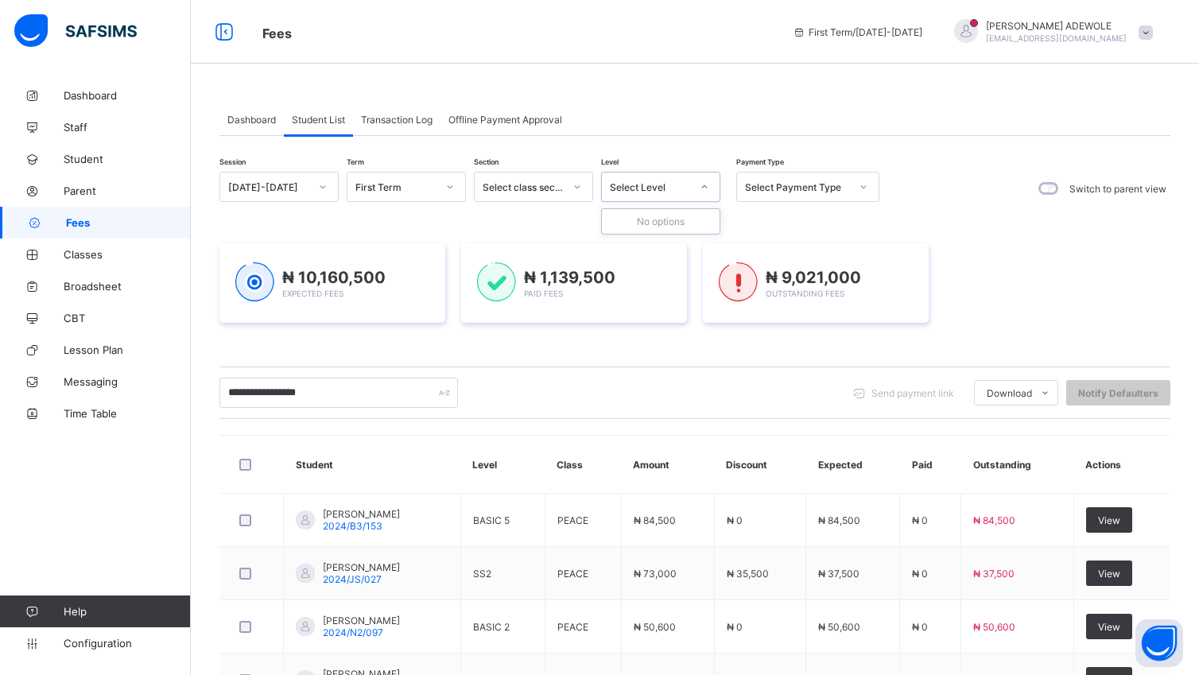
click at [710, 185] on div at bounding box center [704, 186] width 27 height 25
click at [703, 184] on icon at bounding box center [704, 187] width 10 height 16
click at [706, 189] on icon at bounding box center [704, 187] width 10 height 16
click at [704, 182] on icon at bounding box center [704, 187] width 10 height 16
click at [709, 182] on div at bounding box center [704, 186] width 27 height 25
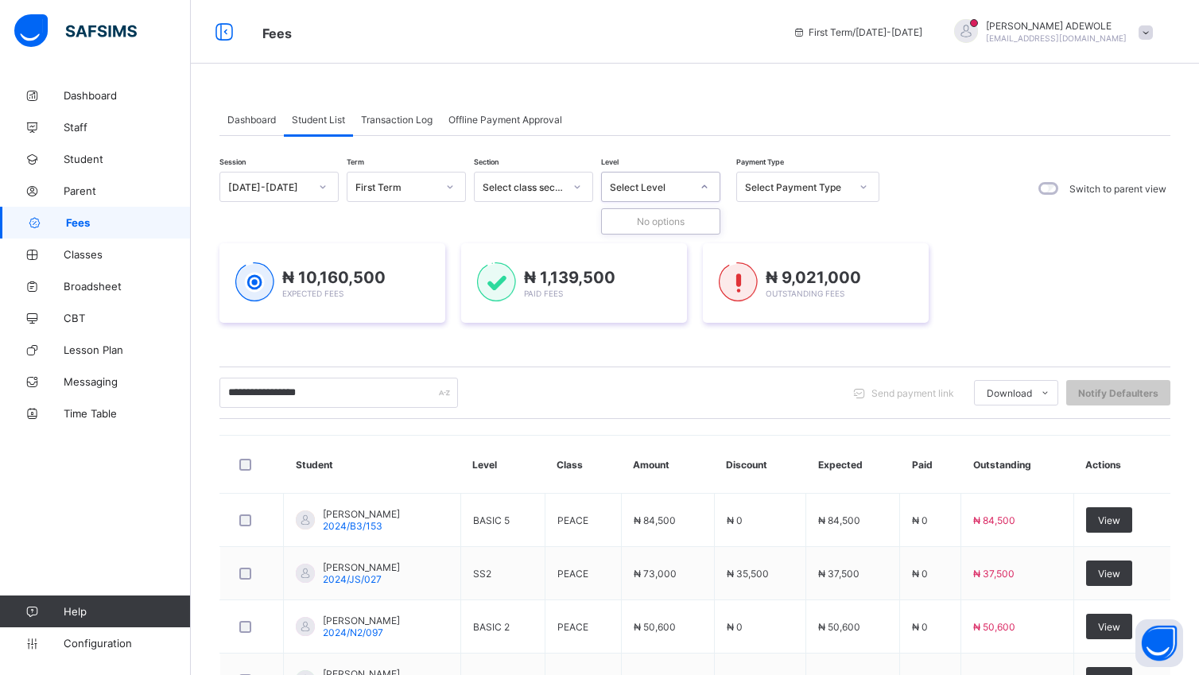
click at [710, 182] on div at bounding box center [704, 186] width 27 height 25
click at [712, 182] on div at bounding box center [704, 186] width 27 height 25
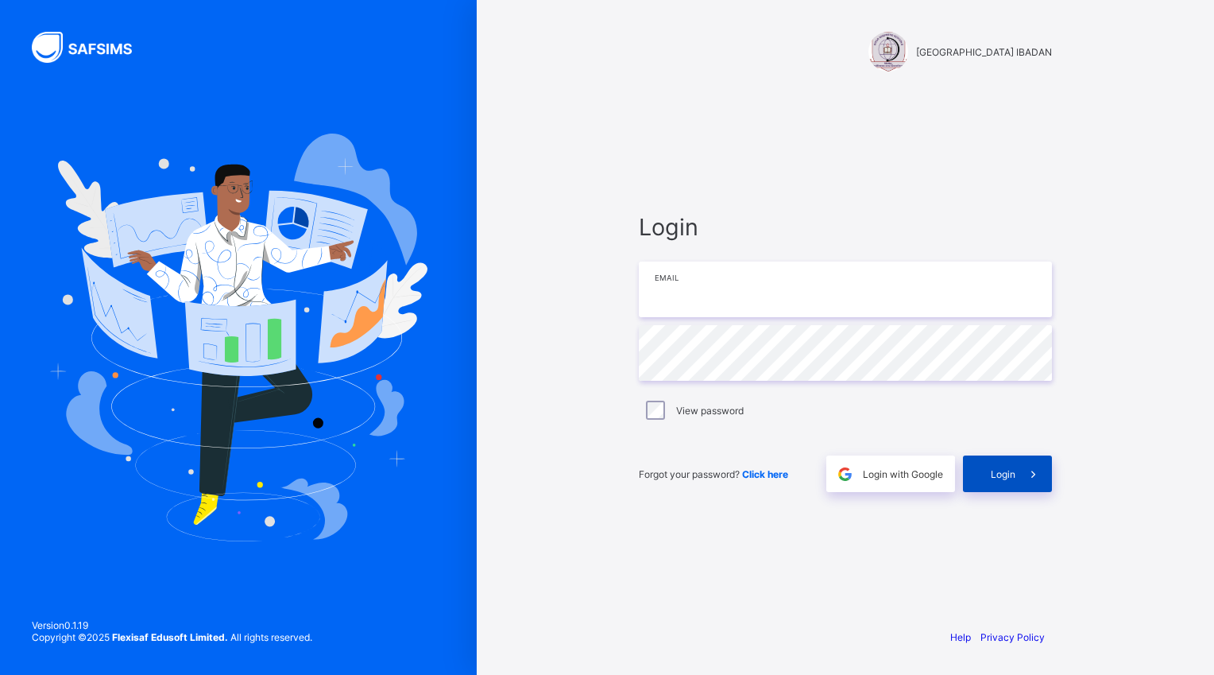
type input "**********"
click at [1011, 478] on span "Login" at bounding box center [1003, 474] width 25 height 12
click at [1009, 478] on span "Login" at bounding box center [1003, 474] width 25 height 12
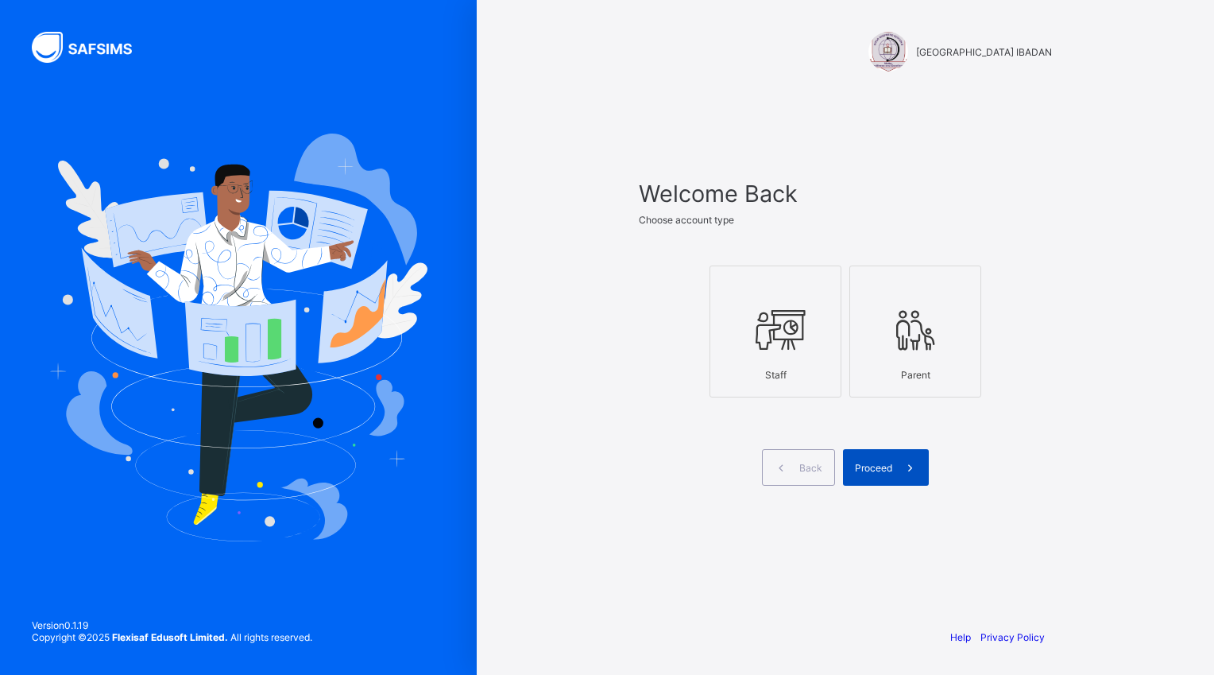
click at [882, 467] on span "Proceed" at bounding box center [873, 468] width 37 height 12
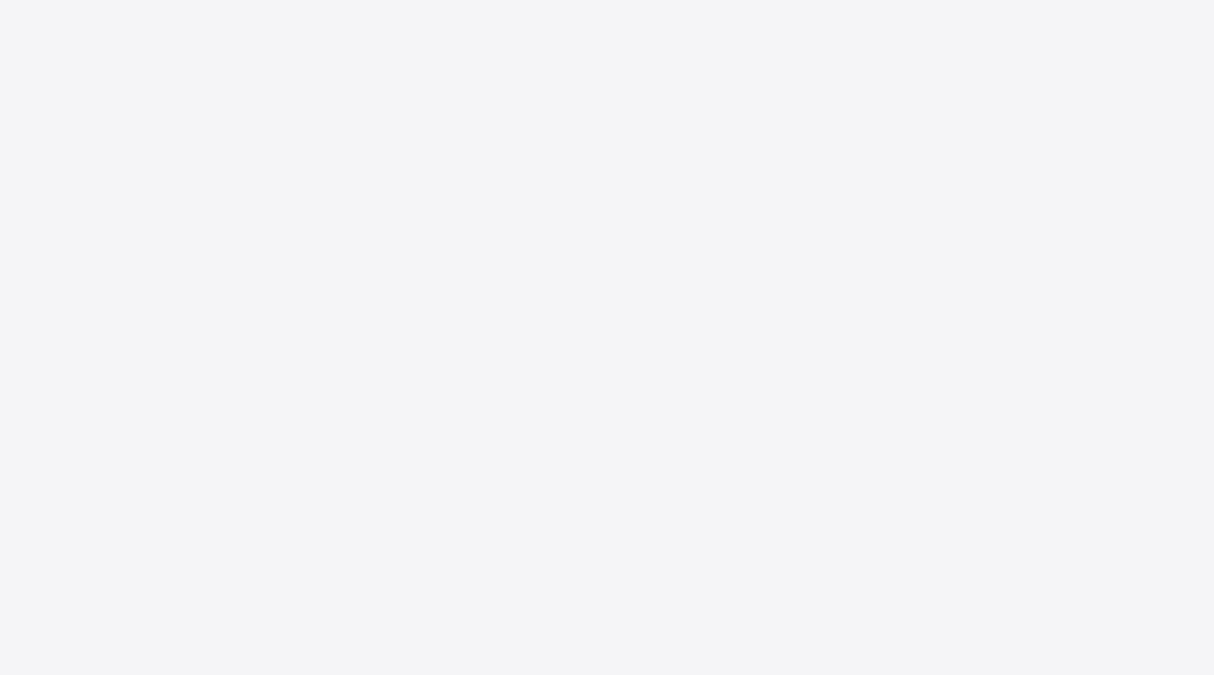
click at [887, 471] on div "New Update Available Hello there, You can install SAFSIMS on your device for ea…" at bounding box center [607, 337] width 1214 height 675
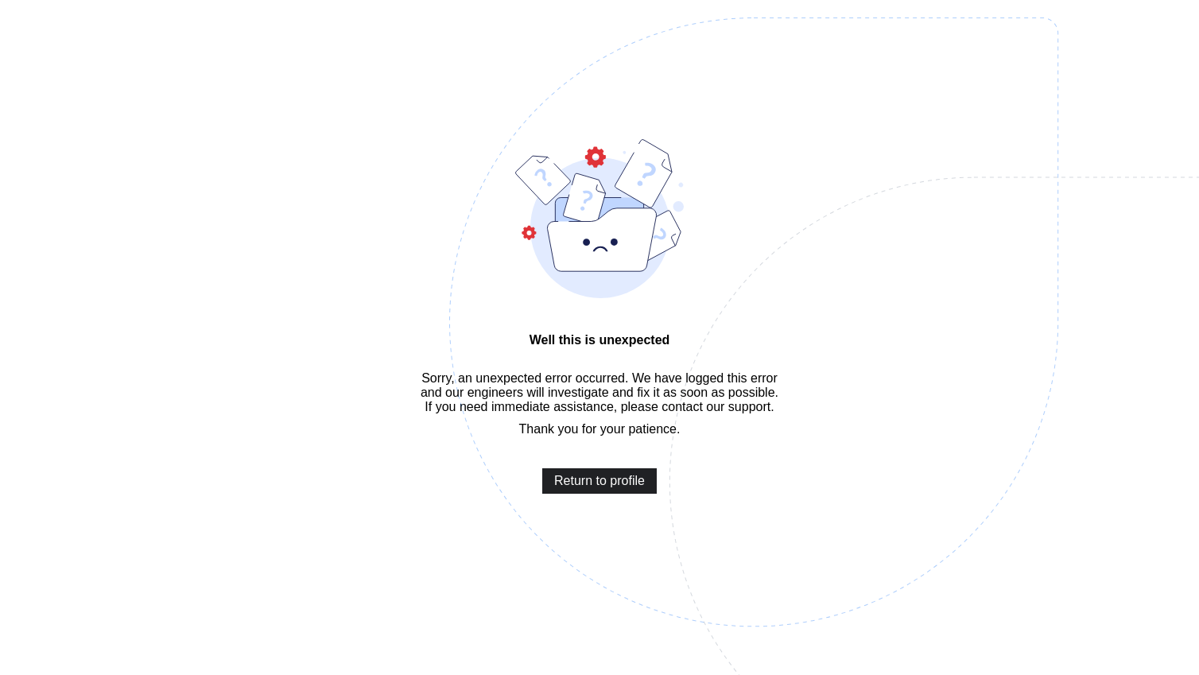
click at [614, 488] on span "Return to profile" at bounding box center [599, 481] width 91 height 14
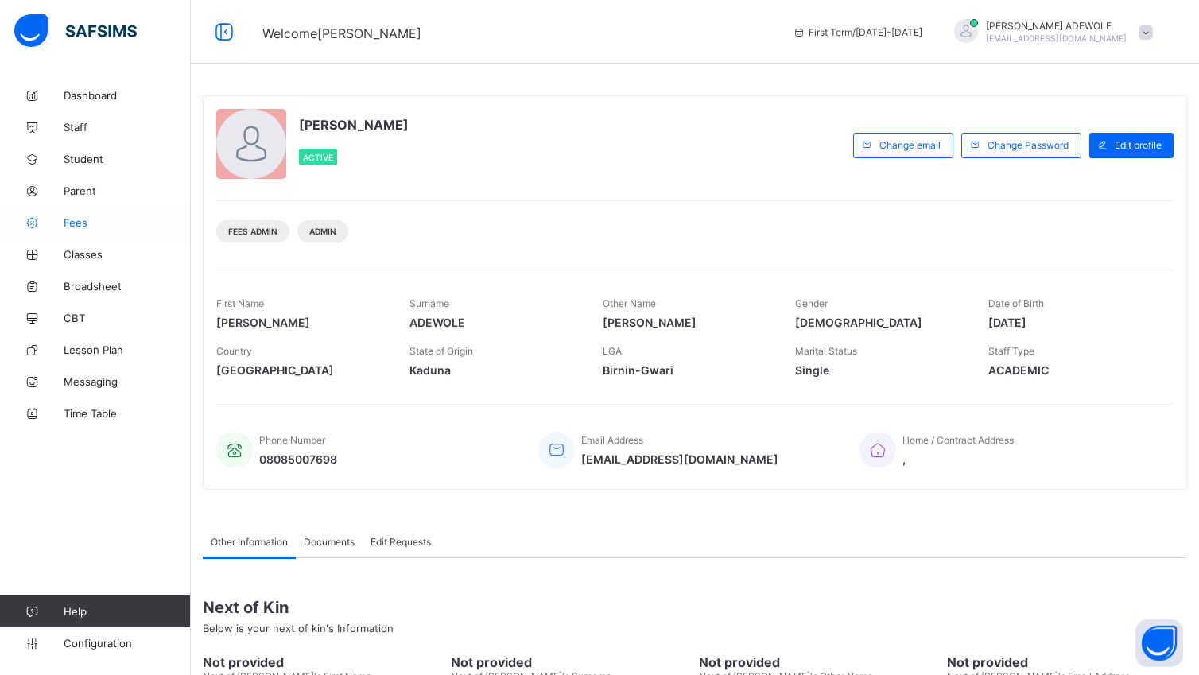
click at [70, 230] on link "Fees" at bounding box center [95, 223] width 191 height 32
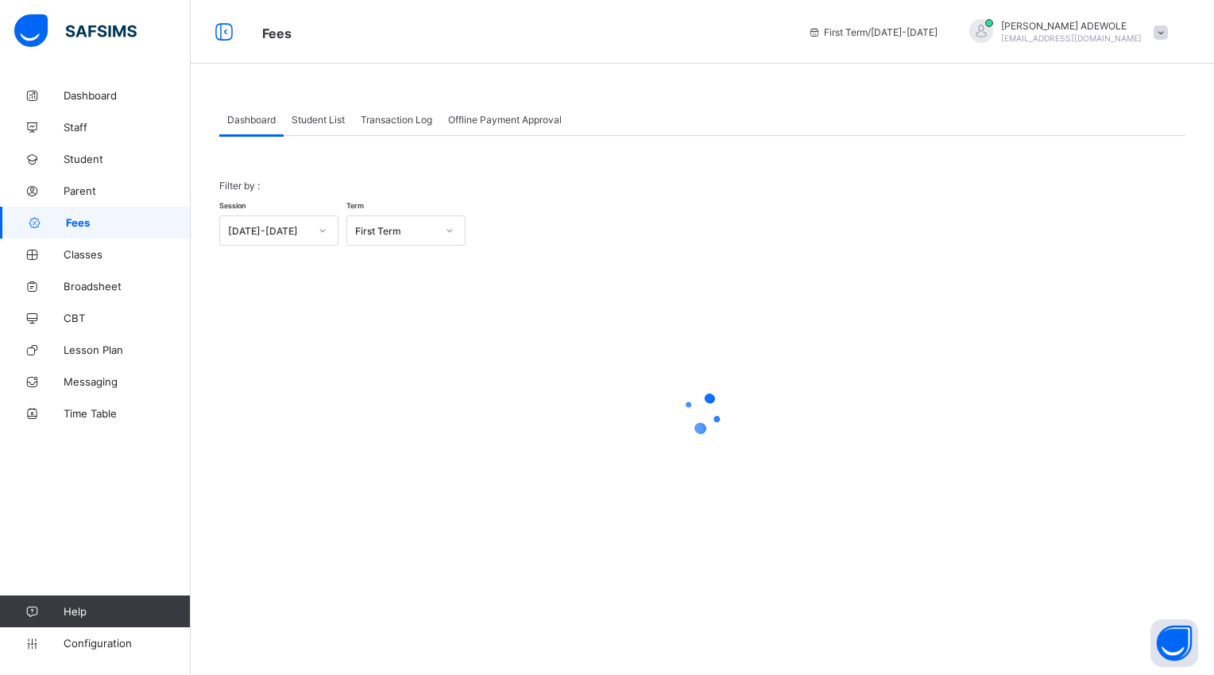
drag, startPoint x: 343, startPoint y: 122, endPoint x: 409, endPoint y: 57, distance: 91.6
click at [299, 119] on span "Student List" at bounding box center [318, 120] width 53 height 12
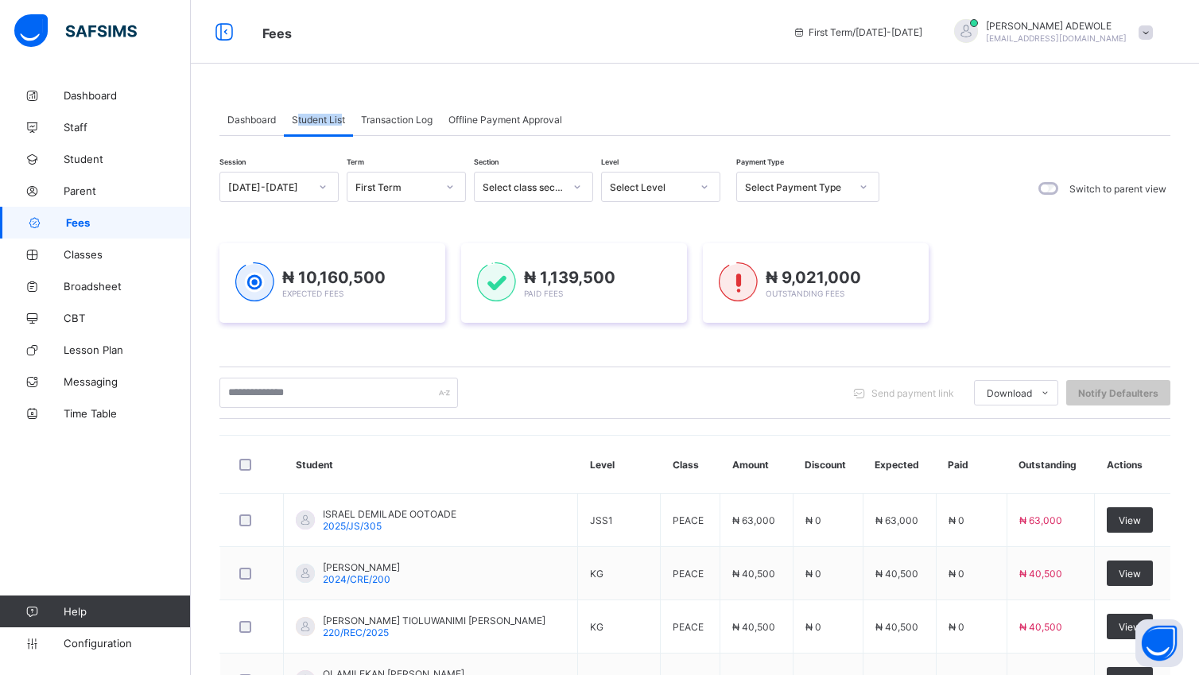
click at [316, 118] on span "Student List" at bounding box center [318, 120] width 53 height 12
click at [699, 185] on icon at bounding box center [704, 187] width 10 height 16
click at [838, 401] on div at bounding box center [838, 393] width 0 height 16
click at [707, 185] on icon at bounding box center [704, 187] width 10 height 16
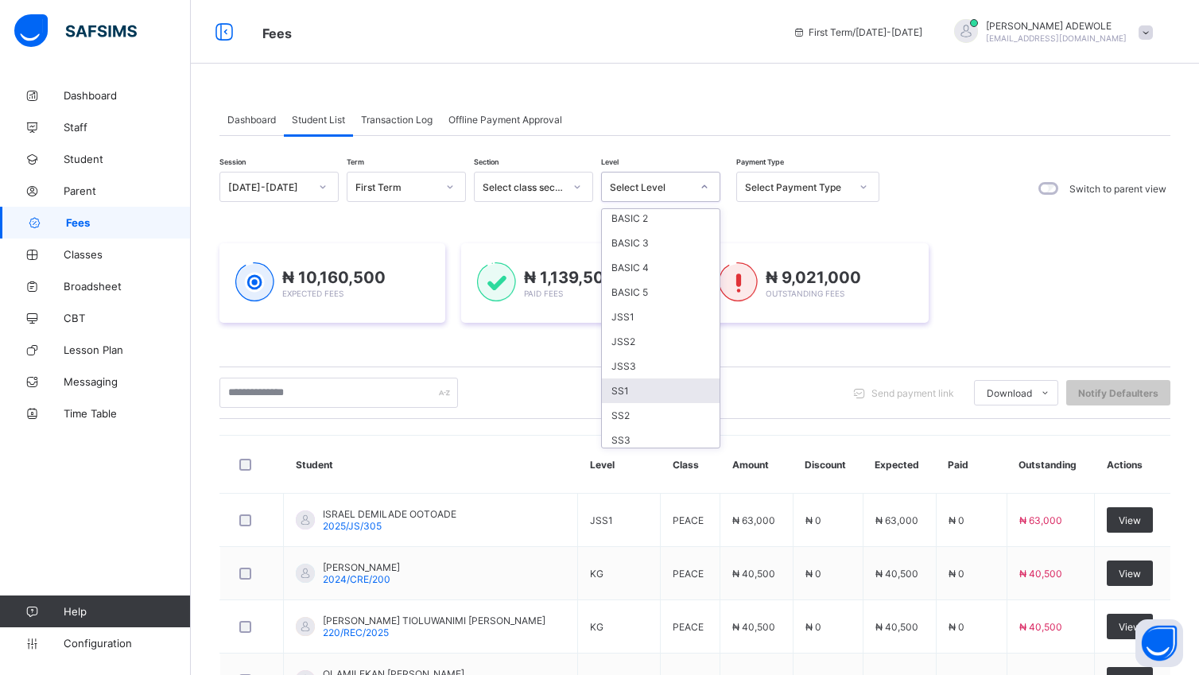
click at [652, 382] on div "SS1" at bounding box center [661, 390] width 118 height 25
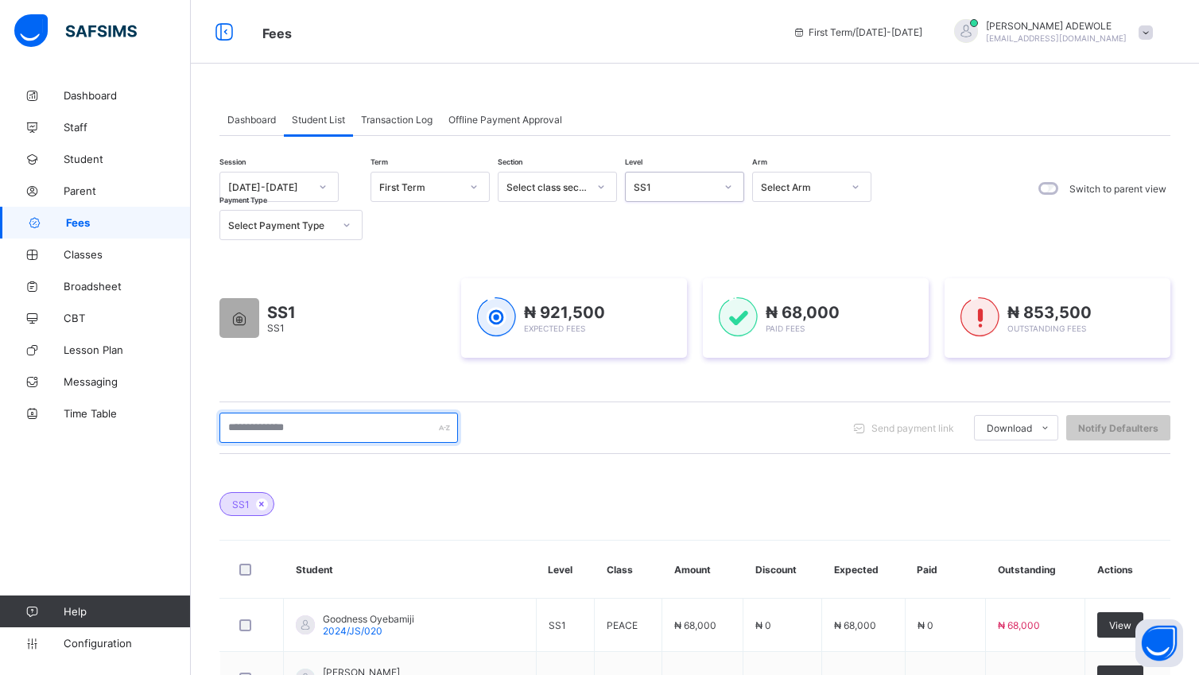
click at [339, 434] on input "text" at bounding box center [338, 428] width 238 height 30
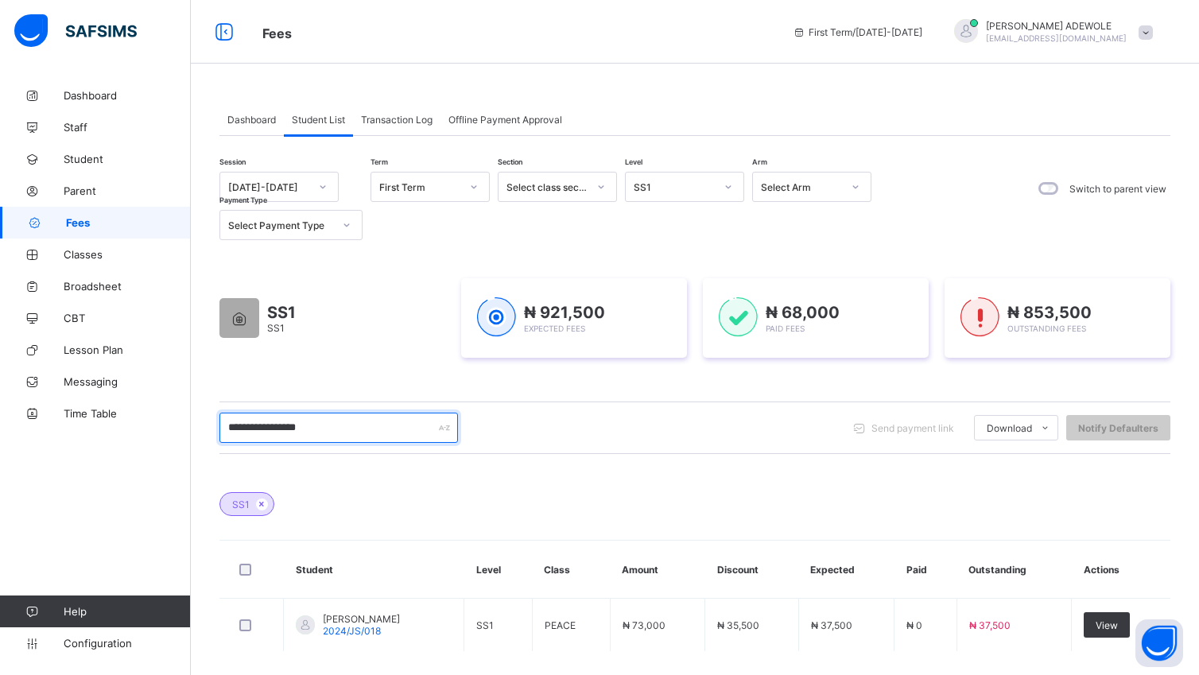
scroll to position [74, 0]
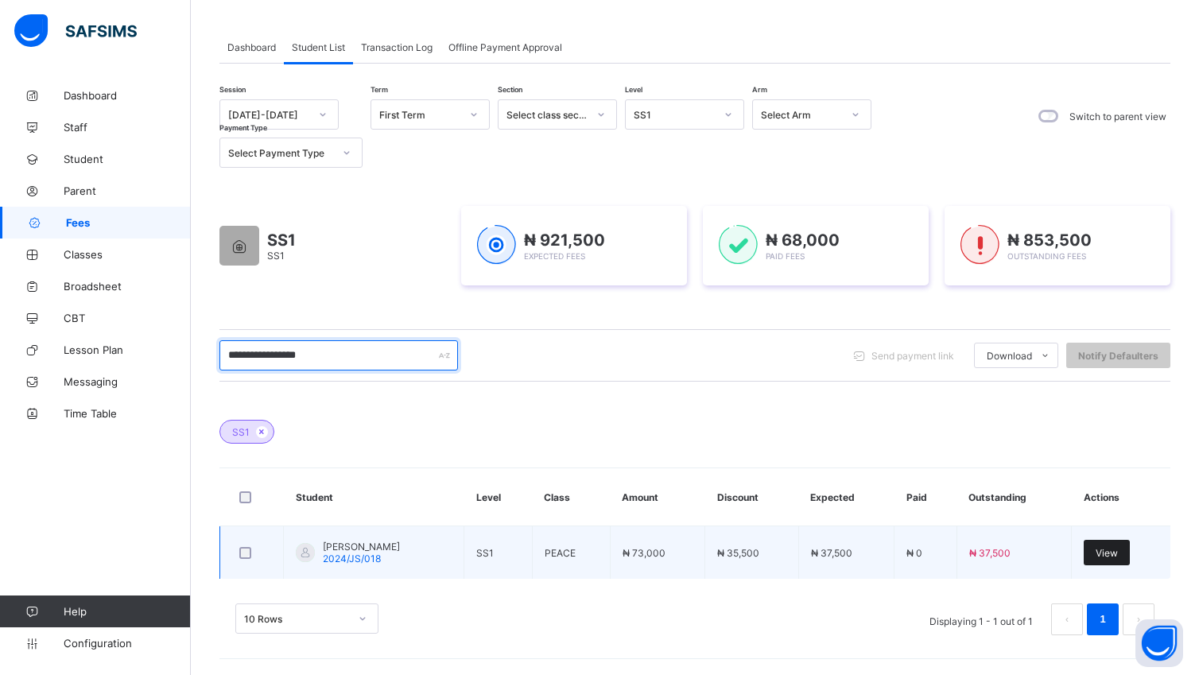
type input "**********"
click at [1118, 554] on span "View" at bounding box center [1106, 553] width 22 height 12
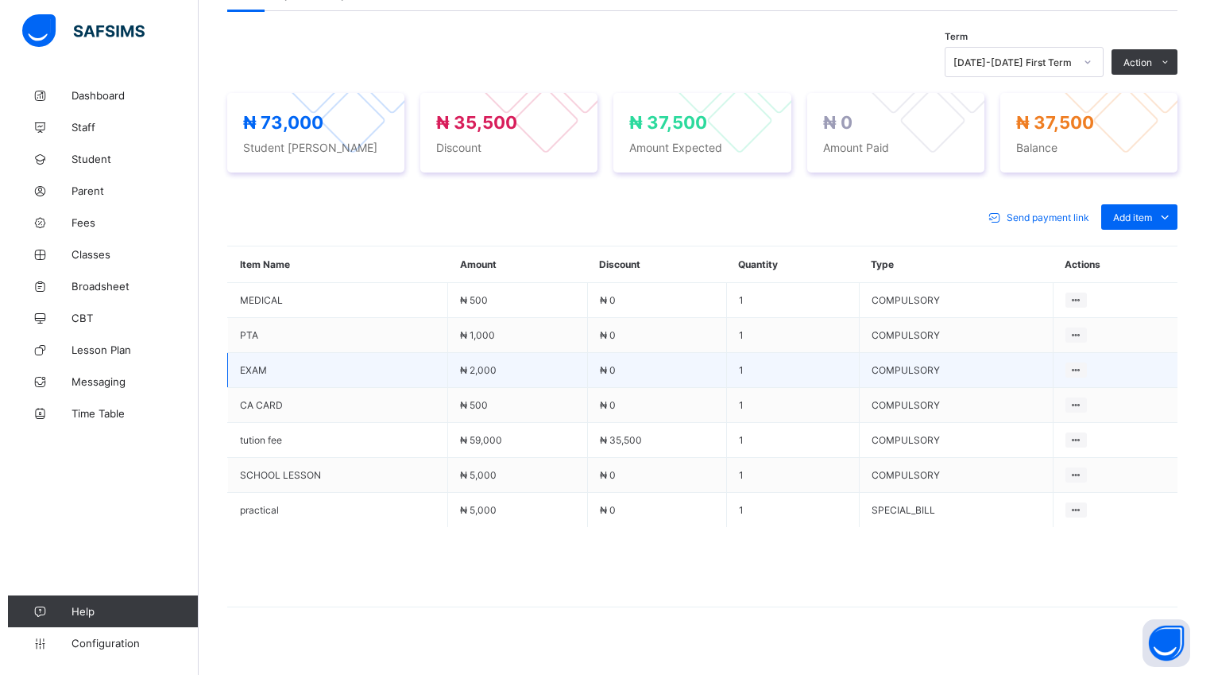
scroll to position [545, 0]
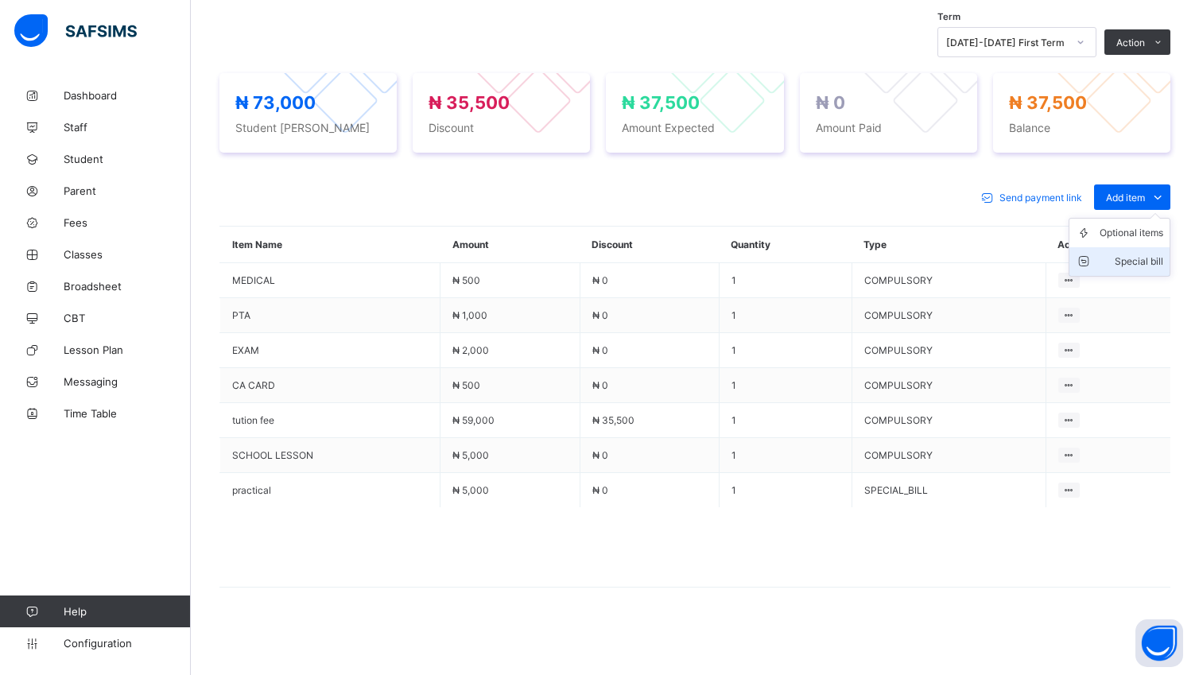
click at [1151, 261] on div "Special bill" at bounding box center [1131, 262] width 64 height 16
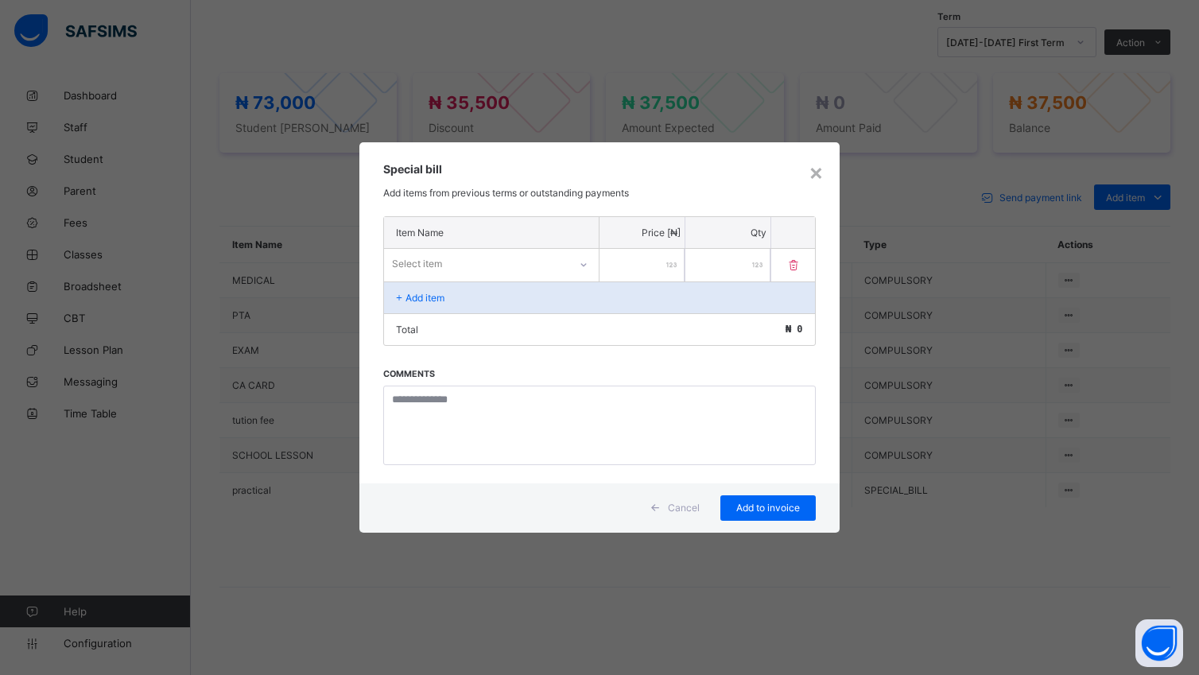
click at [583, 261] on icon at bounding box center [584, 265] width 10 height 16
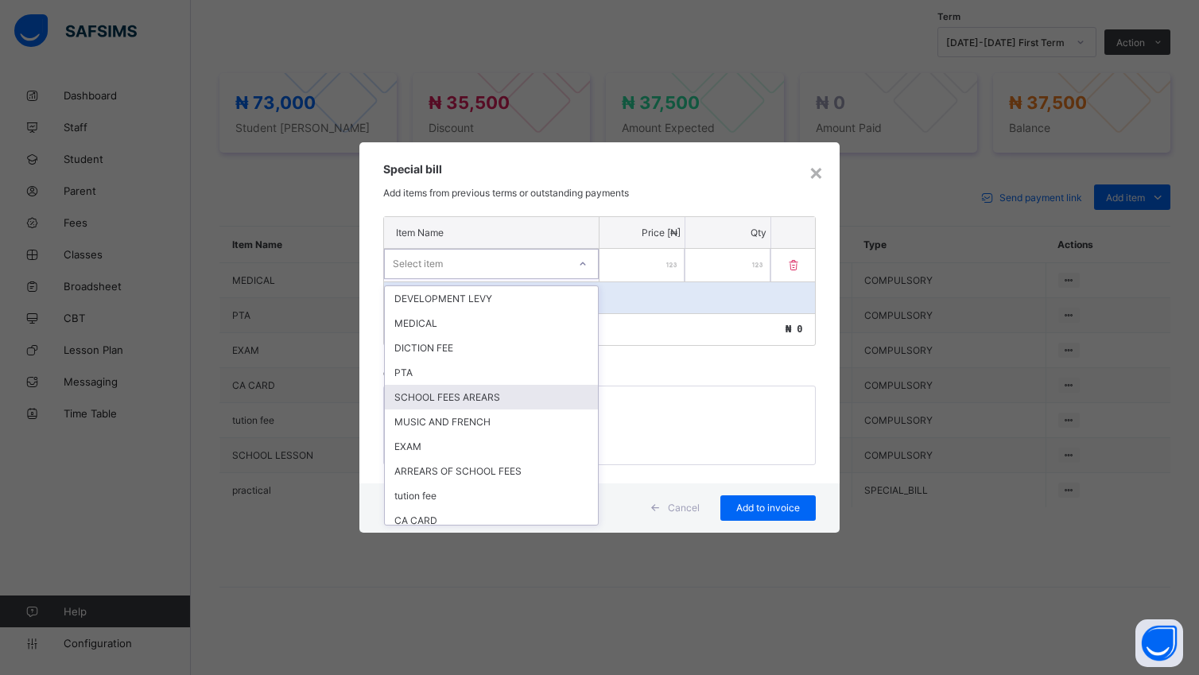
drag, startPoint x: 557, startPoint y: 395, endPoint x: 563, endPoint y: 389, distance: 8.4
click at [563, 389] on div "SCHOOL FEES AREARS" at bounding box center [491, 397] width 213 height 25
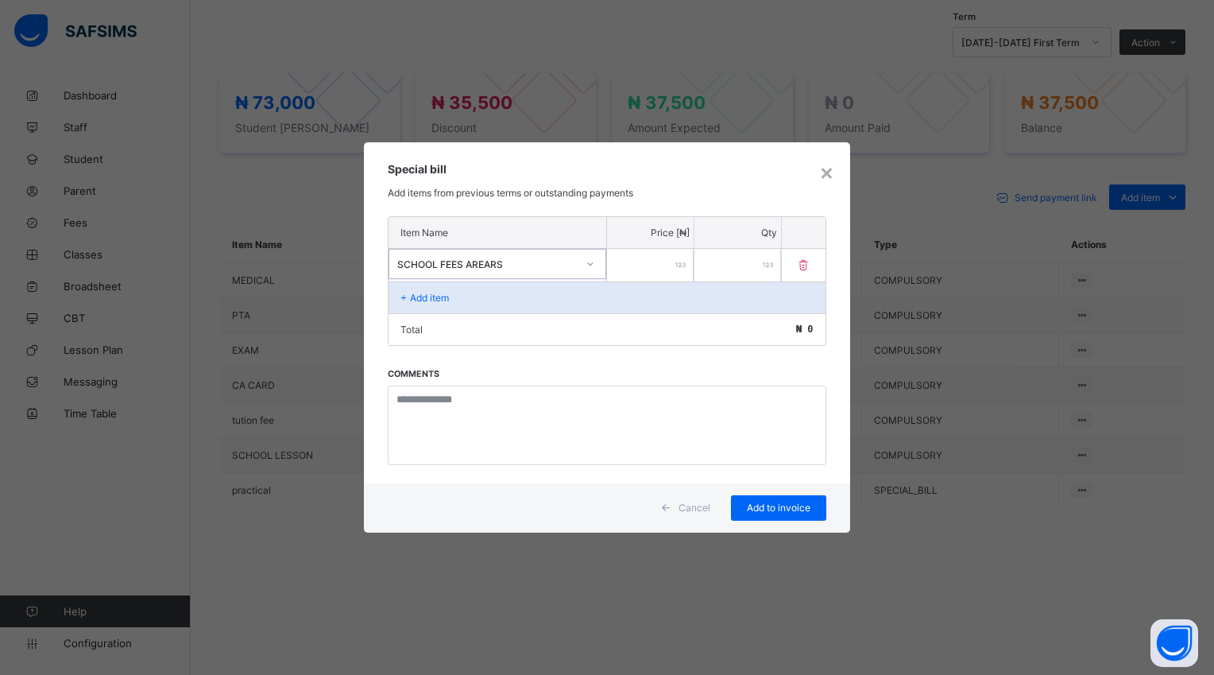
click at [649, 265] on input "number" at bounding box center [650, 265] width 87 height 33
type input "*****"
click at [801, 509] on span "Add to invoice" at bounding box center [779, 508] width 72 height 12
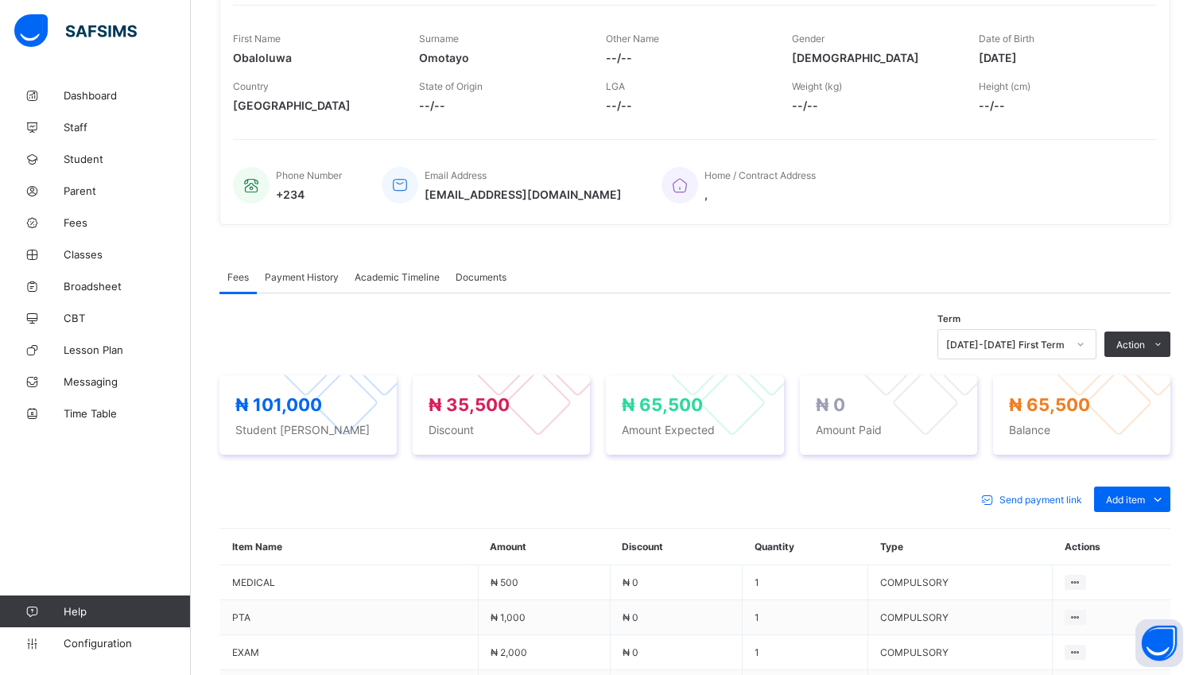
scroll to position [242, 0]
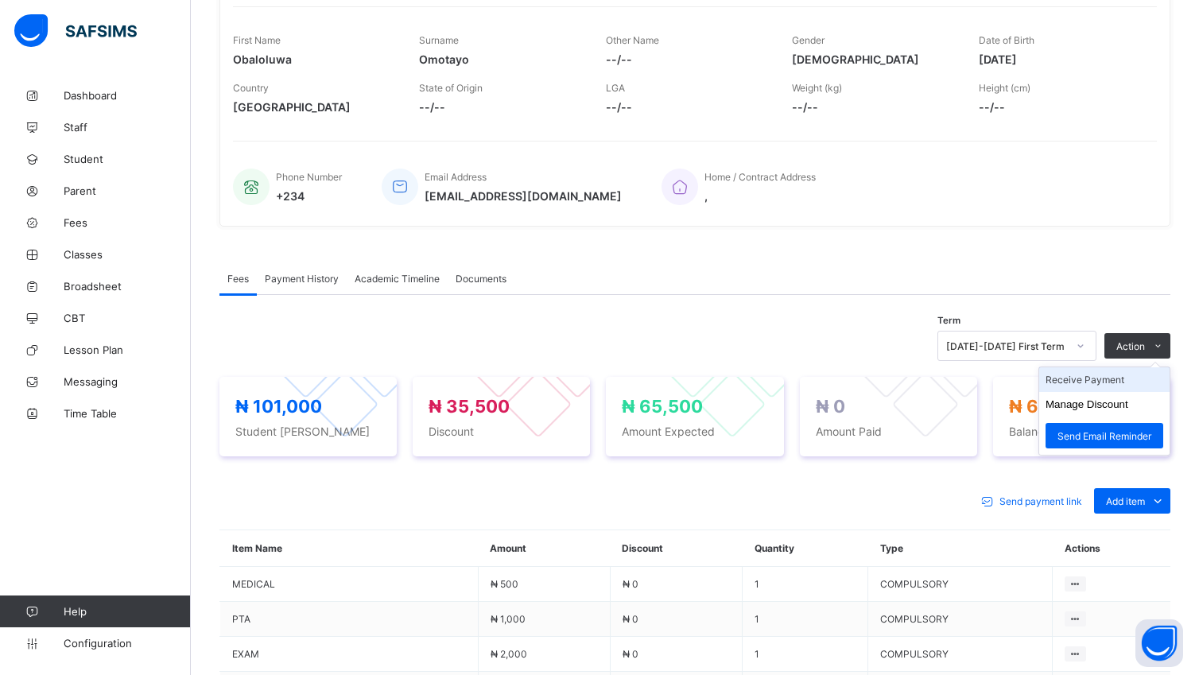
click at [1104, 376] on li "Receive Payment" at bounding box center [1104, 379] width 130 height 25
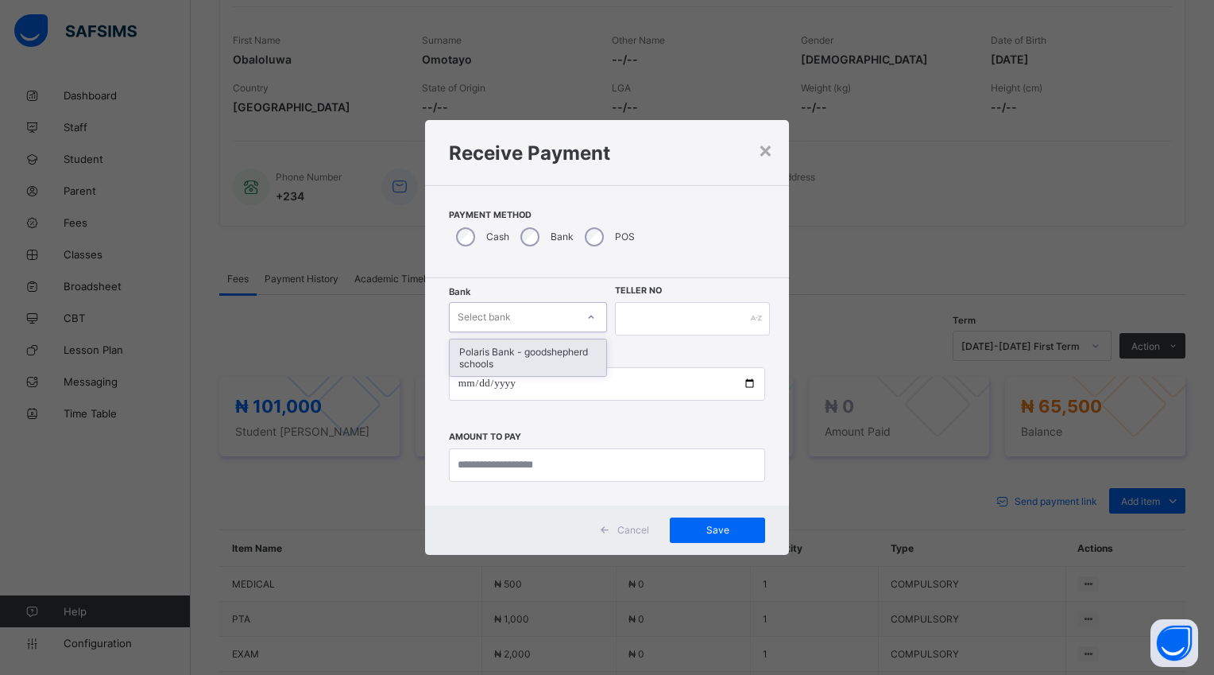
click at [591, 309] on div at bounding box center [591, 316] width 27 height 25
click at [598, 353] on div "Polaris Bank - goodshepherd schools" at bounding box center [528, 357] width 157 height 37
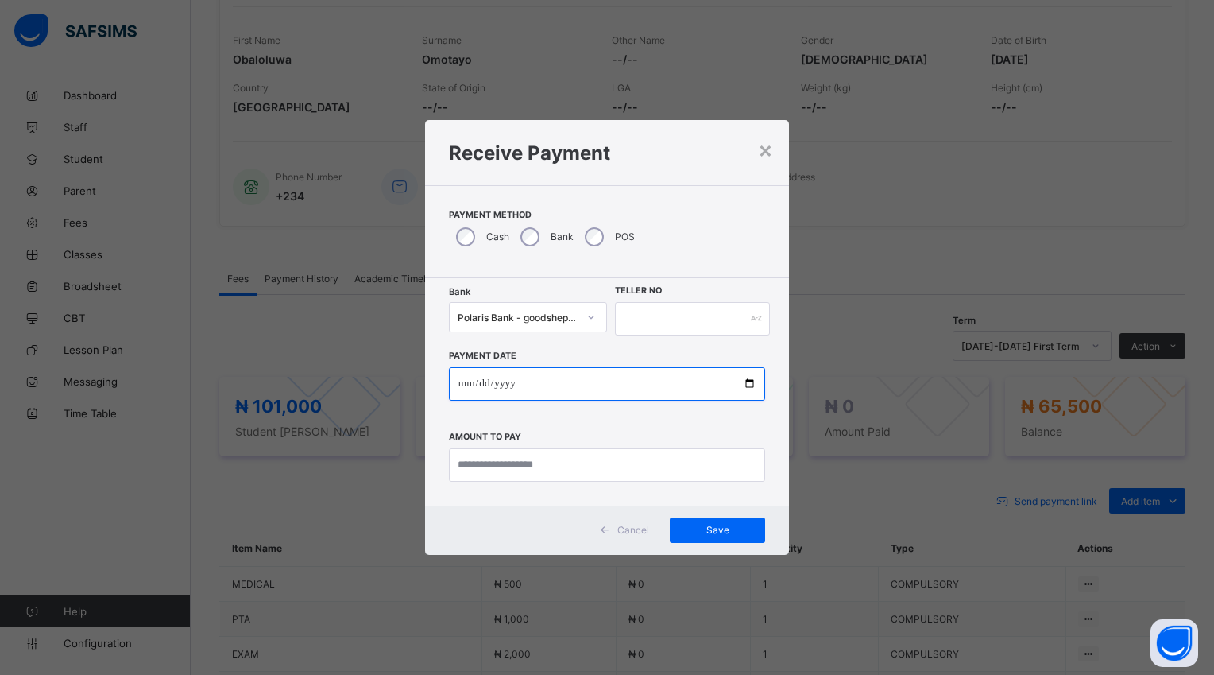
click at [751, 379] on input "date" at bounding box center [607, 383] width 316 height 33
drag, startPoint x: 763, startPoint y: 392, endPoint x: 922, endPoint y: 95, distance: 336.4
click at [923, 116] on div "× Receive Payment Payment Method Cash Bank POS Bank Polaris Bank - goodshepherd…" at bounding box center [607, 337] width 1214 height 675
click at [753, 388] on input "date" at bounding box center [607, 383] width 316 height 33
type input "**********"
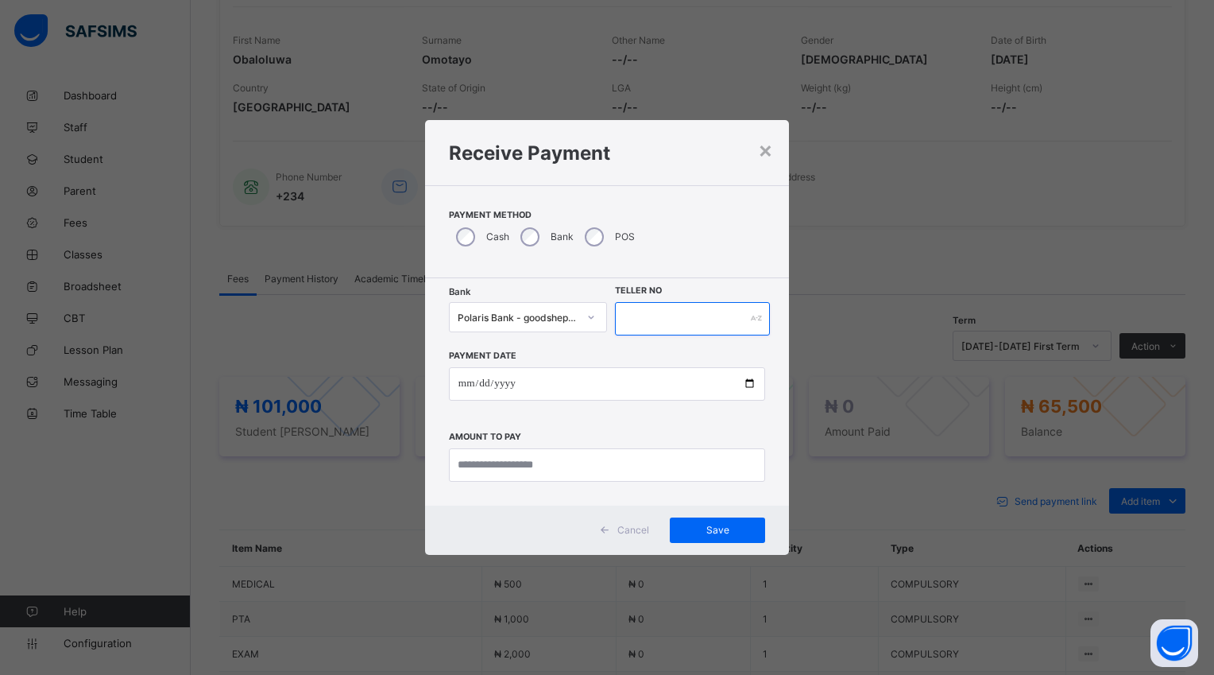
click at [649, 308] on input "text" at bounding box center [692, 318] width 155 height 33
click at [609, 436] on div "**********" at bounding box center [607, 408] width 316 height 146
click at [646, 321] on input "text" at bounding box center [692, 318] width 155 height 33
type input "******"
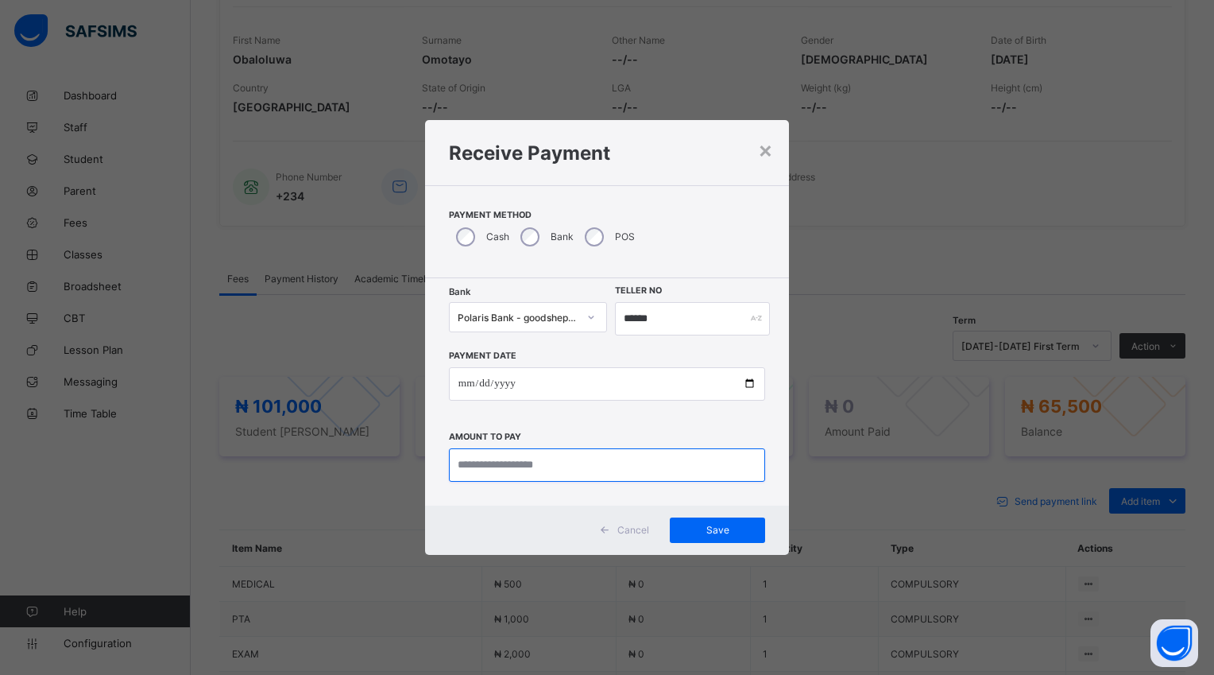
click at [598, 472] on input "currency" at bounding box center [607, 464] width 316 height 33
type input "********"
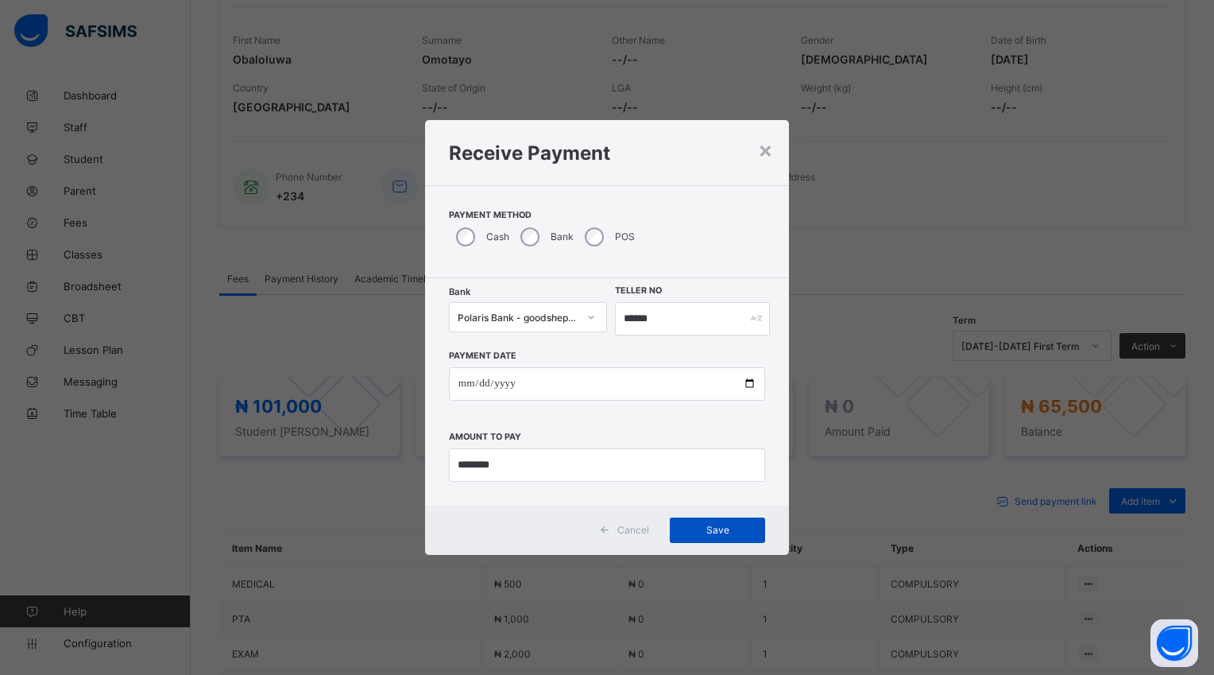
click at [711, 532] on span "Save" at bounding box center [718, 530] width 72 height 12
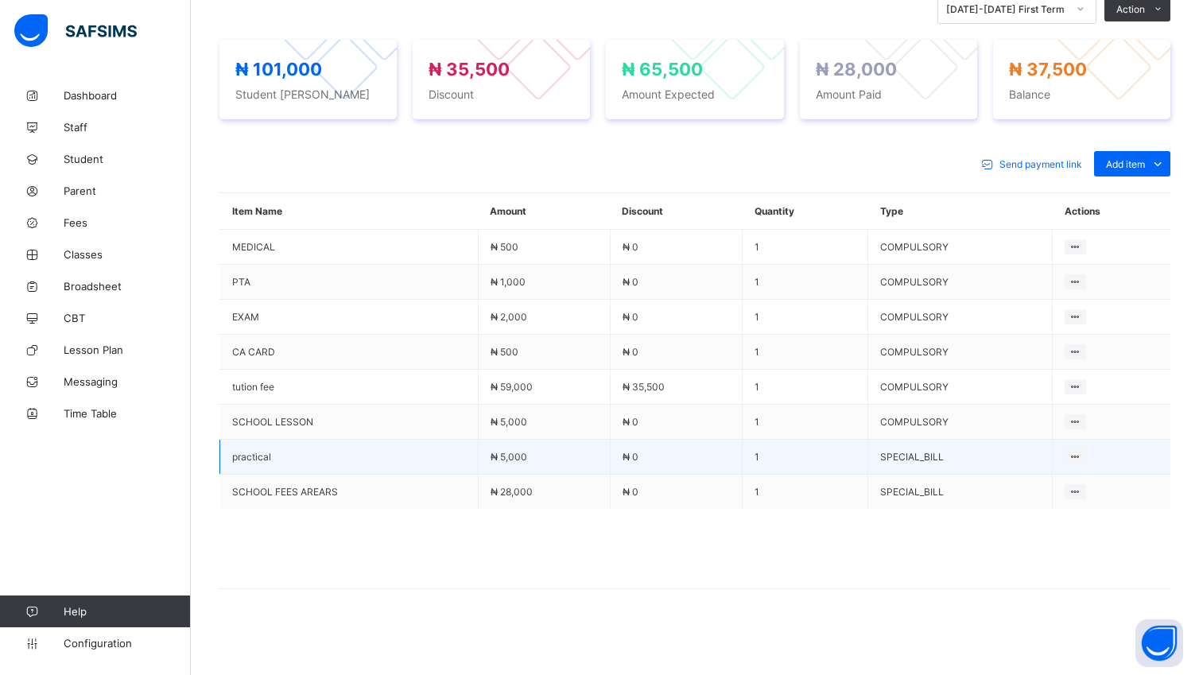
scroll to position [580, 0]
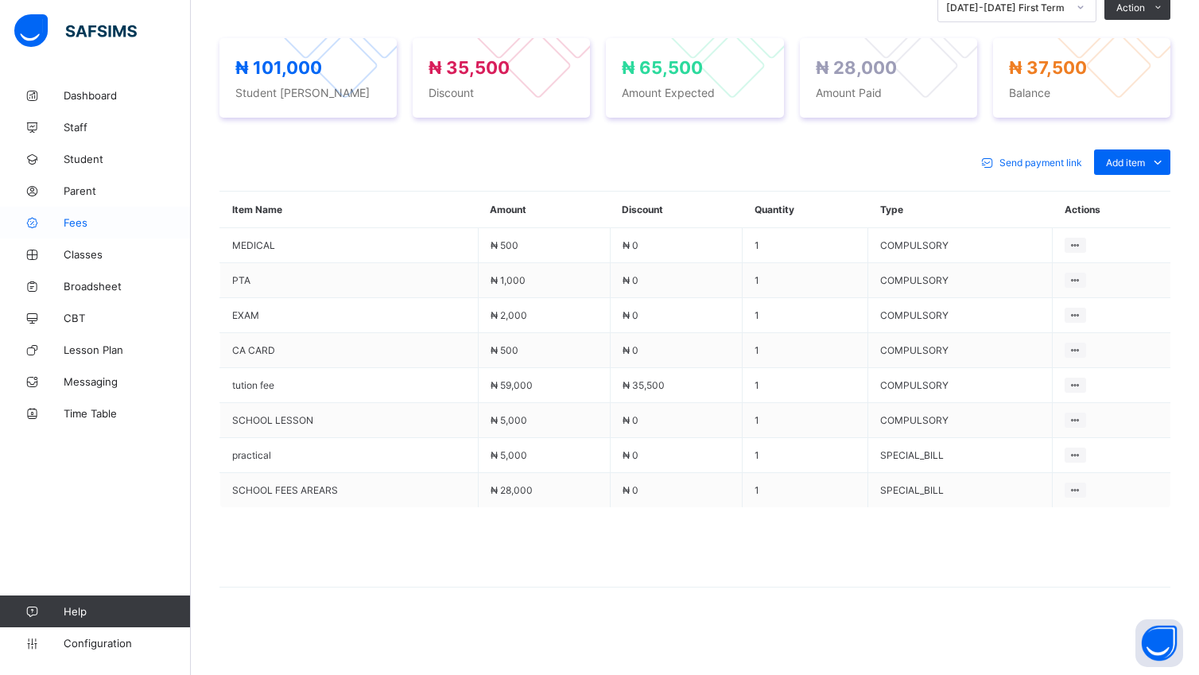
click at [87, 230] on link "Fees" at bounding box center [95, 223] width 191 height 32
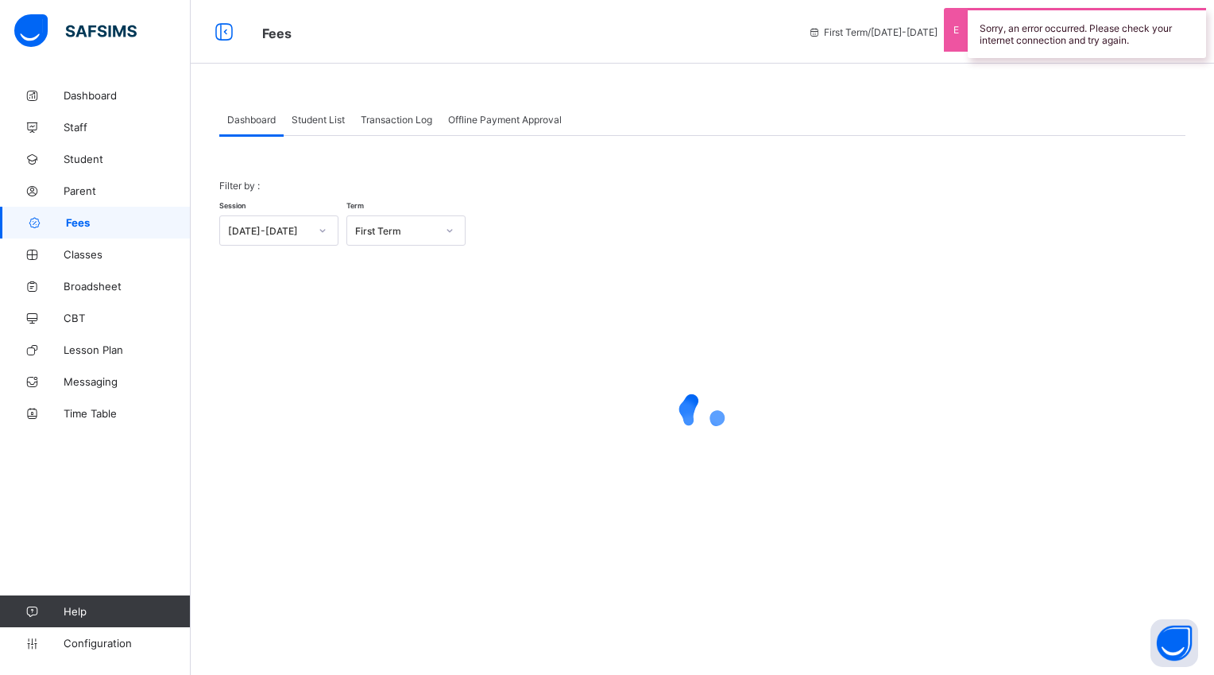
click at [316, 119] on span "Student List" at bounding box center [318, 120] width 53 height 12
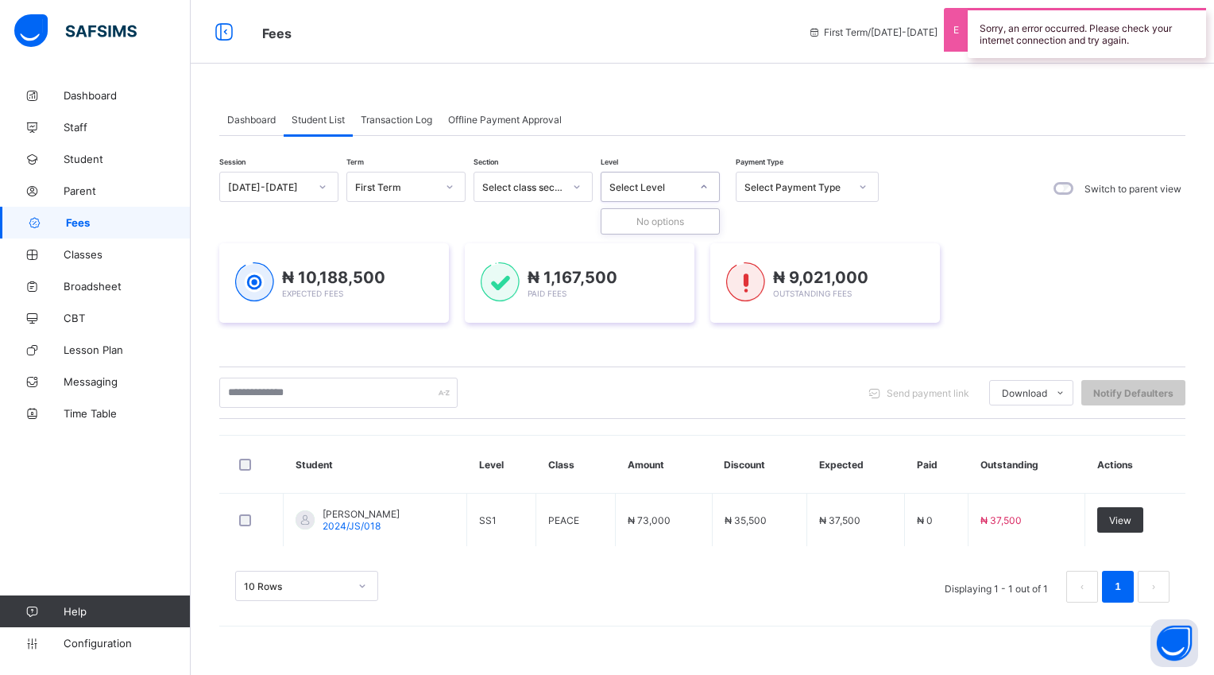
click at [703, 183] on icon at bounding box center [704, 187] width 10 height 16
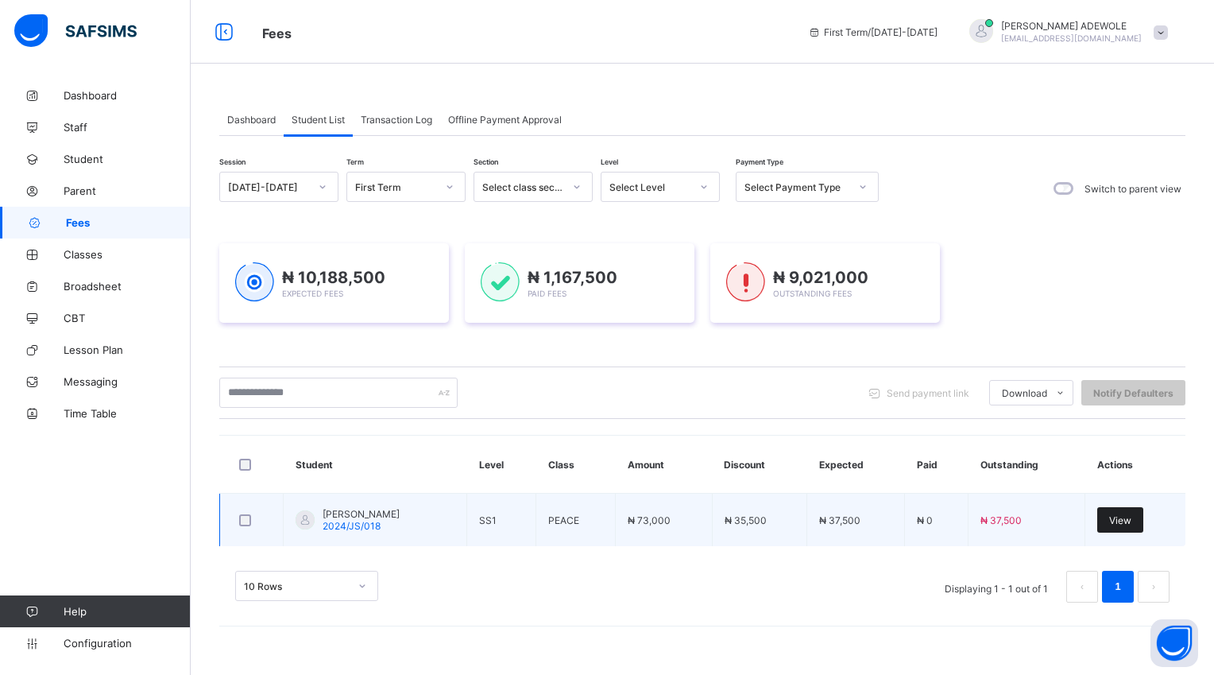
click at [1114, 529] on div "View" at bounding box center [1121, 519] width 46 height 25
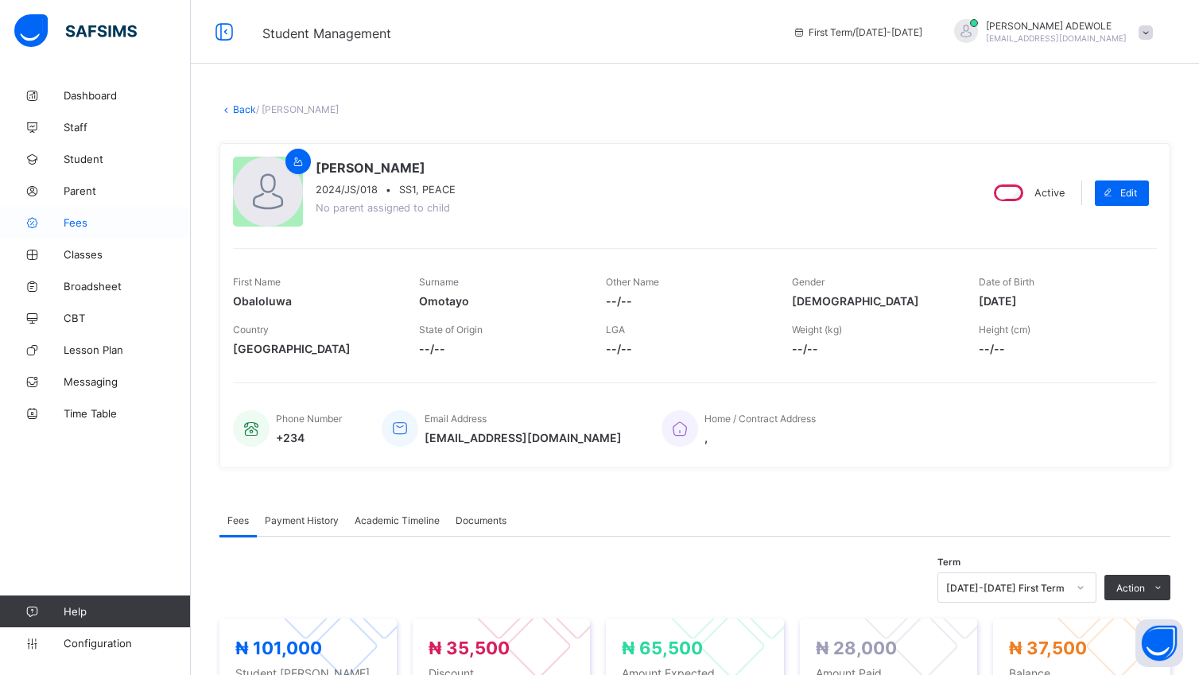
click at [72, 223] on span "Fees" at bounding box center [127, 222] width 127 height 13
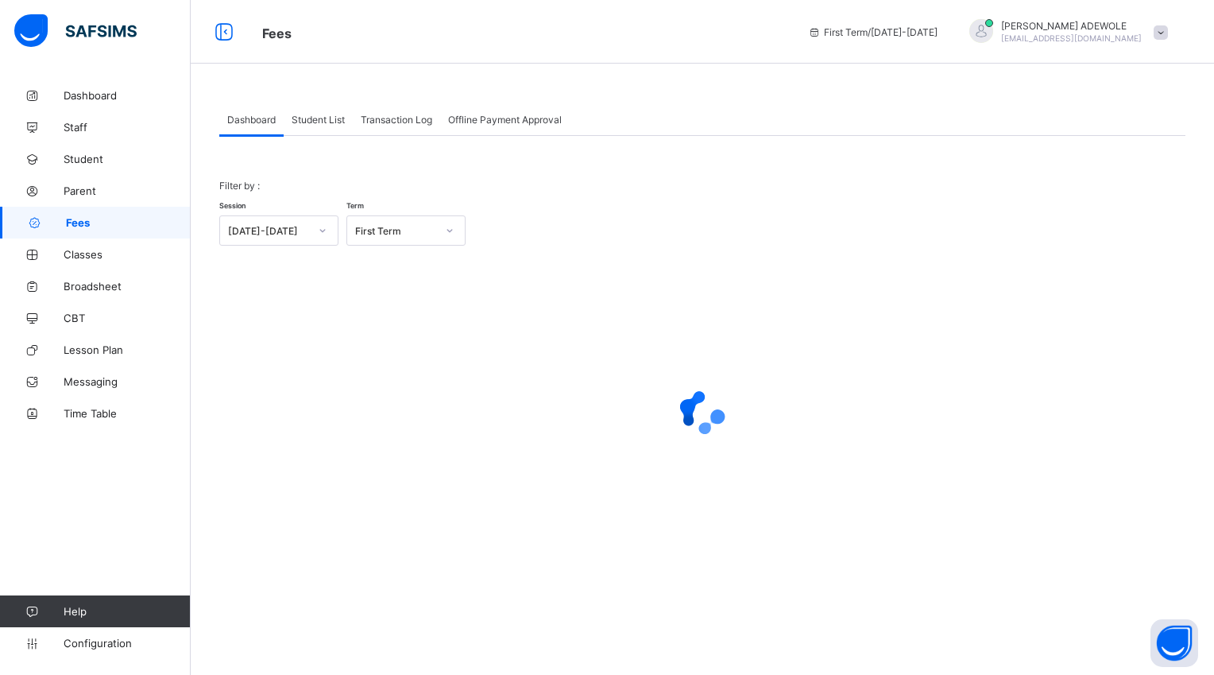
click at [307, 118] on span "Student List" at bounding box center [318, 120] width 53 height 12
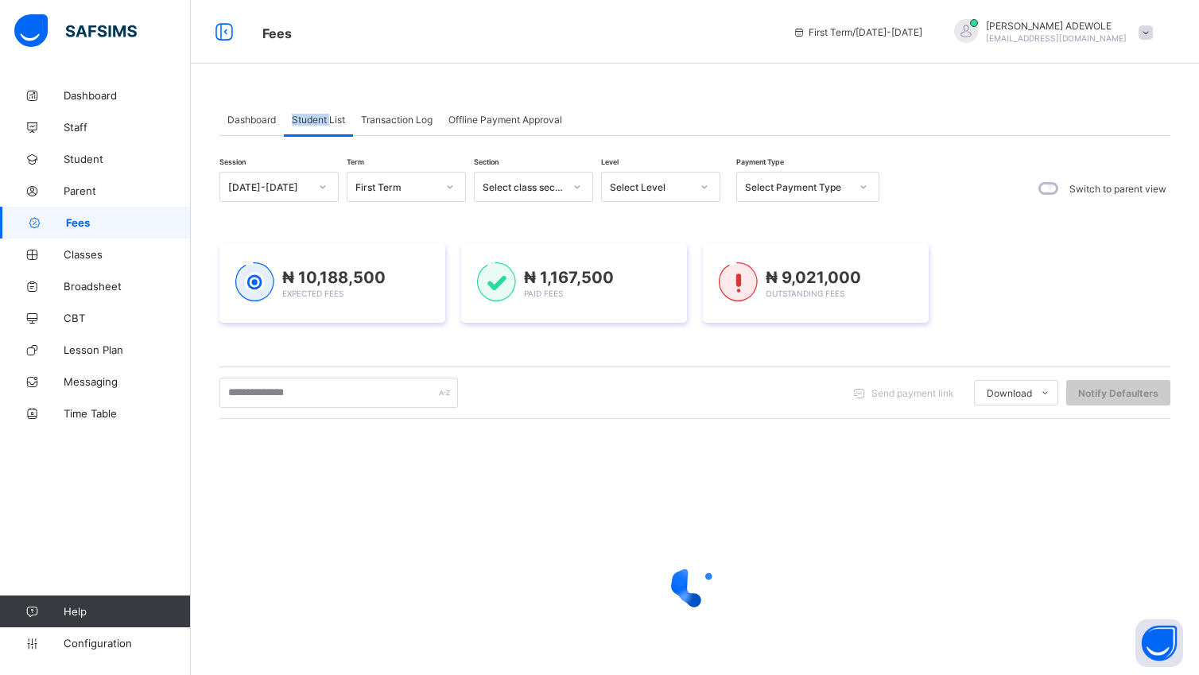
click at [307, 118] on span "Student List" at bounding box center [318, 120] width 53 height 12
click at [704, 188] on icon at bounding box center [704, 187] width 10 height 16
click at [703, 186] on icon at bounding box center [705, 186] width 6 height 3
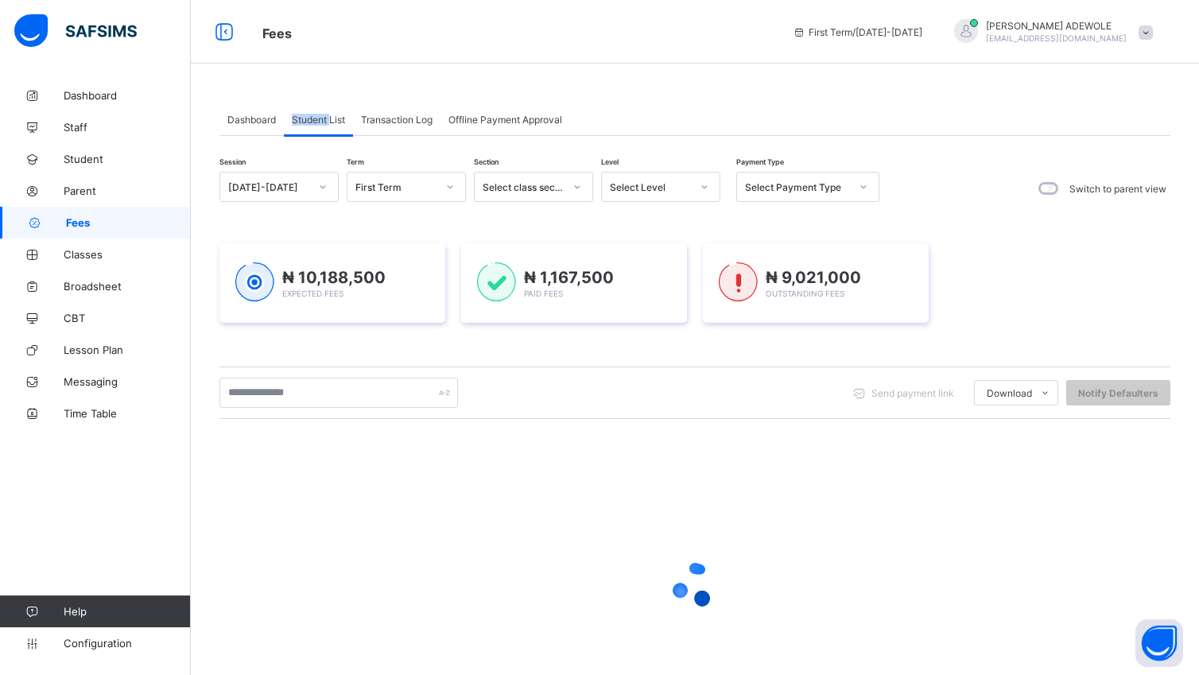
click at [703, 186] on icon at bounding box center [705, 186] width 6 height 3
click at [703, 194] on icon at bounding box center [704, 187] width 10 height 16
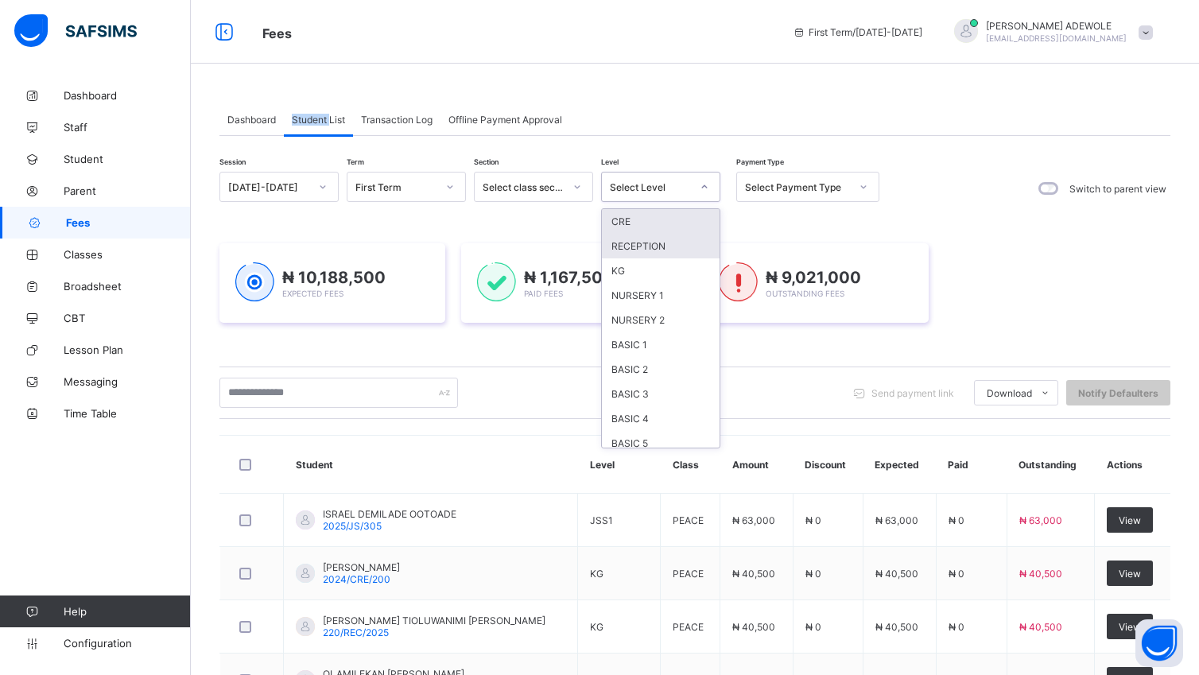
scroll to position [84, 0]
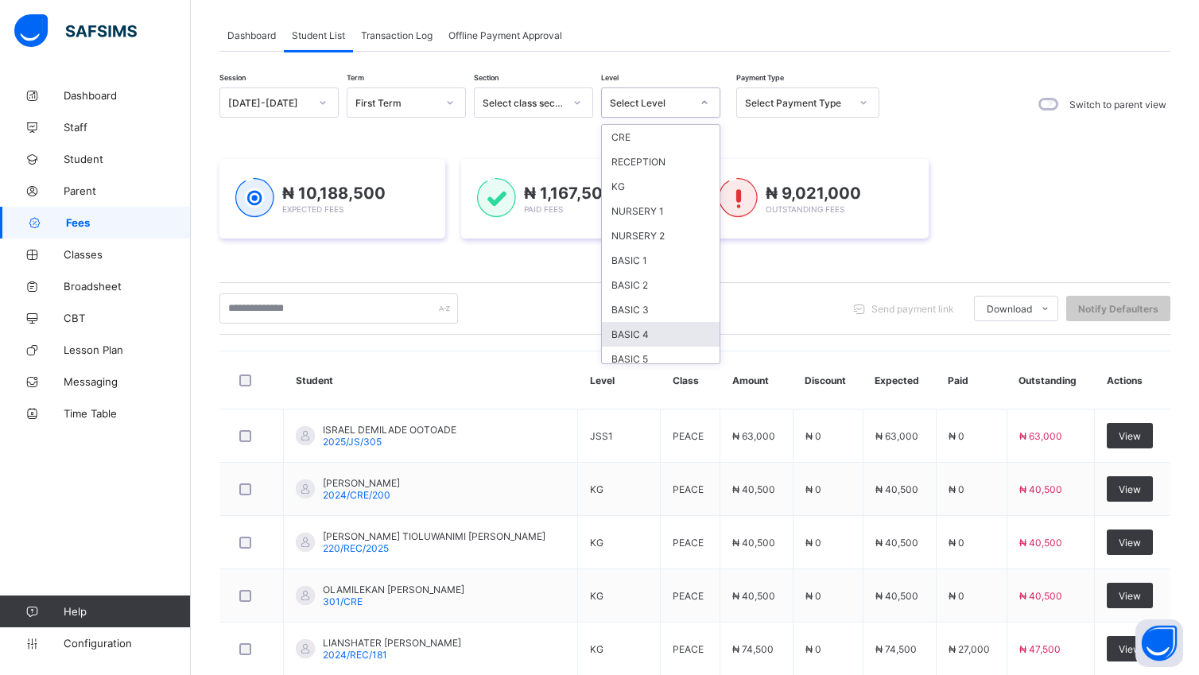
click at [626, 331] on div "BASIC 4" at bounding box center [661, 334] width 118 height 25
click at [626, 323] on div "Send payment link Download Students Payment Students Payment Status Student Ite…" at bounding box center [694, 308] width 951 height 30
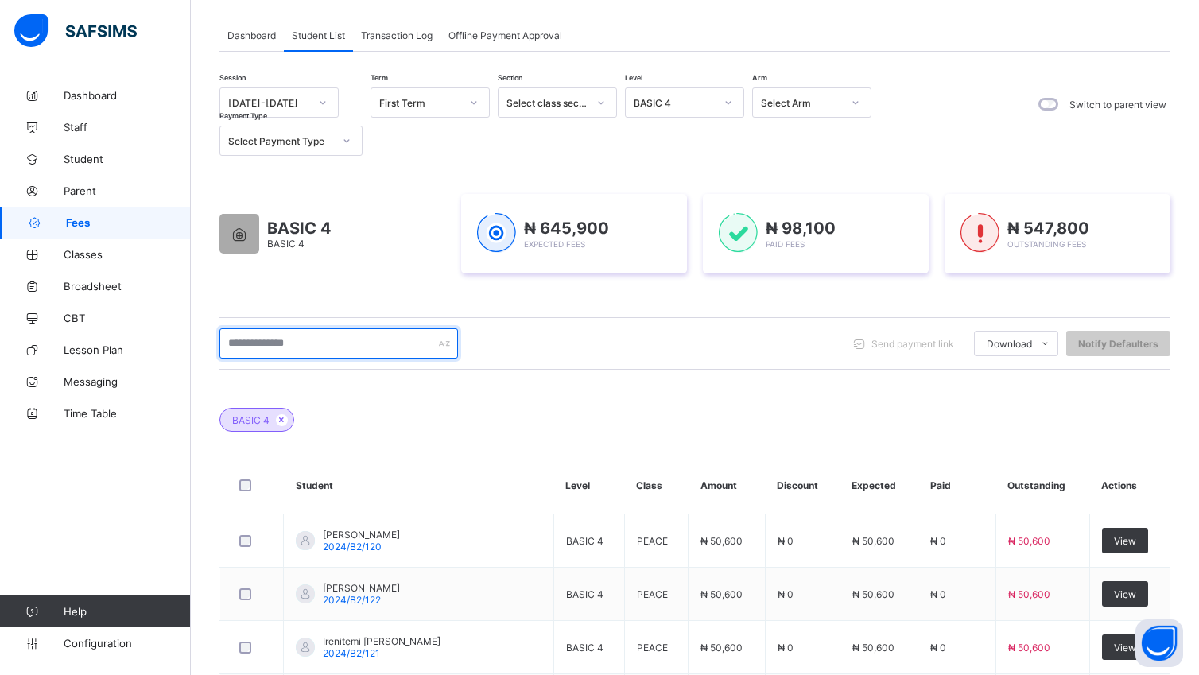
click at [316, 343] on input "text" at bounding box center [338, 343] width 238 height 30
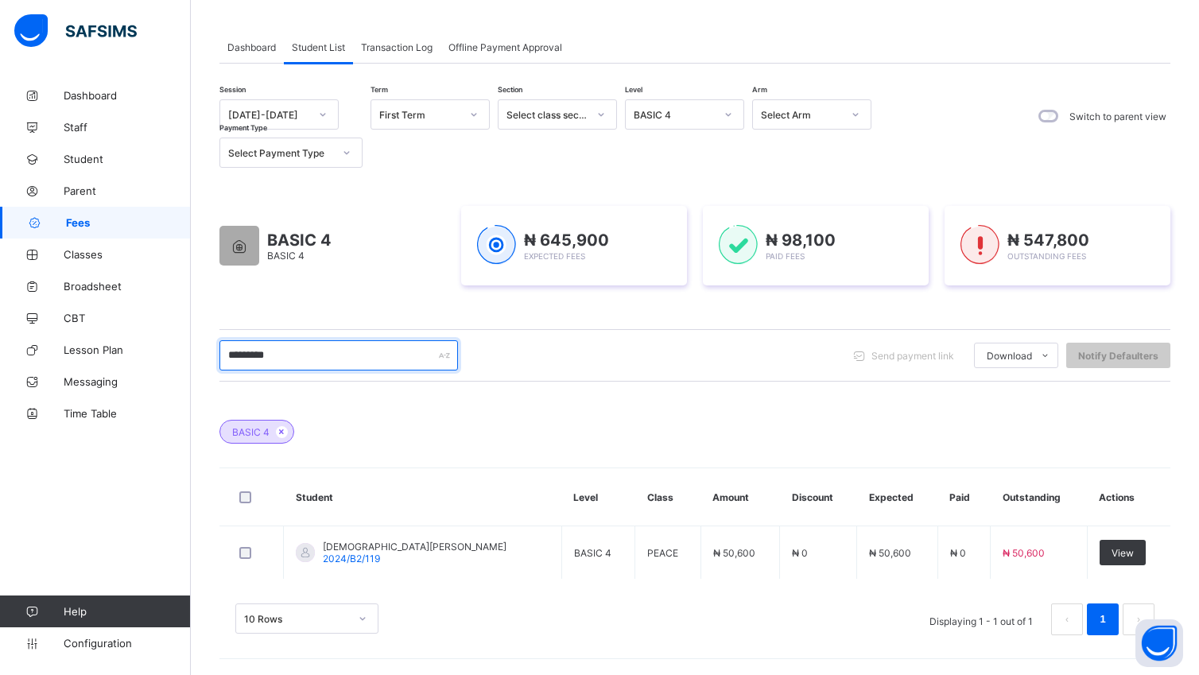
scroll to position [74, 0]
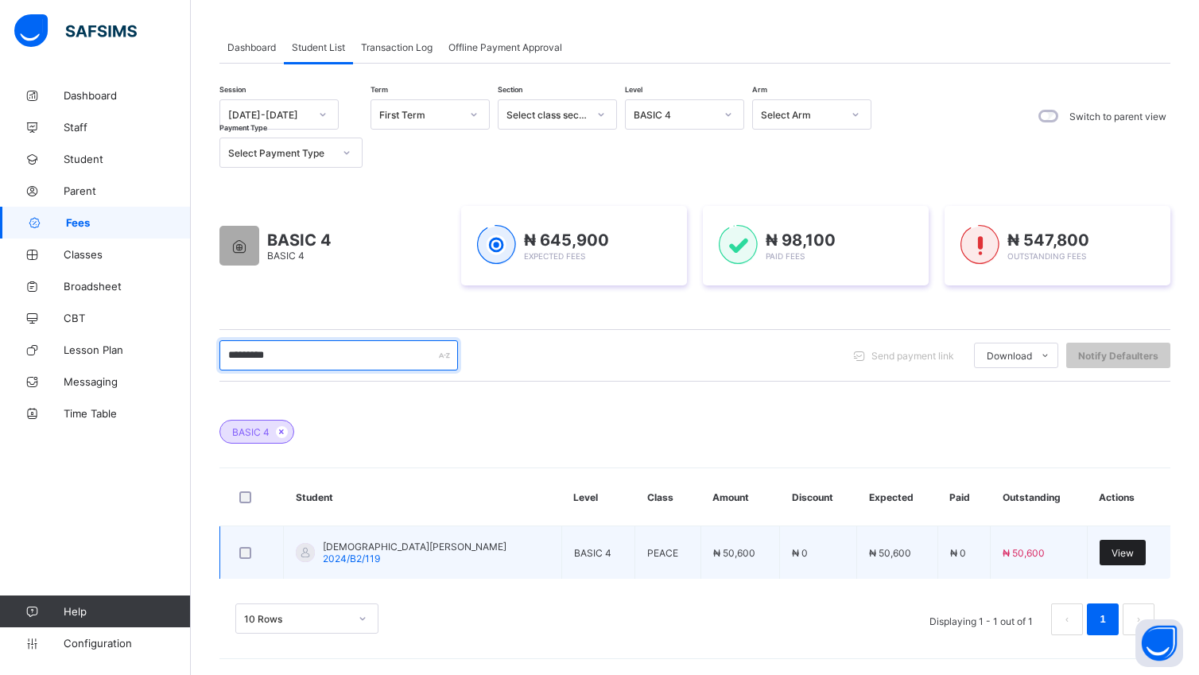
type input "*********"
click at [1133, 547] on span "View" at bounding box center [1122, 553] width 22 height 12
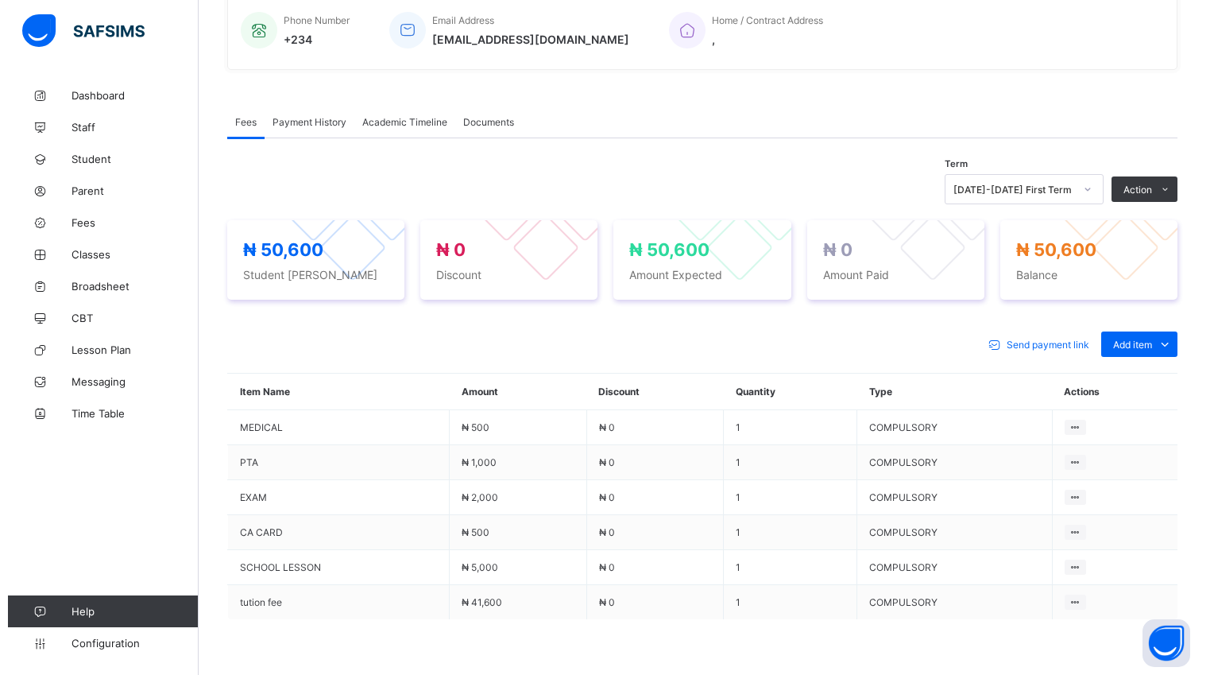
scroll to position [405, 0]
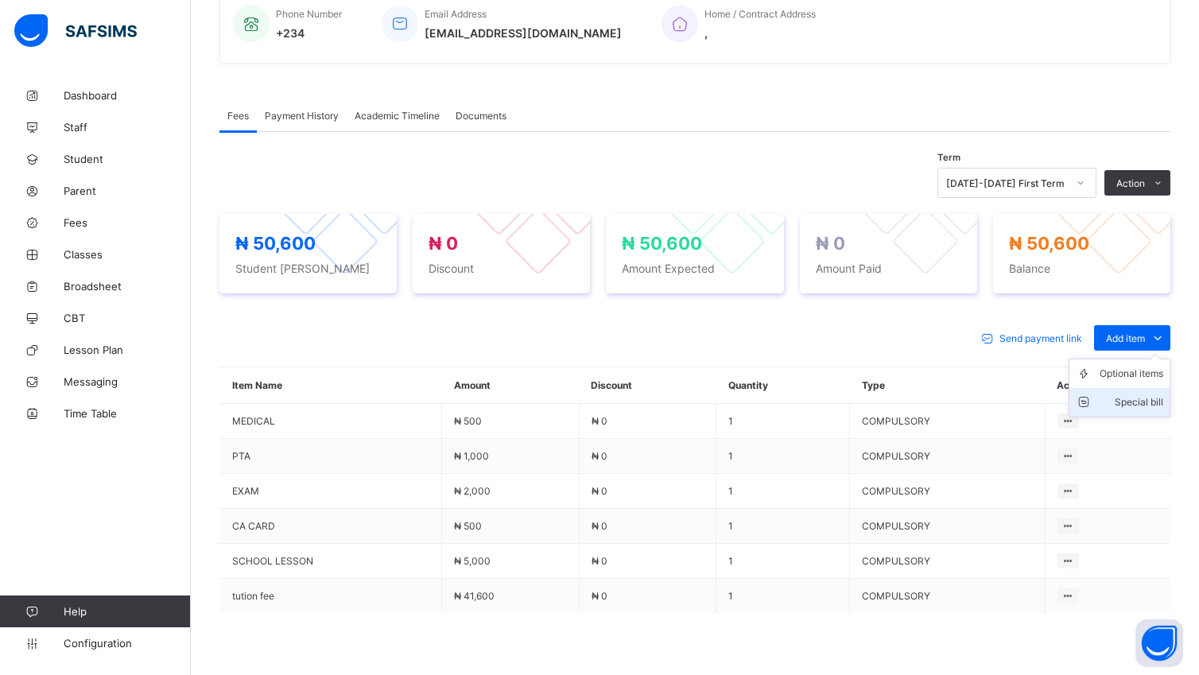
click at [1163, 405] on div "Special bill" at bounding box center [1131, 402] width 64 height 16
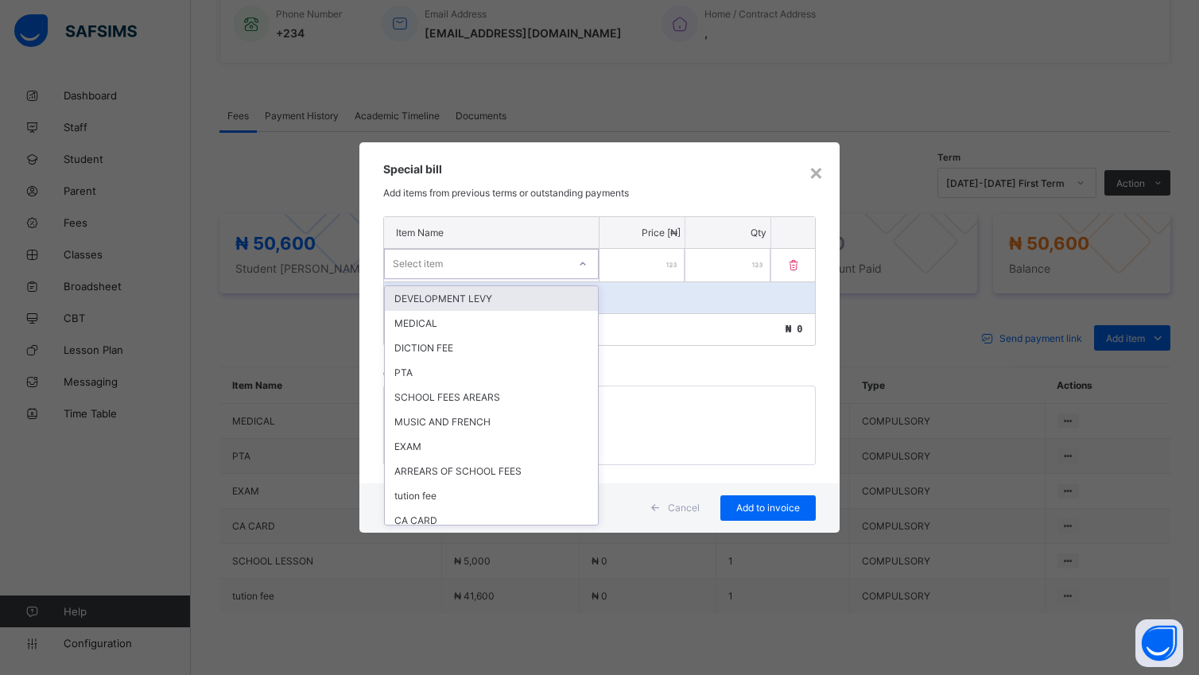
click at [583, 267] on icon at bounding box center [583, 264] width 10 height 16
click at [496, 392] on div "SCHOOL FEES AREARS" at bounding box center [491, 397] width 213 height 25
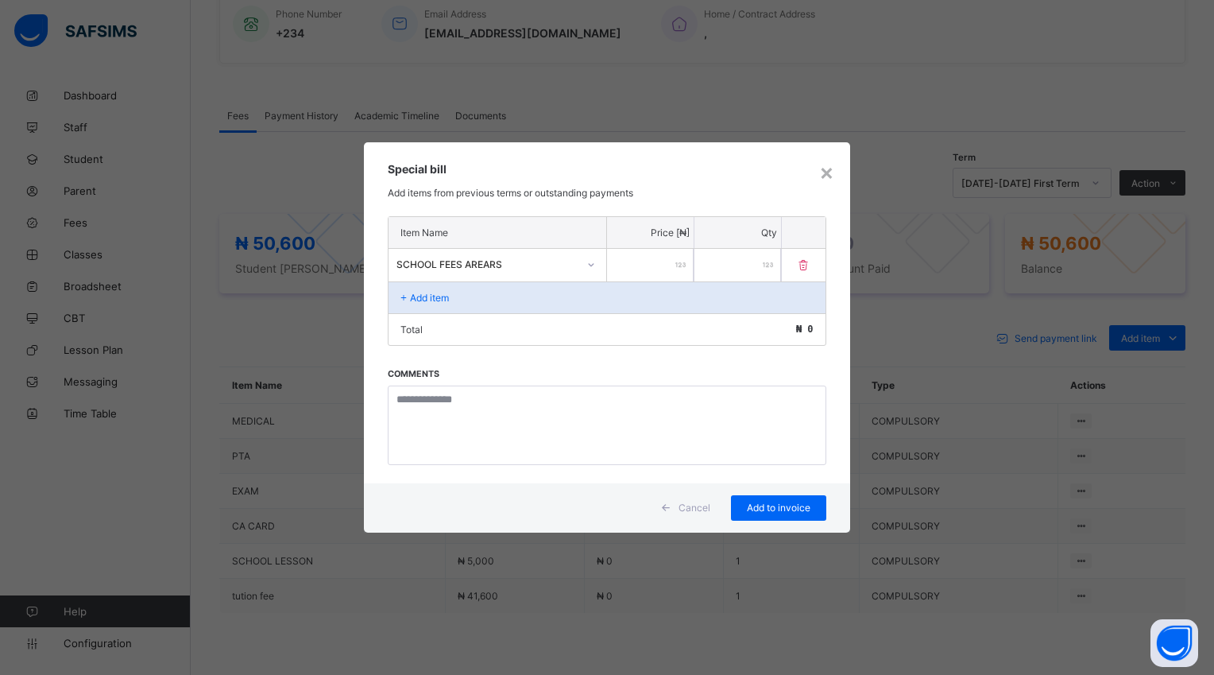
click at [630, 262] on input "number" at bounding box center [650, 265] width 87 height 33
type input "****"
click at [786, 507] on span "Add to invoice" at bounding box center [779, 508] width 72 height 12
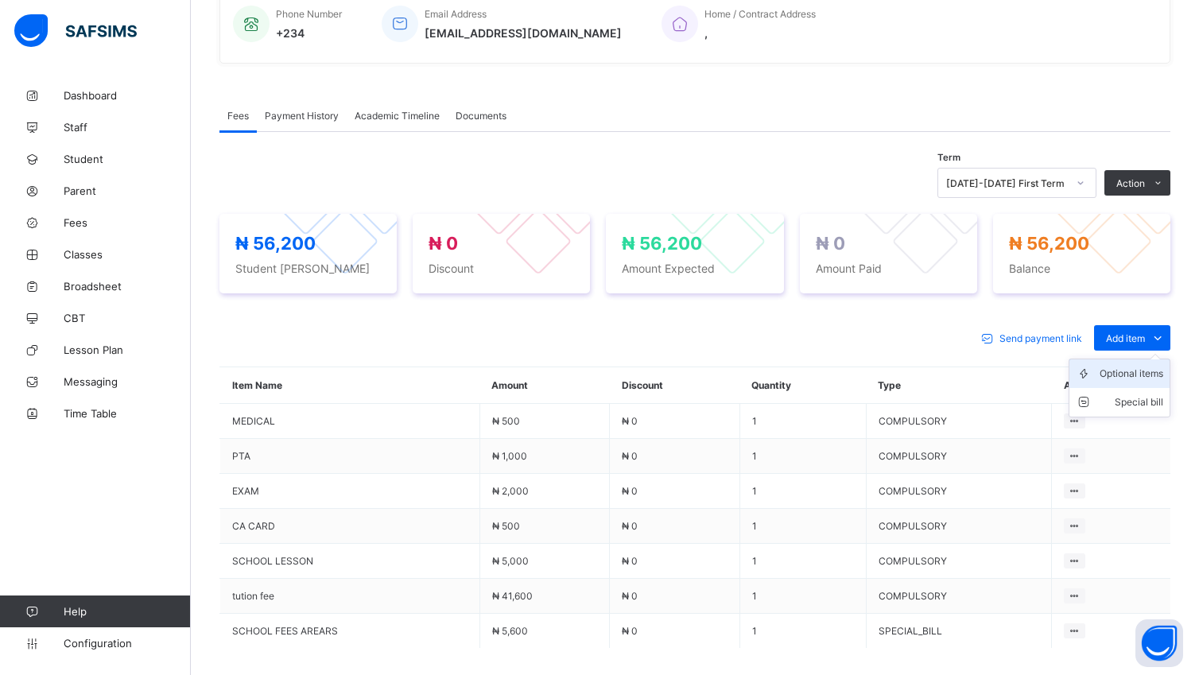
click at [1142, 377] on div "Optional items" at bounding box center [1131, 374] width 64 height 16
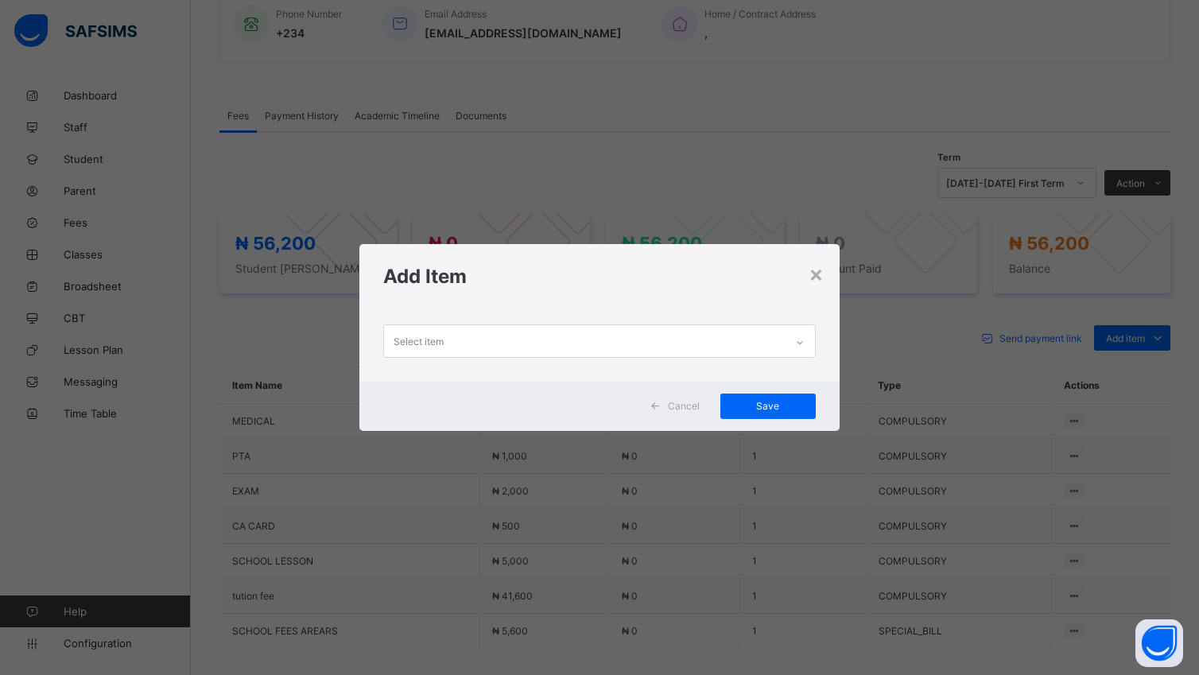
click at [799, 342] on icon at bounding box center [800, 343] width 10 height 16
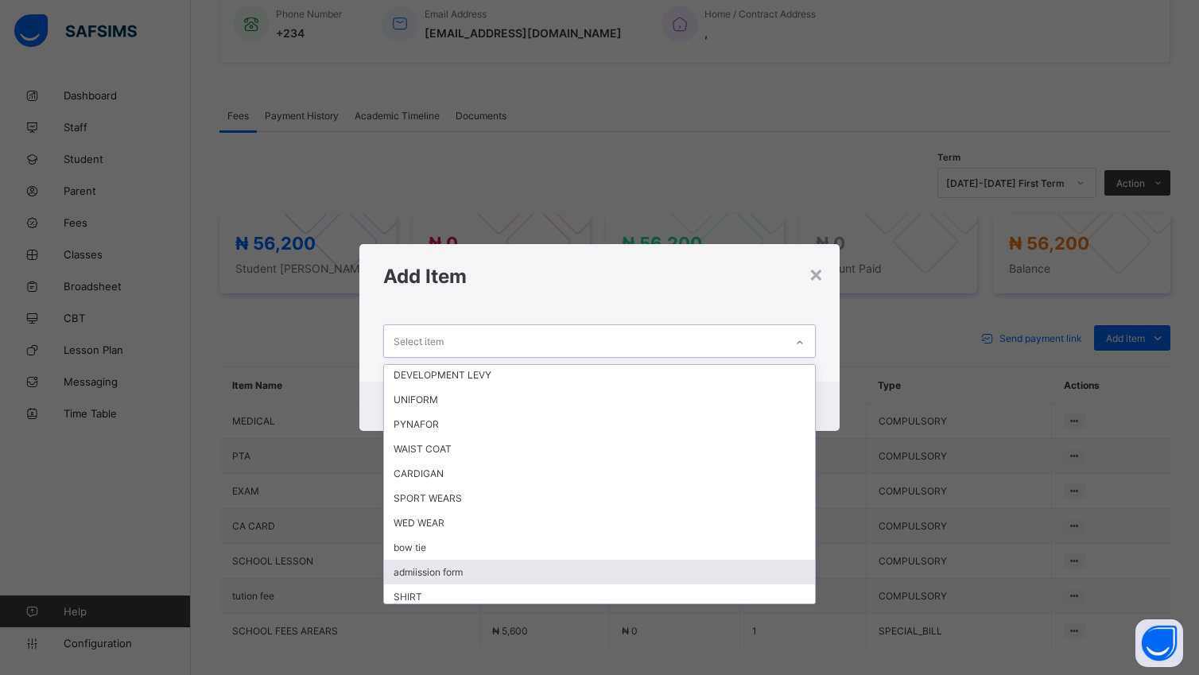
scroll to position [29, 0]
click at [561, 596] on div "SHIRT" at bounding box center [599, 594] width 430 height 25
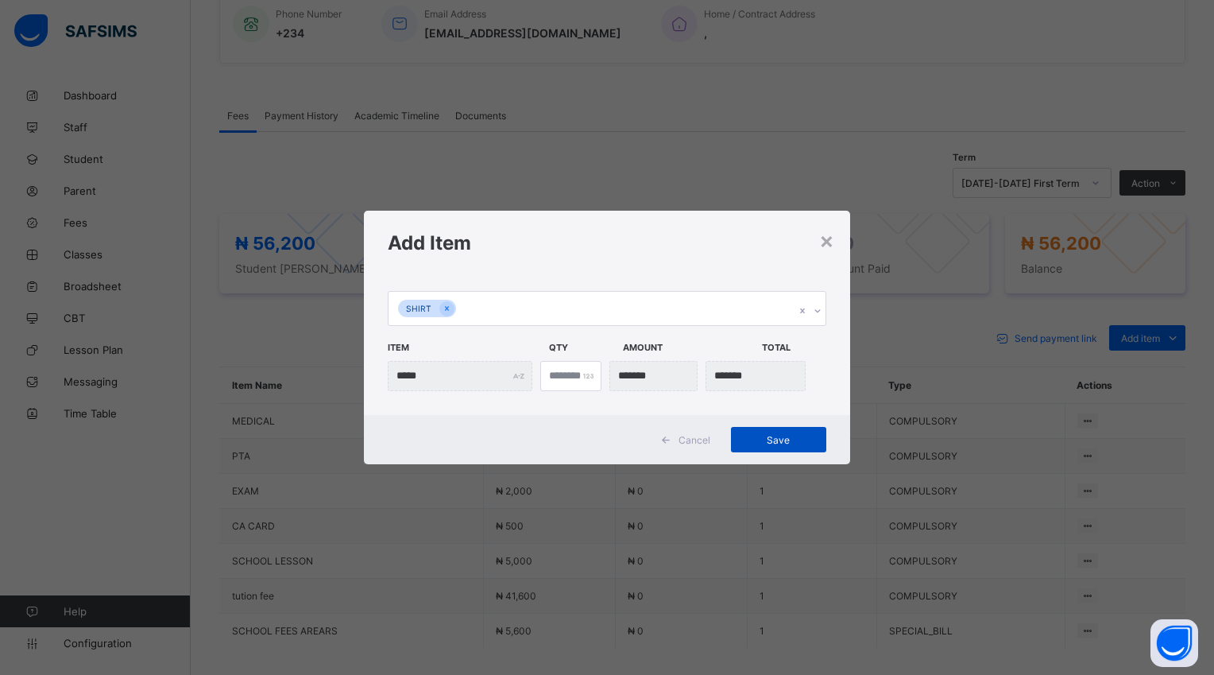
click at [765, 436] on span "Save" at bounding box center [779, 440] width 72 height 12
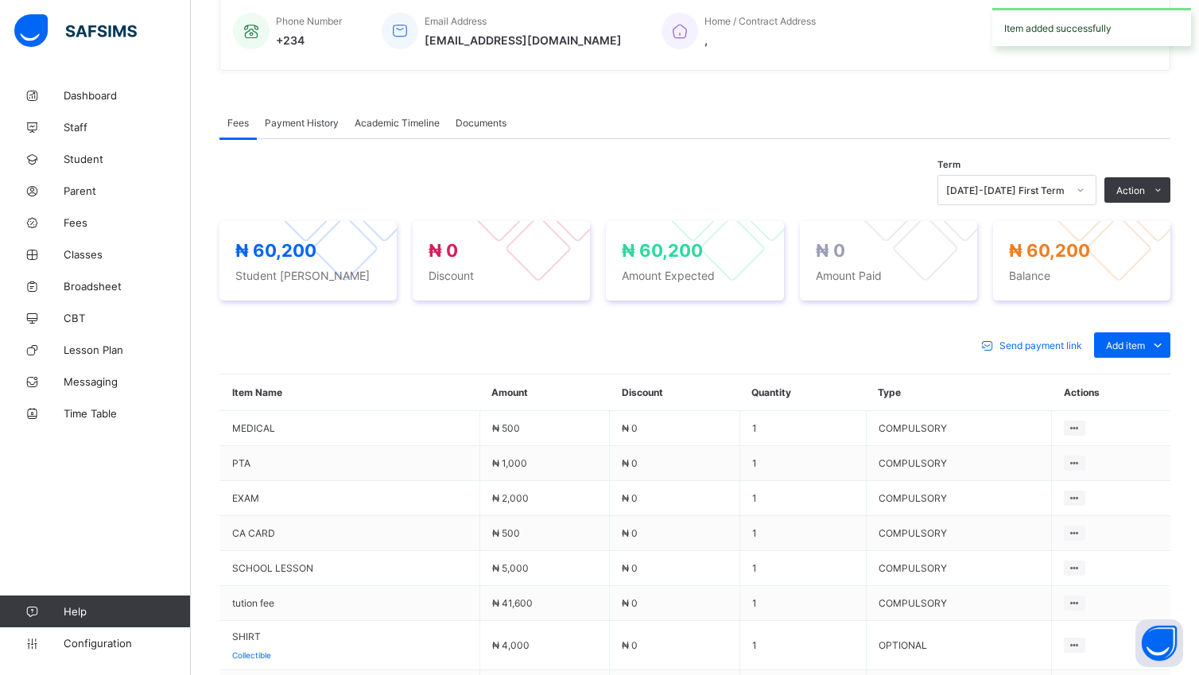
scroll to position [405, 0]
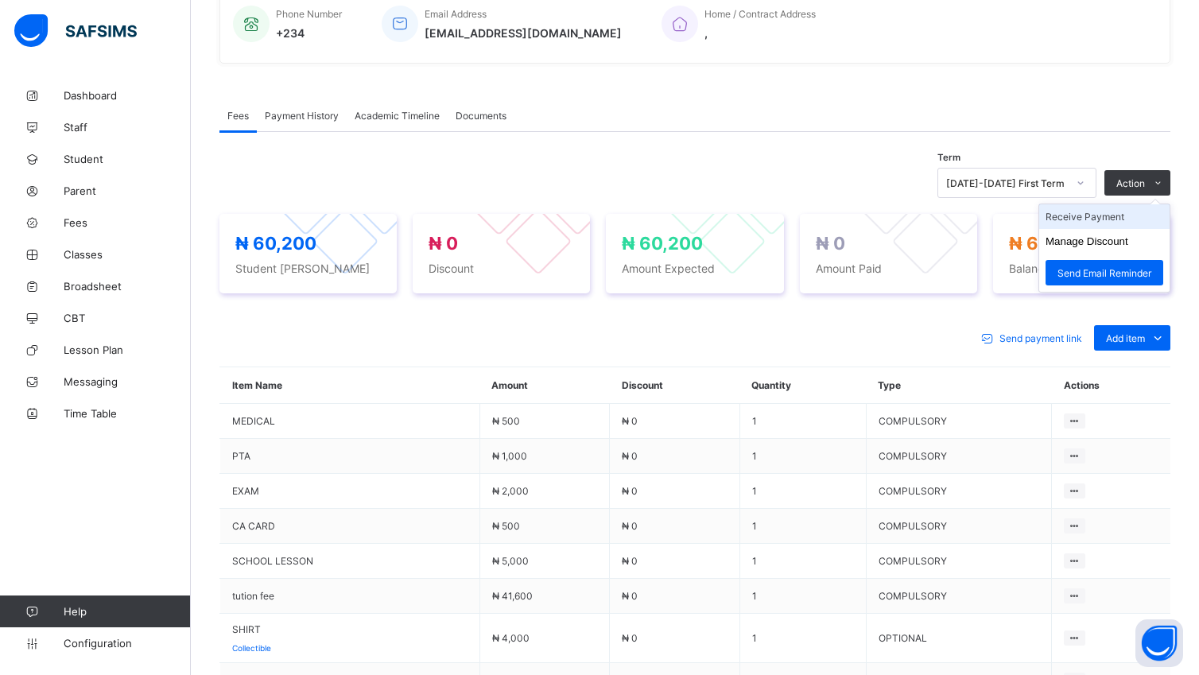
click at [1129, 215] on li "Receive Payment" at bounding box center [1104, 216] width 130 height 25
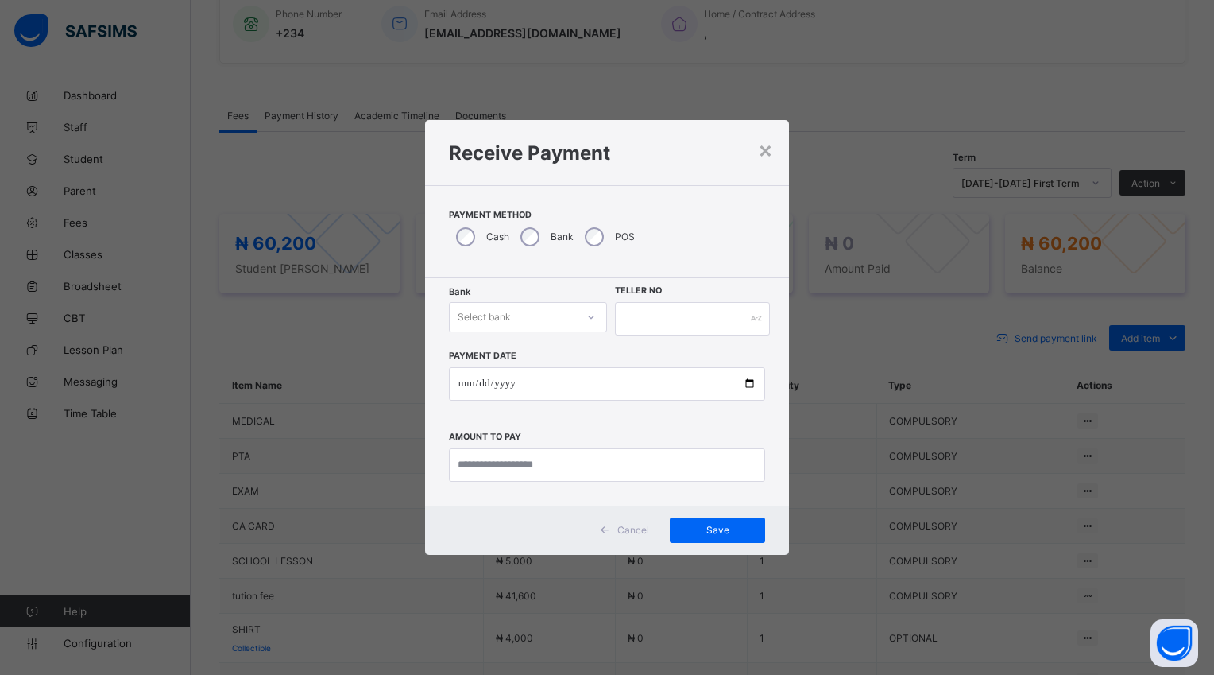
click at [595, 318] on icon at bounding box center [592, 317] width 10 height 16
click at [596, 348] on div "Polaris Bank - goodshepherd schools" at bounding box center [528, 357] width 157 height 37
drag, startPoint x: 765, startPoint y: 420, endPoint x: 760, endPoint y: 408, distance: 12.8
click at [760, 408] on div "Payment Date Amount to pay" at bounding box center [607, 408] width 316 height 146
click at [583, 463] on input "currency" at bounding box center [607, 464] width 316 height 33
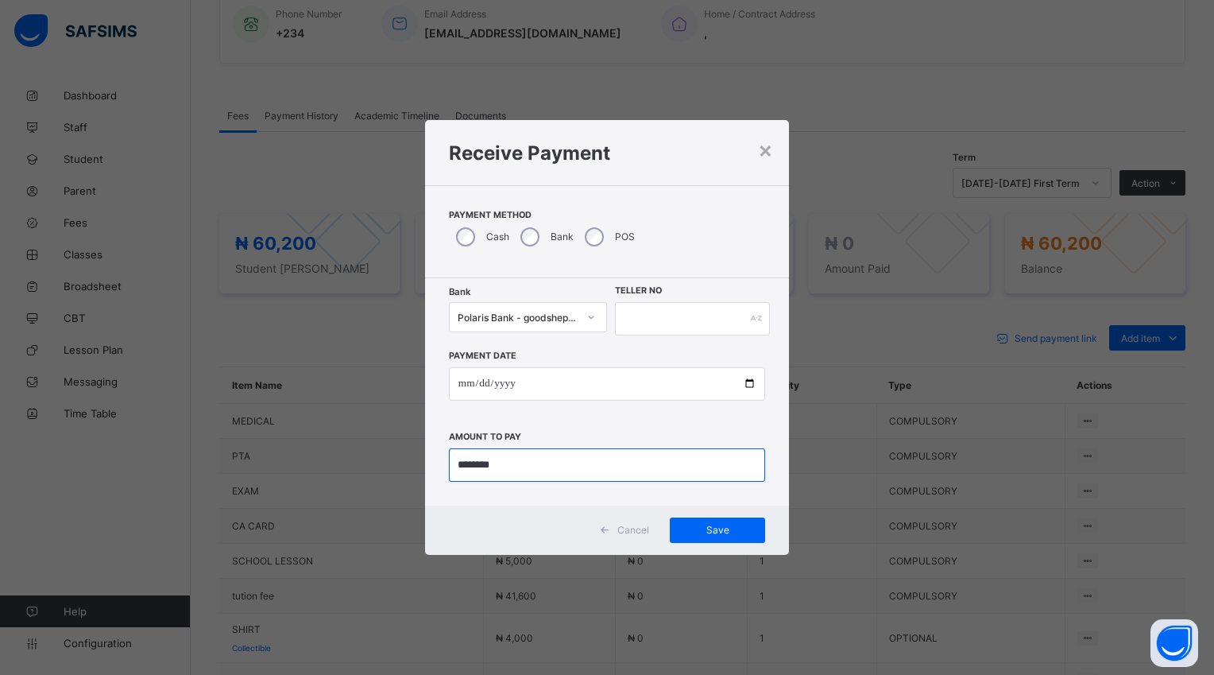
type input "********"
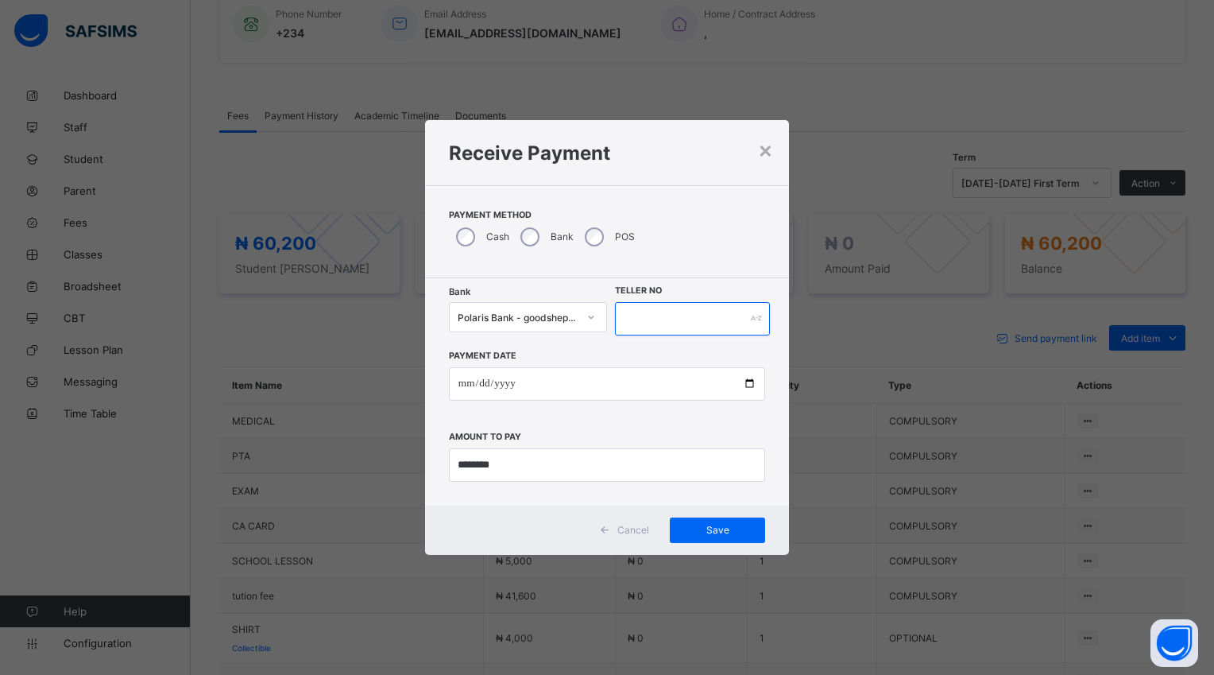
click at [637, 315] on input "text" at bounding box center [692, 318] width 155 height 33
type input "*****"
click at [714, 526] on div "Save" at bounding box center [717, 529] width 95 height 25
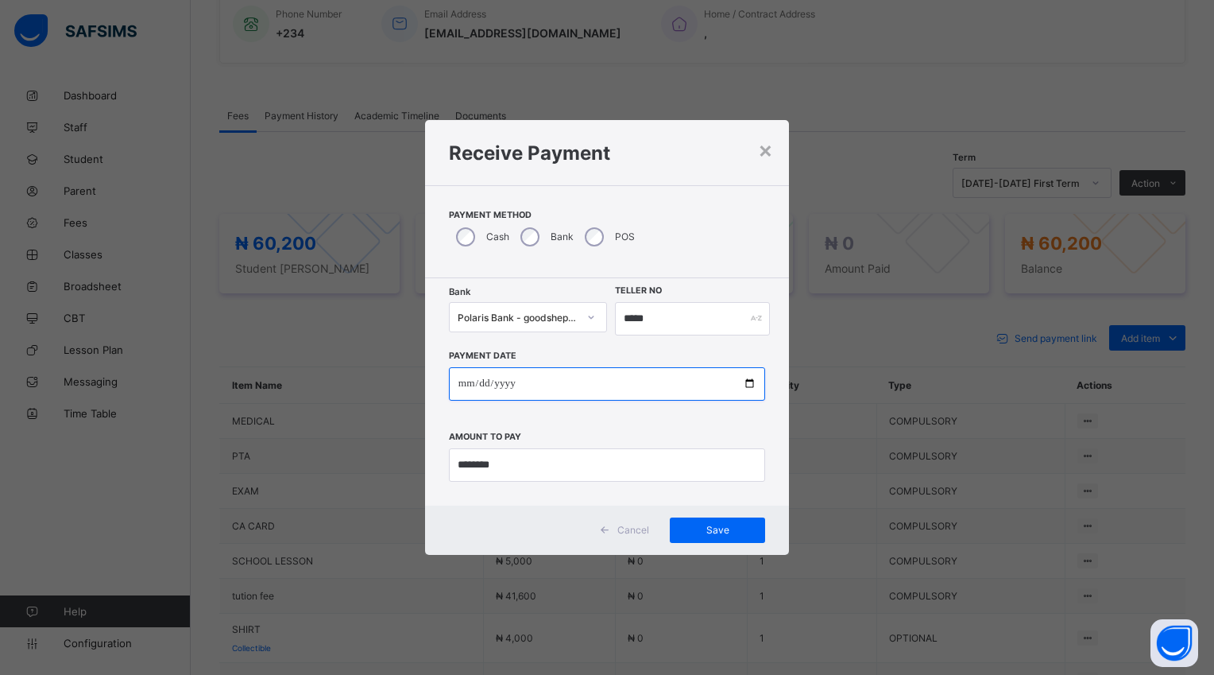
click at [751, 385] on input "date" at bounding box center [607, 383] width 316 height 33
type input "**********"
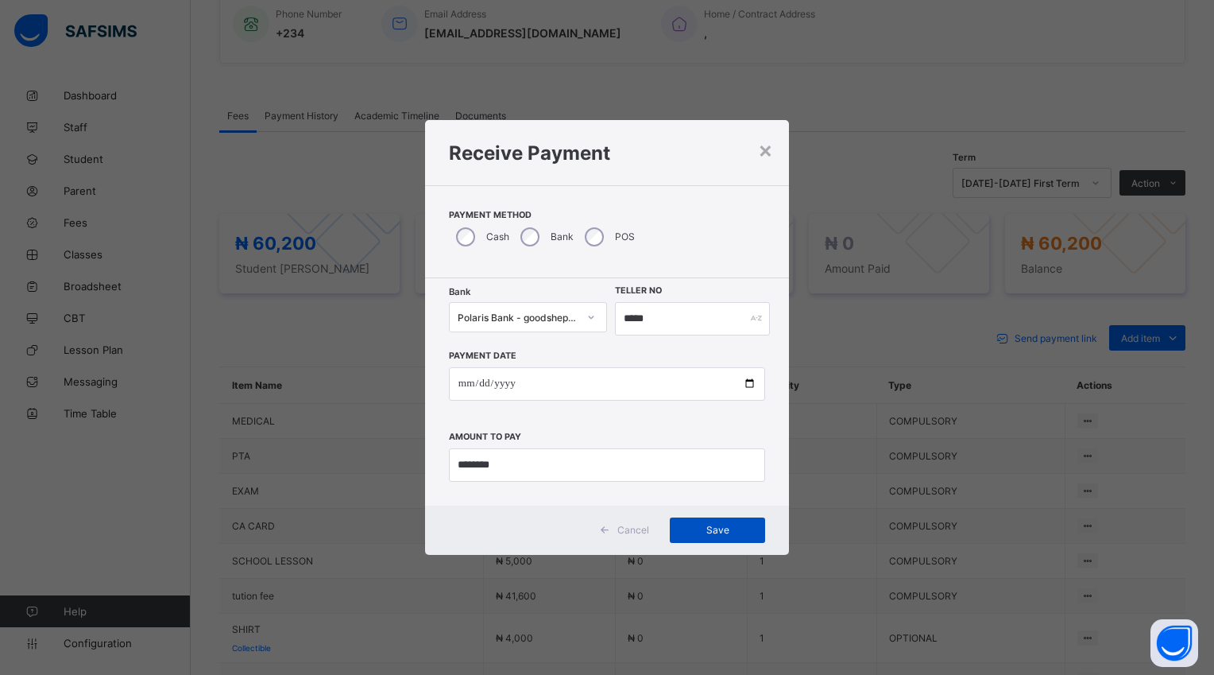
click at [722, 525] on span "Save" at bounding box center [718, 530] width 72 height 12
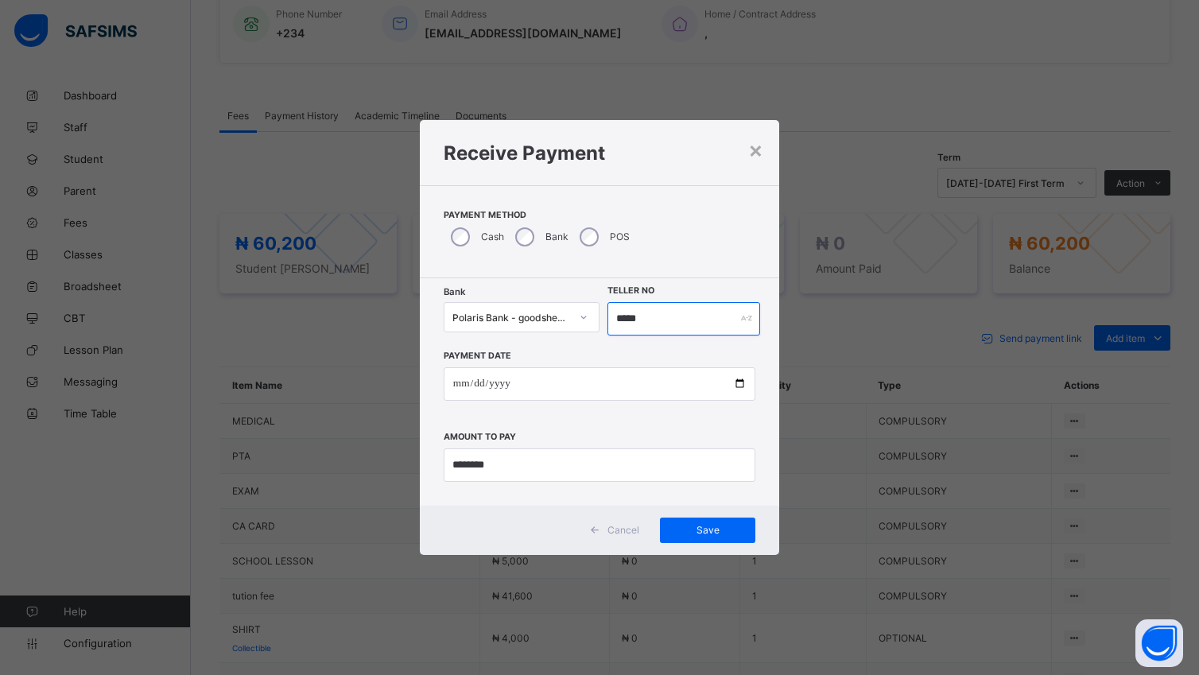
click at [656, 323] on input "*****" at bounding box center [683, 318] width 153 height 33
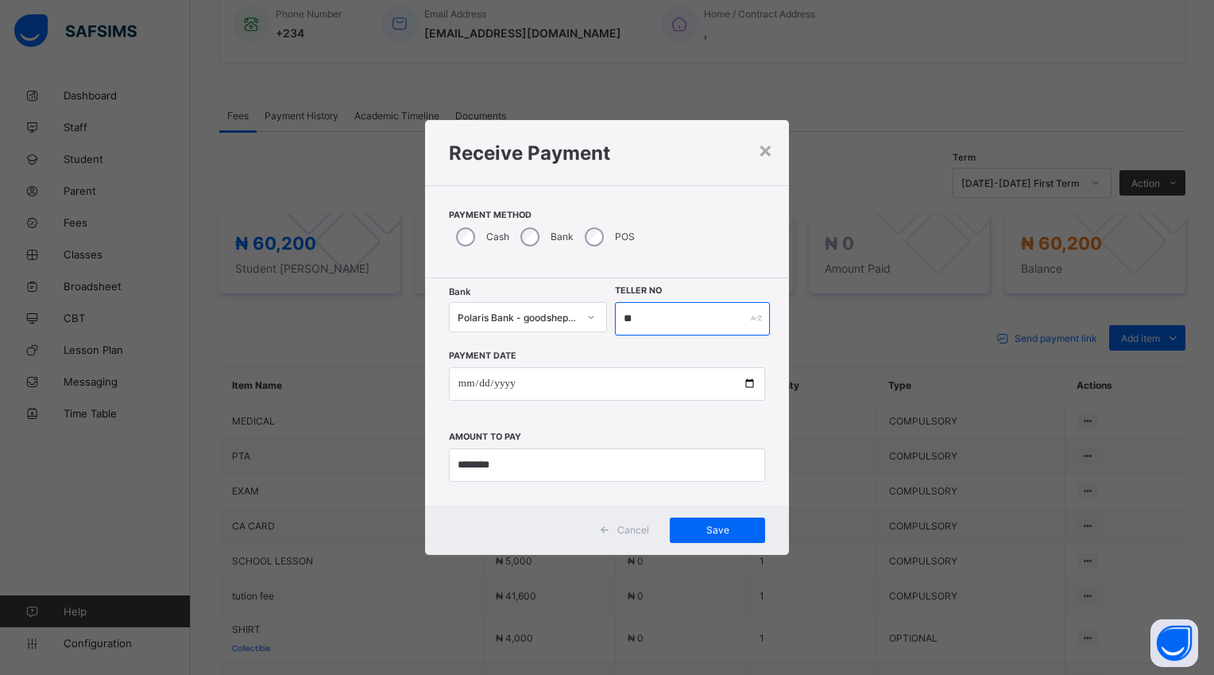
type input "*"
type input "*****"
click at [717, 532] on span "Save" at bounding box center [718, 530] width 72 height 12
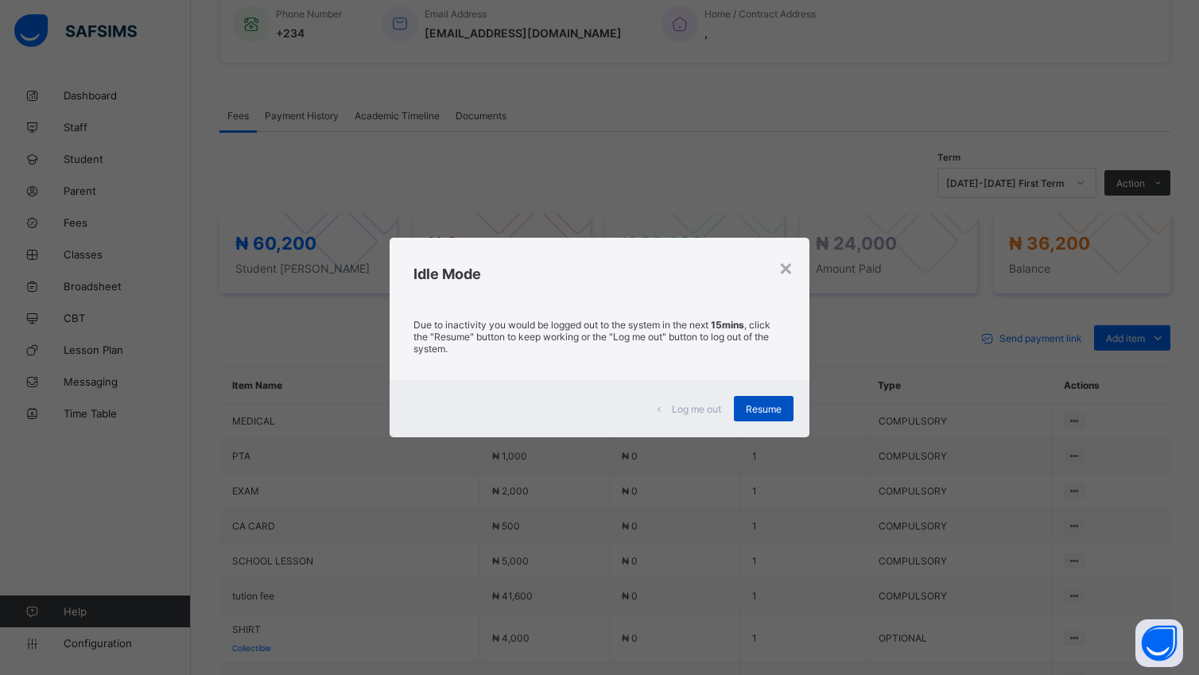
click at [757, 405] on span "Resume" at bounding box center [764, 409] width 36 height 12
click at [773, 412] on span "Resume" at bounding box center [764, 409] width 36 height 12
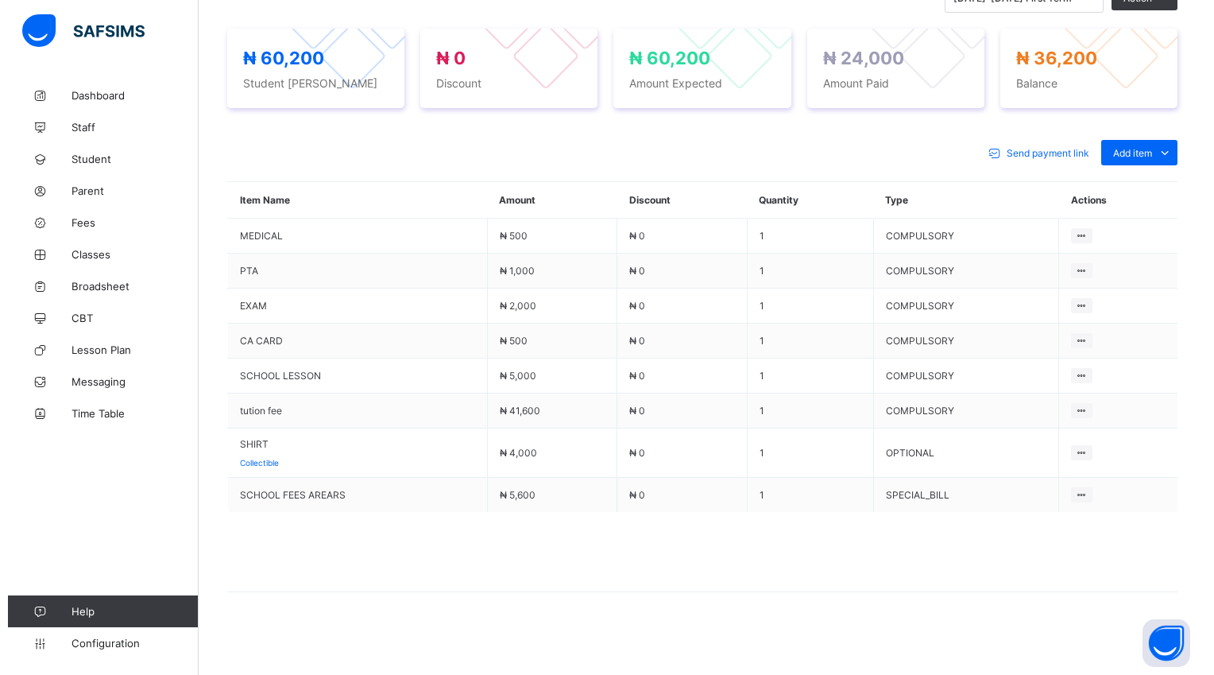
scroll to position [595, 0]
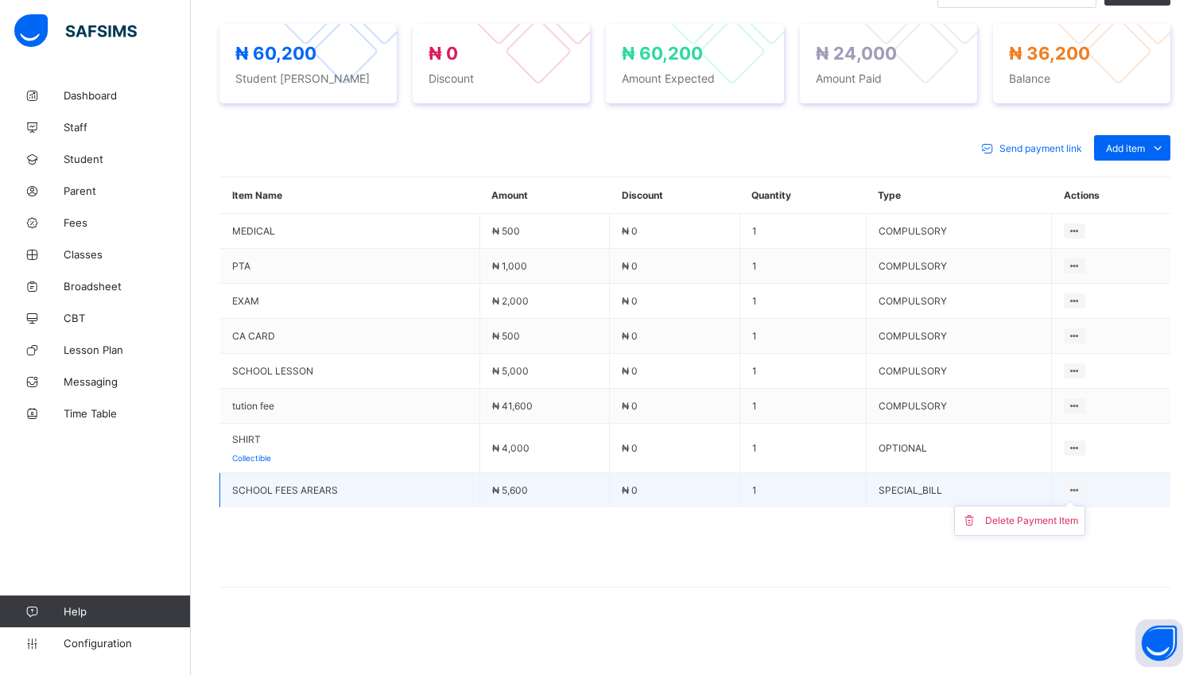
click at [1085, 506] on ul "Delete Payment Item" at bounding box center [1019, 521] width 131 height 30
click at [983, 519] on icon at bounding box center [973, 521] width 24 height 16
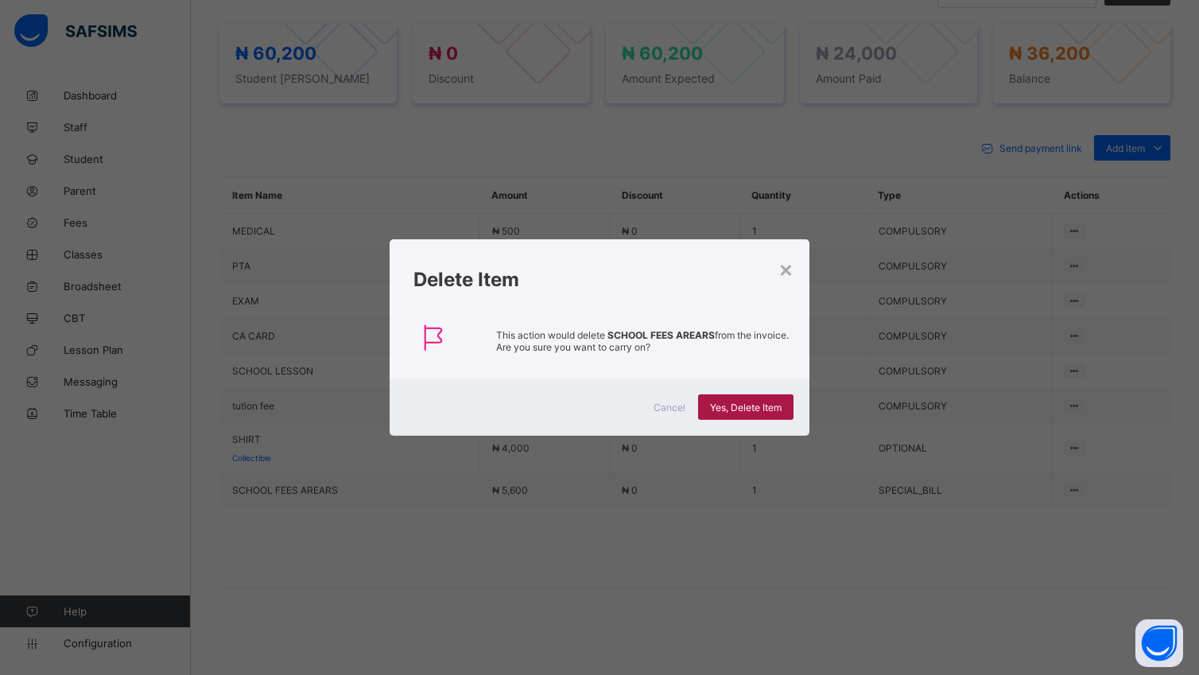
click at [731, 409] on span "Yes, Delete Item" at bounding box center [746, 407] width 72 height 12
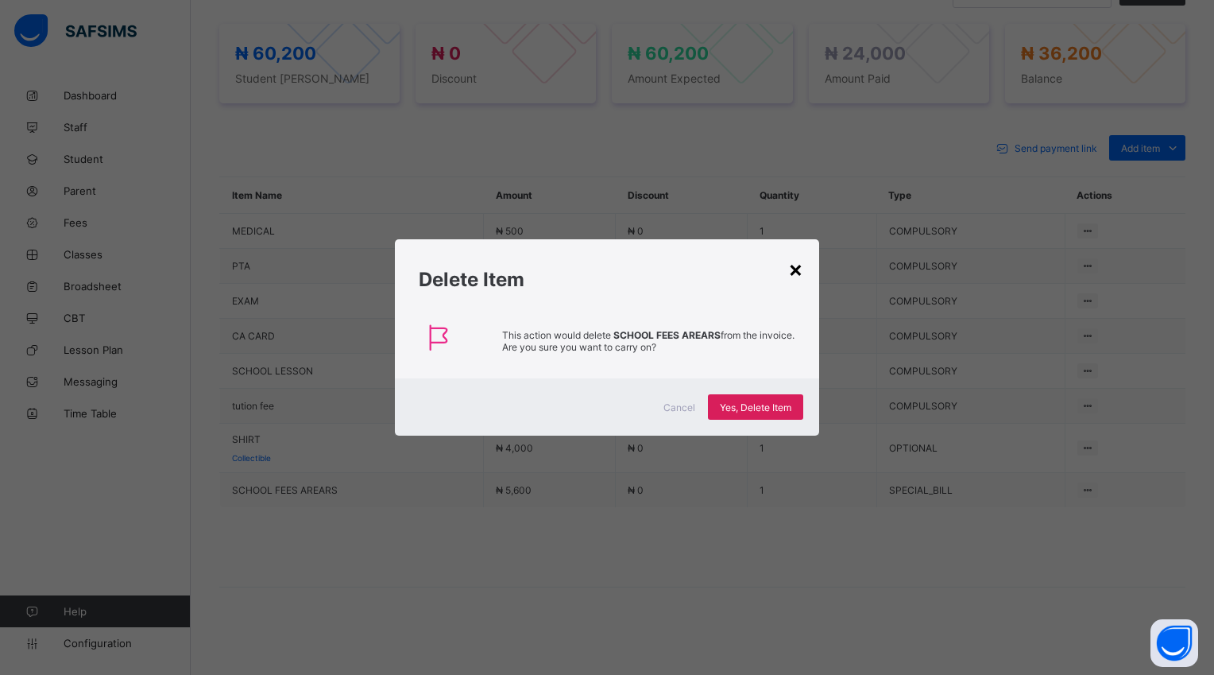
click at [803, 268] on div "×" at bounding box center [795, 268] width 15 height 27
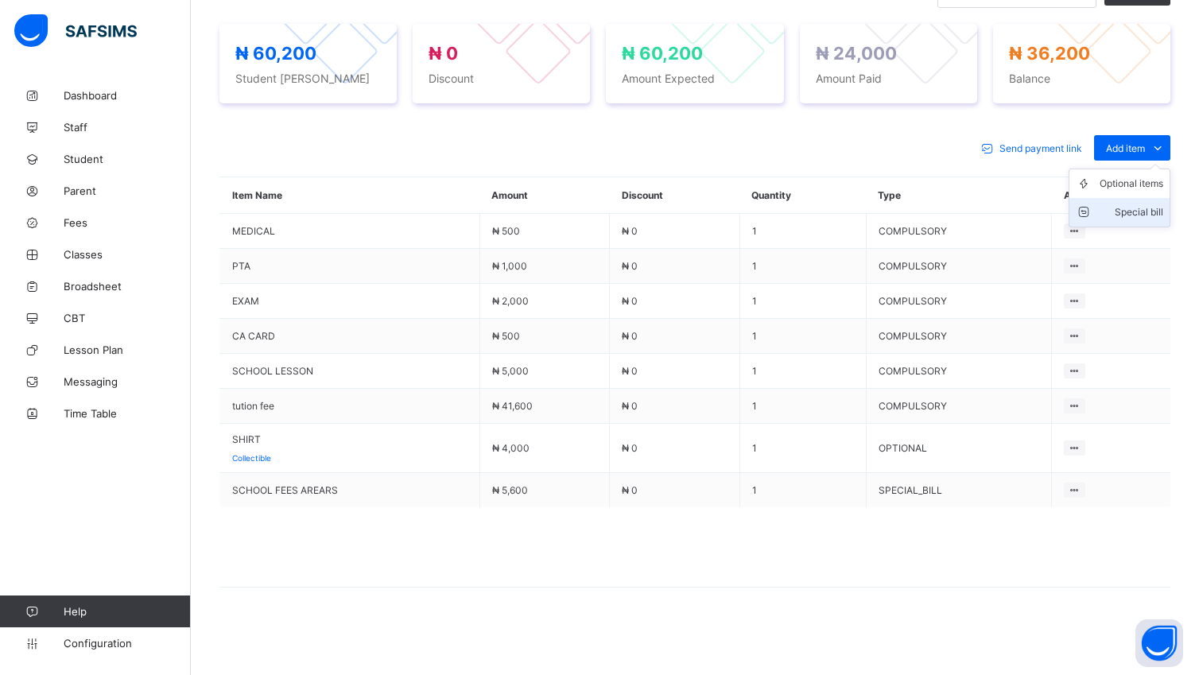
click at [1154, 211] on div "Special bill" at bounding box center [1131, 212] width 64 height 16
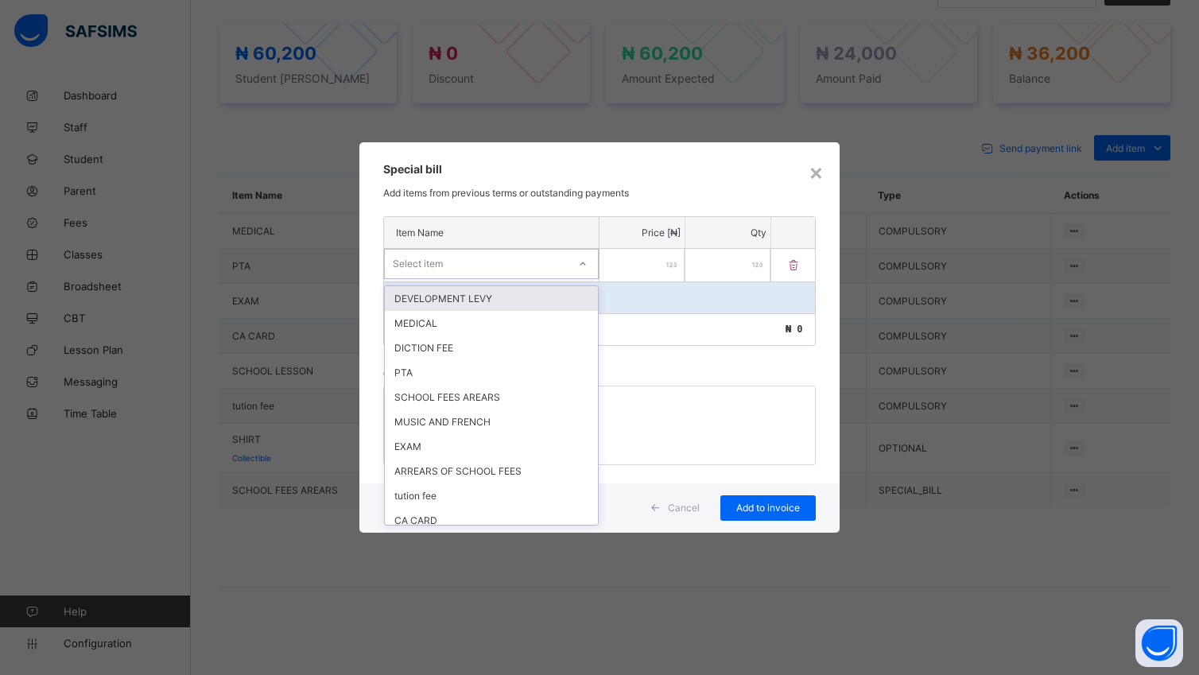
click at [579, 261] on icon at bounding box center [583, 264] width 10 height 16
click at [545, 467] on div "ARREARS OF SCHOOL FEES" at bounding box center [491, 471] width 213 height 25
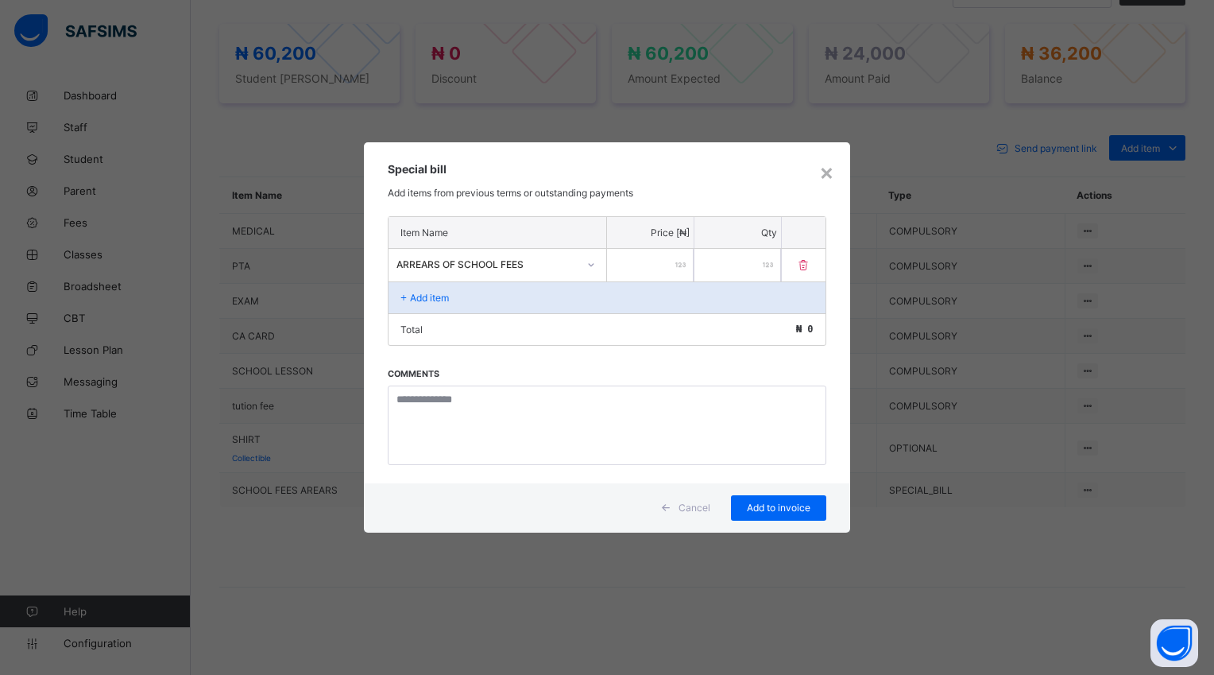
click at [722, 269] on input "*" at bounding box center [738, 265] width 87 height 33
type input "****"
click at [773, 506] on span "Add to invoice" at bounding box center [779, 508] width 72 height 12
click at [765, 499] on div "Add to invoice" at bounding box center [778, 507] width 95 height 25
click at [768, 507] on span "Add to invoice" at bounding box center [779, 508] width 72 height 12
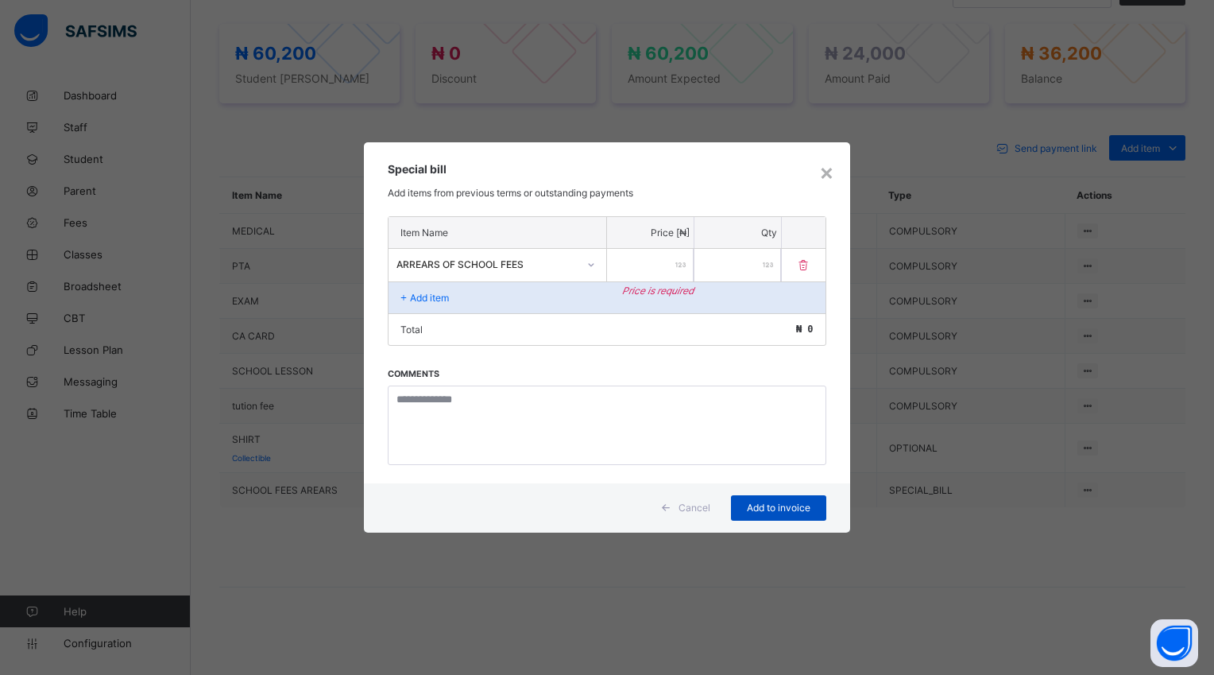
click at [781, 513] on div "Add to invoice" at bounding box center [778, 507] width 95 height 25
click at [768, 262] on div "****" at bounding box center [738, 265] width 87 height 33
click at [661, 265] on input "number" at bounding box center [650, 265] width 87 height 33
type input "****"
click at [763, 261] on div "****" at bounding box center [738, 265] width 87 height 33
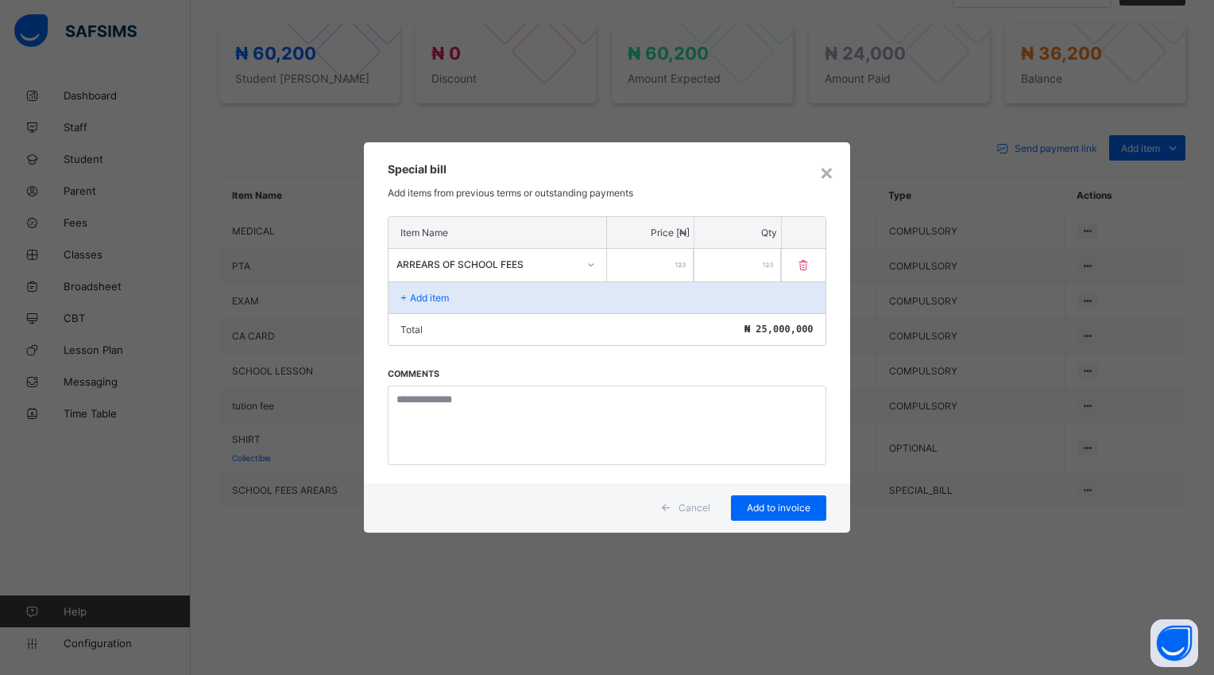
click at [779, 259] on input "****" at bounding box center [738, 265] width 87 height 33
type input "*"
click at [763, 504] on span "Add to invoice" at bounding box center [779, 508] width 72 height 12
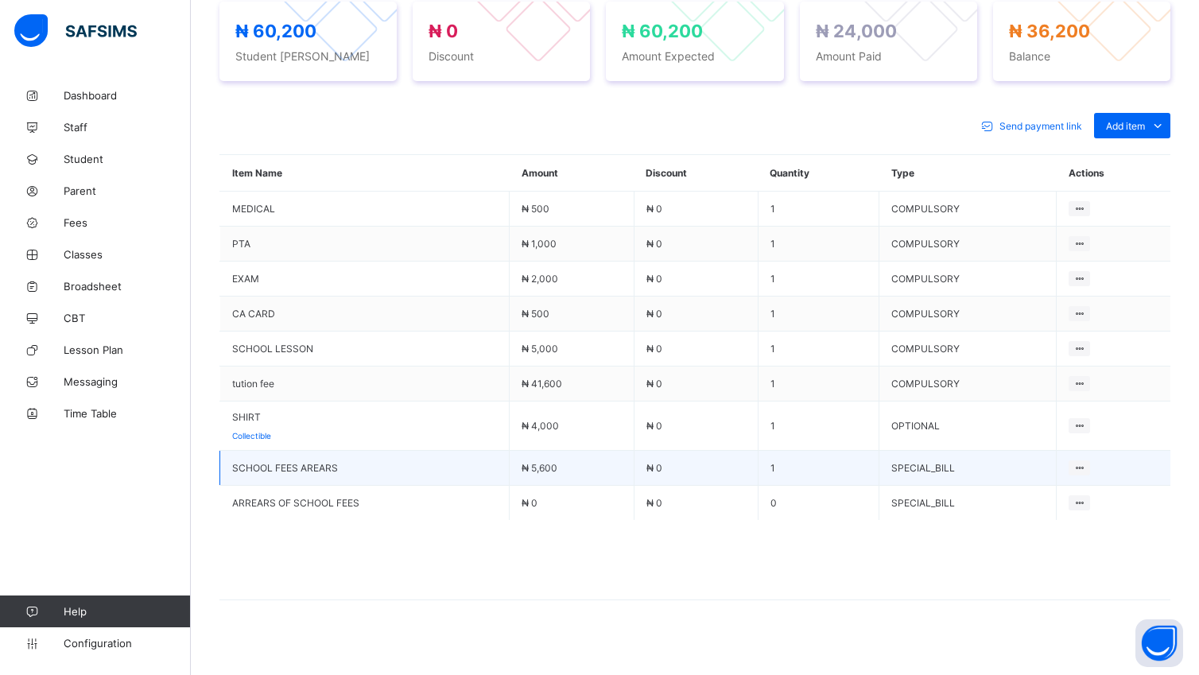
scroll to position [630, 0]
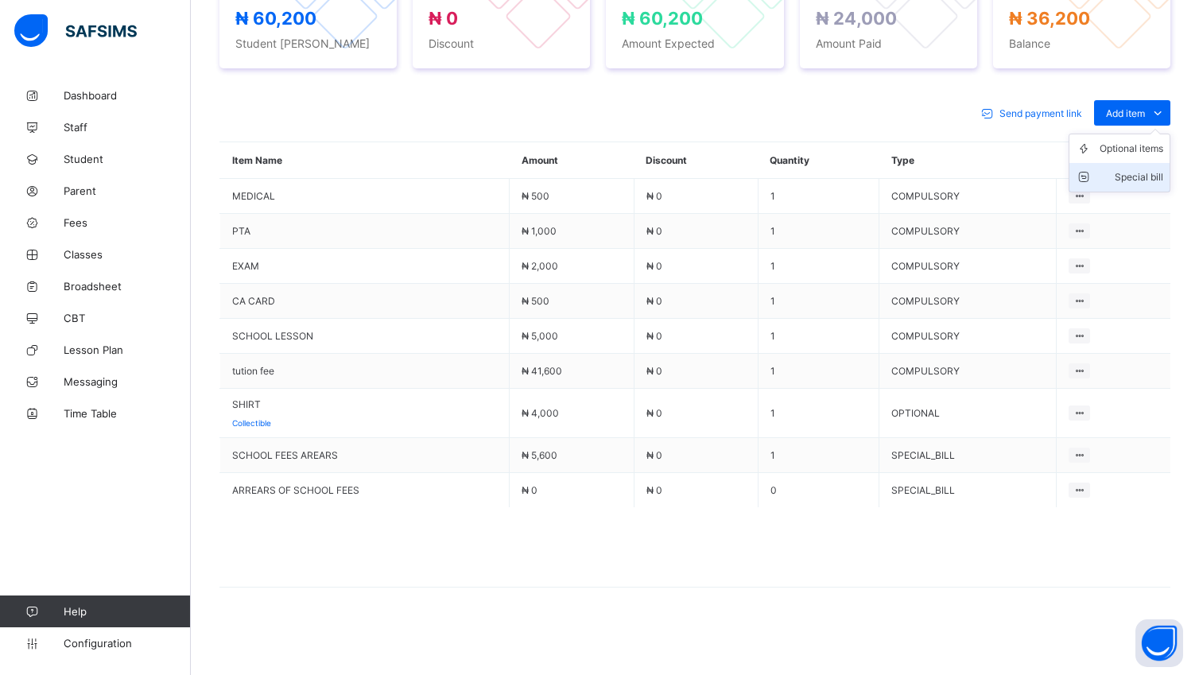
click at [1163, 172] on div "Special bill" at bounding box center [1131, 177] width 64 height 16
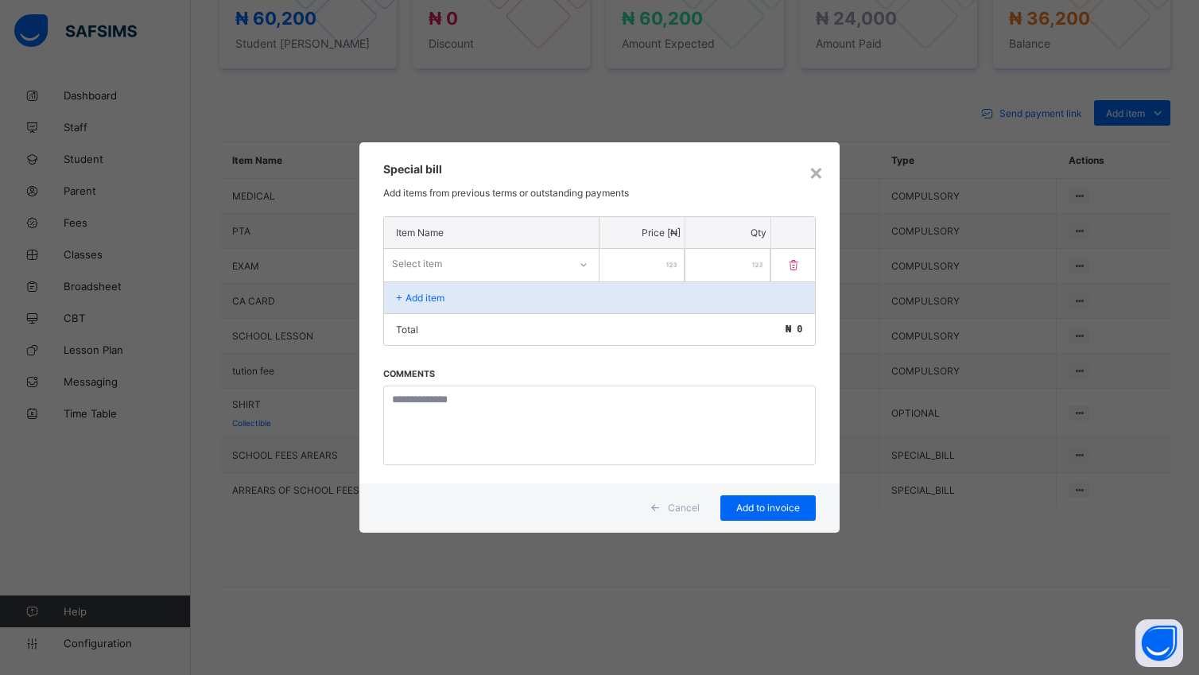
click at [586, 261] on icon at bounding box center [584, 265] width 10 height 16
click at [589, 261] on div at bounding box center [582, 263] width 27 height 25
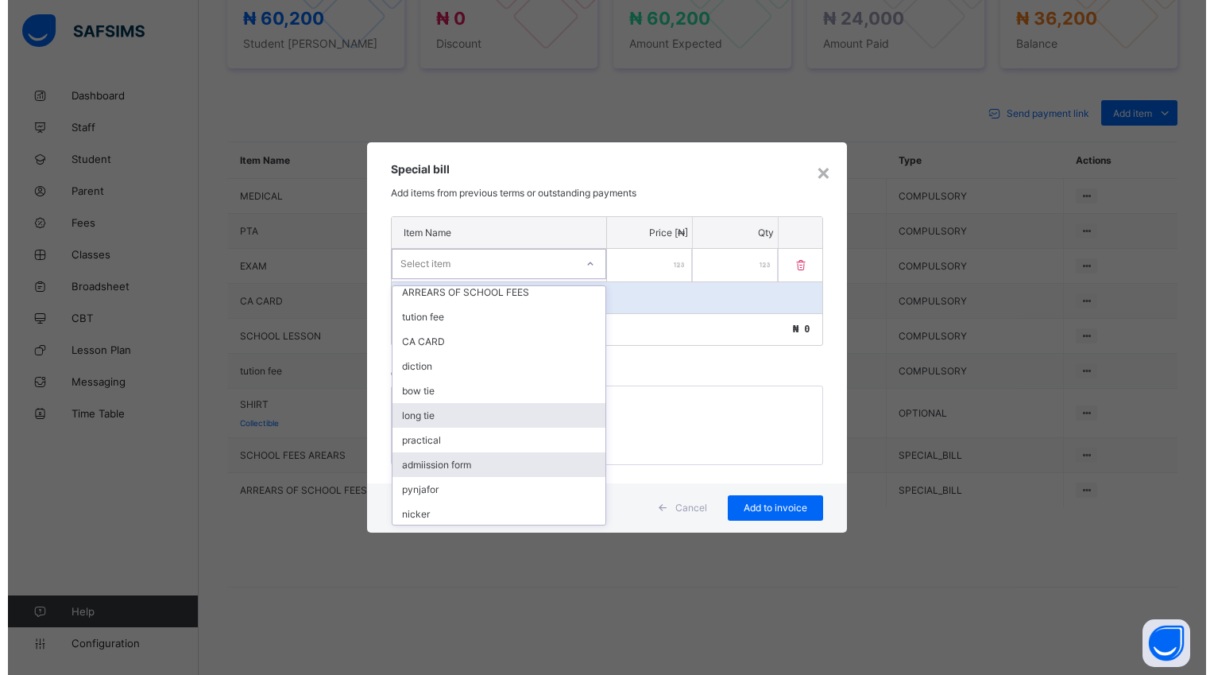
scroll to position [224, 0]
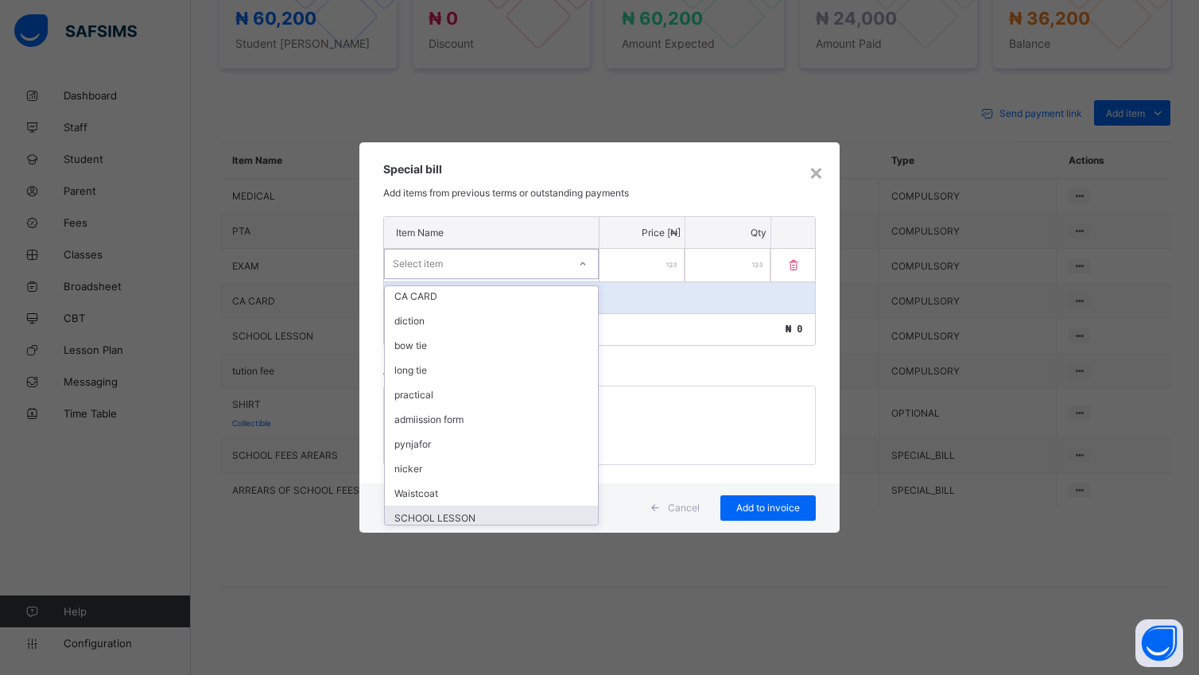
click at [468, 516] on div "SCHOOL LESSON" at bounding box center [491, 518] width 213 height 25
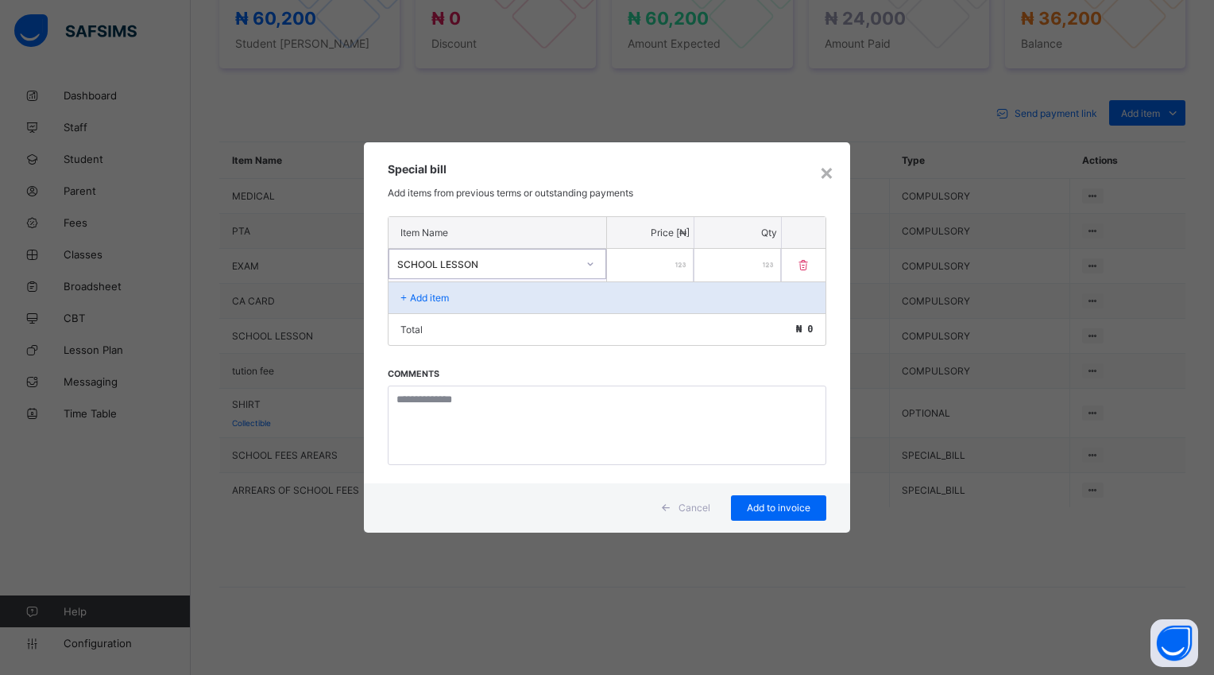
click at [646, 265] on input "number" at bounding box center [650, 265] width 87 height 33
type input "****"
click at [764, 513] on div "Add to invoice" at bounding box center [778, 507] width 95 height 25
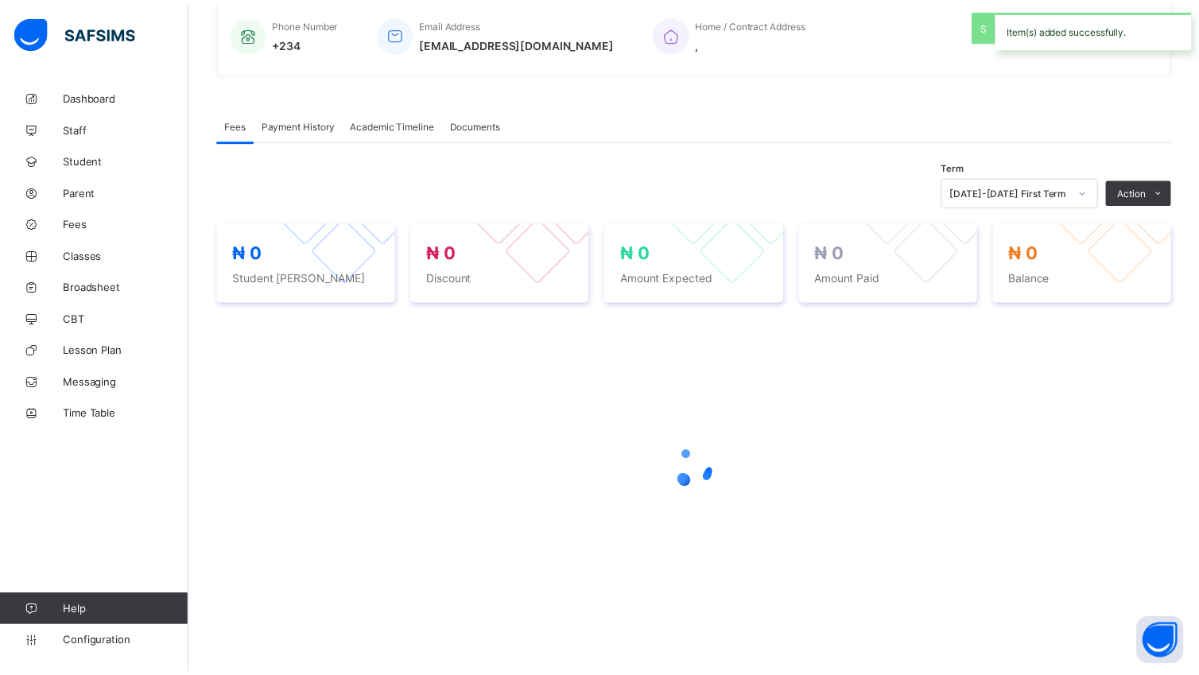
scroll to position [397, 0]
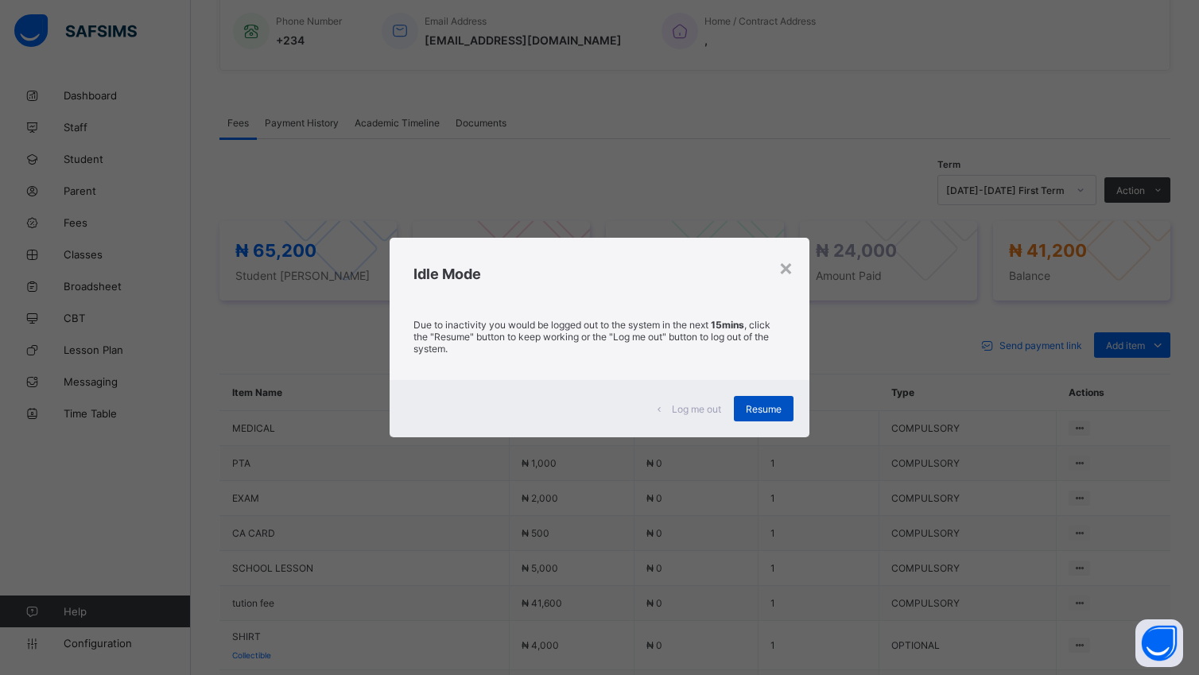
click at [749, 408] on span "Resume" at bounding box center [764, 409] width 36 height 12
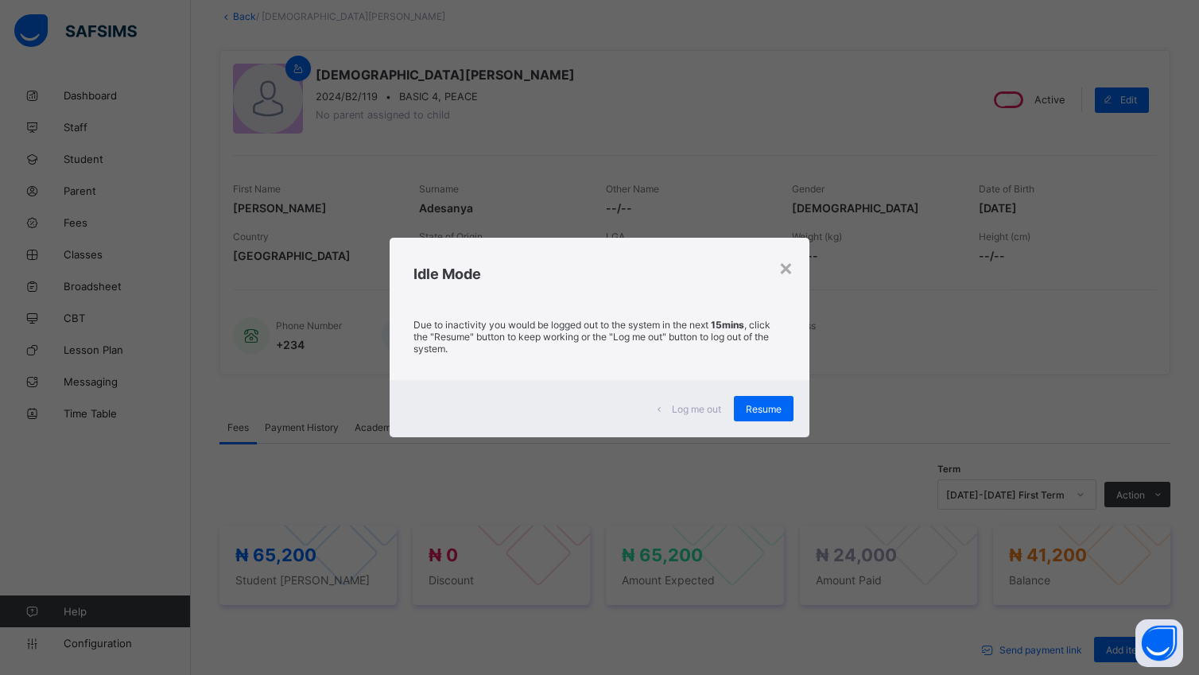
scroll to position [0, 0]
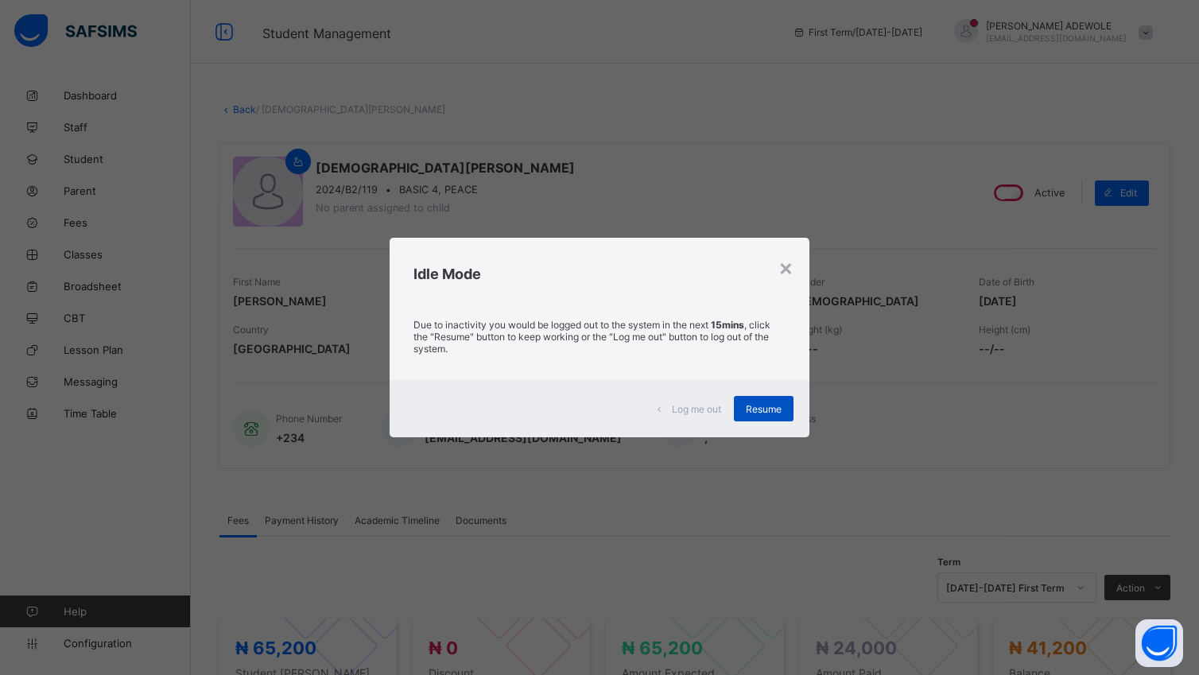
click at [769, 401] on div "Resume" at bounding box center [764, 408] width 60 height 25
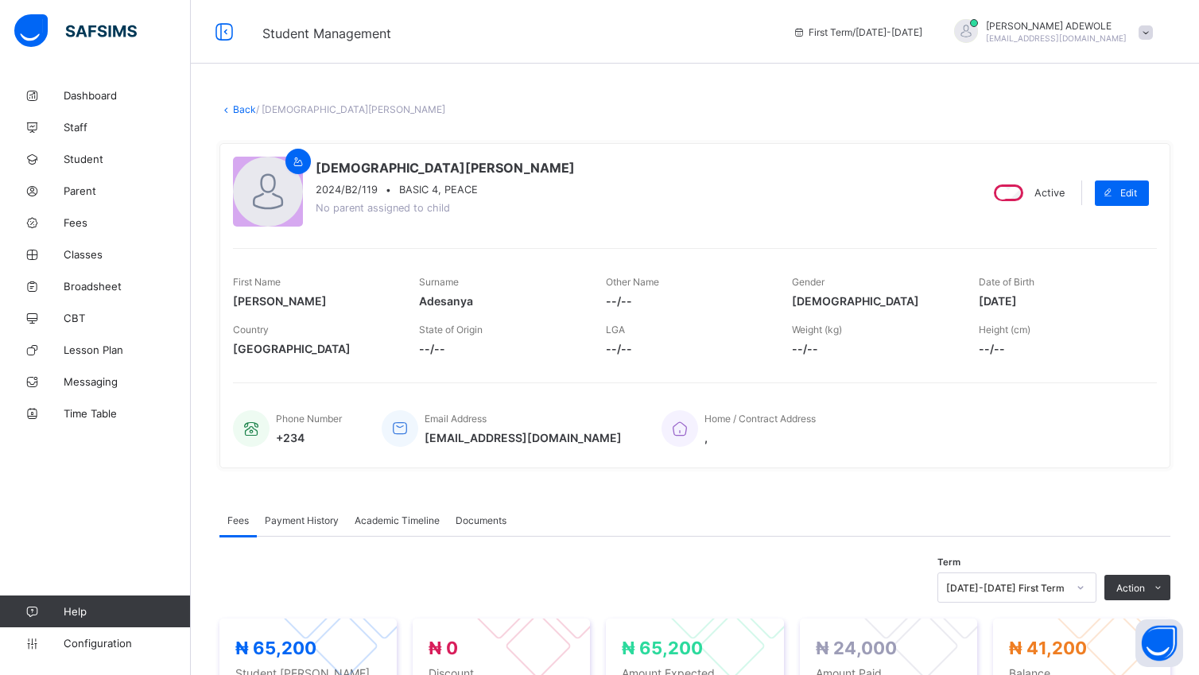
click at [71, 220] on span "Fees" at bounding box center [127, 222] width 127 height 13
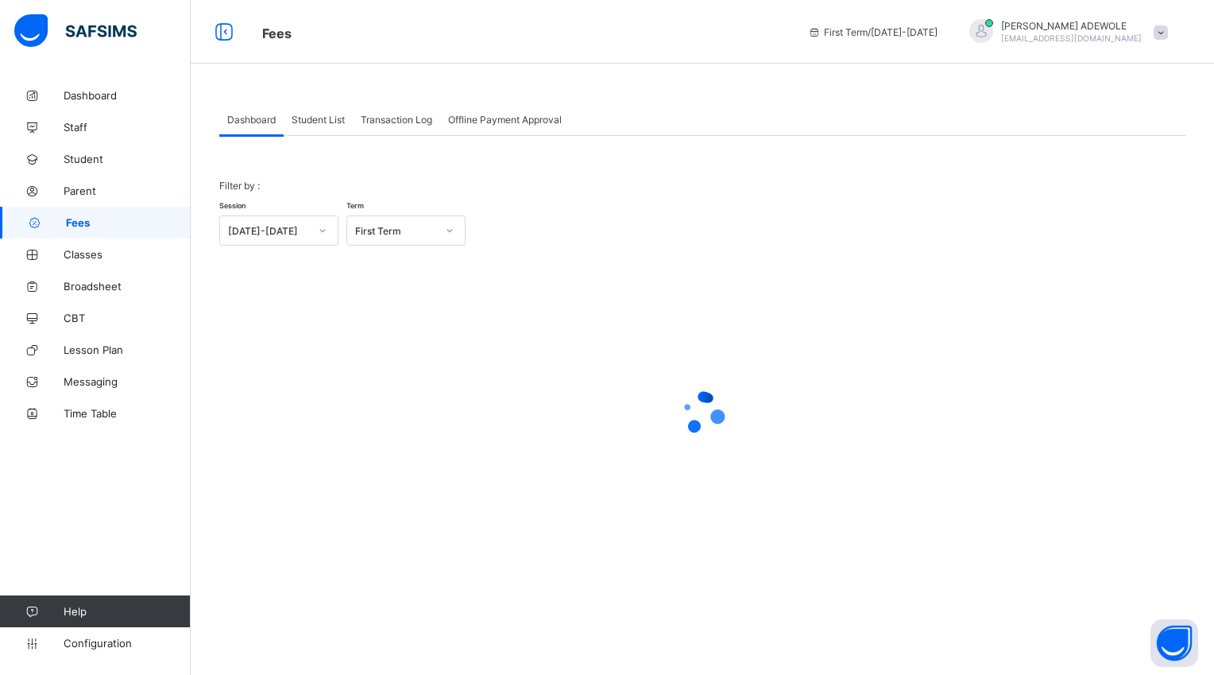
click at [328, 124] on span "Student List" at bounding box center [318, 120] width 53 height 12
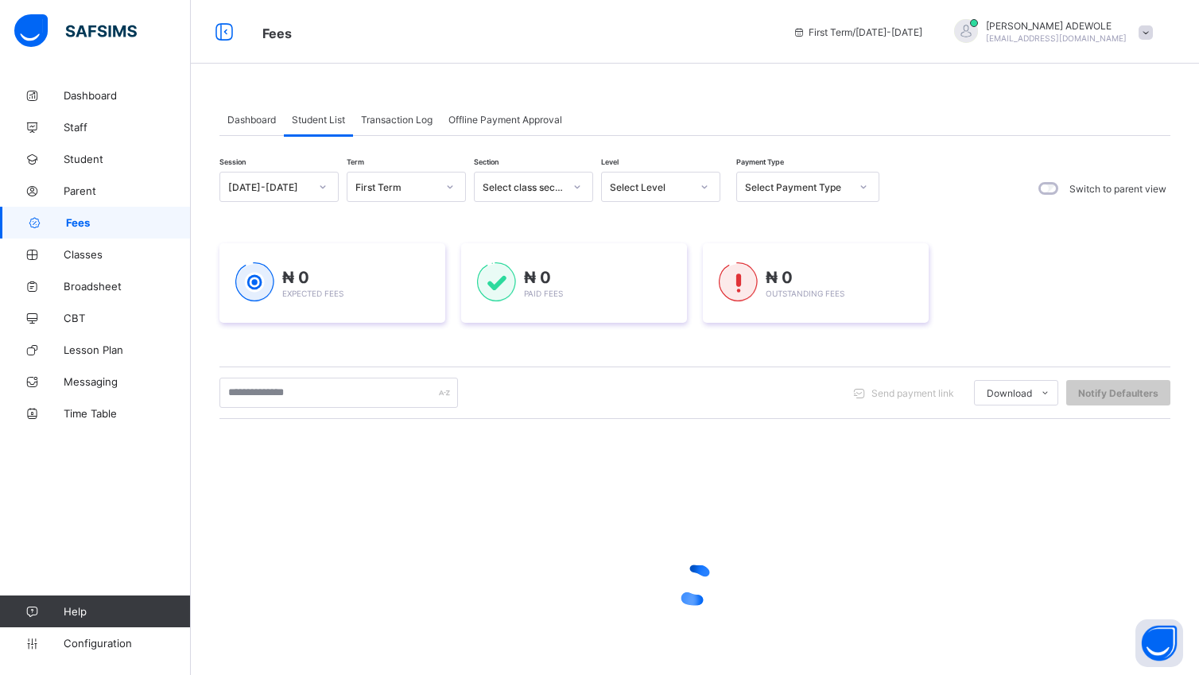
click at [700, 191] on icon at bounding box center [704, 187] width 10 height 16
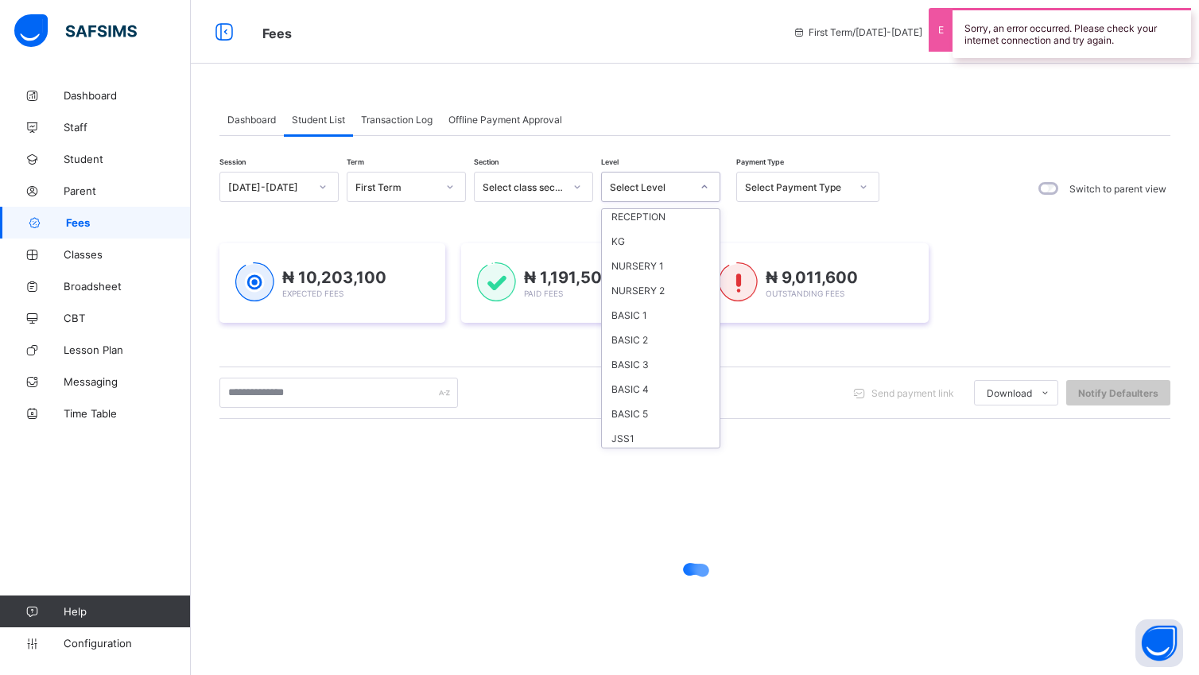
scroll to position [89, 0]
click at [663, 394] on div "JSS2" at bounding box center [661, 403] width 118 height 25
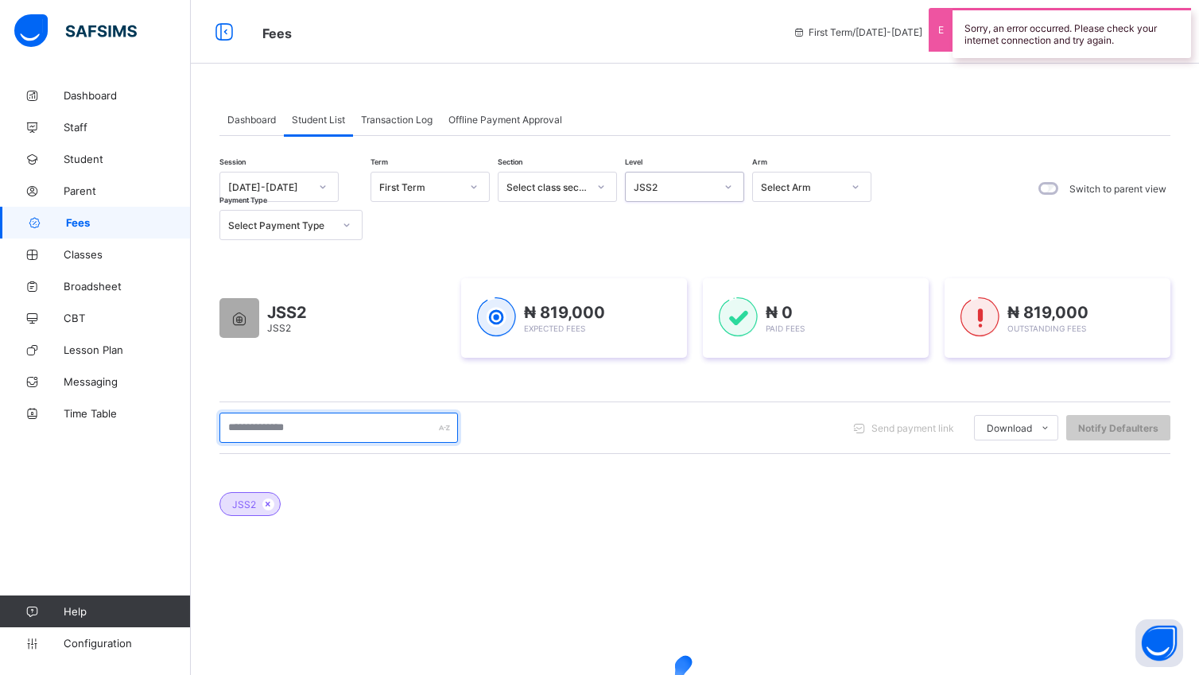
click at [335, 436] on input "text" at bounding box center [338, 428] width 238 height 30
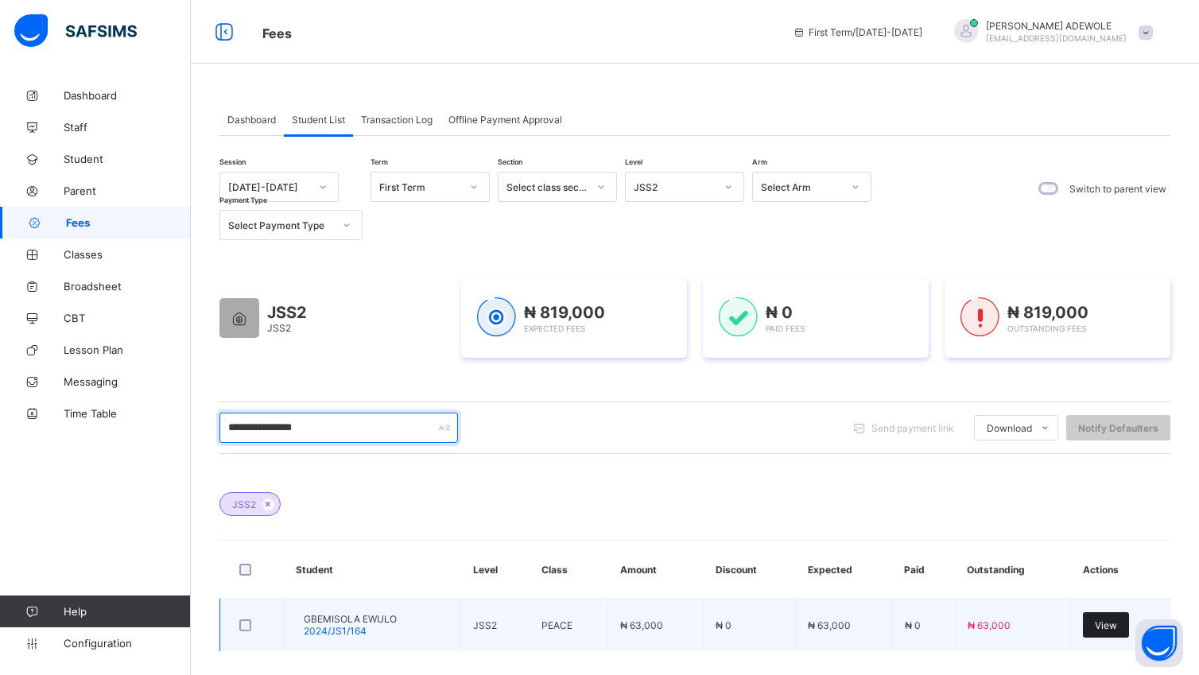
type input "**********"
click at [1119, 618] on div "View" at bounding box center [1106, 624] width 46 height 25
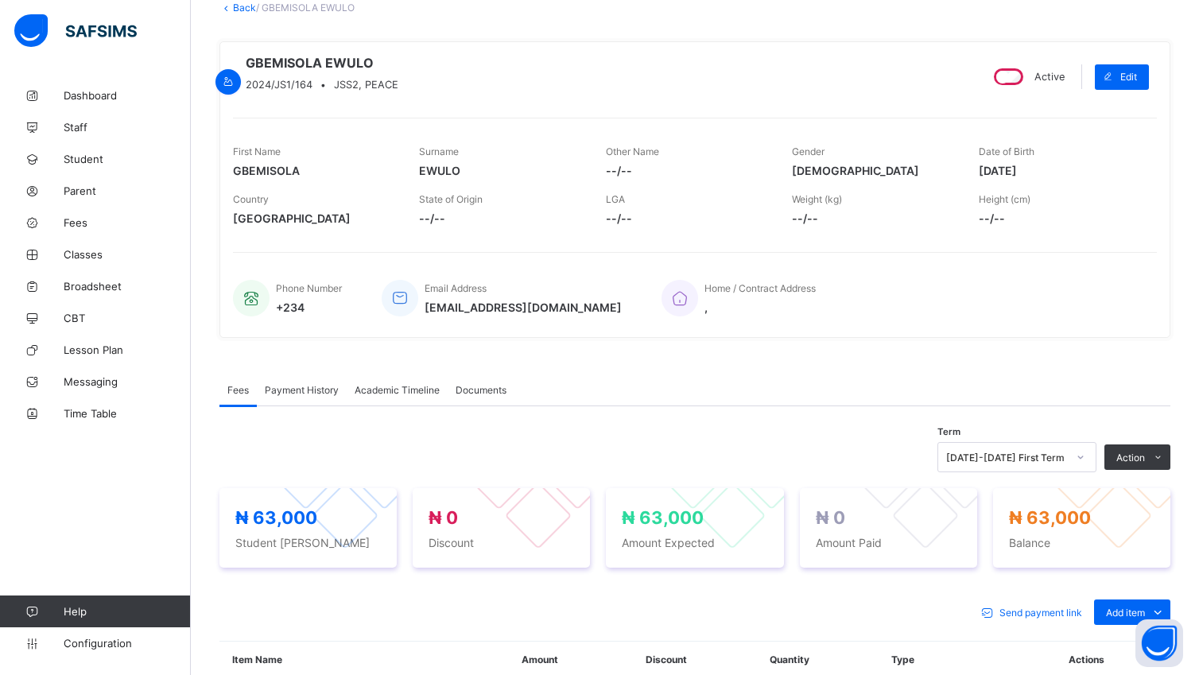
scroll to position [405, 0]
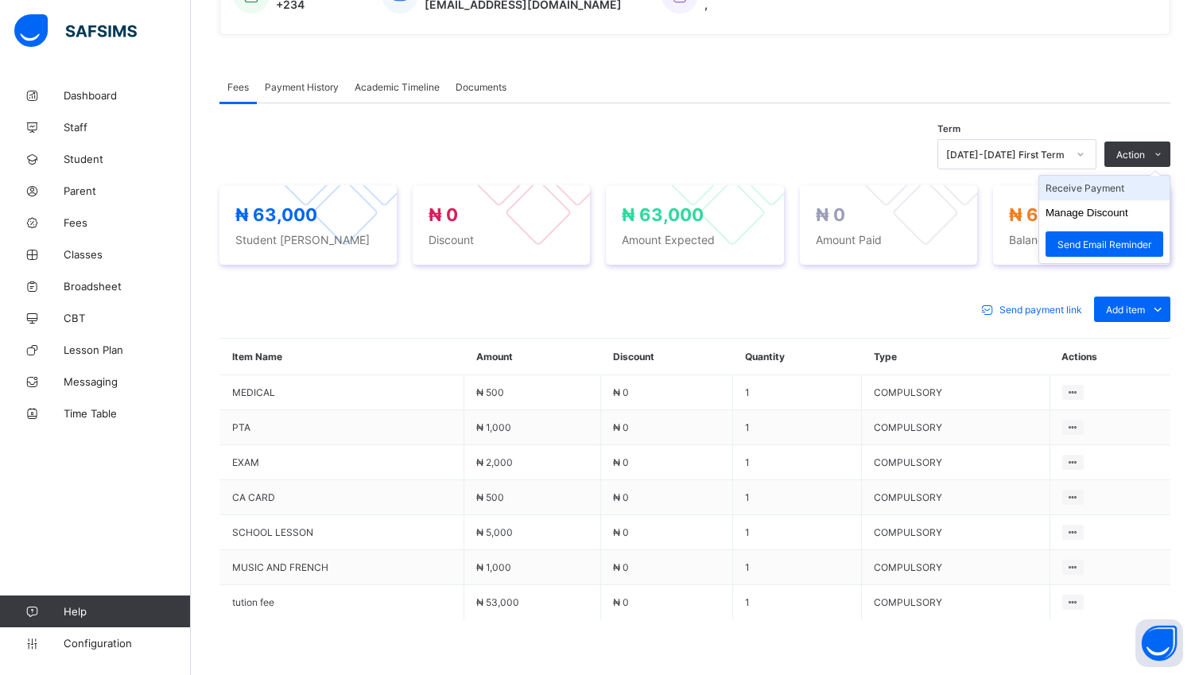
click at [1106, 200] on li "Receive Payment" at bounding box center [1104, 188] width 130 height 25
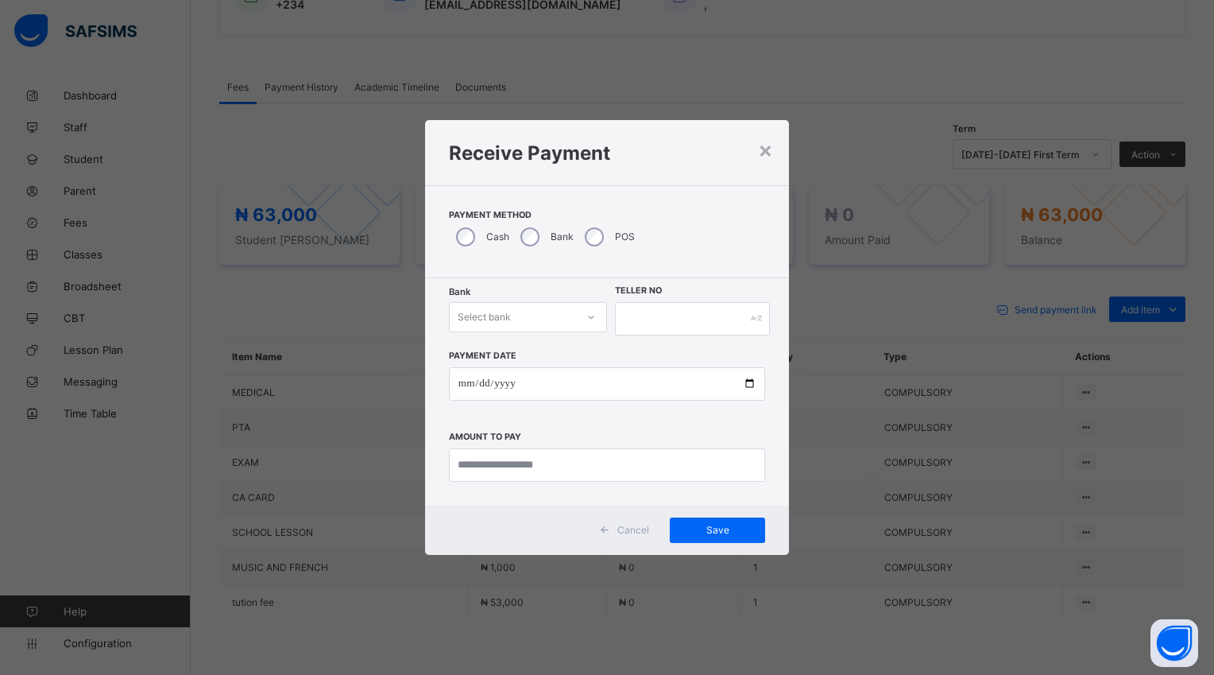
click at [593, 316] on icon at bounding box center [592, 317] width 10 height 16
click at [585, 348] on div "Polaris Bank - goodshepherd schools" at bounding box center [528, 357] width 157 height 37
click at [748, 391] on input "date" at bounding box center [607, 383] width 316 height 33
click at [582, 466] on input "currency" at bounding box center [607, 464] width 316 height 33
type input "********"
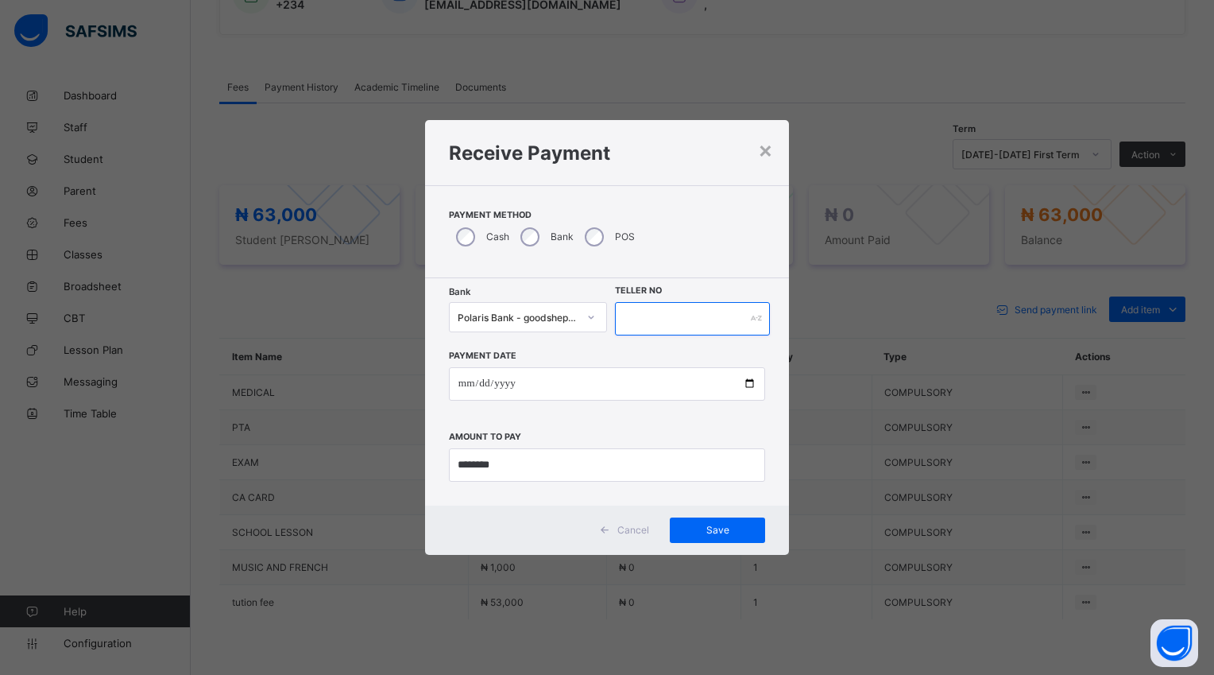
click at [627, 322] on input "text" at bounding box center [692, 318] width 155 height 33
type input "*****"
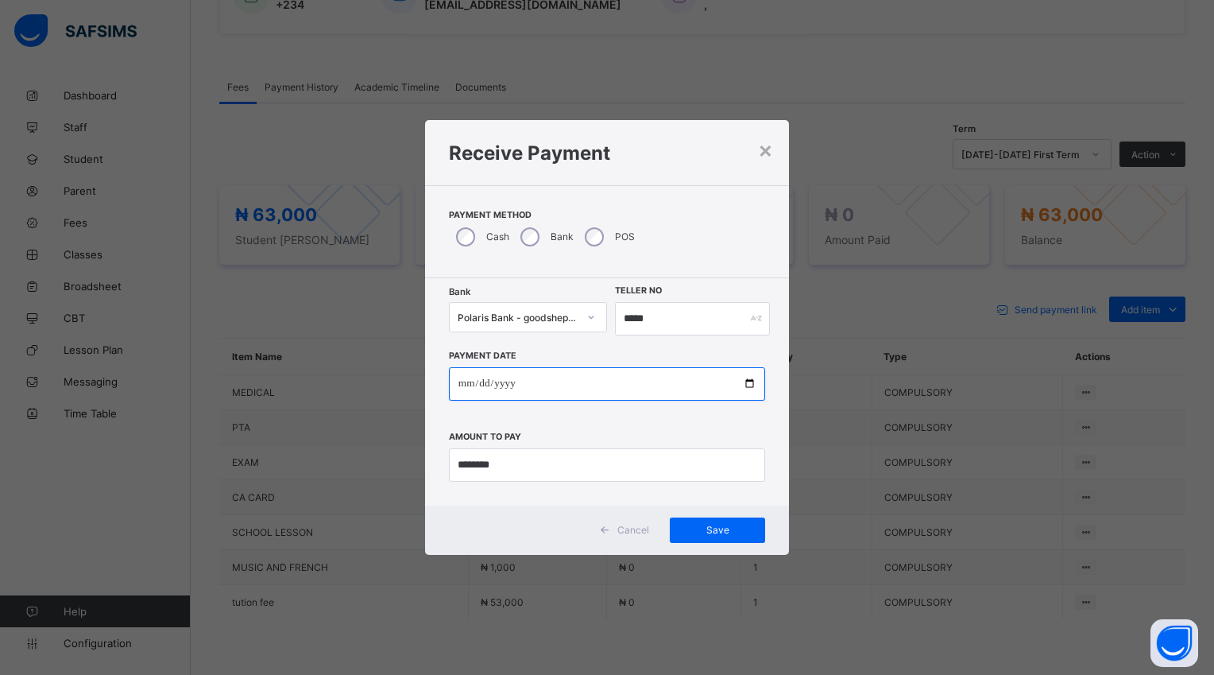
click at [749, 385] on input "date" at bounding box center [607, 383] width 316 height 33
type input "**********"
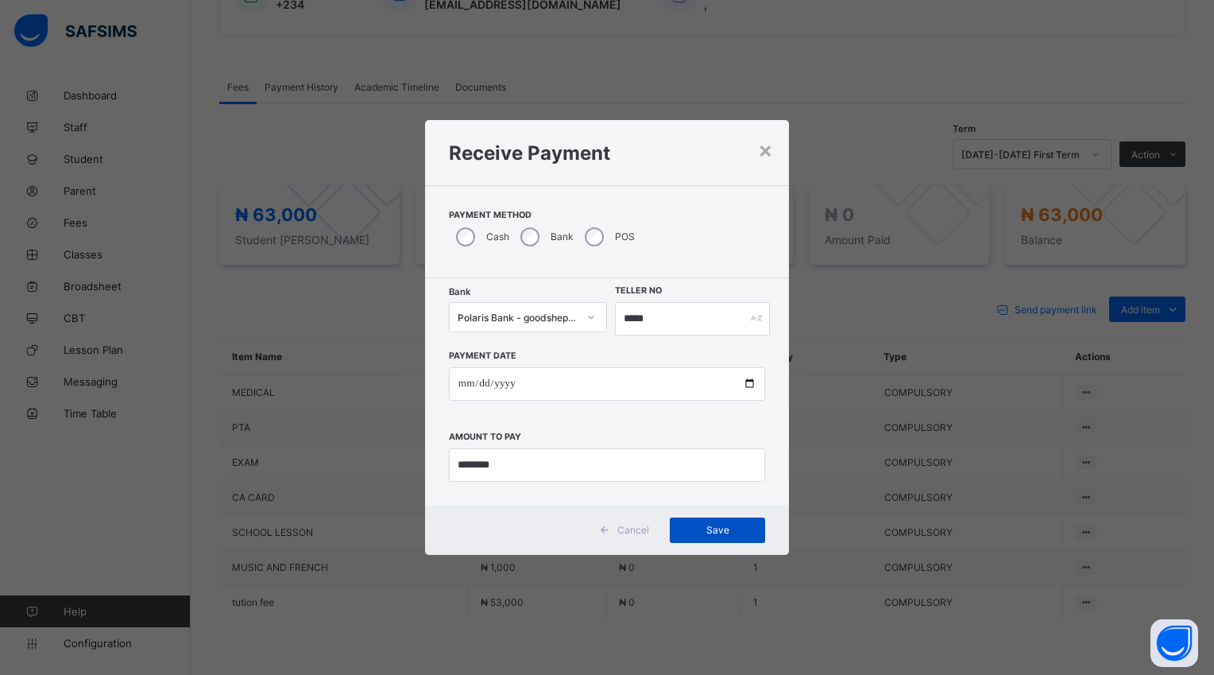
click at [723, 534] on span "Save" at bounding box center [718, 530] width 72 height 12
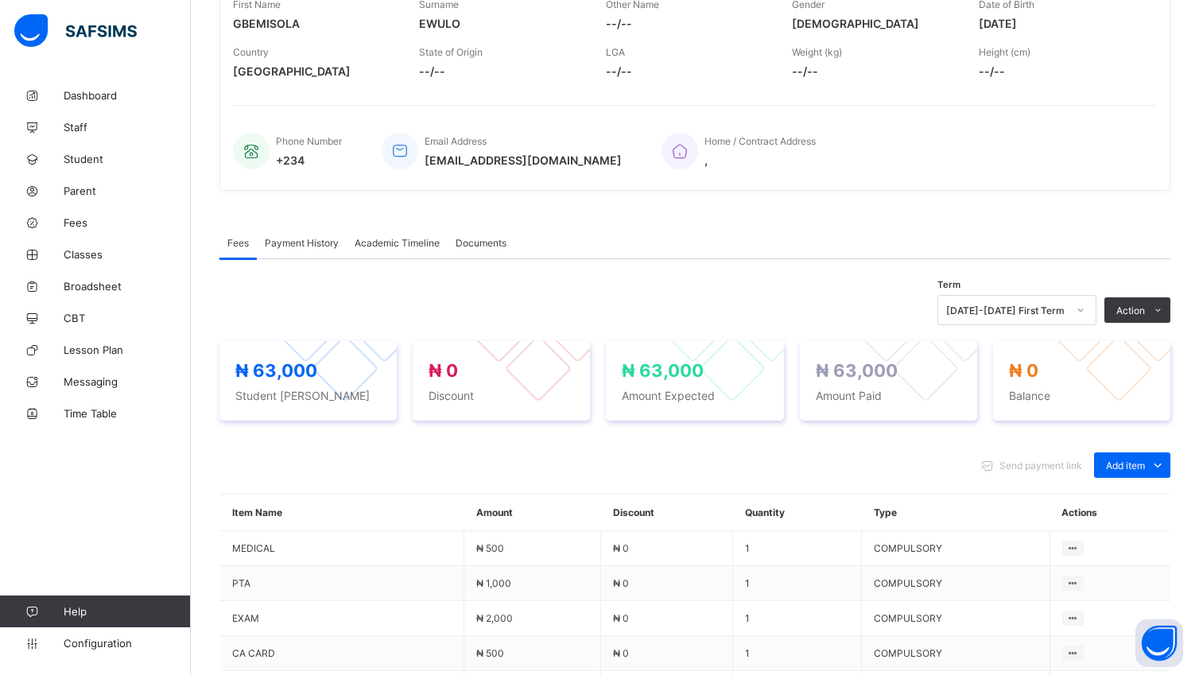
scroll to position [242, 0]
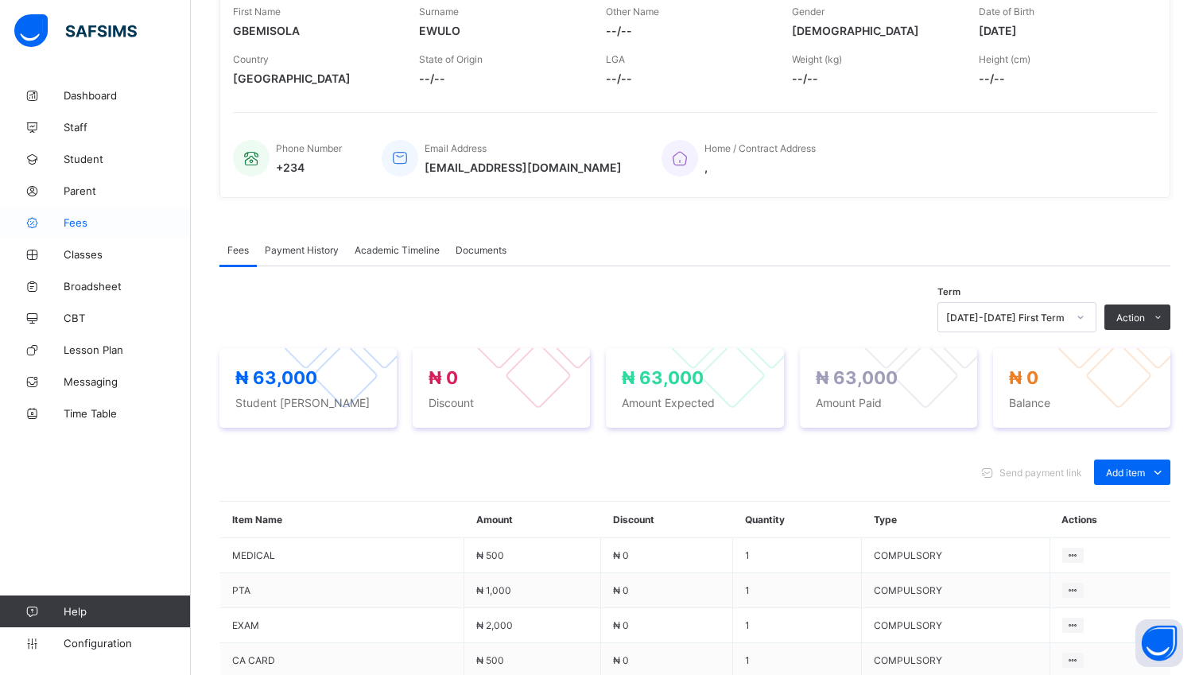
click at [71, 217] on span "Fees" at bounding box center [127, 222] width 127 height 13
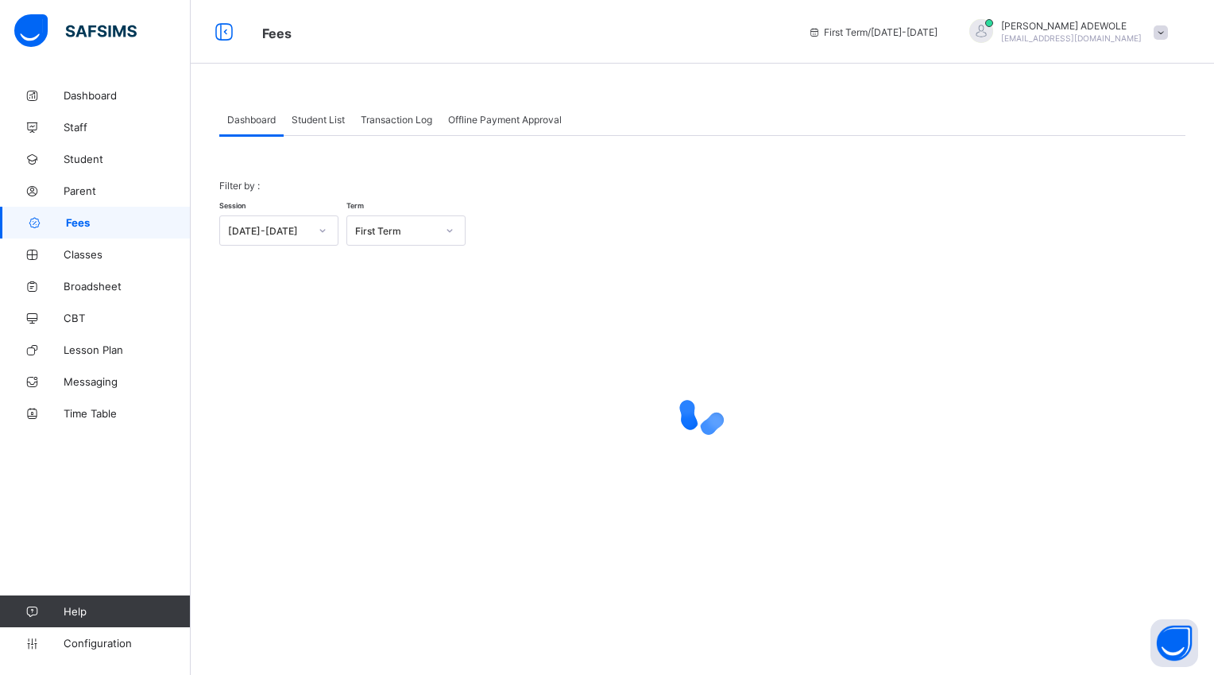
click at [316, 119] on span "Student List" at bounding box center [318, 120] width 53 height 12
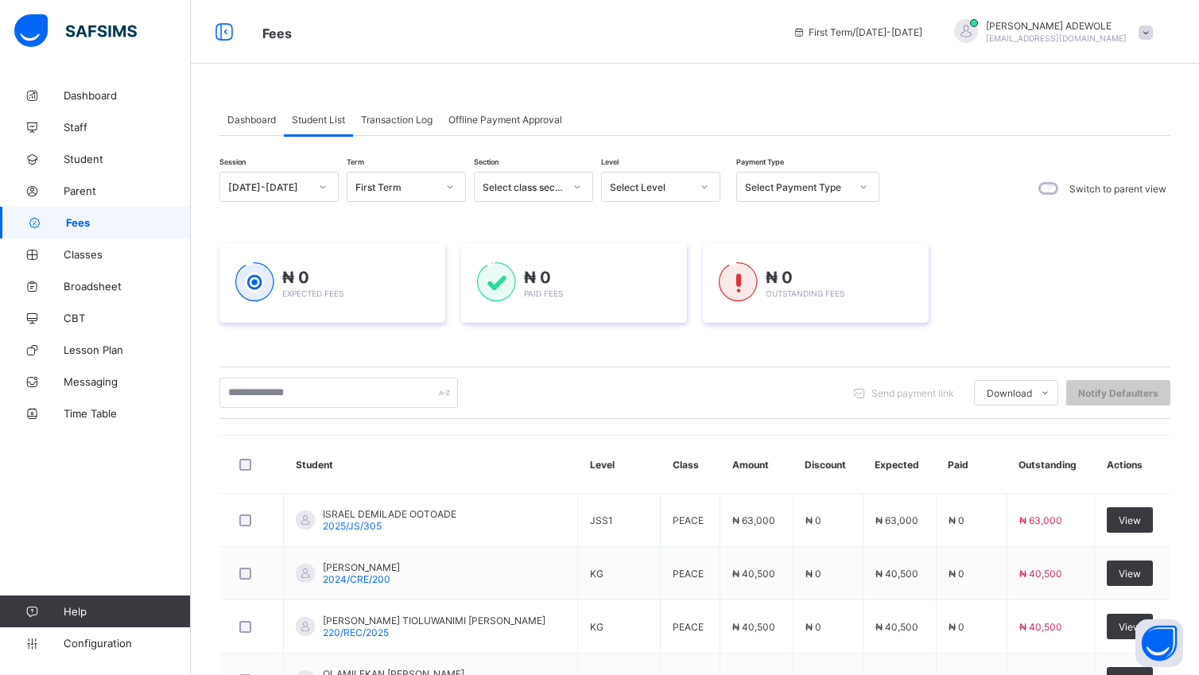
click at [710, 183] on div at bounding box center [704, 186] width 27 height 25
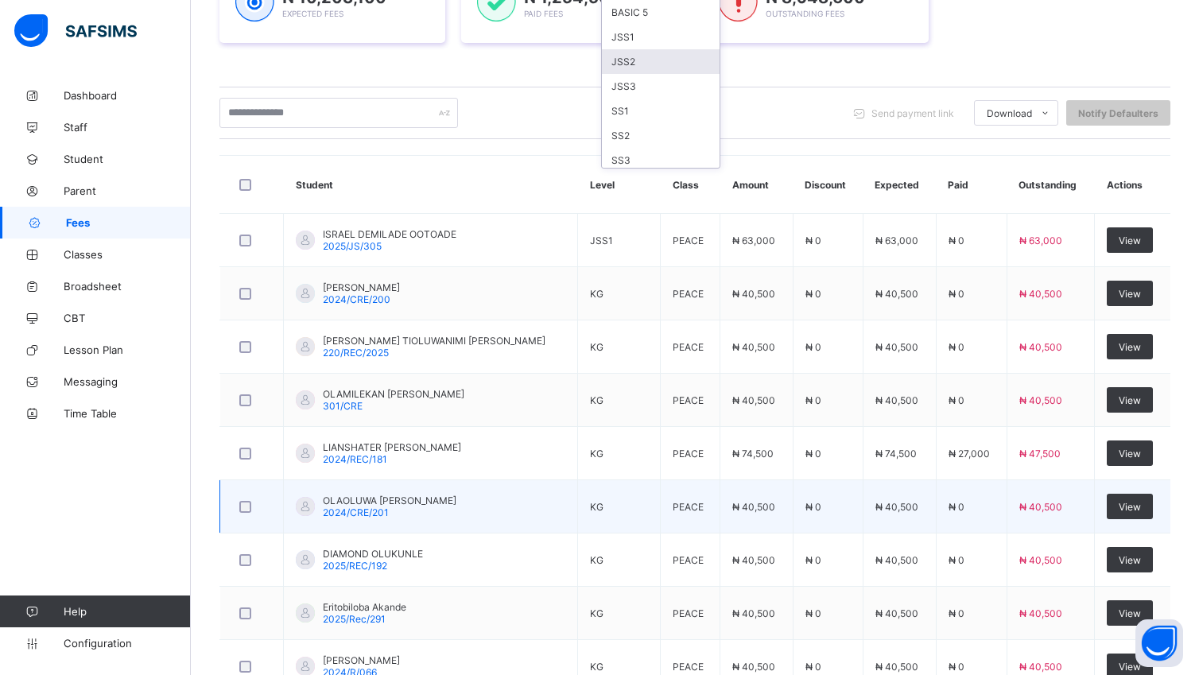
scroll to position [304, 0]
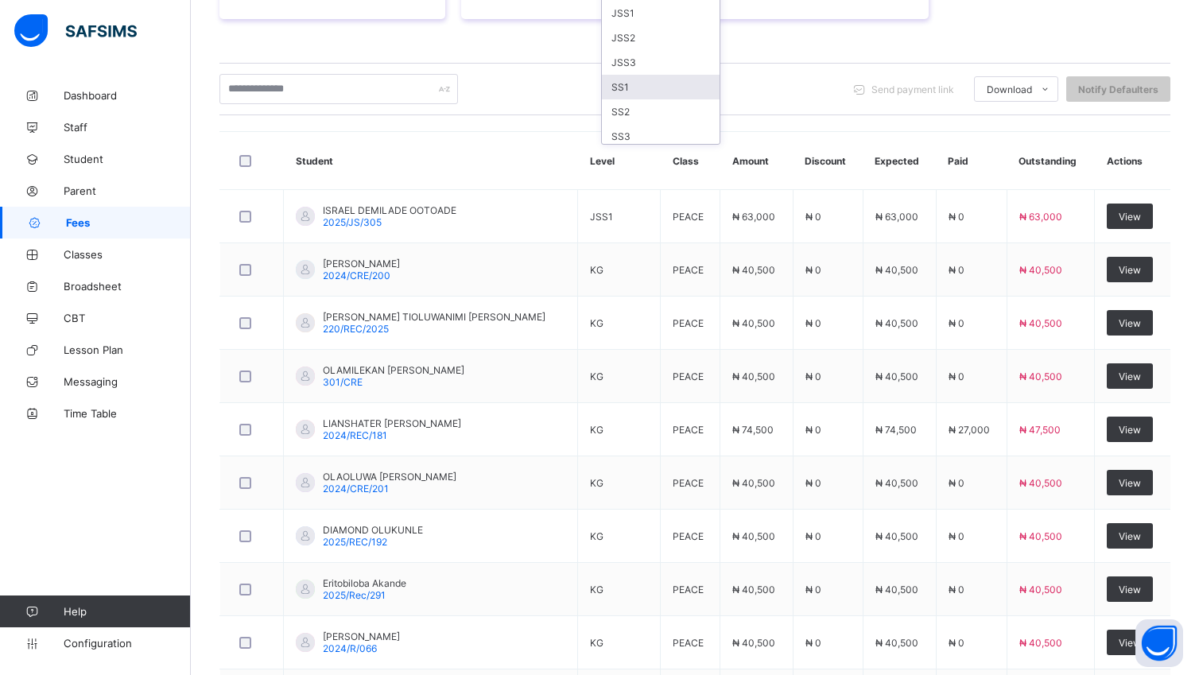
click at [637, 86] on div "SS1" at bounding box center [661, 87] width 118 height 25
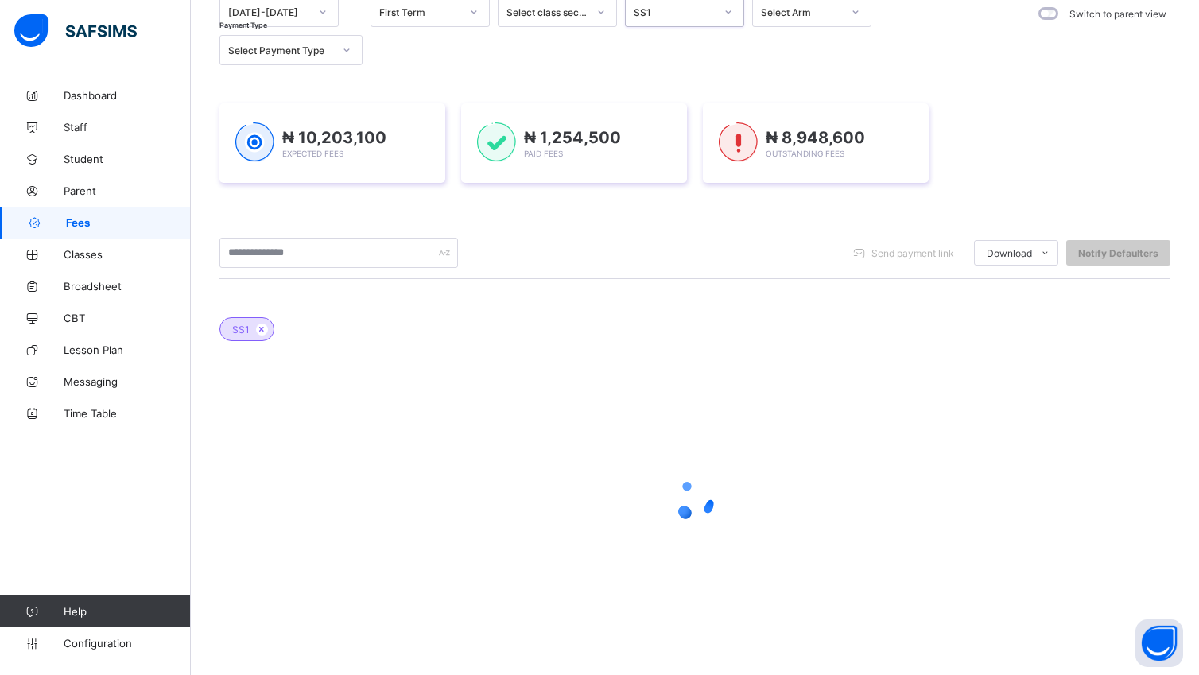
scroll to position [176, 0]
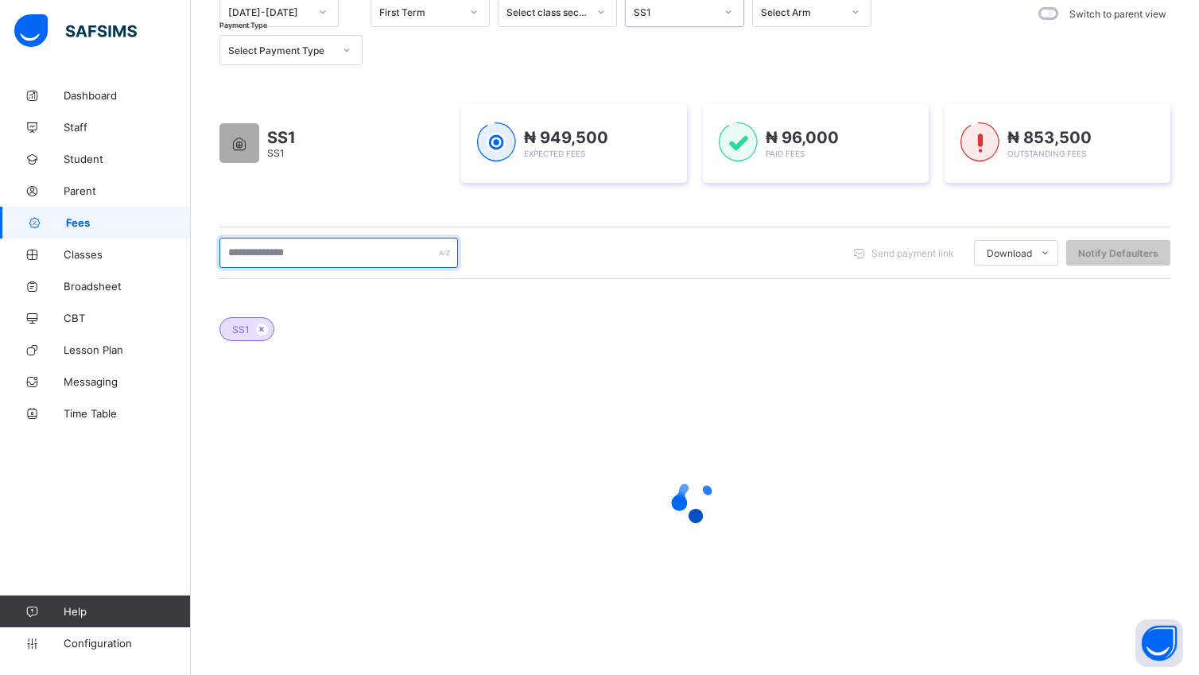
click at [334, 252] on input "text" at bounding box center [338, 253] width 238 height 30
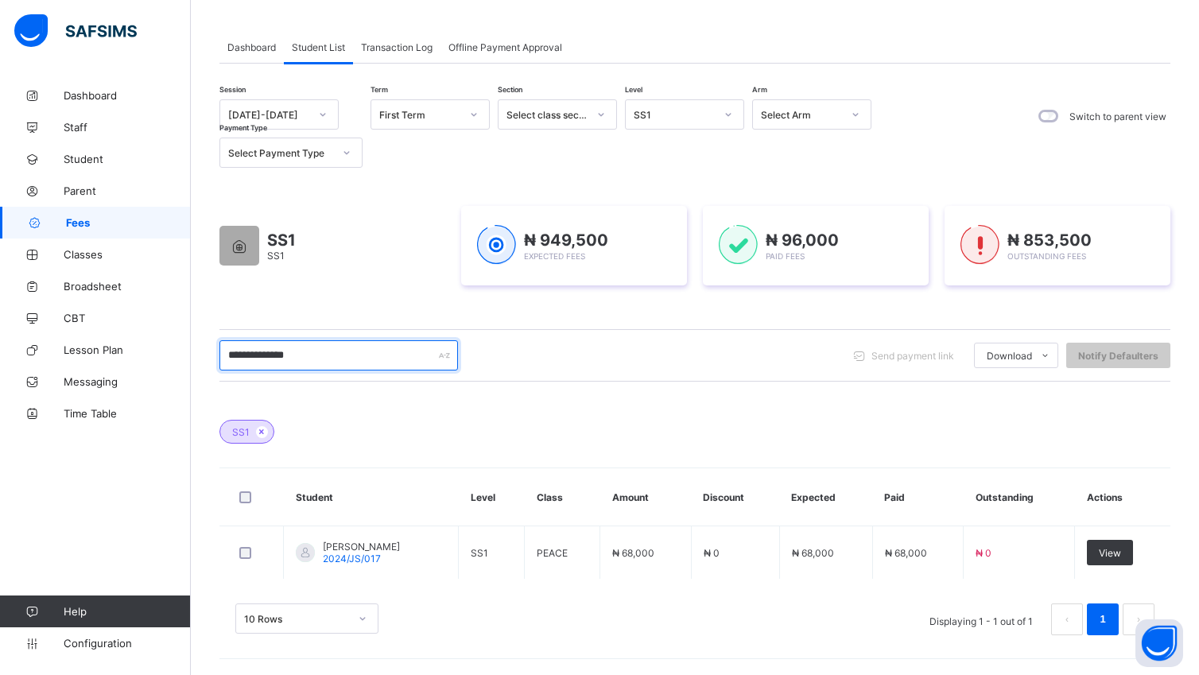
type input "**********"
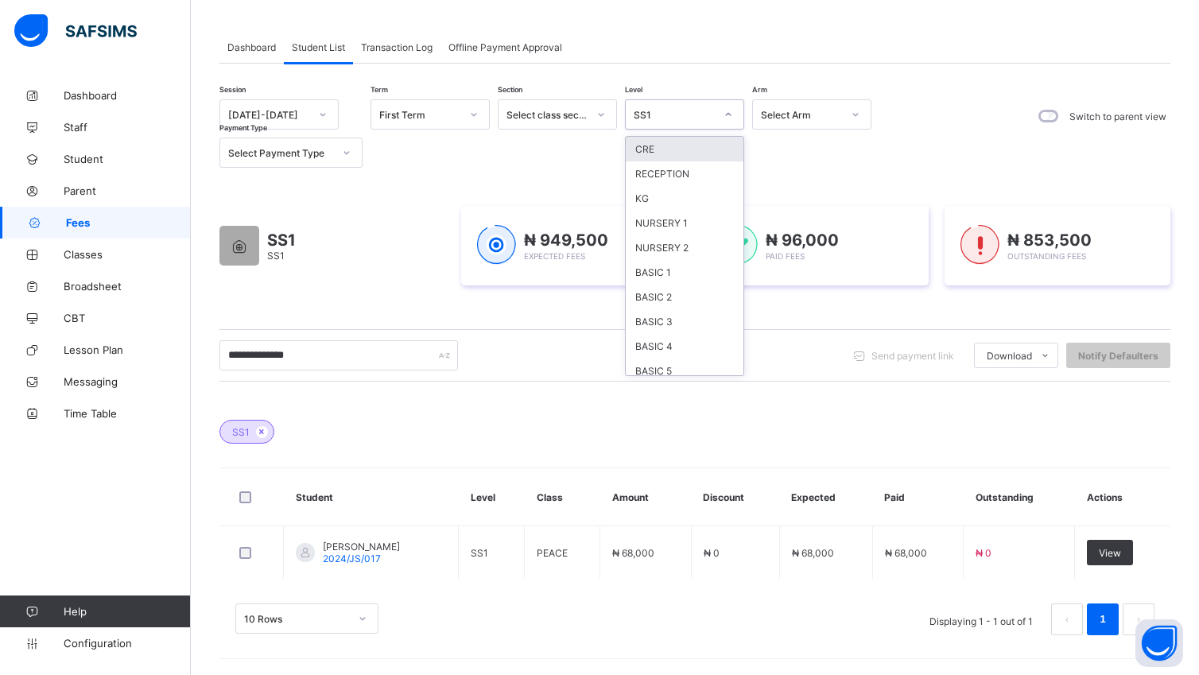
click at [734, 115] on div at bounding box center [728, 114] width 27 height 25
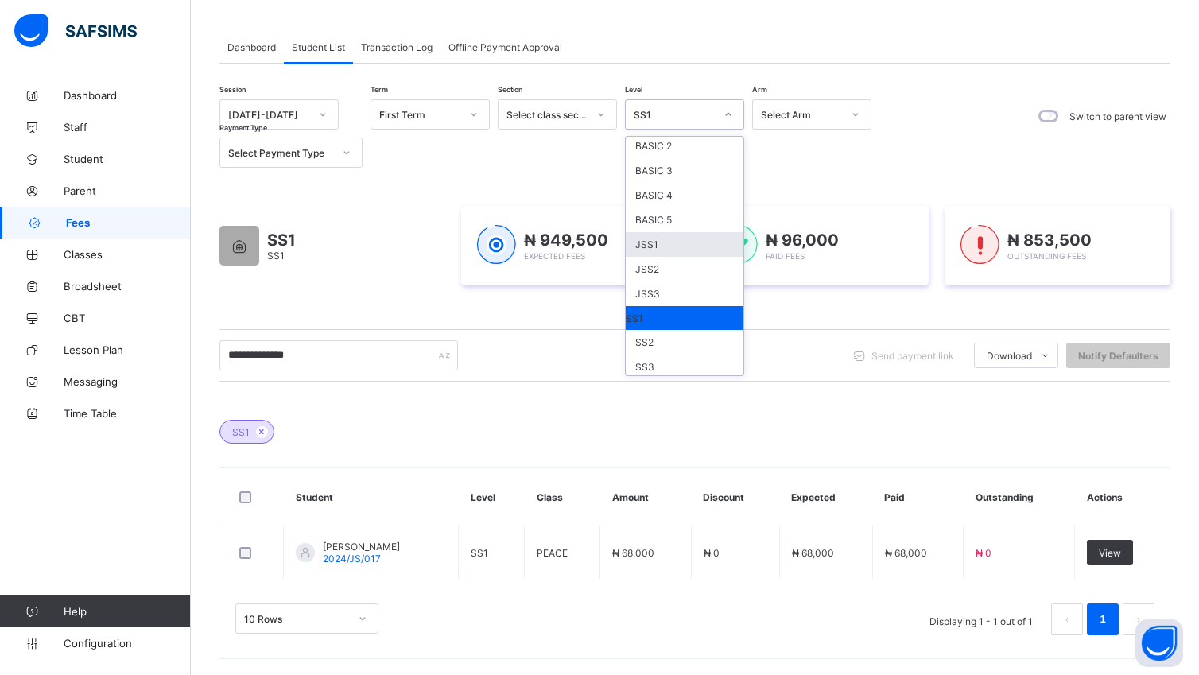
click at [668, 246] on div "JSS1" at bounding box center [685, 244] width 118 height 25
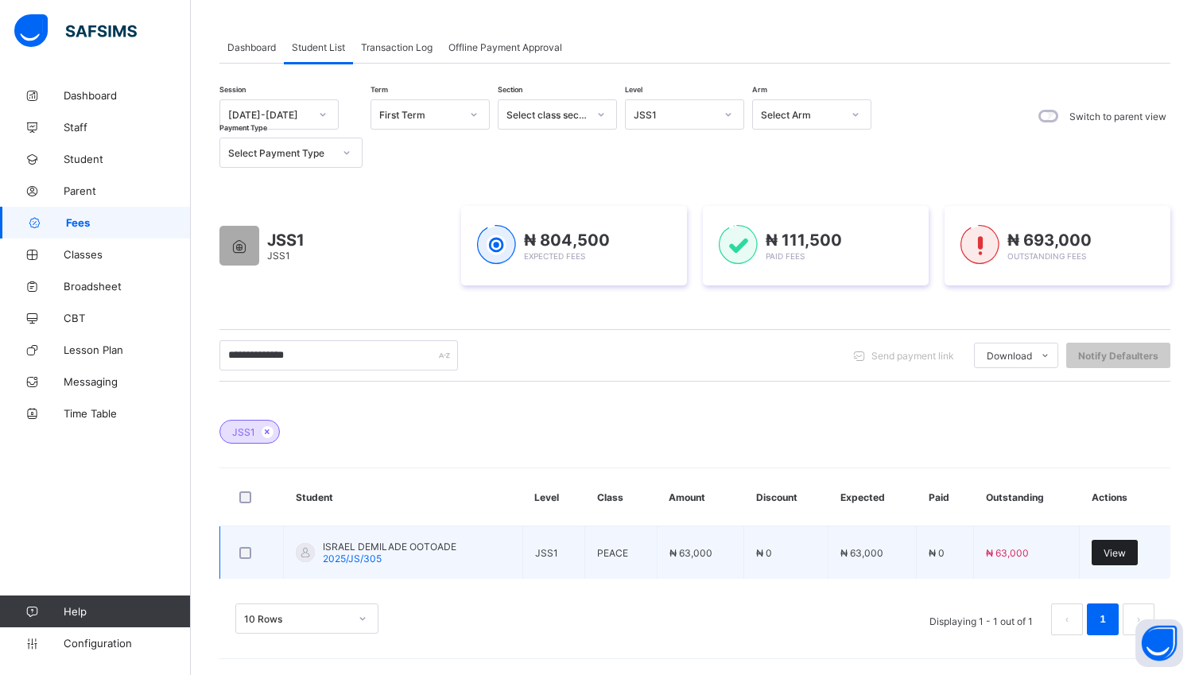
click at [1125, 552] on span "View" at bounding box center [1114, 553] width 22 height 12
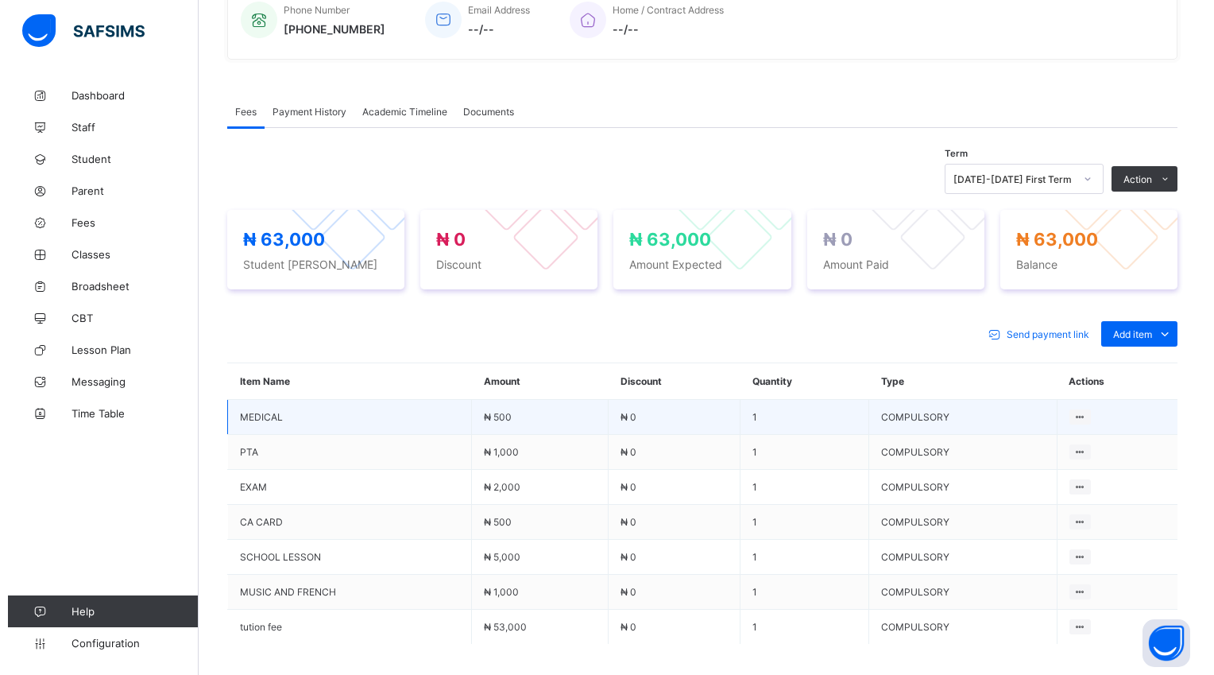
scroll to position [405, 0]
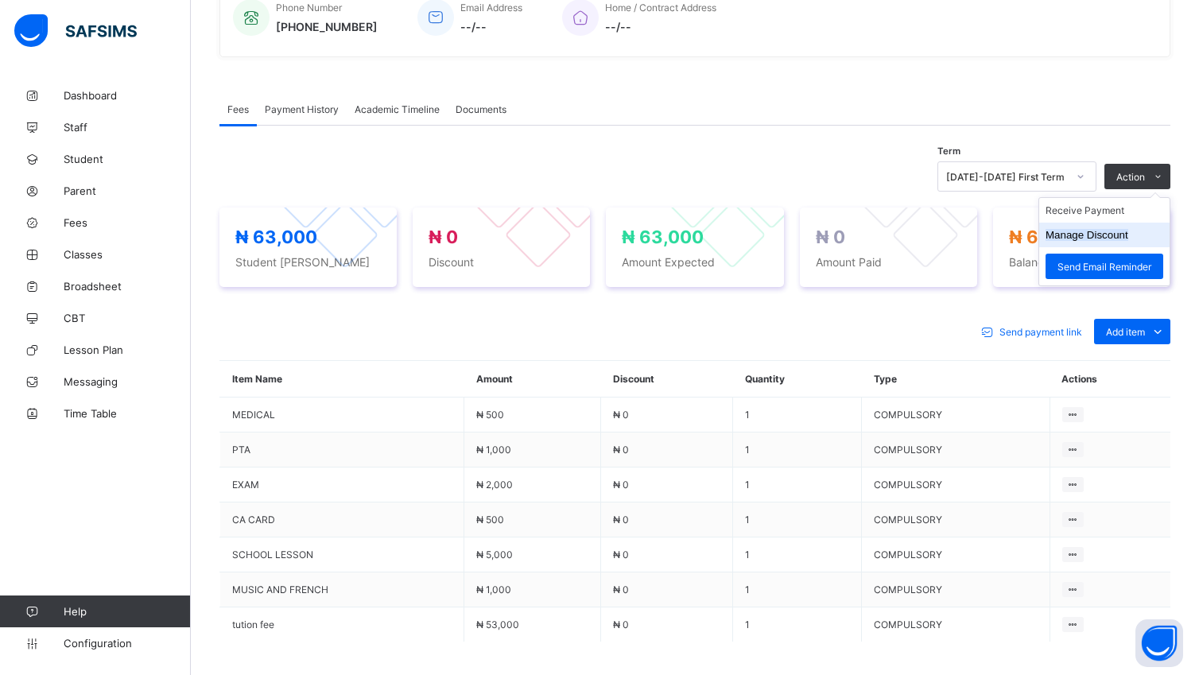
click at [1098, 241] on button "Manage Discount" at bounding box center [1086, 235] width 83 height 12
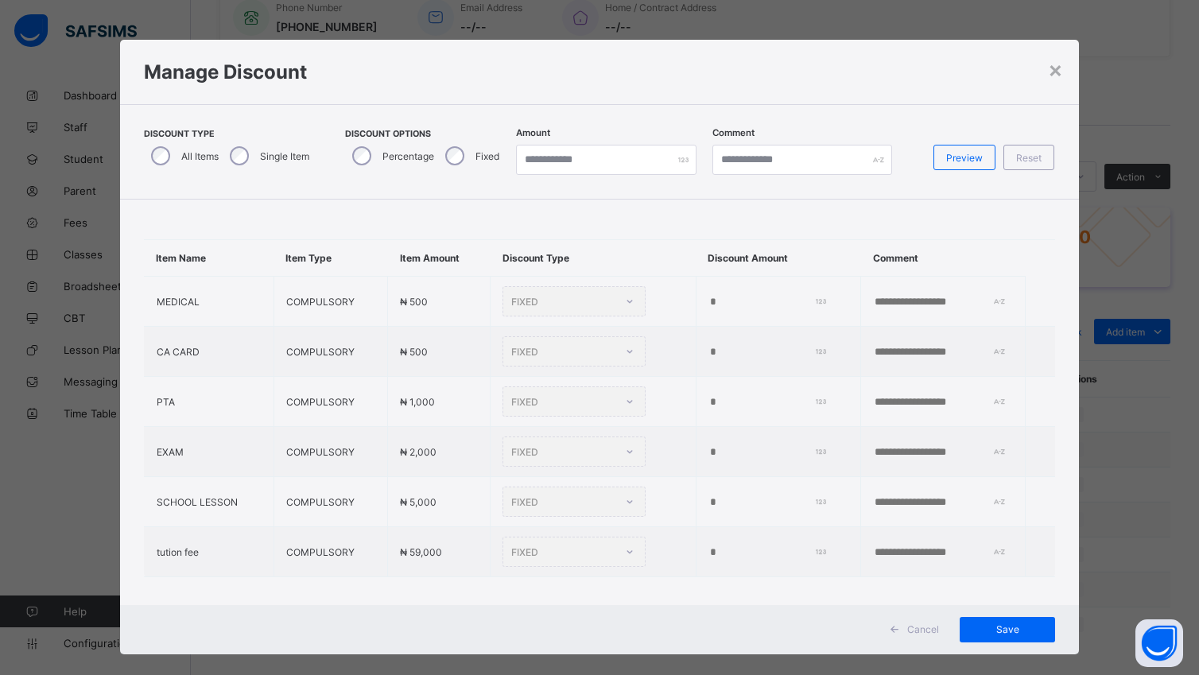
click at [238, 163] on div "Single Item" at bounding box center [268, 155] width 91 height 33
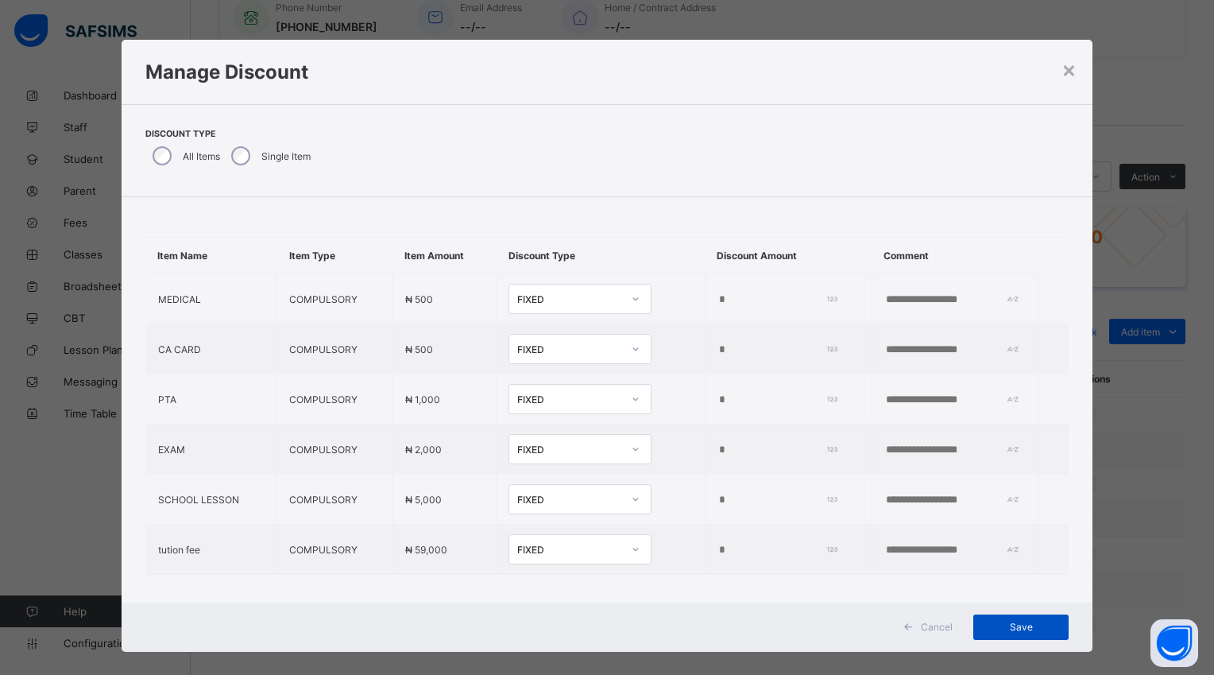
click at [989, 625] on span "Save" at bounding box center [1022, 627] width 72 height 12
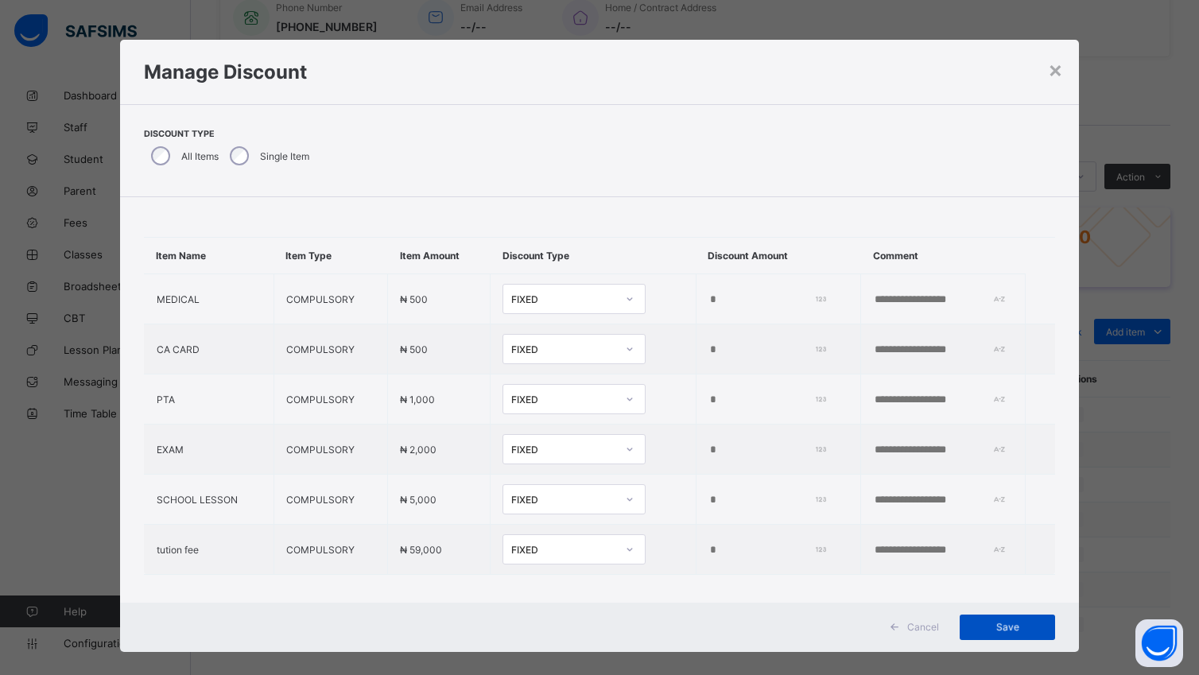
type input "*"
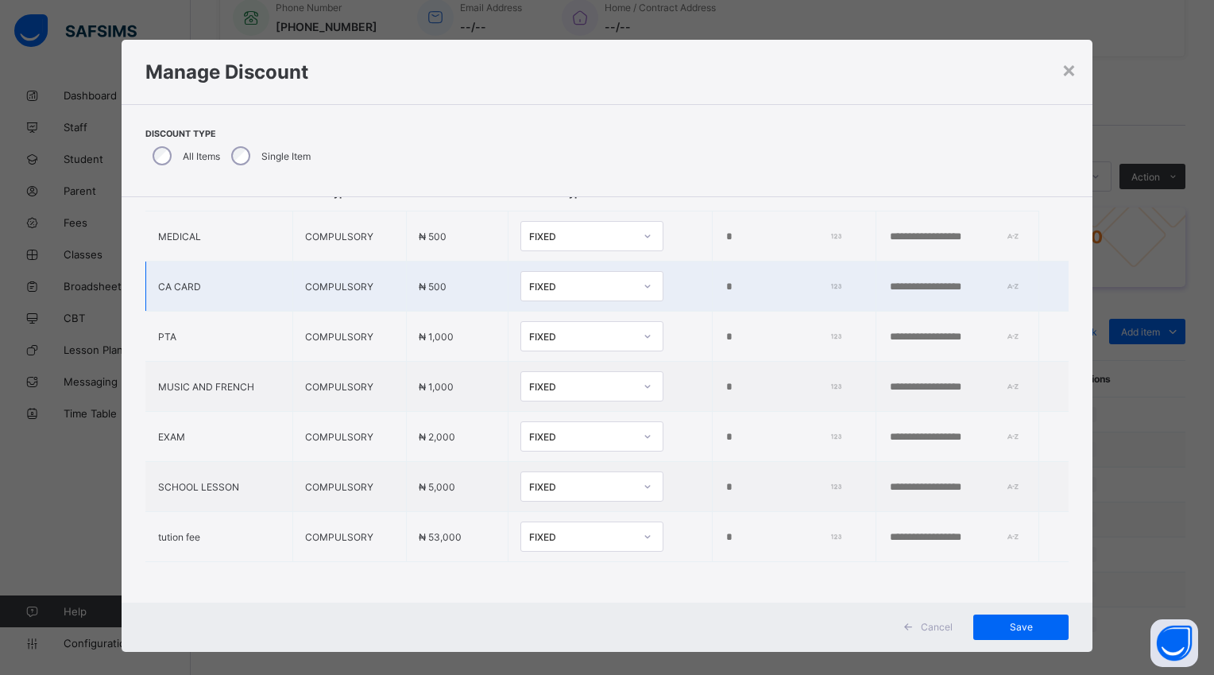
scroll to position [16, 0]
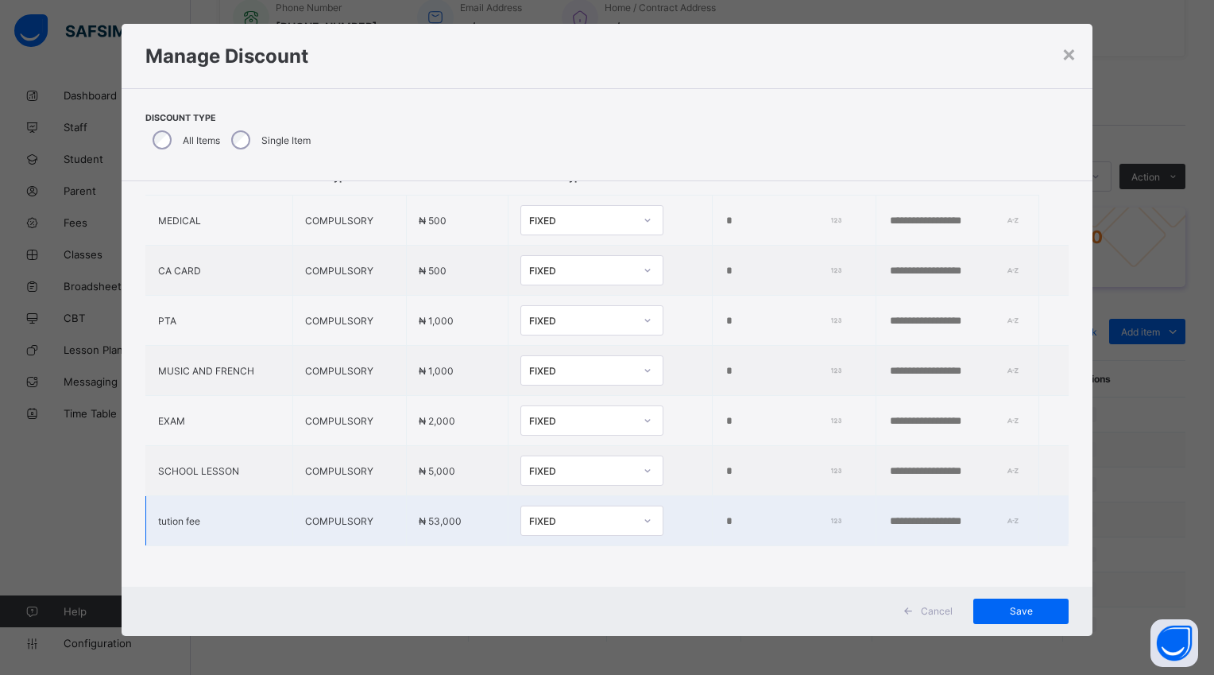
click at [725, 515] on input "*" at bounding box center [781, 521] width 113 height 13
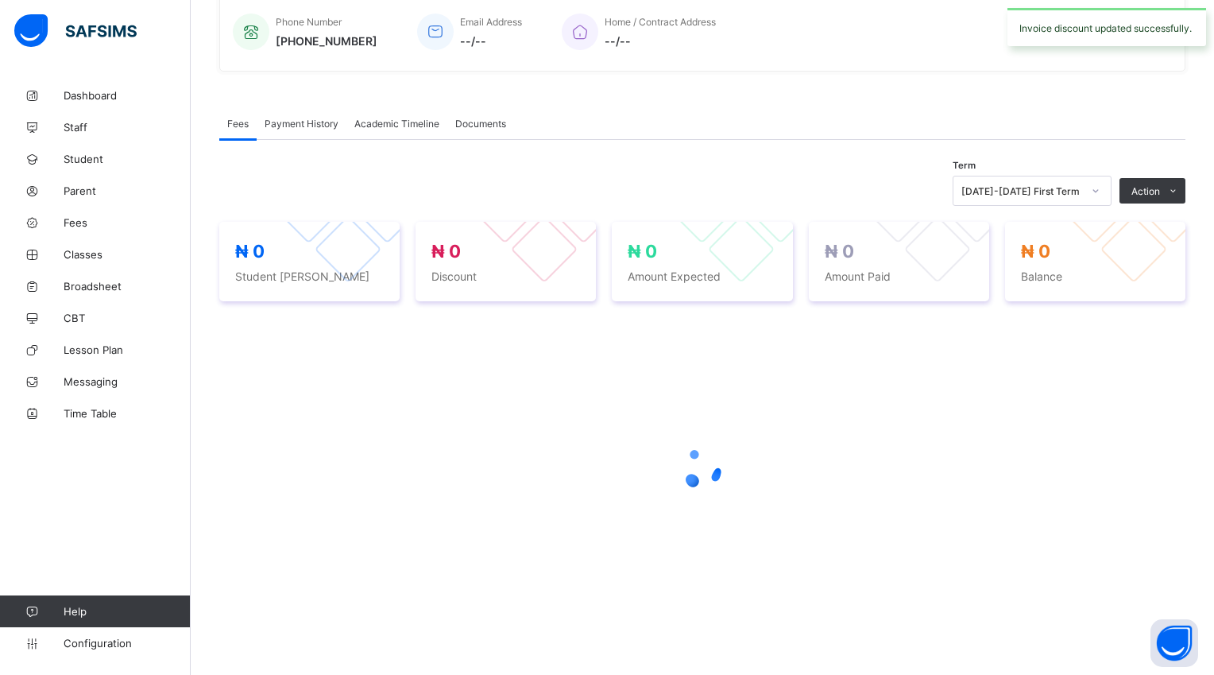
scroll to position [397, 0]
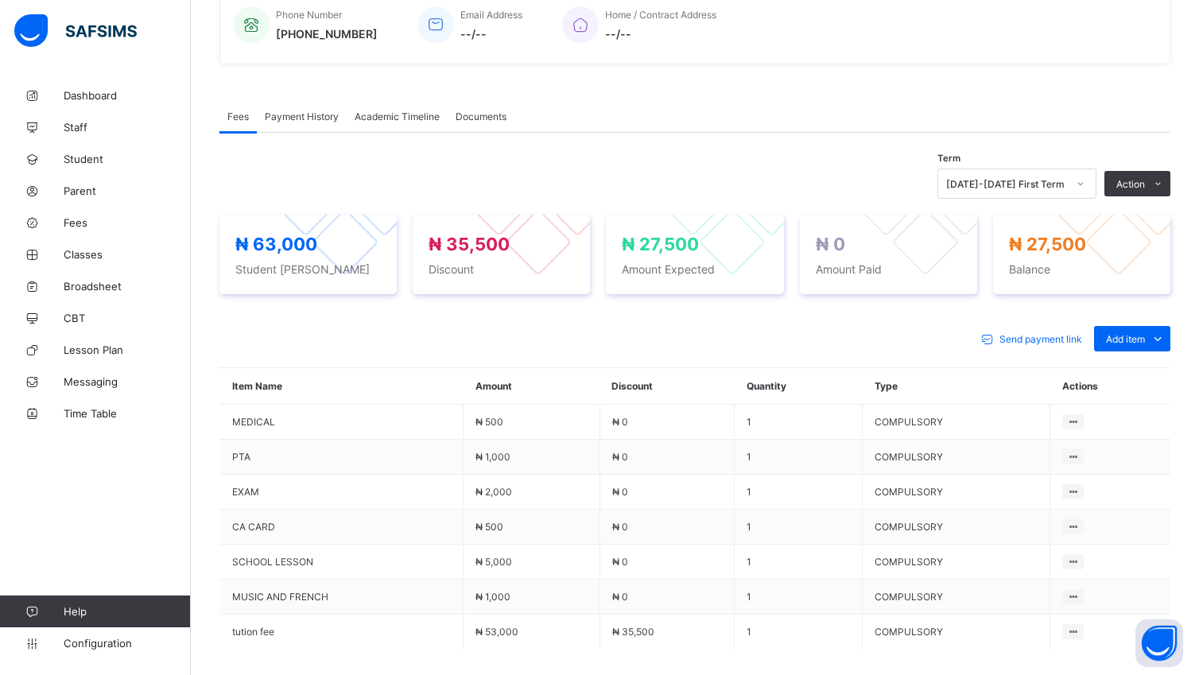
click at [0, 0] on button "Manage Discount" at bounding box center [0, 0] width 0 height 0
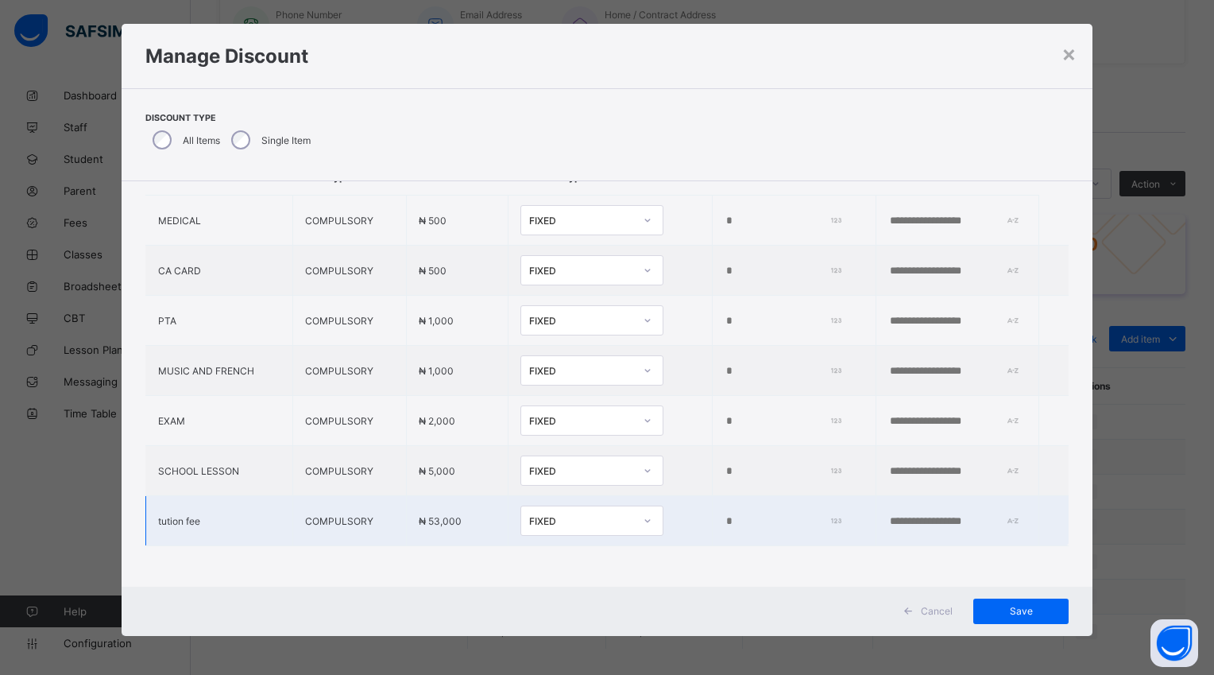
click at [725, 515] on input "*****" at bounding box center [781, 521] width 113 height 13
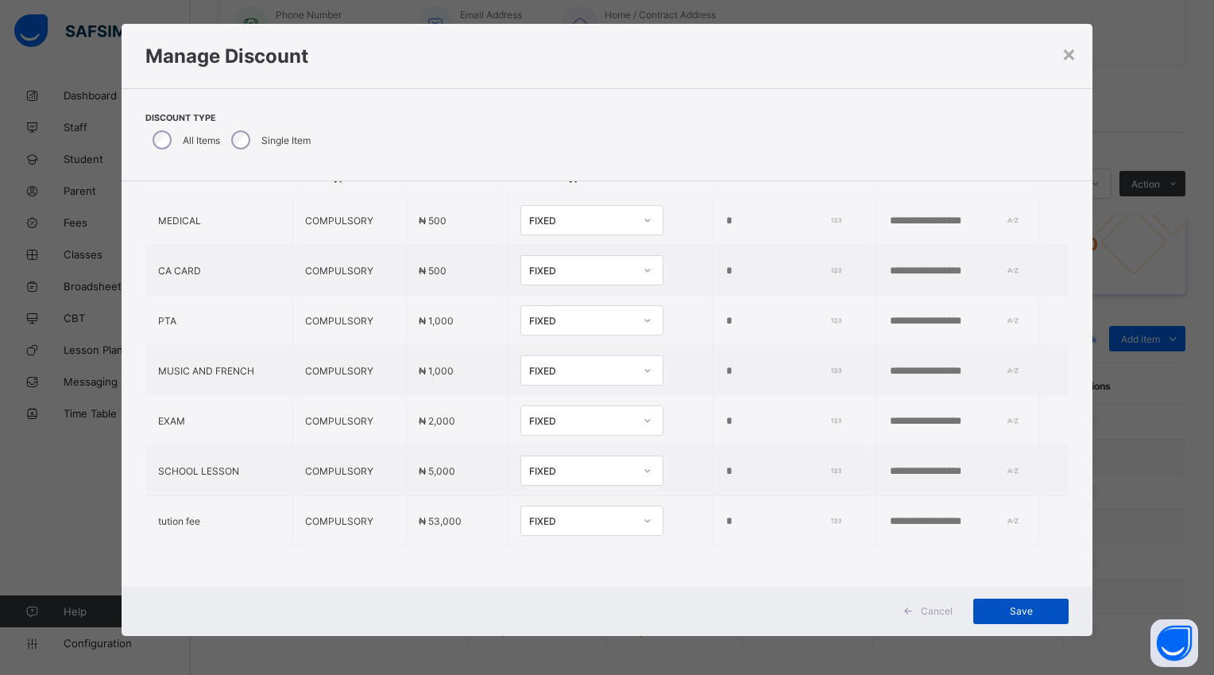
type input "*****"
click at [1005, 608] on span "Save" at bounding box center [1022, 611] width 72 height 12
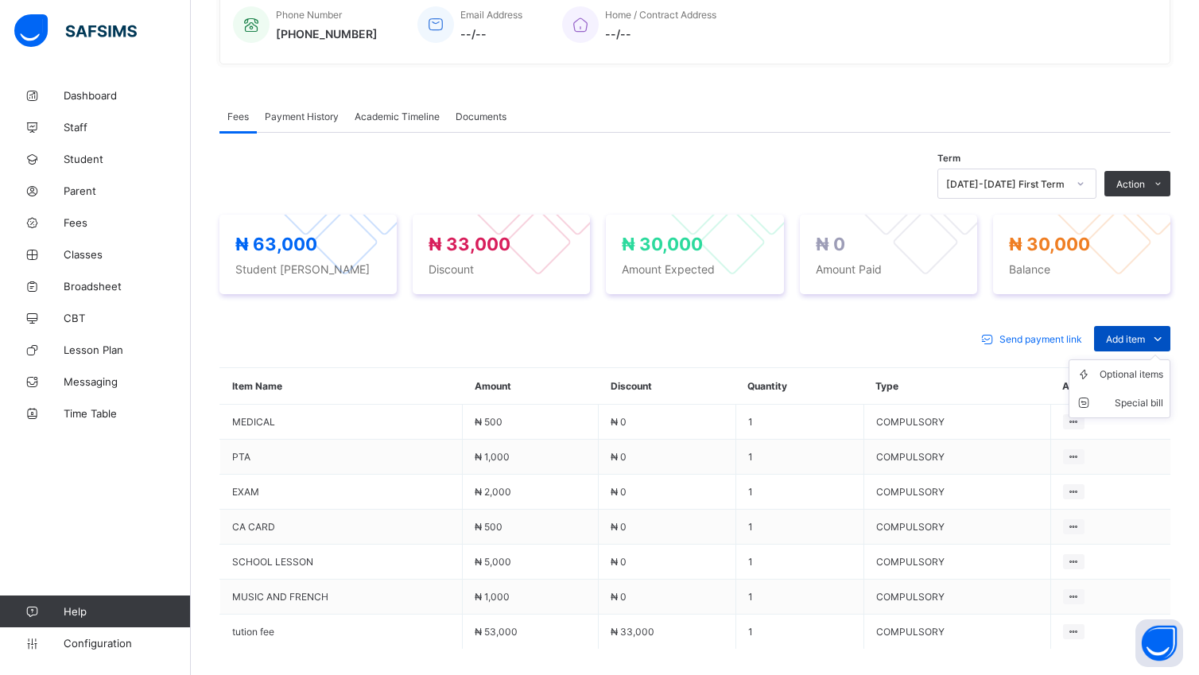
click at [1145, 342] on span "Add item" at bounding box center [1125, 339] width 39 height 12
click at [1163, 382] on div "Optional items" at bounding box center [1131, 374] width 64 height 16
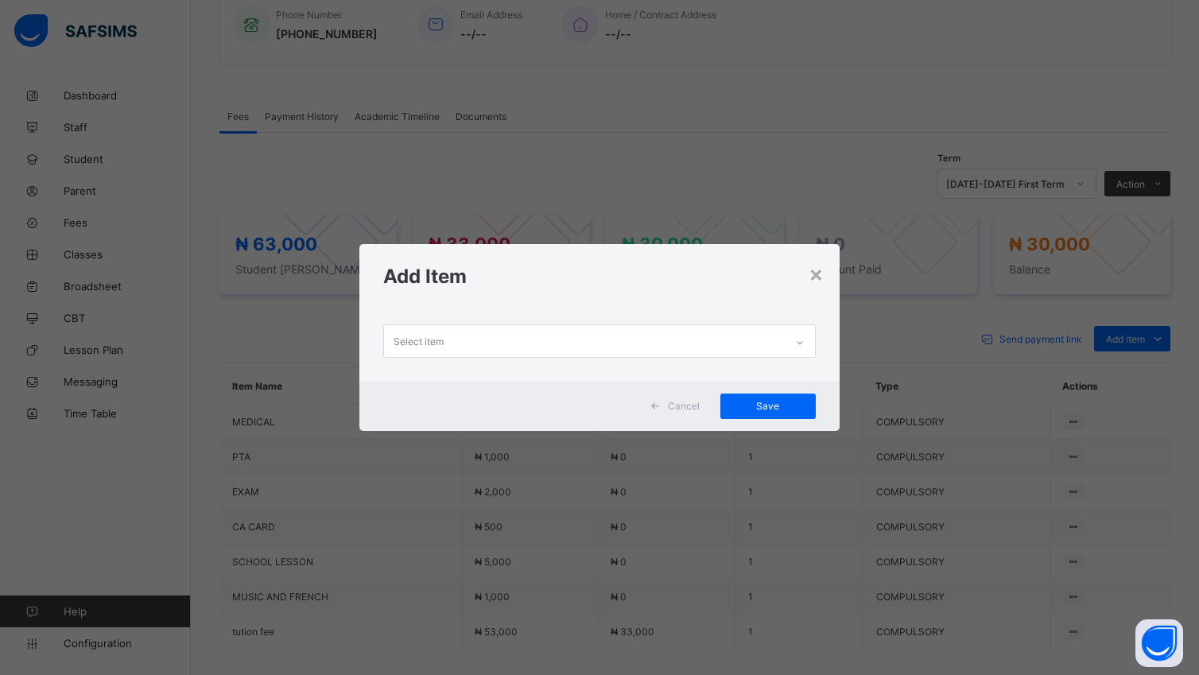
click at [800, 343] on icon at bounding box center [800, 343] width 10 height 16
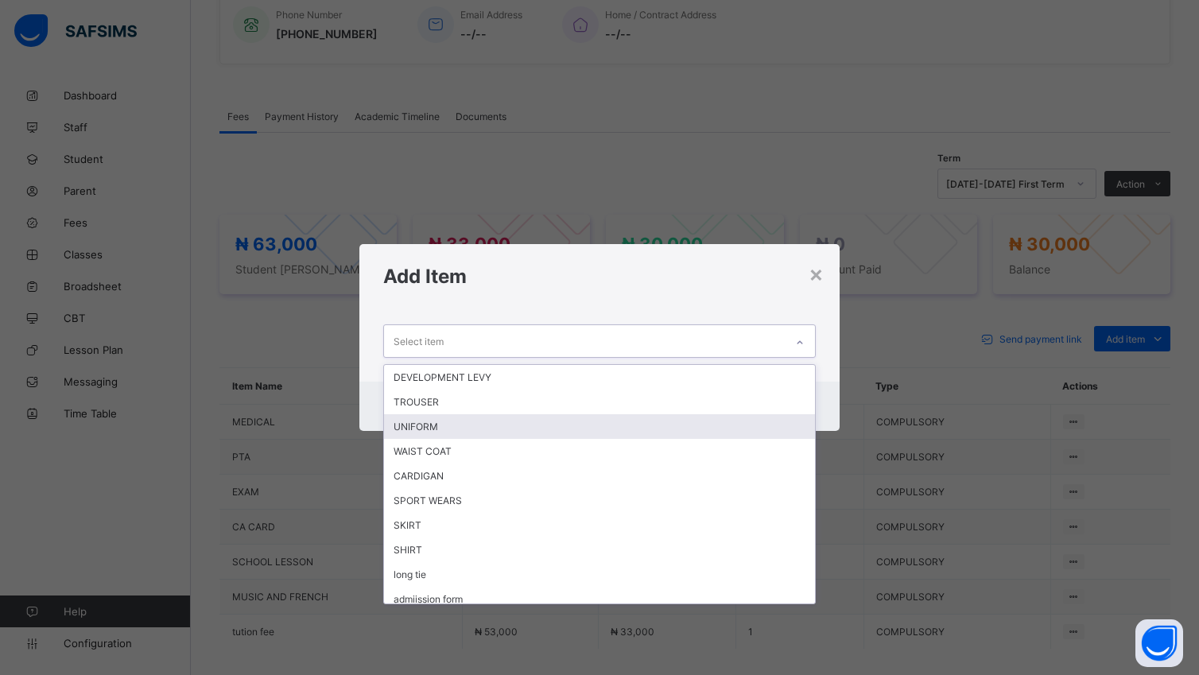
click at [742, 432] on div "UNIFORM" at bounding box center [599, 426] width 430 height 25
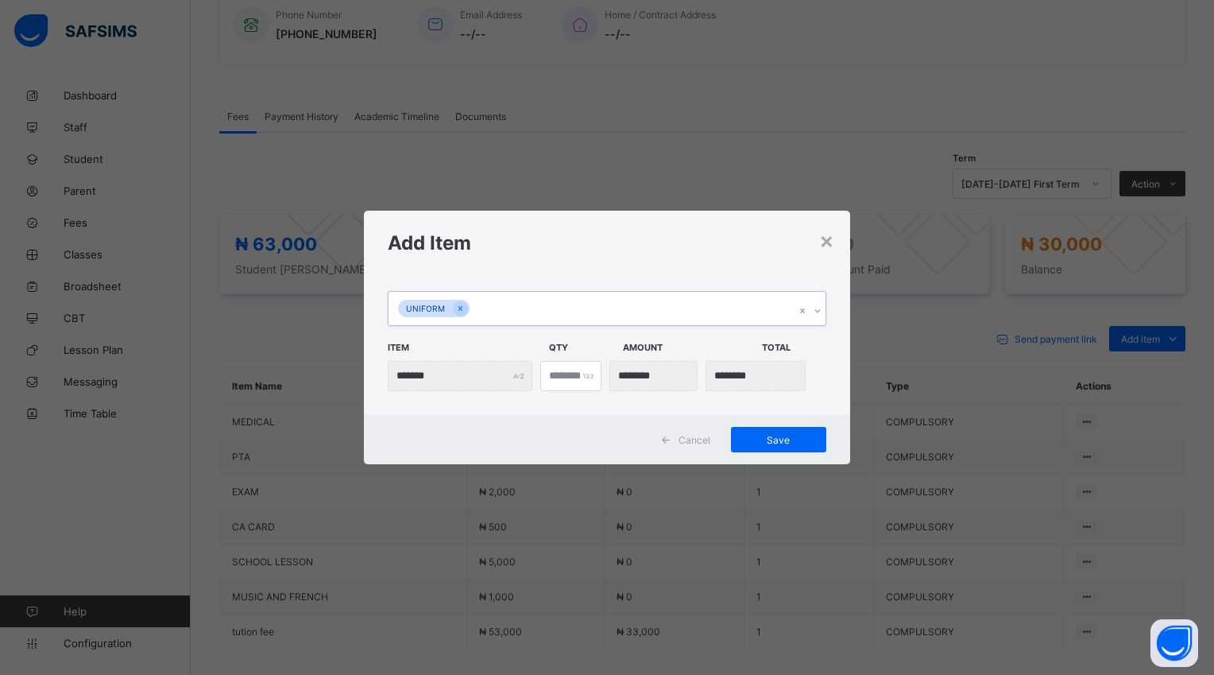
click at [817, 312] on icon at bounding box center [818, 310] width 6 height 3
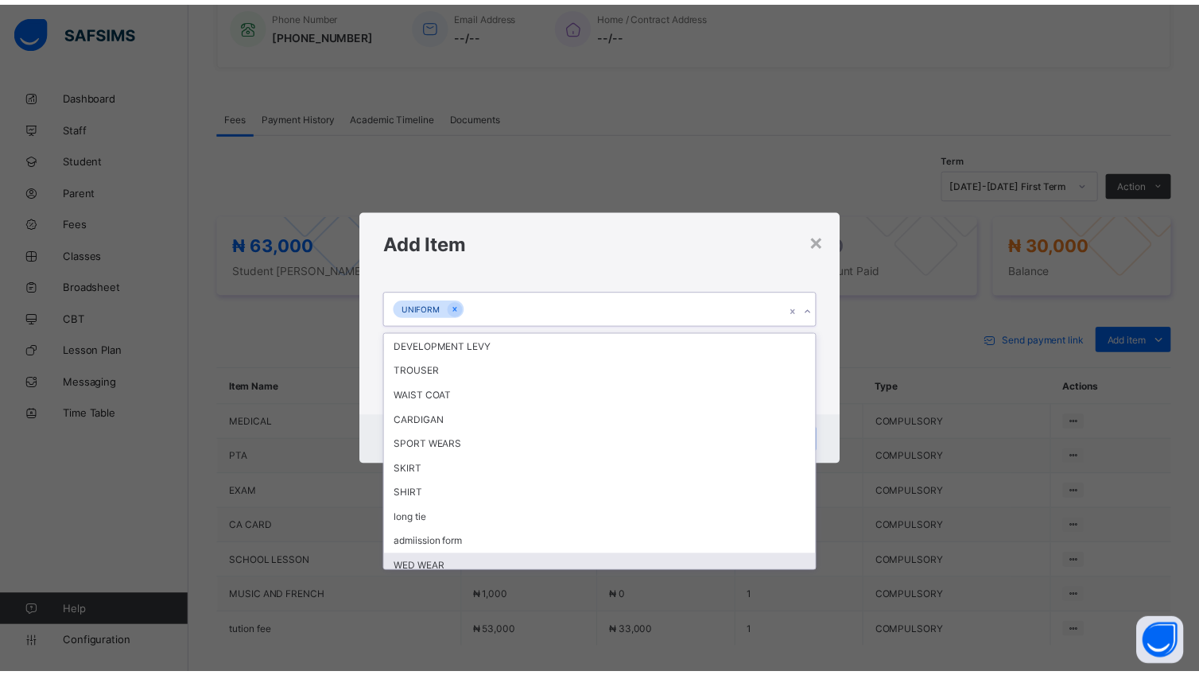
scroll to position [5, 0]
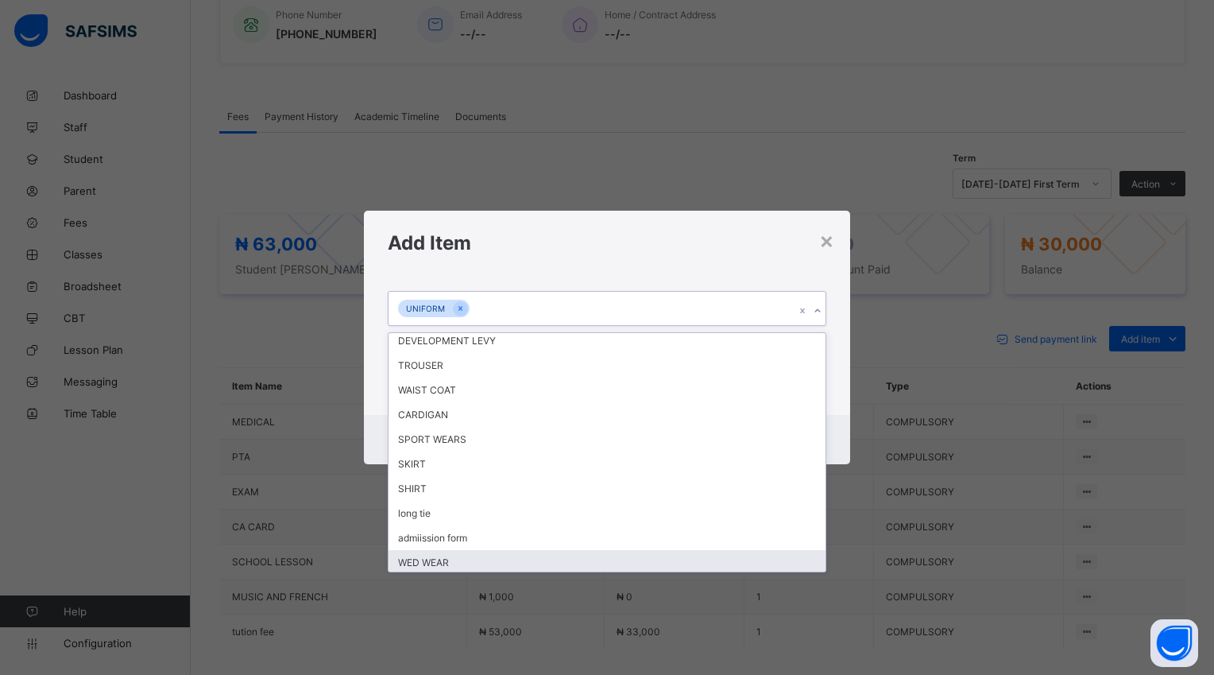
click at [758, 557] on div "WED WEAR" at bounding box center [607, 562] width 436 height 25
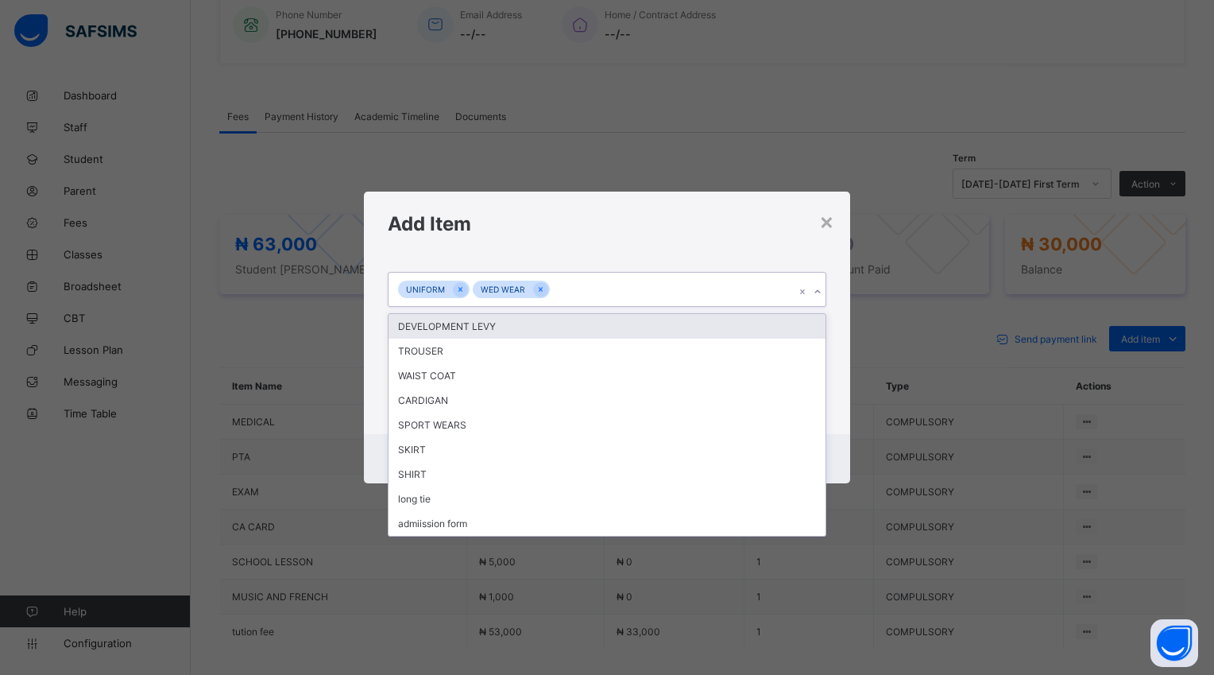
click at [815, 292] on icon at bounding box center [818, 292] width 10 height 16
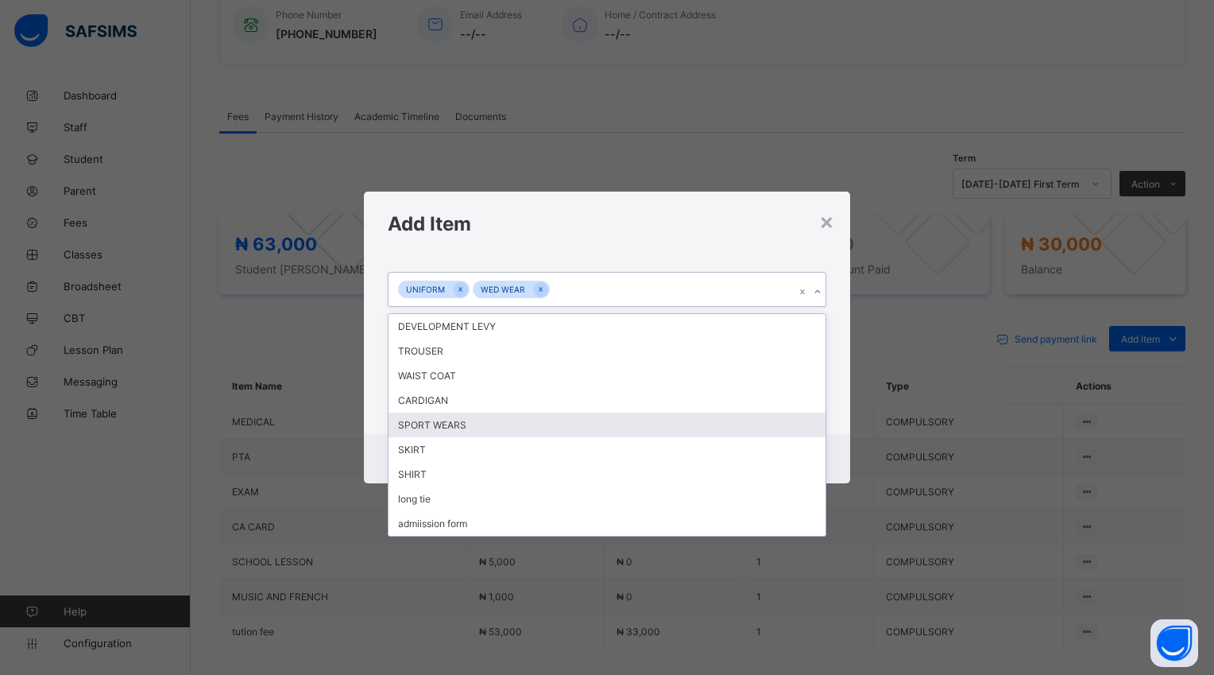
click at [525, 434] on div "SPORT WEARS" at bounding box center [607, 425] width 436 height 25
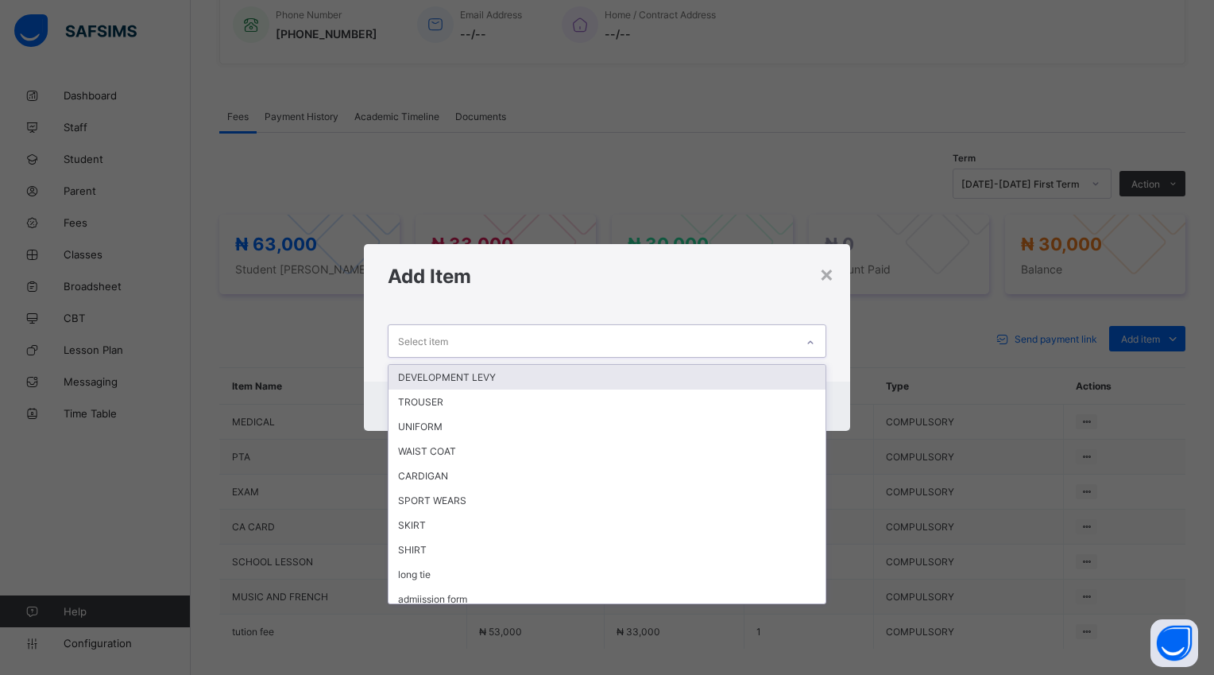
click at [812, 339] on icon at bounding box center [811, 343] width 10 height 16
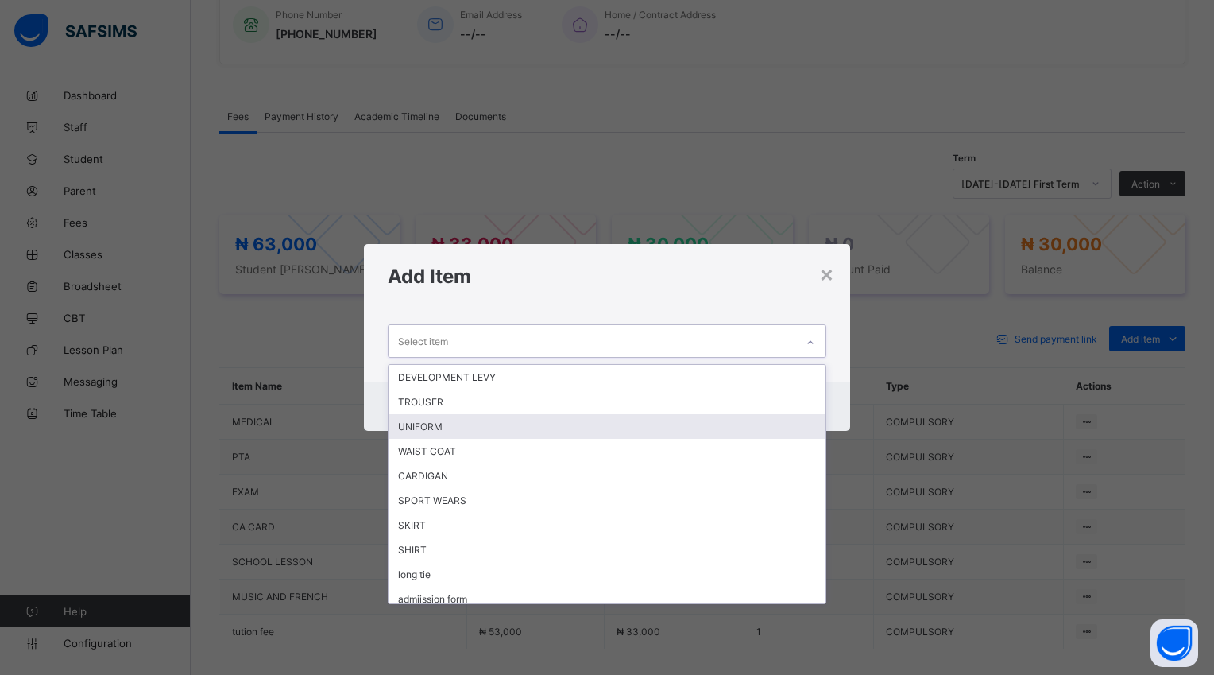
click at [657, 426] on div "UNIFORM" at bounding box center [607, 426] width 436 height 25
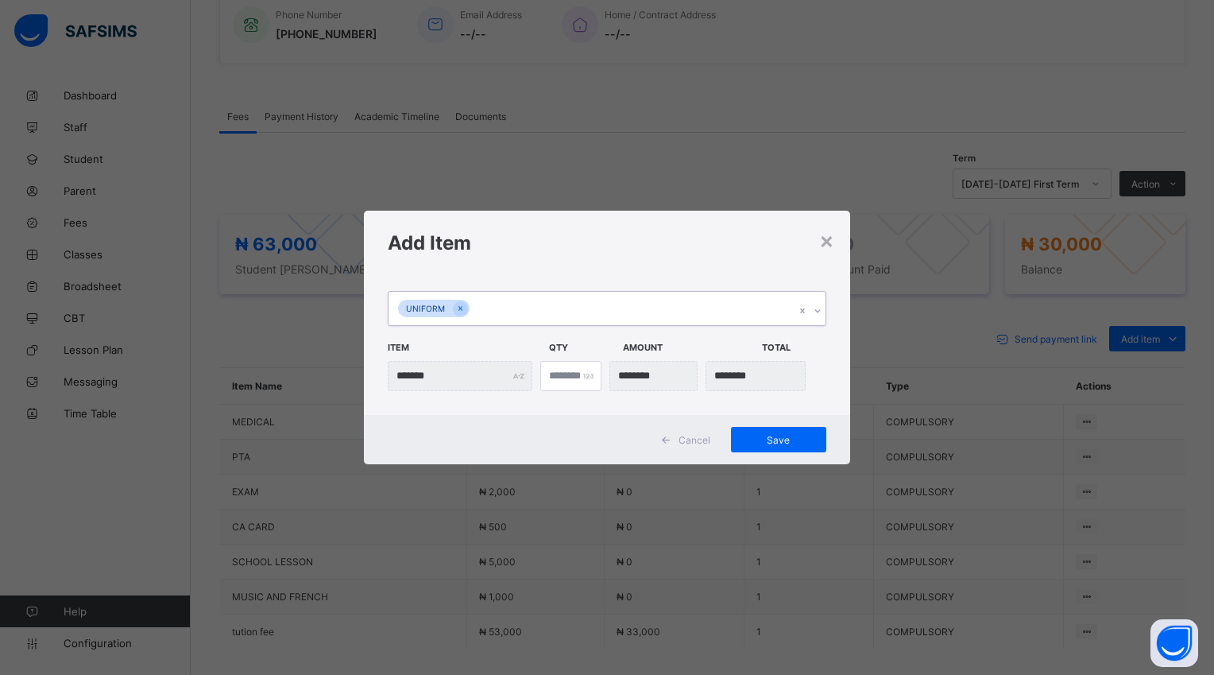
click at [748, 456] on div "Cancel Save" at bounding box center [607, 439] width 486 height 49
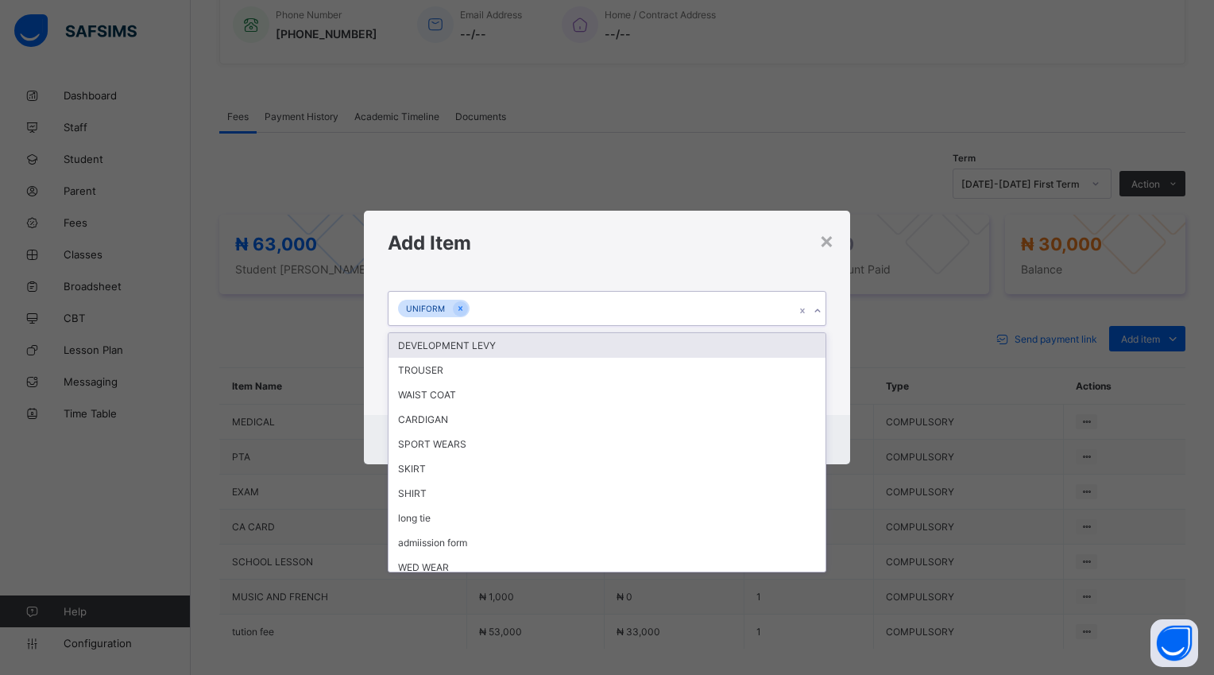
click at [815, 312] on icon at bounding box center [818, 311] width 10 height 16
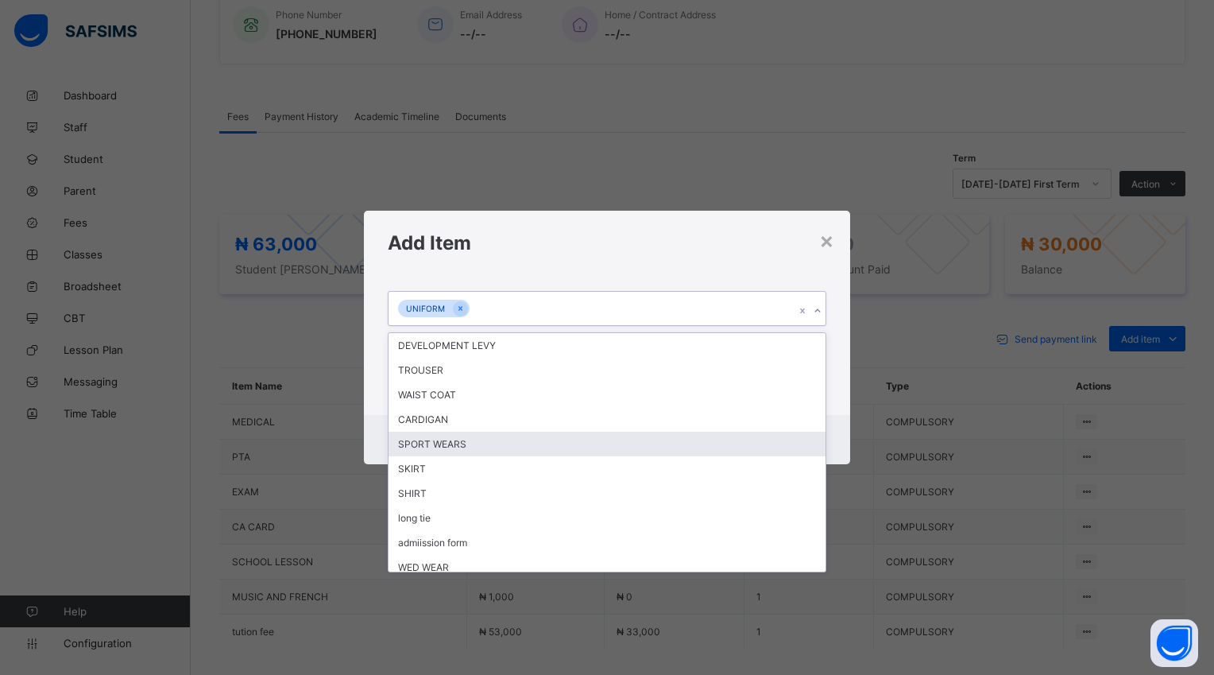
click at [758, 432] on div "SPORT WEARS" at bounding box center [607, 444] width 436 height 25
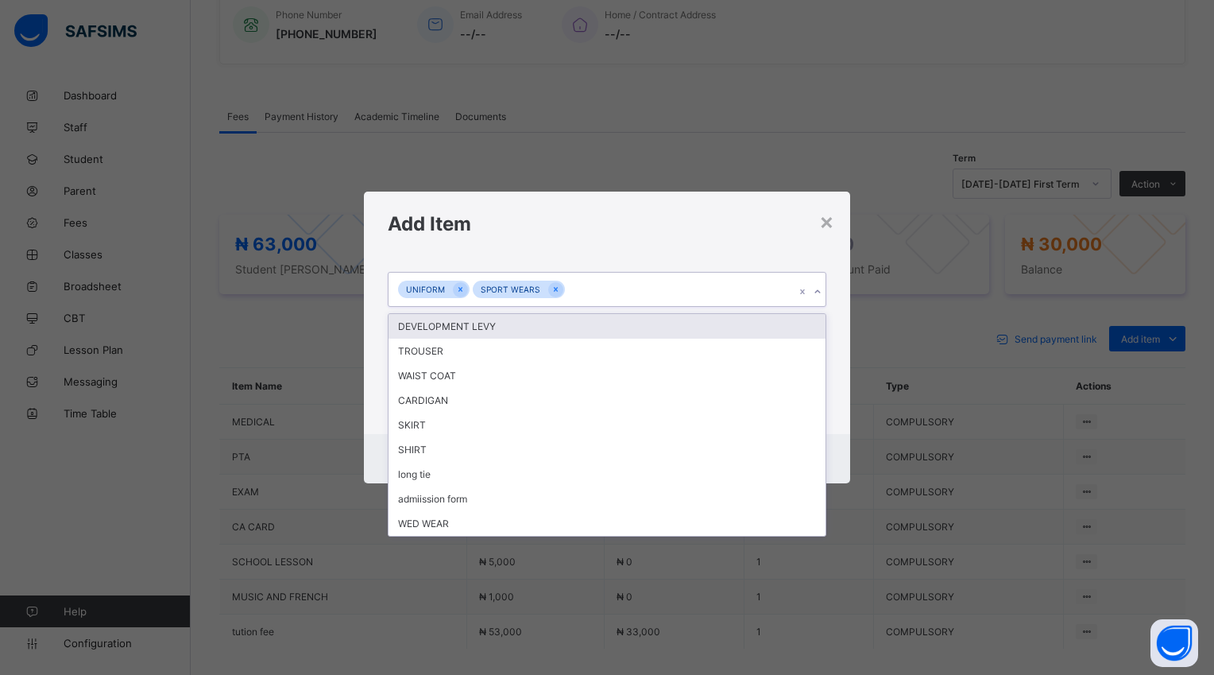
click at [813, 293] on icon at bounding box center [818, 292] width 10 height 16
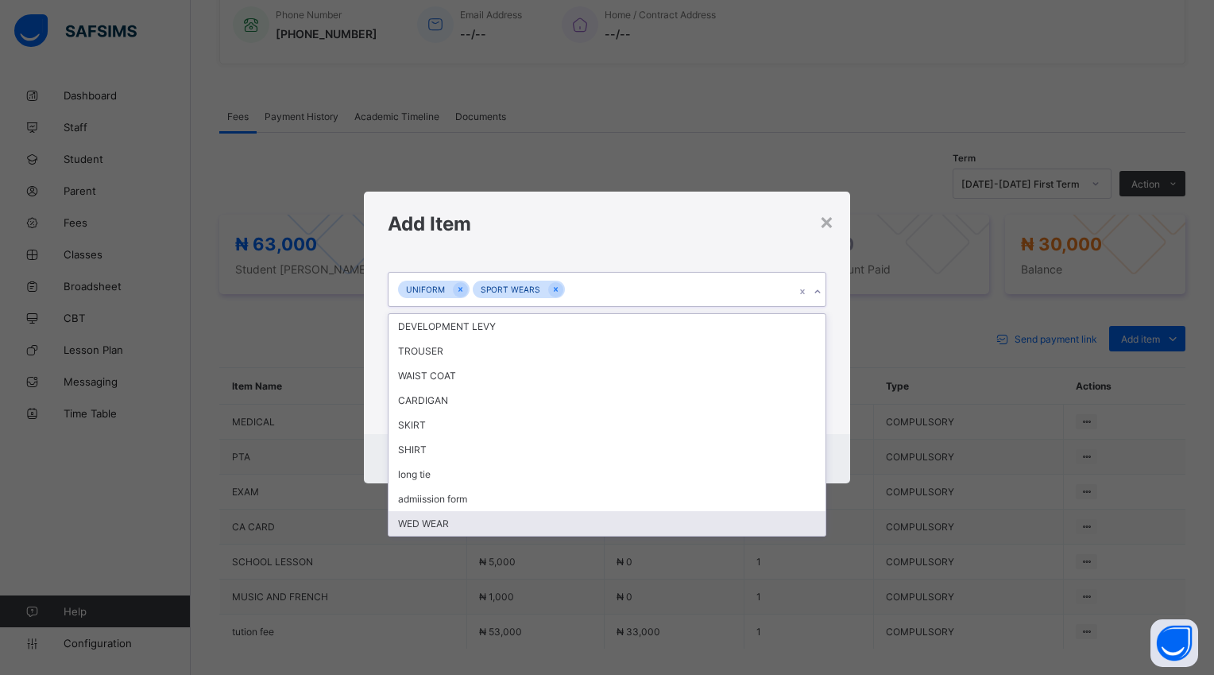
click at [498, 520] on div "WED WEAR" at bounding box center [607, 523] width 436 height 25
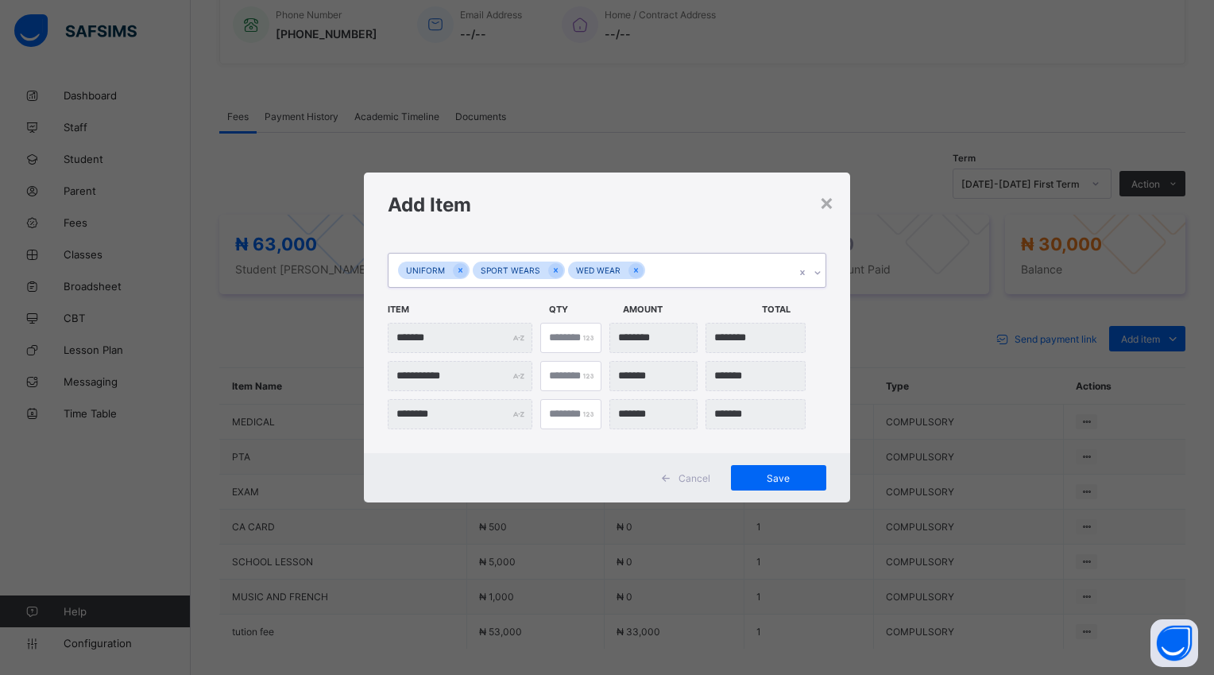
click at [819, 269] on icon at bounding box center [818, 273] width 10 height 16
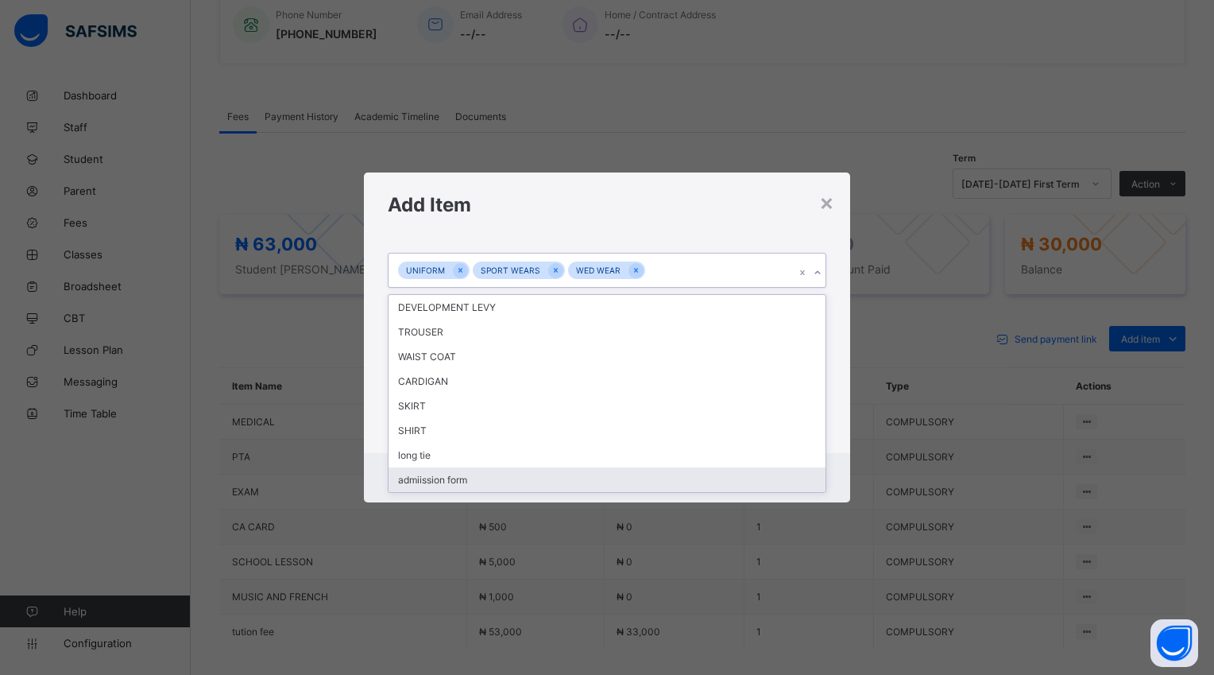
click at [481, 478] on div "admiission form" at bounding box center [607, 479] width 436 height 25
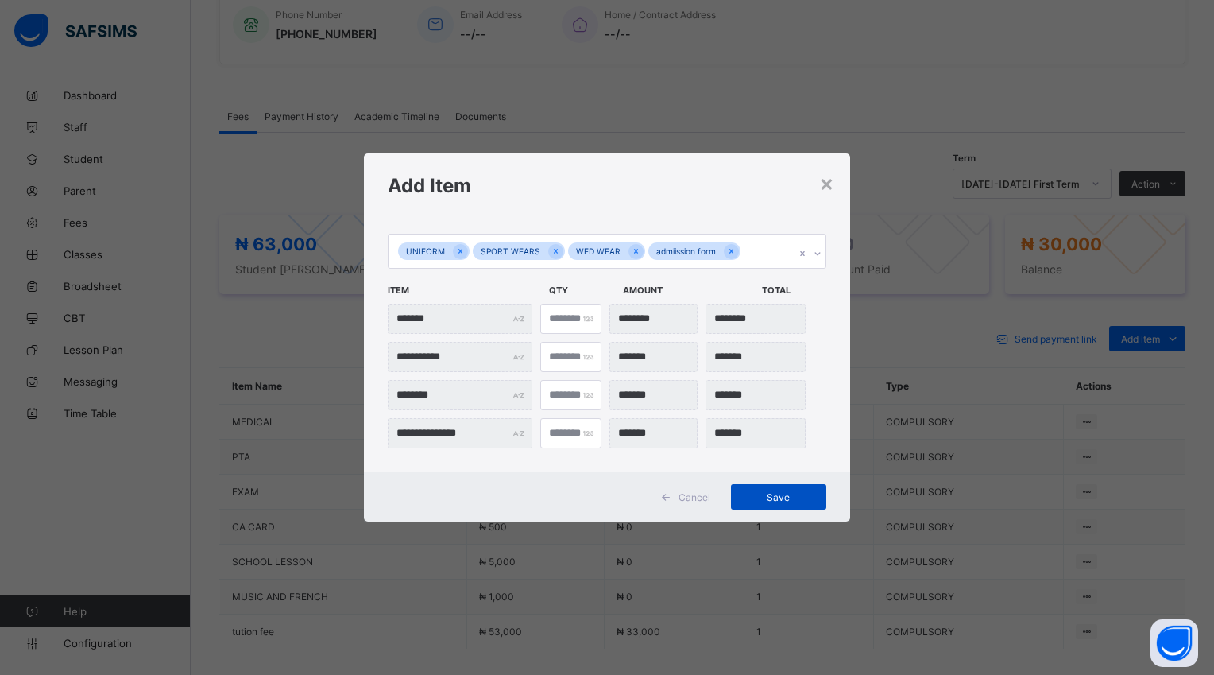
click at [779, 504] on div "Save" at bounding box center [778, 496] width 95 height 25
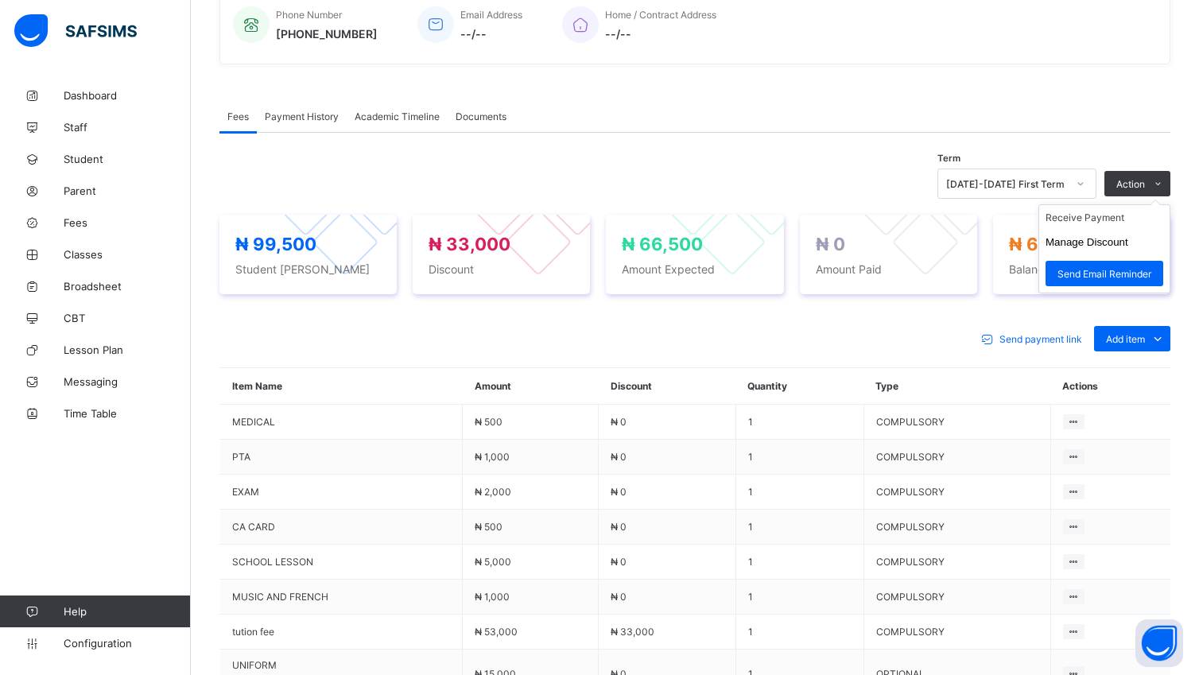
click at [1124, 219] on ul "Receive Payment Manage Discount Send Email Reminder" at bounding box center [1104, 248] width 132 height 89
click at [1098, 226] on li "Receive Payment" at bounding box center [1104, 217] width 130 height 25
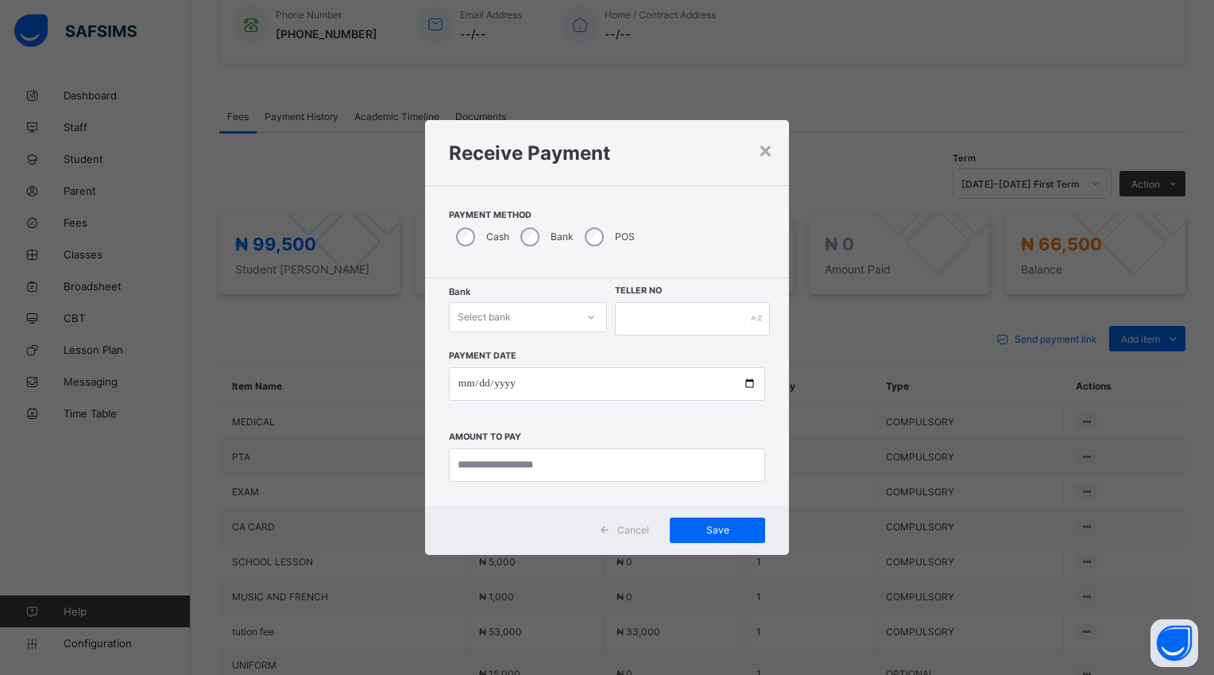
click at [591, 310] on icon at bounding box center [592, 317] width 10 height 16
click at [572, 354] on div "Polaris Bank - goodshepherd schools" at bounding box center [528, 357] width 157 height 37
click at [752, 362] on div "Payment Date Amount to pay" at bounding box center [607, 408] width 316 height 146
click at [754, 383] on input "date" at bounding box center [607, 383] width 316 height 33
type input "**********"
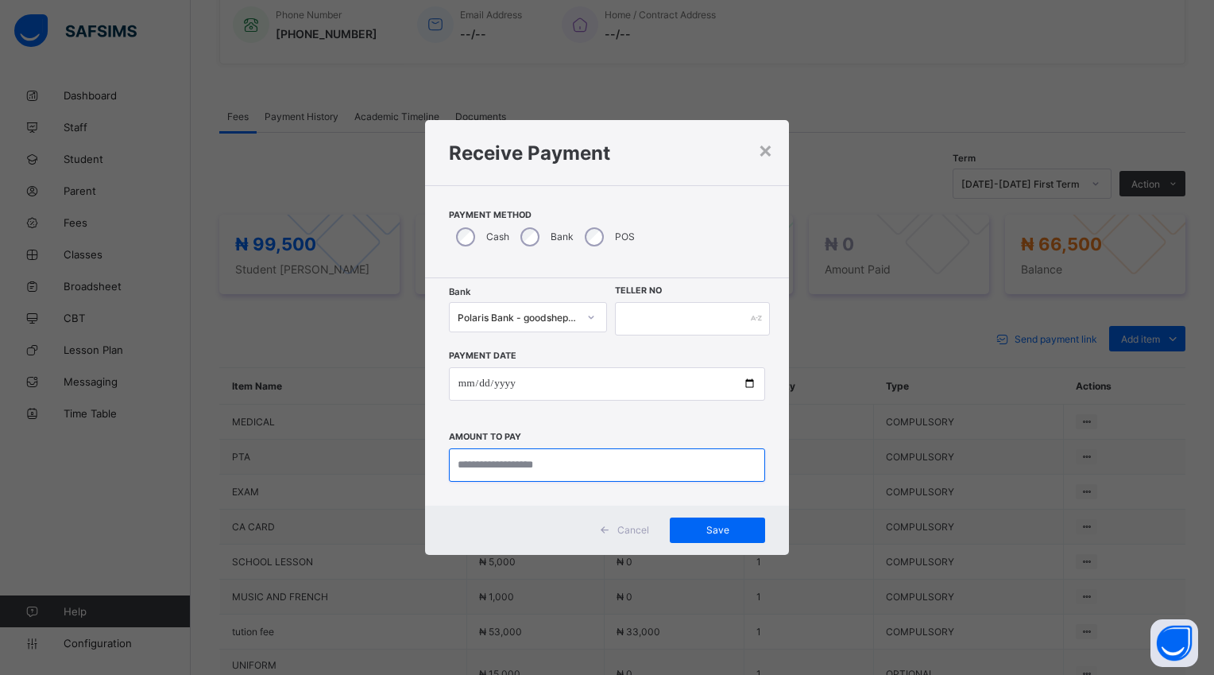
drag, startPoint x: 570, startPoint y: 464, endPoint x: 577, endPoint y: 459, distance: 8.6
click at [572, 464] on input "currency" at bounding box center [607, 464] width 316 height 33
type input "********"
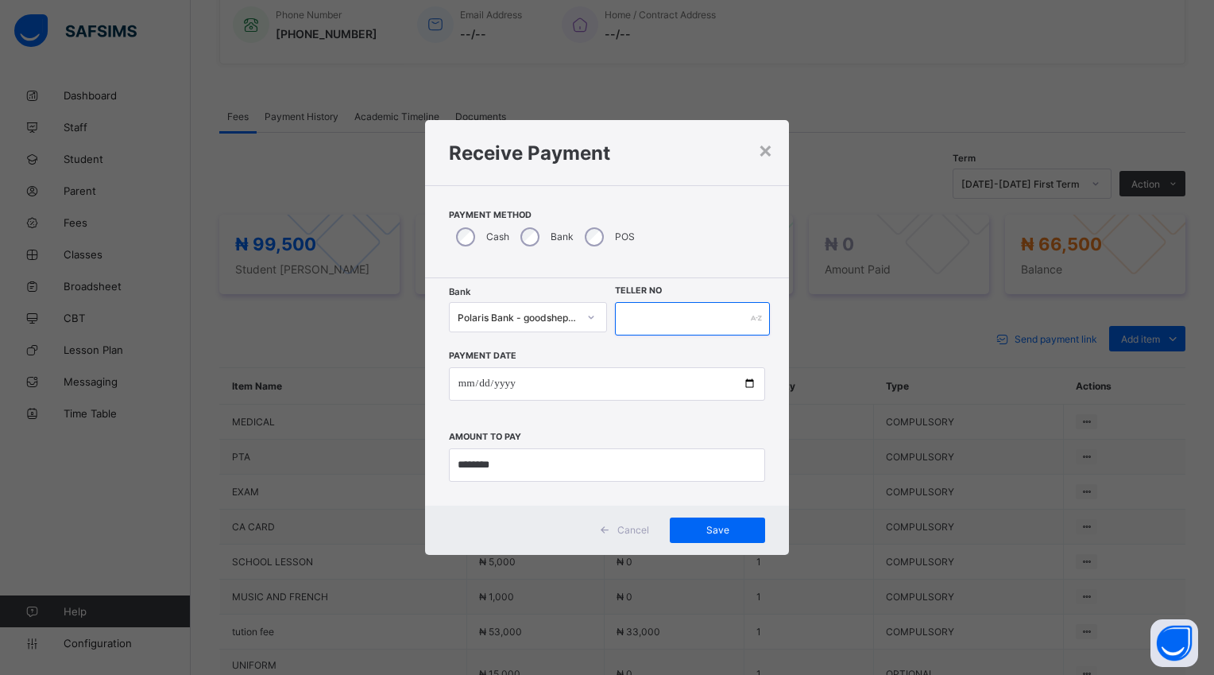
click at [640, 320] on input "text" at bounding box center [692, 318] width 155 height 33
type input "*****"
click at [707, 532] on span "Save" at bounding box center [718, 530] width 72 height 12
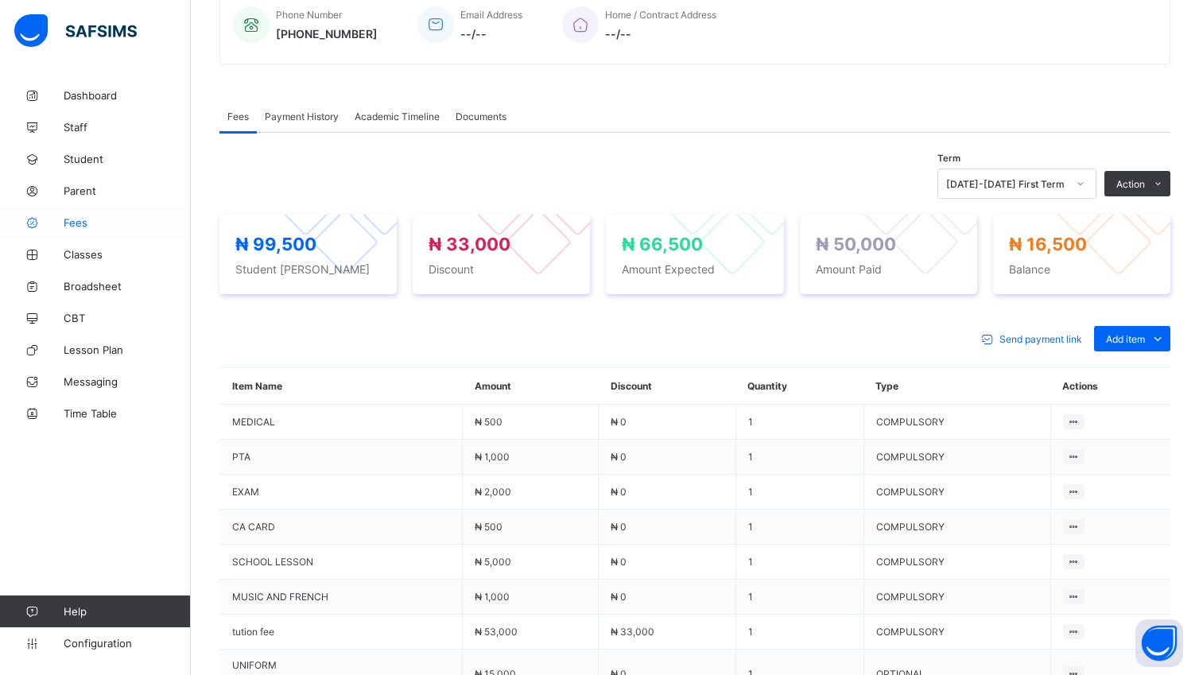
click at [87, 224] on span "Fees" at bounding box center [127, 222] width 127 height 13
